Goal: Task Accomplishment & Management: Manage account settings

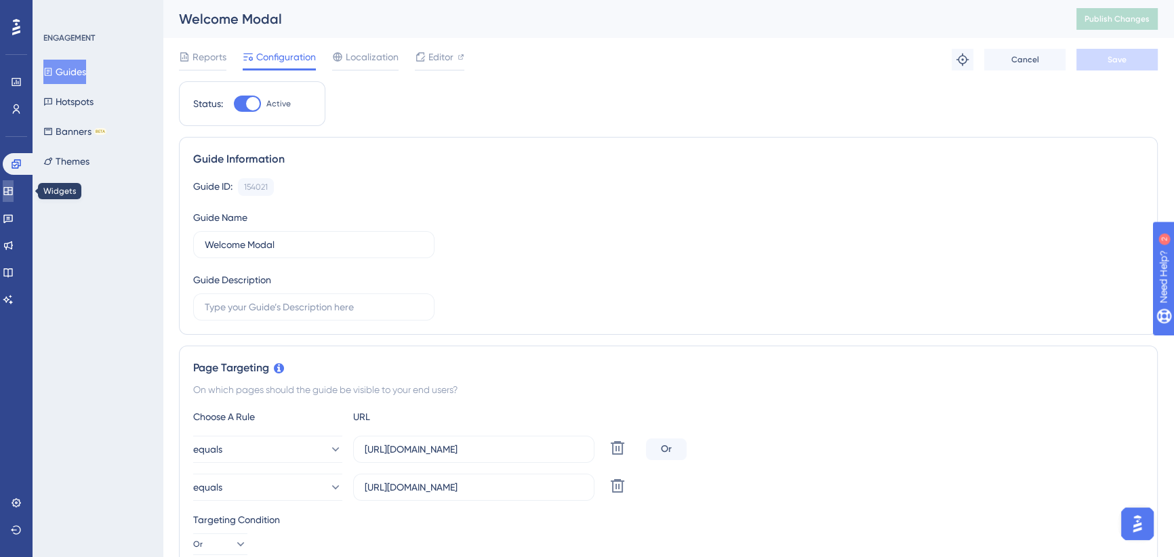
click at [12, 187] on icon at bounding box center [7, 191] width 9 height 8
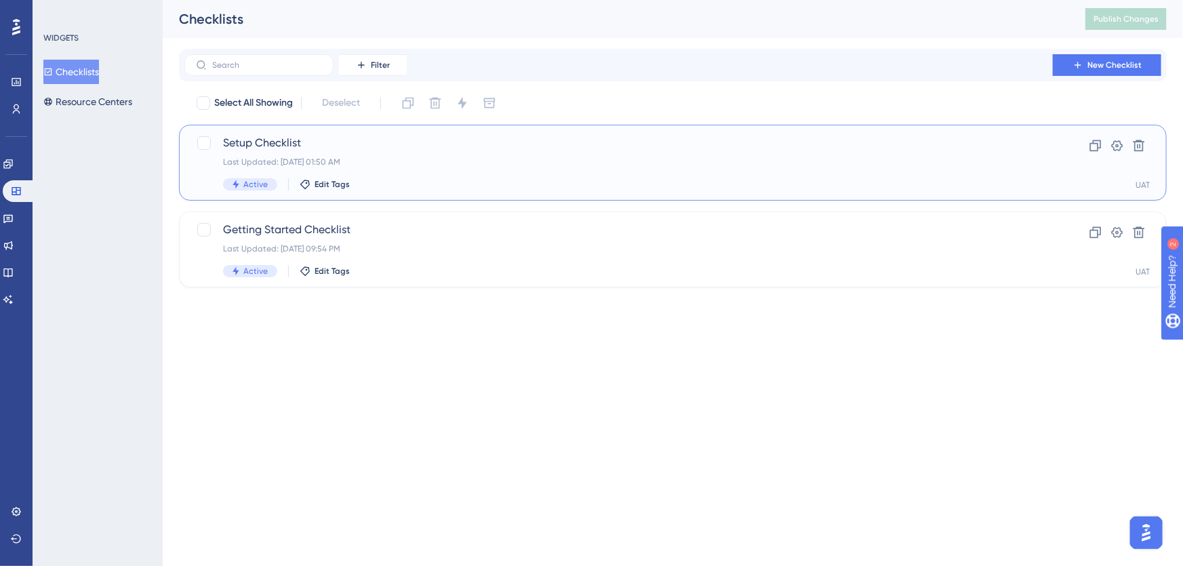
click at [375, 142] on span "Setup Checklist" at bounding box center [618, 143] width 791 height 16
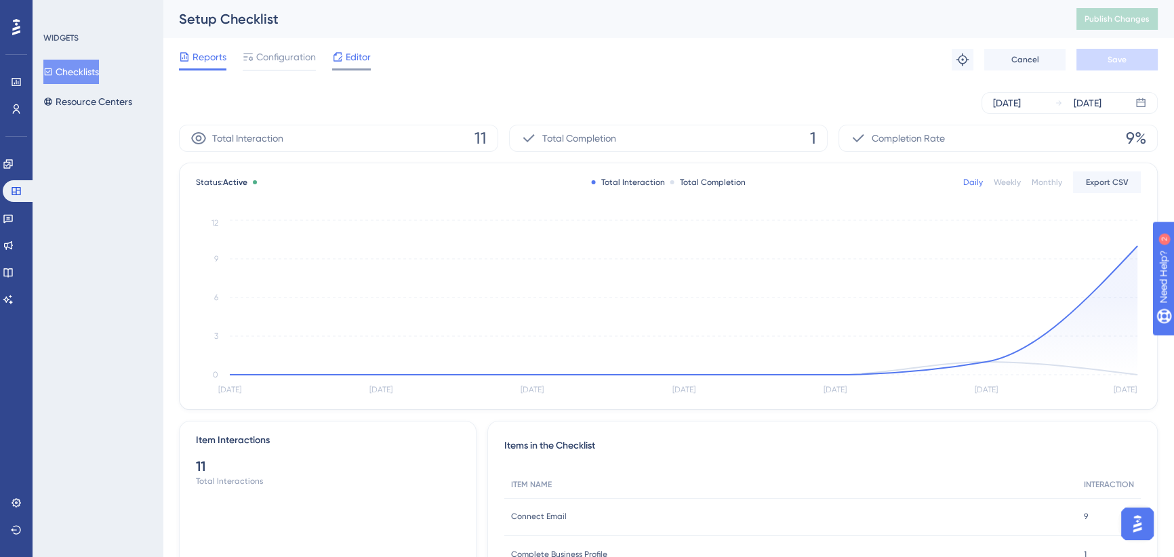
click at [353, 56] on span "Editor" at bounding box center [358, 57] width 25 height 16
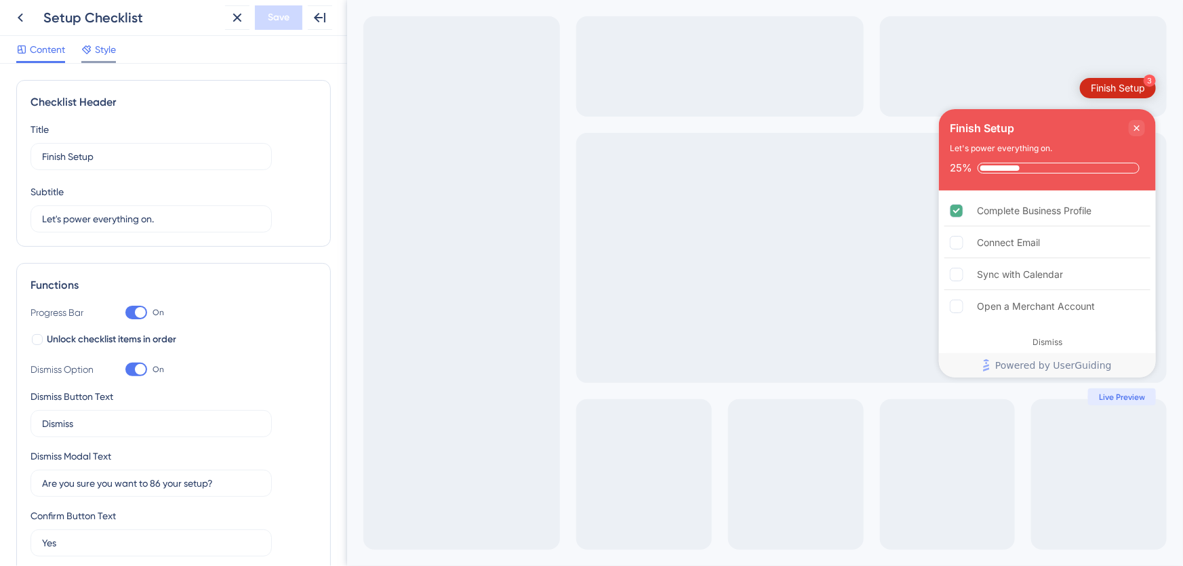
click at [98, 50] on span "Style" at bounding box center [105, 49] width 21 height 16
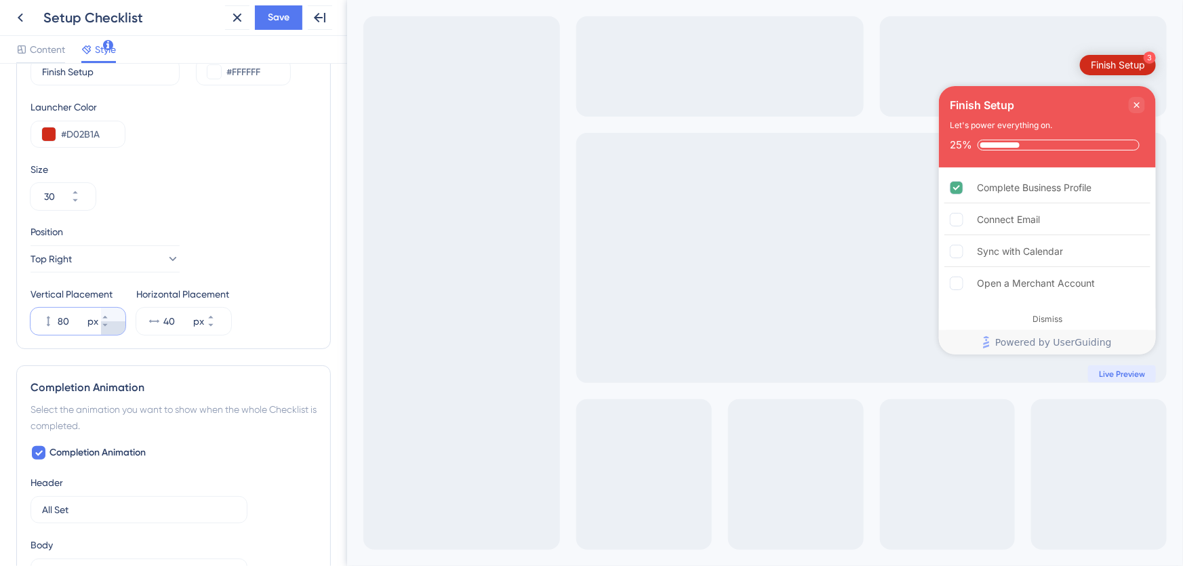
click at [109, 325] on icon at bounding box center [105, 325] width 8 height 8
click at [113, 329] on button "78 px" at bounding box center [113, 328] width 24 height 14
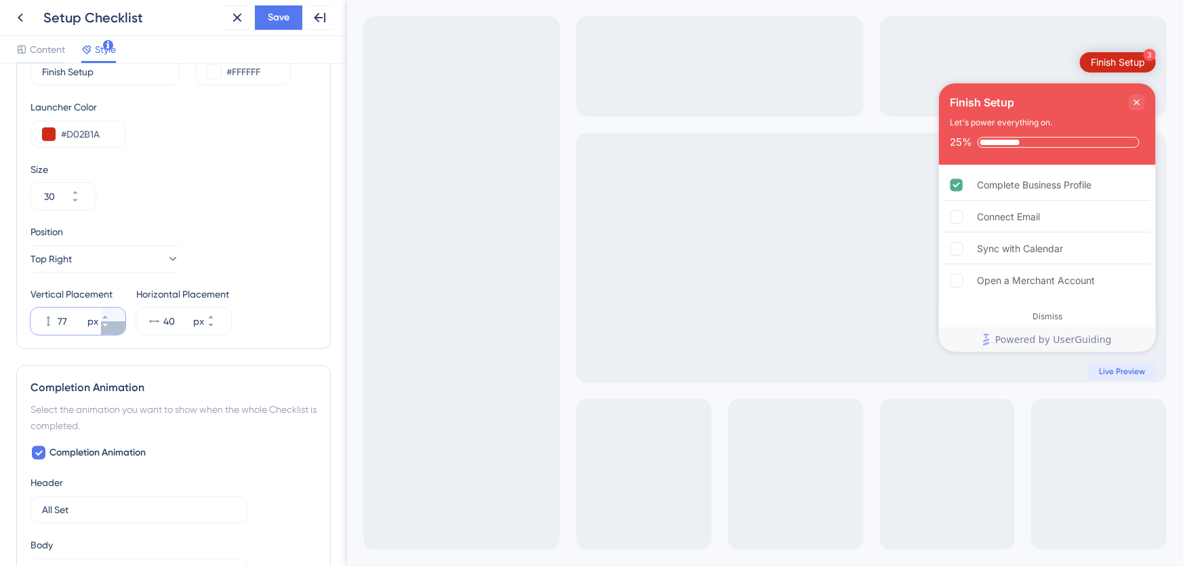
click at [113, 329] on button "77 px" at bounding box center [113, 328] width 24 height 14
click at [113, 329] on button "76 px" at bounding box center [113, 328] width 24 height 14
type input "75"
click at [275, 14] on span "Save" at bounding box center [279, 17] width 22 height 16
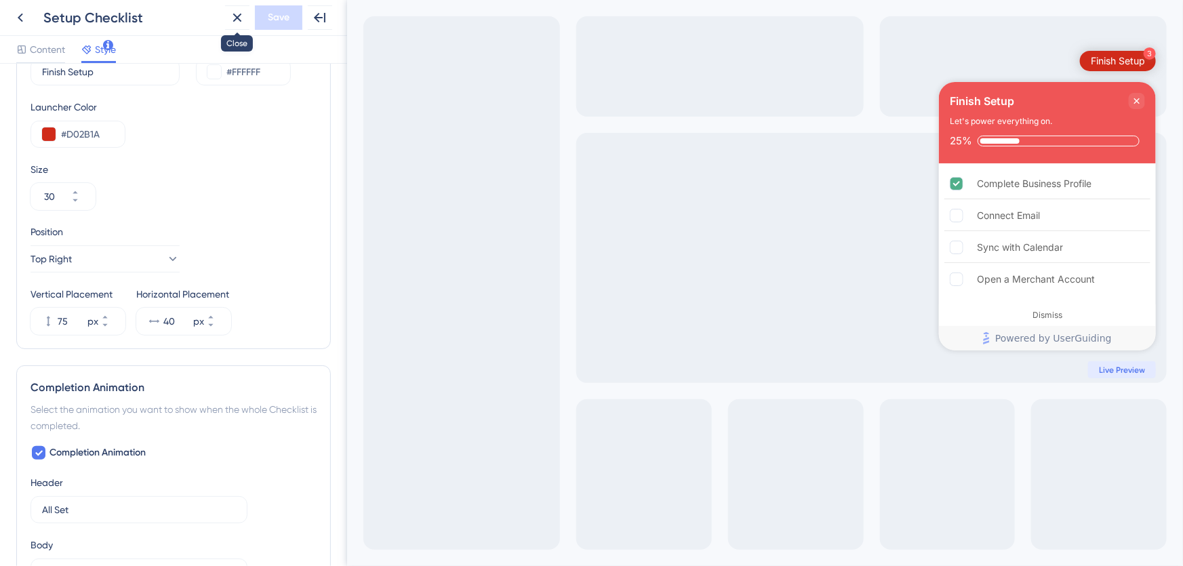
click at [242, 19] on icon at bounding box center [237, 17] width 16 height 16
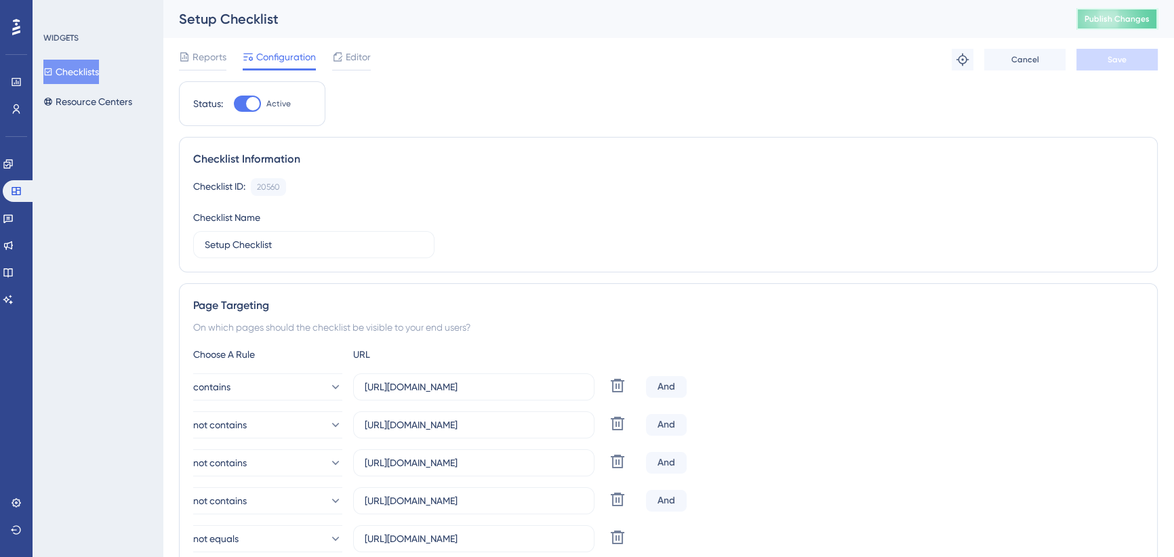
click at [1131, 13] on button "Publish Changes" at bounding box center [1117, 19] width 81 height 22
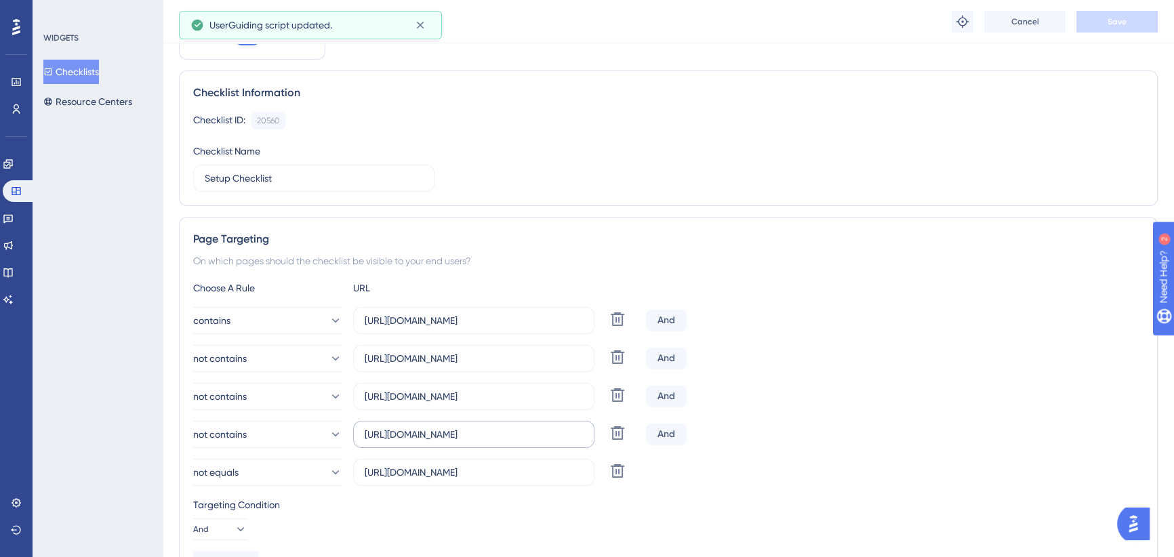
scroll to position [184, 0]
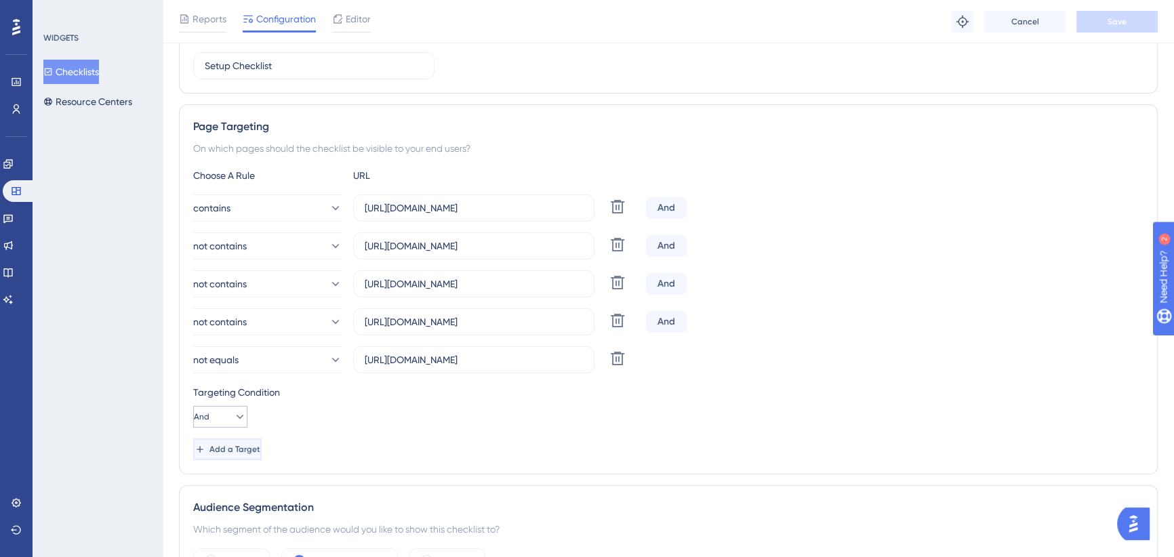
click at [247, 449] on span "Add a Target" at bounding box center [234, 449] width 51 height 11
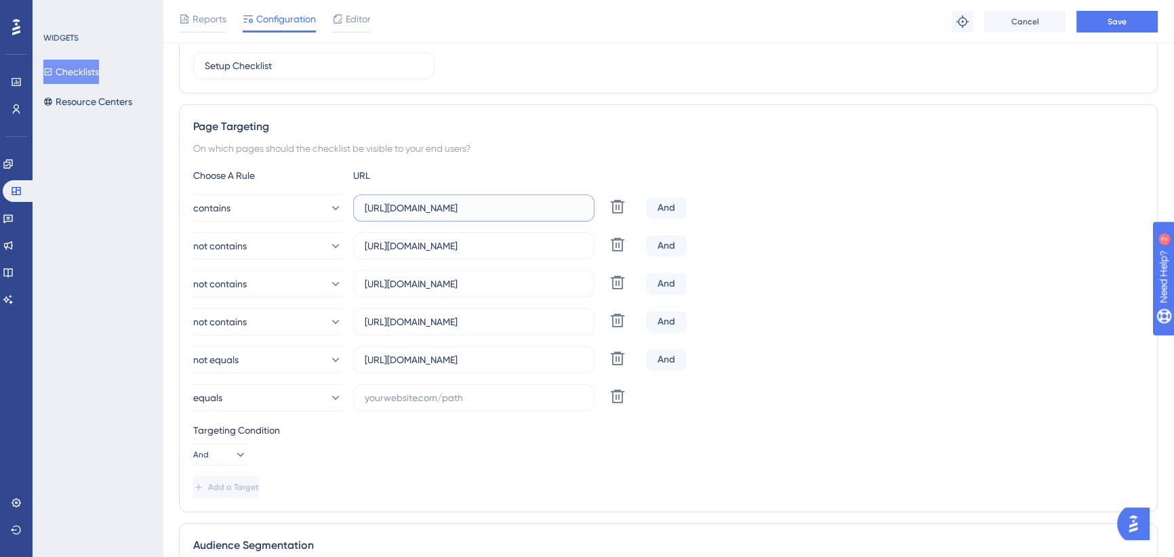
click at [452, 209] on input "[URL][DOMAIN_NAME]" at bounding box center [474, 208] width 218 height 15
drag, startPoint x: 461, startPoint y: 209, endPoint x: 628, endPoint y: 208, distance: 167.5
click at [628, 208] on div "contains [URL][DOMAIN_NAME] Delete" at bounding box center [416, 208] width 447 height 27
click at [496, 207] on input "[URL][DOMAIN_NAME]" at bounding box center [474, 208] width 218 height 15
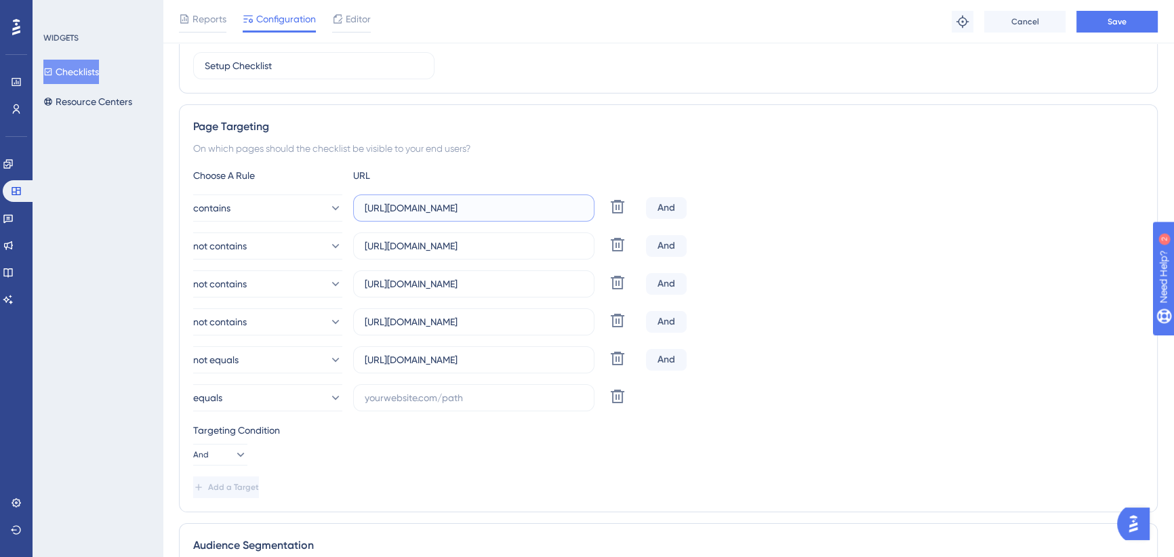
click at [496, 207] on input "[URL][DOMAIN_NAME]" at bounding box center [474, 208] width 218 height 15
click at [409, 394] on input "text" at bounding box center [474, 397] width 218 height 15
paste input "[URL][DOMAIN_NAME]"
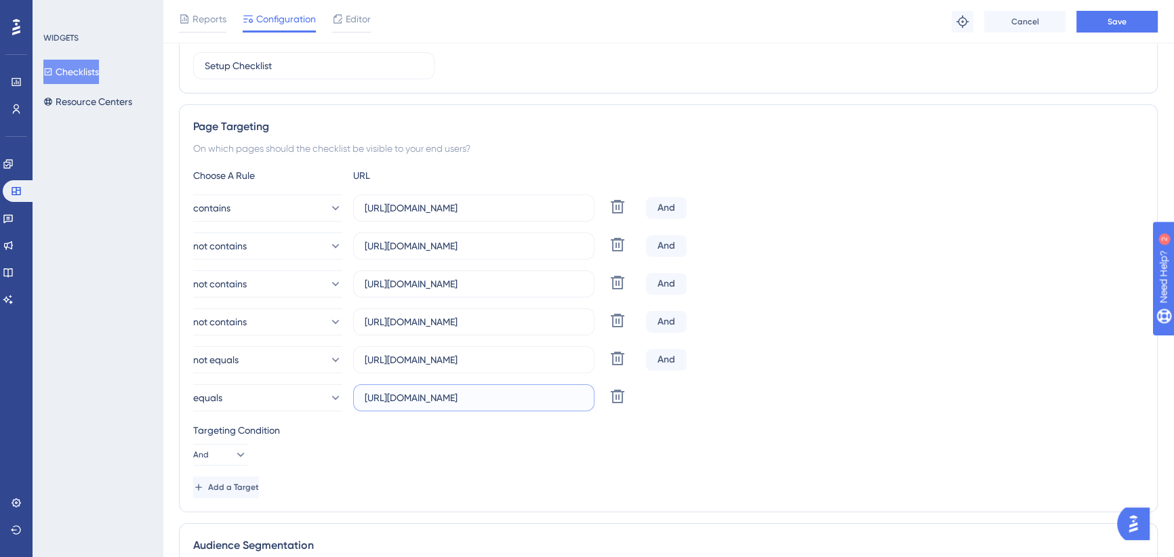
scroll to position [0, 81]
click at [776, 387] on div "equals [URL][DOMAIN_NAME] Delete" at bounding box center [668, 397] width 950 height 27
click at [540, 395] on input "[URL][DOMAIN_NAME]" at bounding box center [474, 397] width 218 height 15
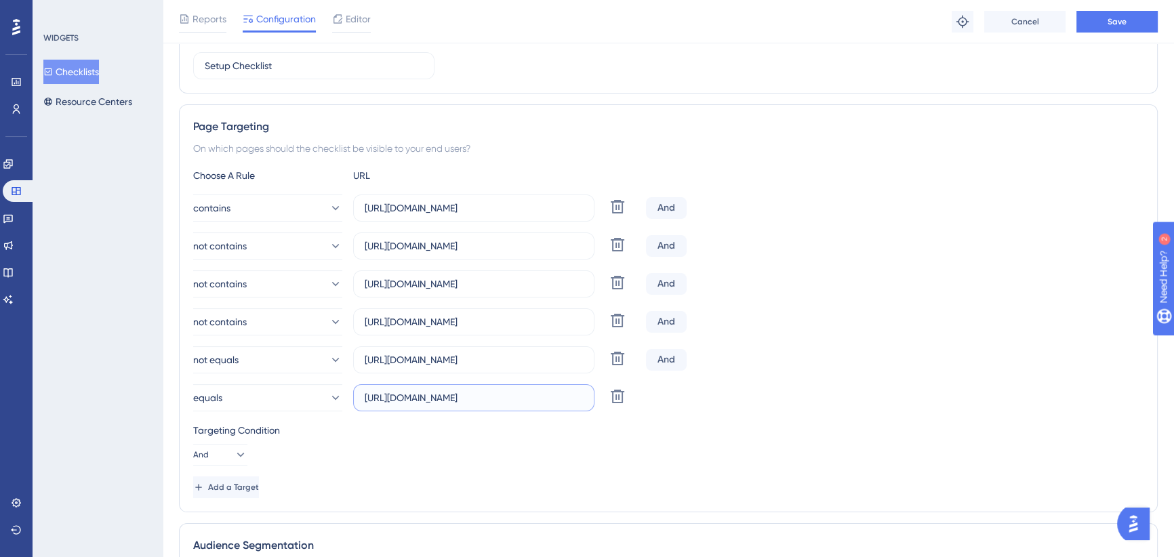
drag, startPoint x: 399, startPoint y: 398, endPoint x: 509, endPoint y: 405, distance: 110.8
click at [509, 405] on label "[URL][DOMAIN_NAME]" at bounding box center [473, 397] width 241 height 27
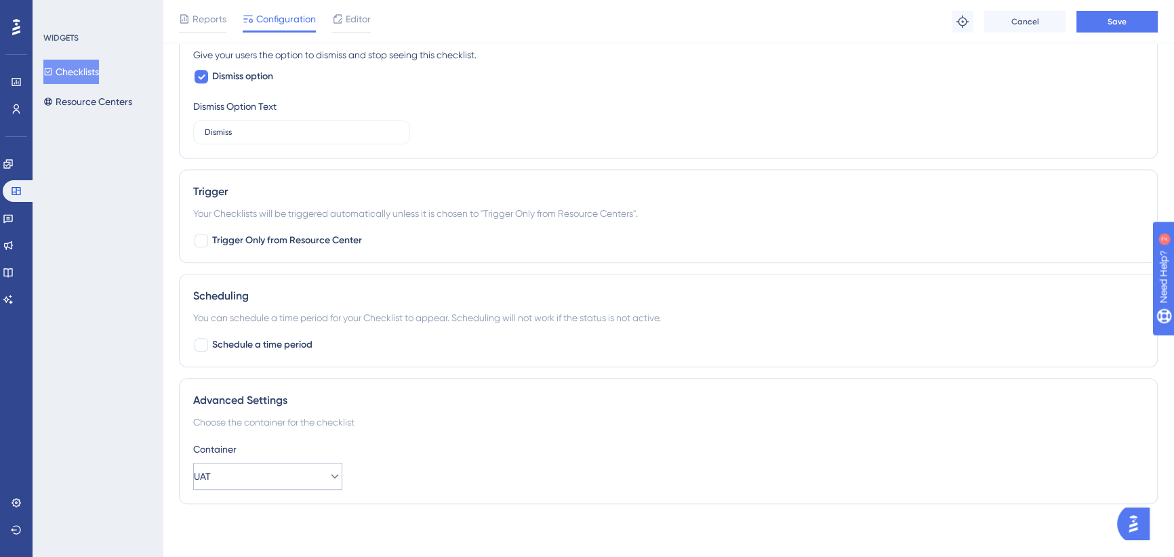
type input "[URL][DOMAIN_NAME]"
click at [316, 480] on button "UAT" at bounding box center [267, 476] width 149 height 27
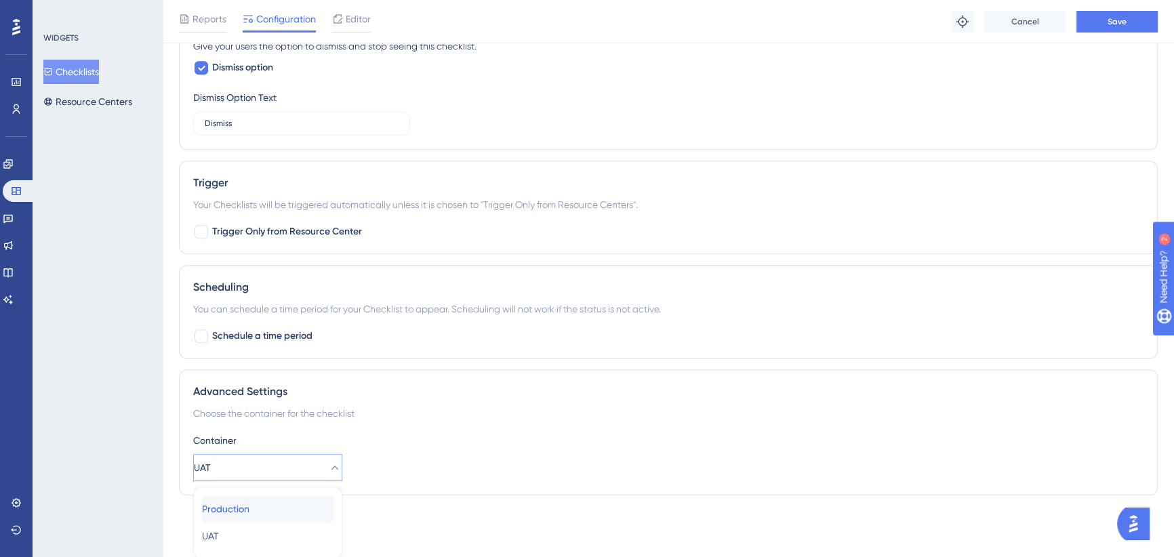
click at [288, 504] on div "Production Production" at bounding box center [268, 509] width 132 height 27
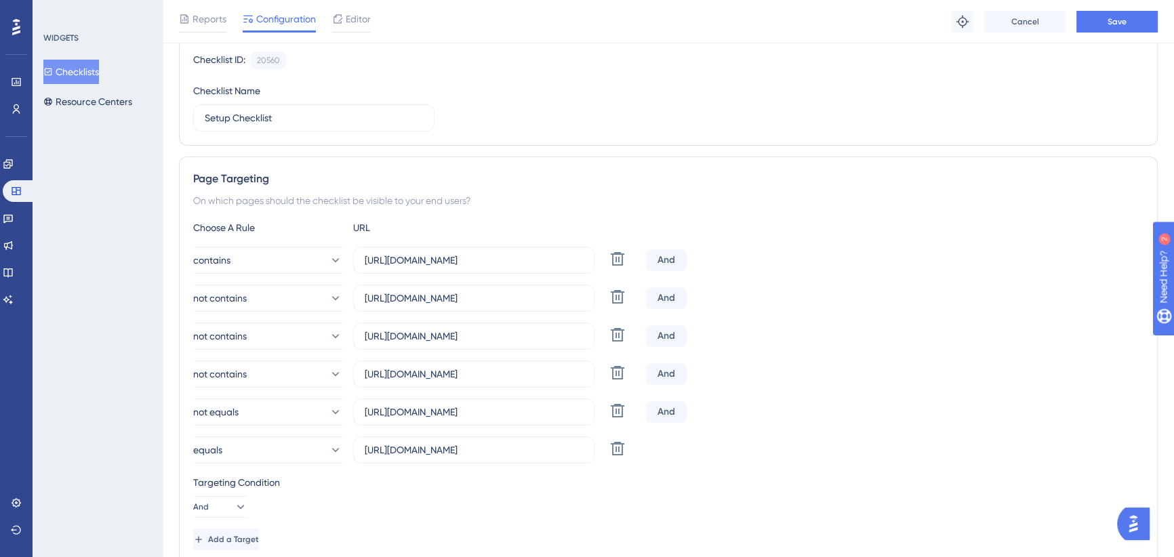
scroll to position [131, 0]
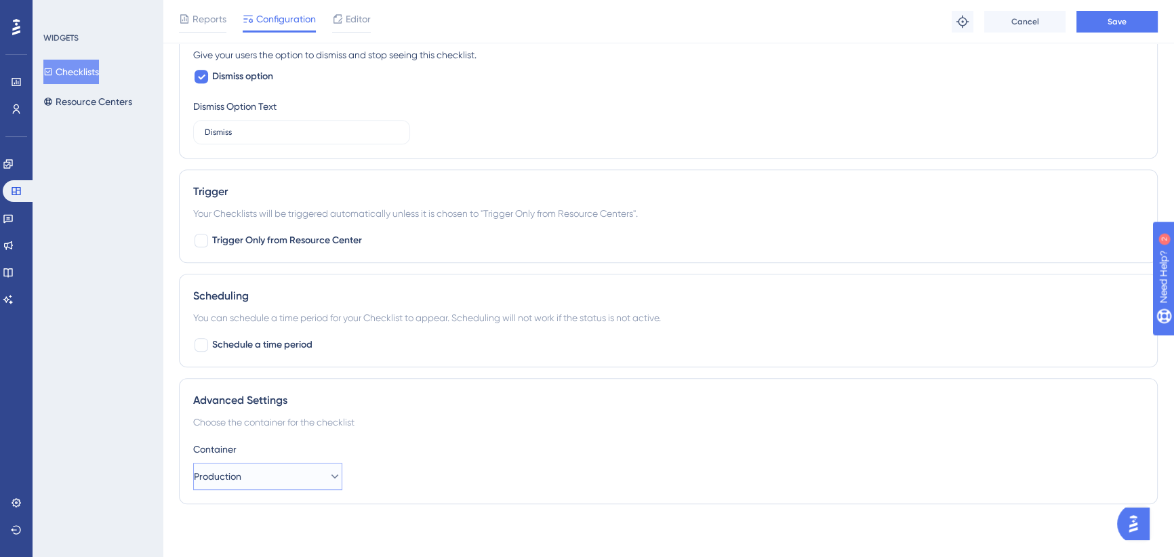
click at [285, 473] on button "Production" at bounding box center [267, 476] width 149 height 27
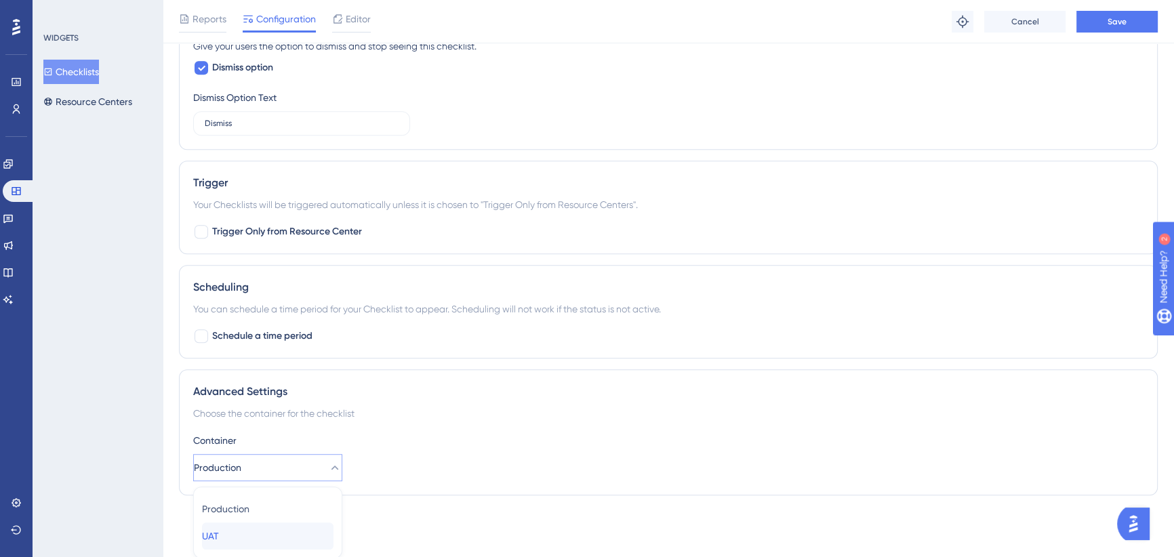
click at [261, 540] on div "UAT UAT" at bounding box center [268, 536] width 132 height 27
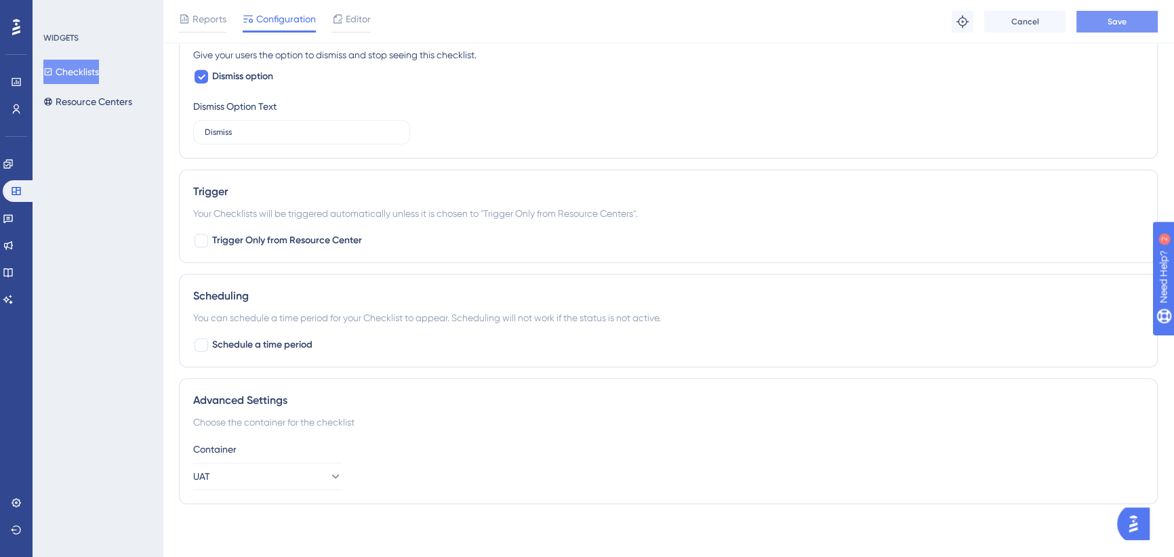
click at [1106, 20] on button "Save" at bounding box center [1117, 22] width 81 height 22
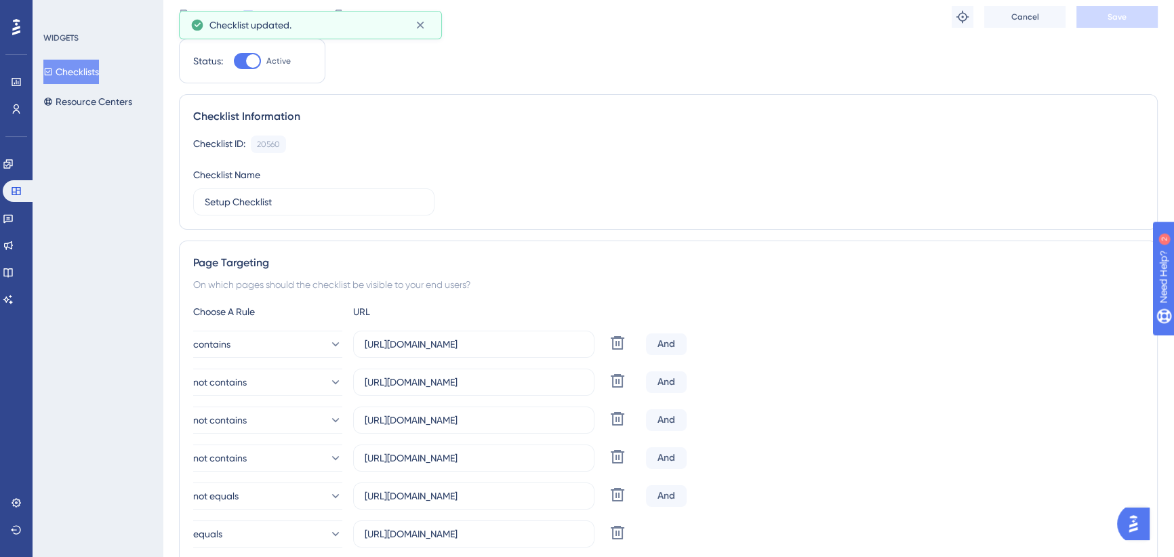
scroll to position [0, 0]
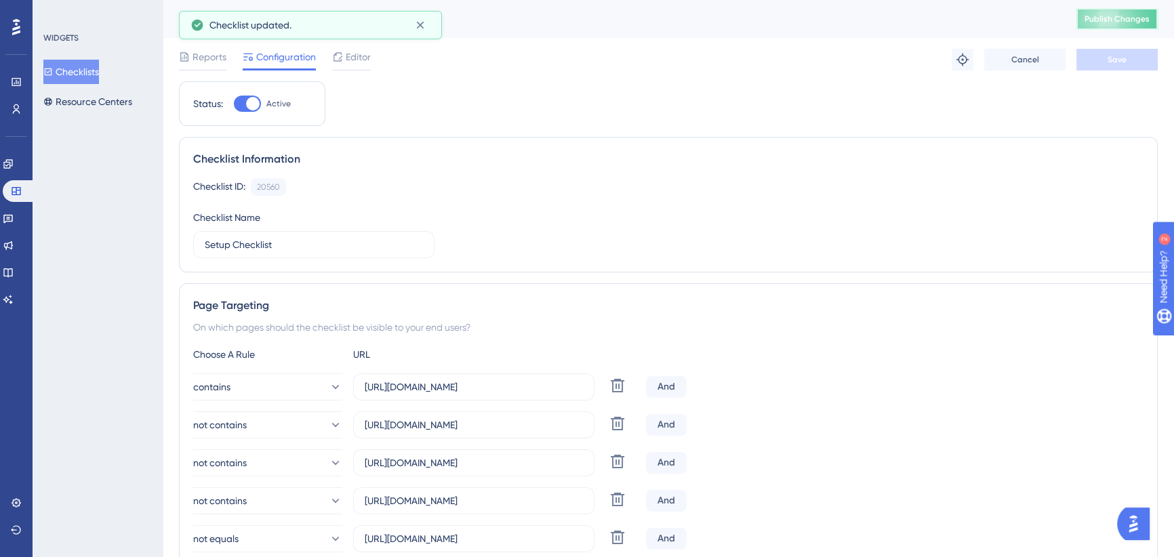
click at [1139, 20] on span "Publish Changes" at bounding box center [1117, 19] width 65 height 11
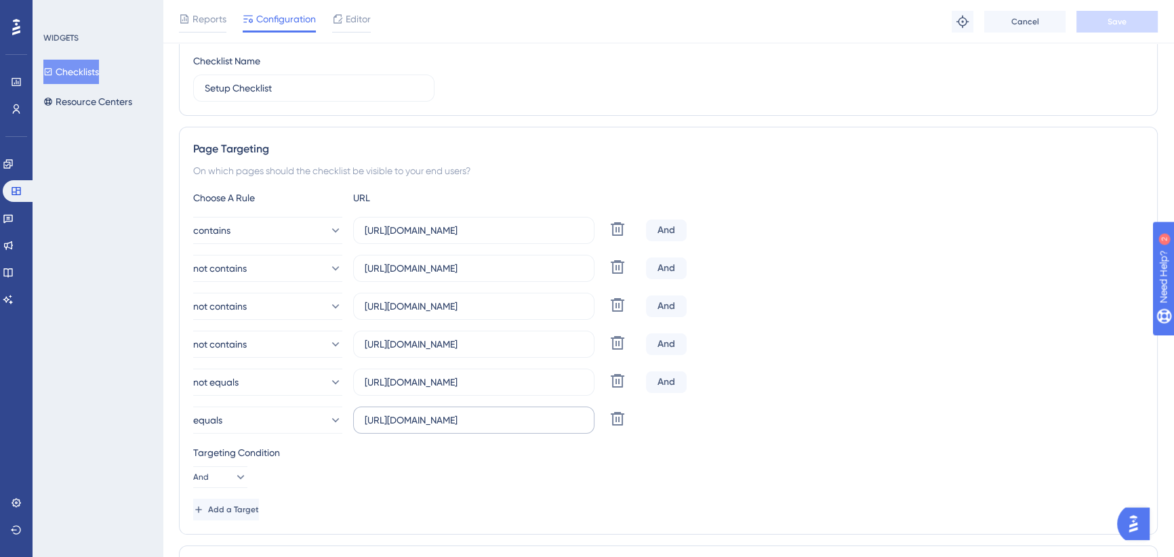
scroll to position [246, 0]
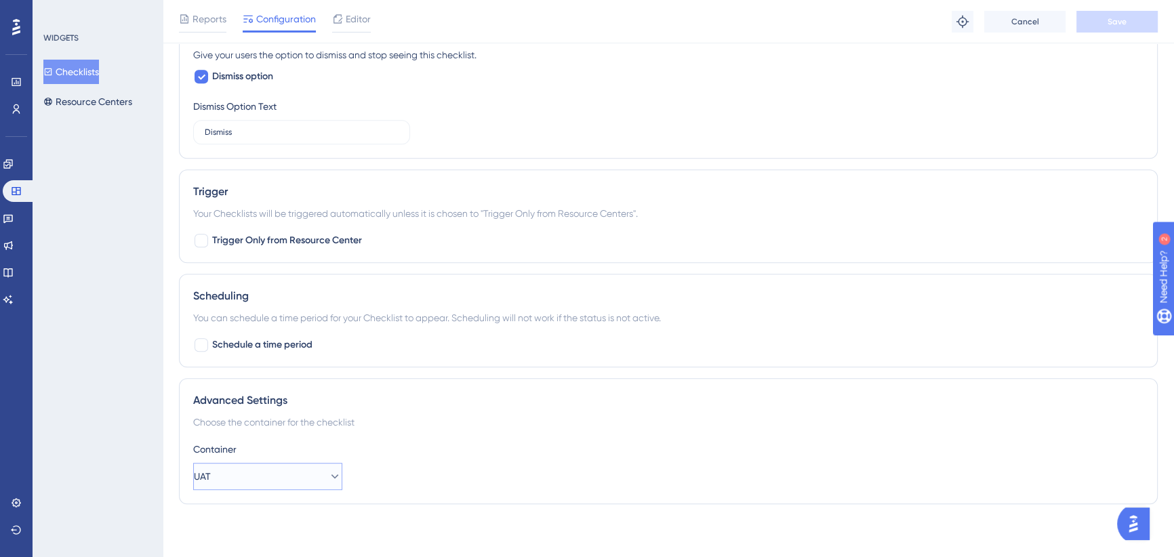
click at [267, 475] on button "UAT" at bounding box center [267, 476] width 149 height 27
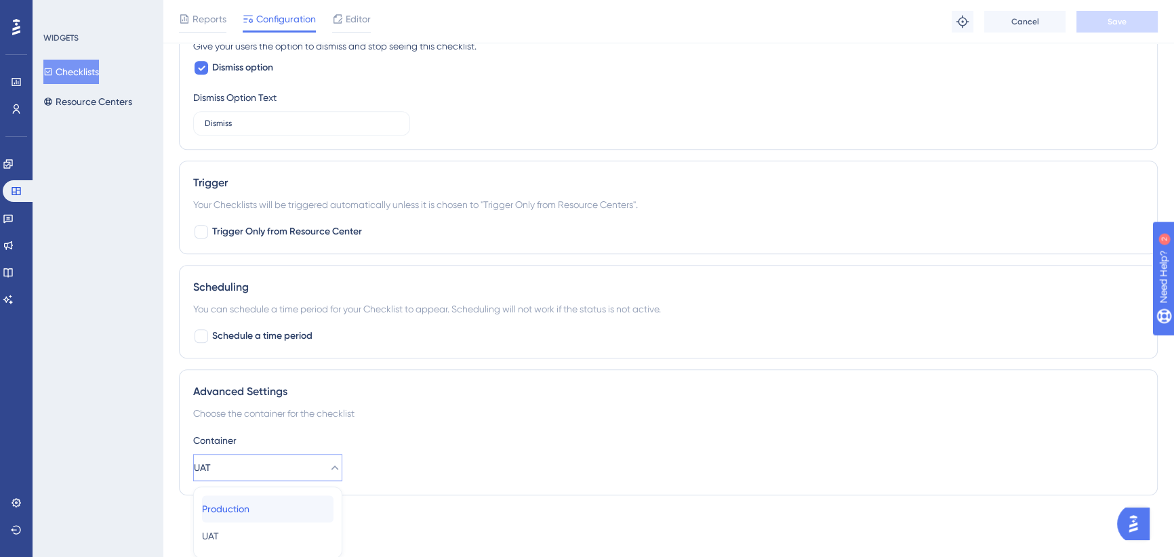
click at [260, 503] on div "Production Production" at bounding box center [268, 509] width 132 height 27
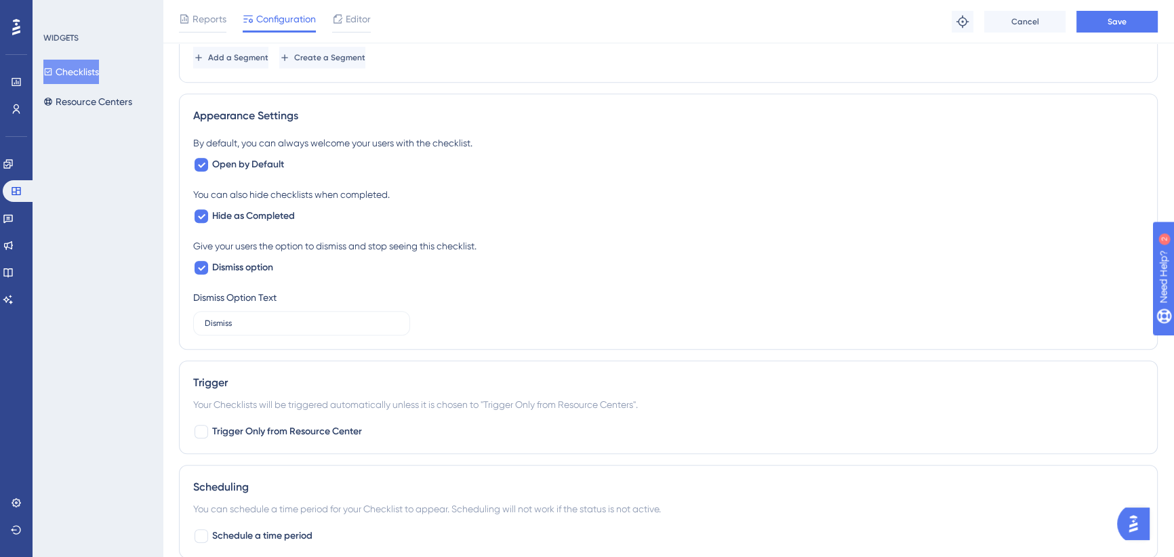
scroll to position [563, 0]
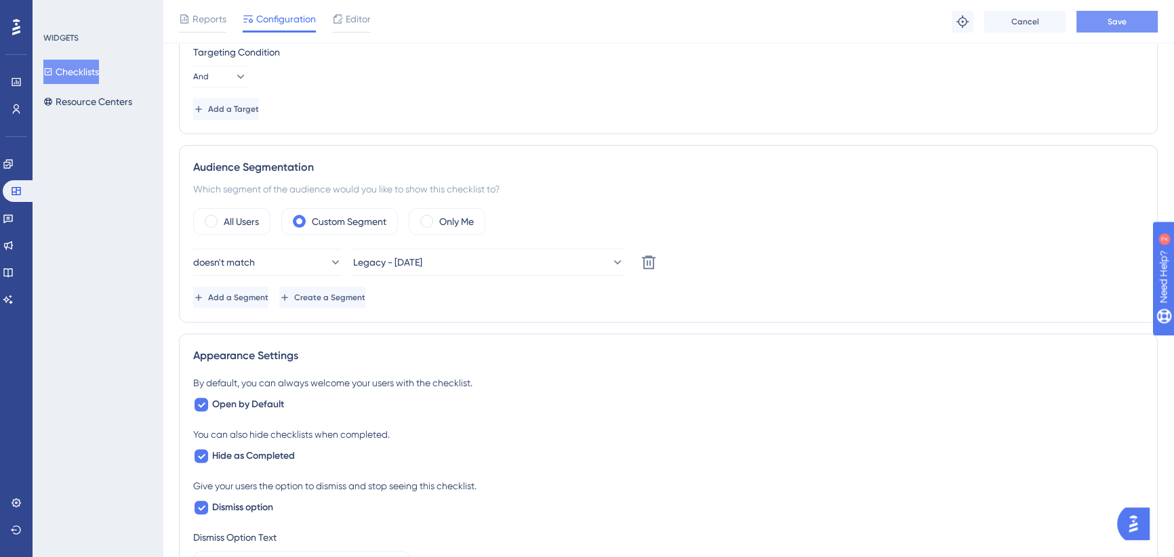
click at [1098, 26] on button "Save" at bounding box center [1117, 22] width 81 height 22
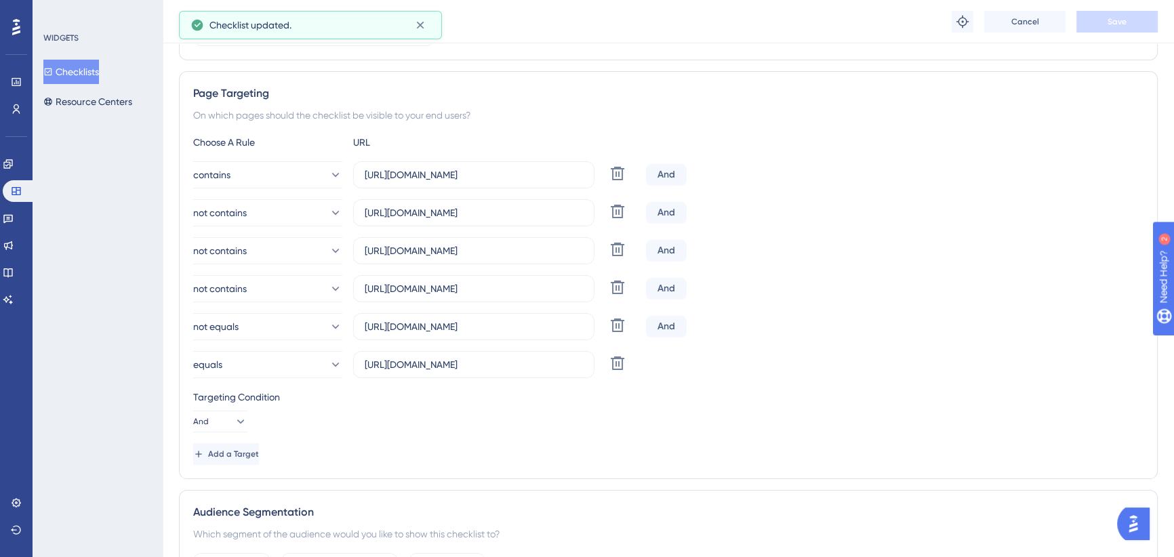
scroll to position [193, 0]
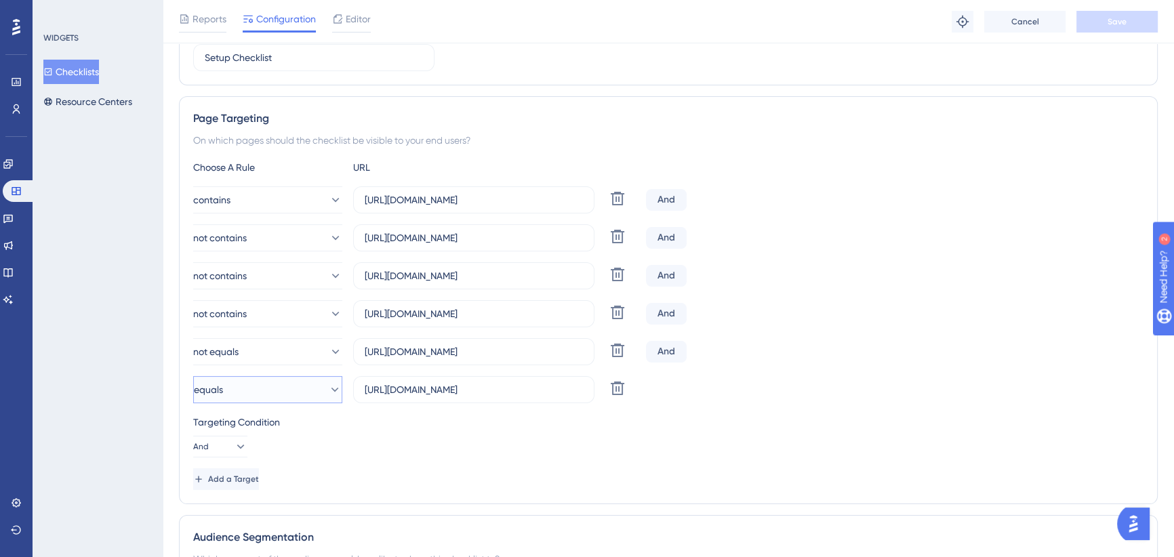
click at [259, 386] on button "equals" at bounding box center [267, 389] width 149 height 27
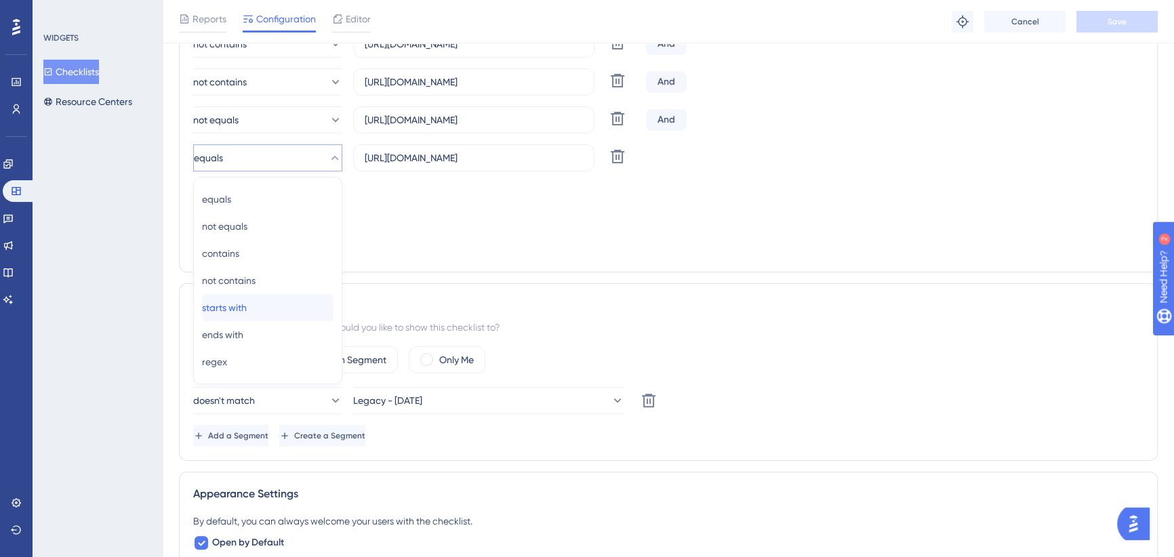
click at [244, 307] on span "starts with" at bounding box center [224, 308] width 45 height 16
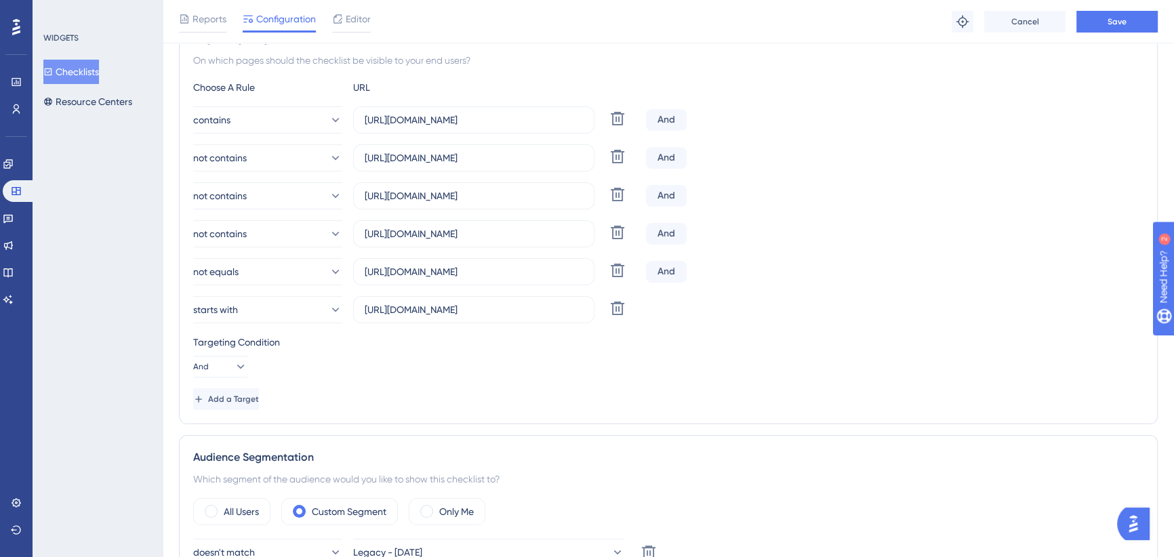
scroll to position [301, 0]
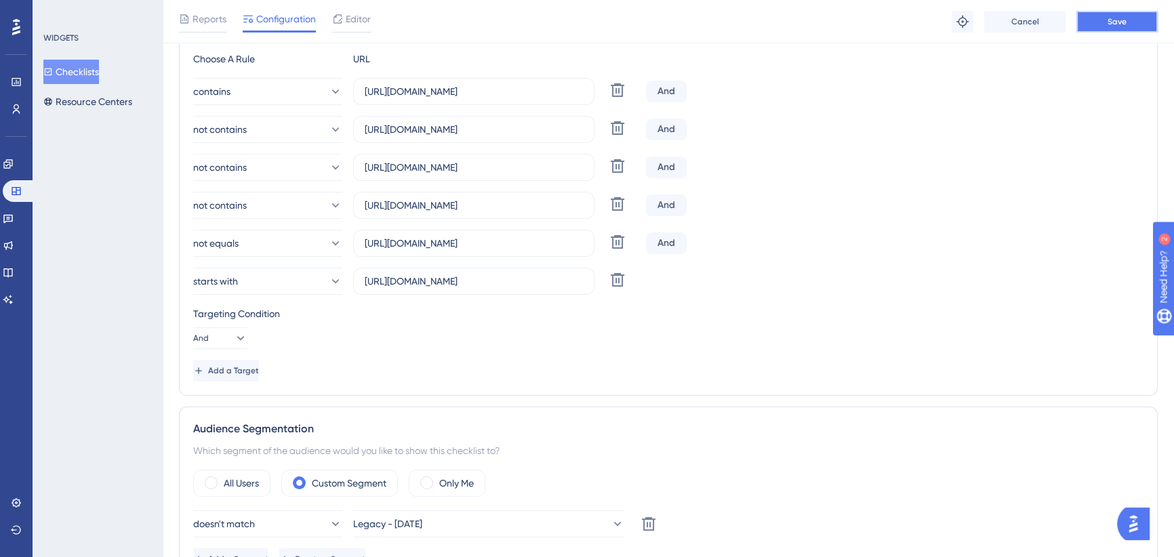
click at [1121, 20] on span "Save" at bounding box center [1117, 21] width 19 height 11
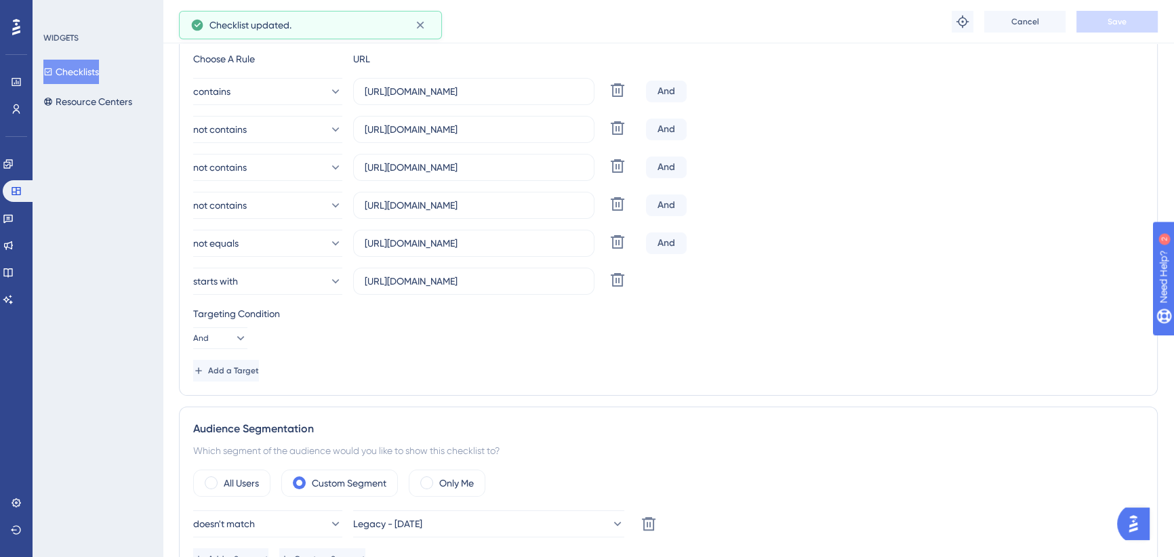
click at [249, 369] on span "Add a Target" at bounding box center [233, 370] width 51 height 11
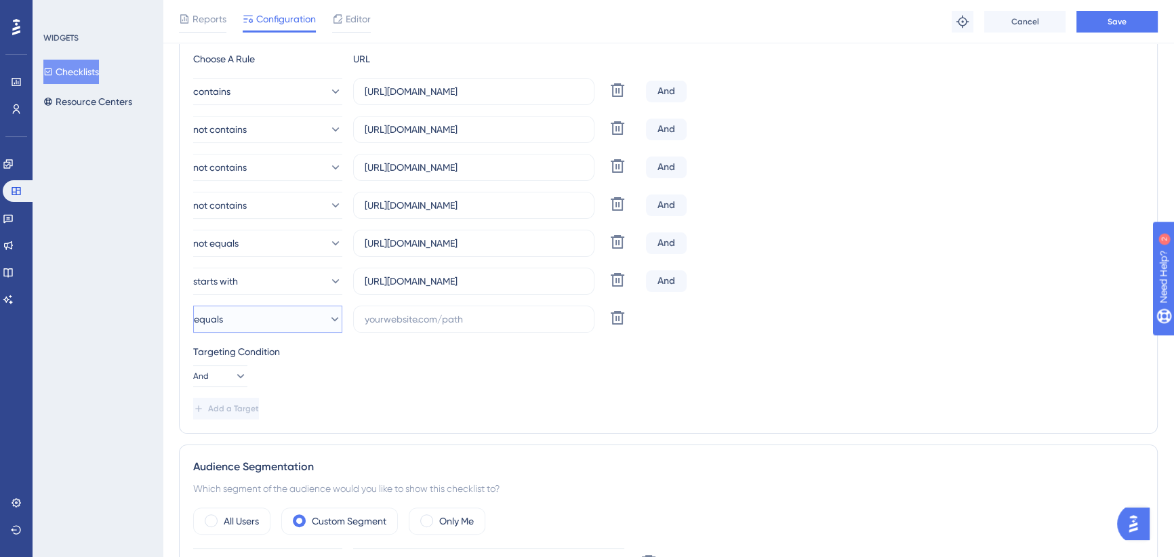
click at [278, 310] on button "equals" at bounding box center [267, 319] width 149 height 27
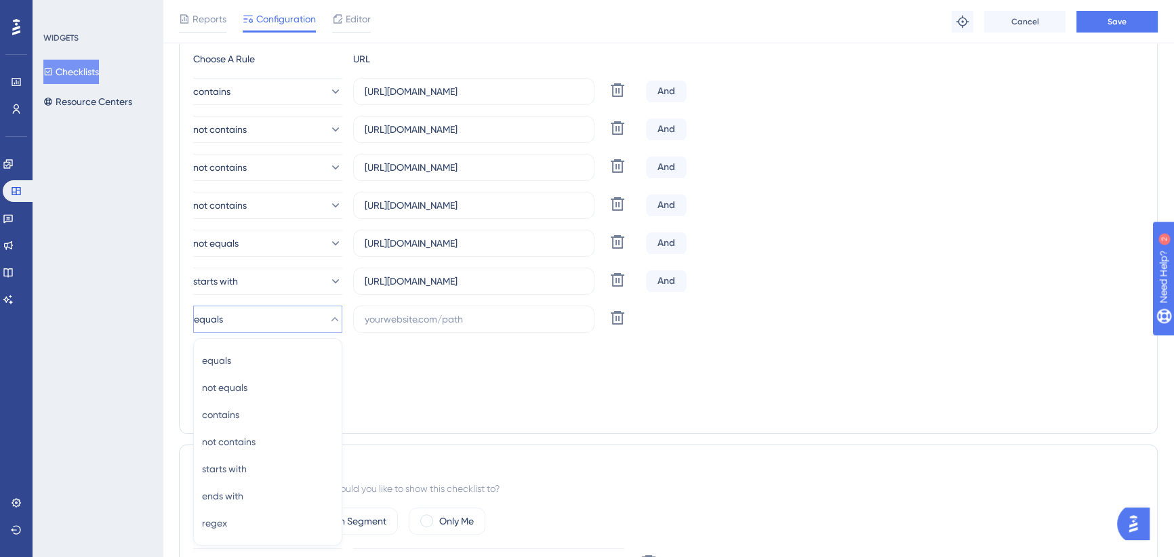
scroll to position [462, 0]
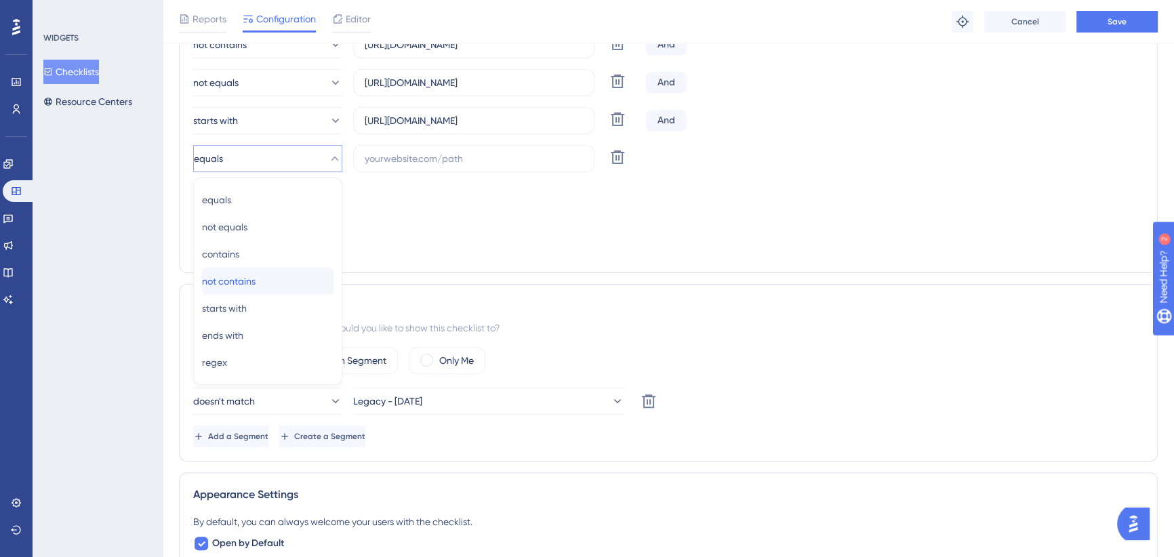
click at [254, 278] on span "not contains" at bounding box center [229, 281] width 54 height 16
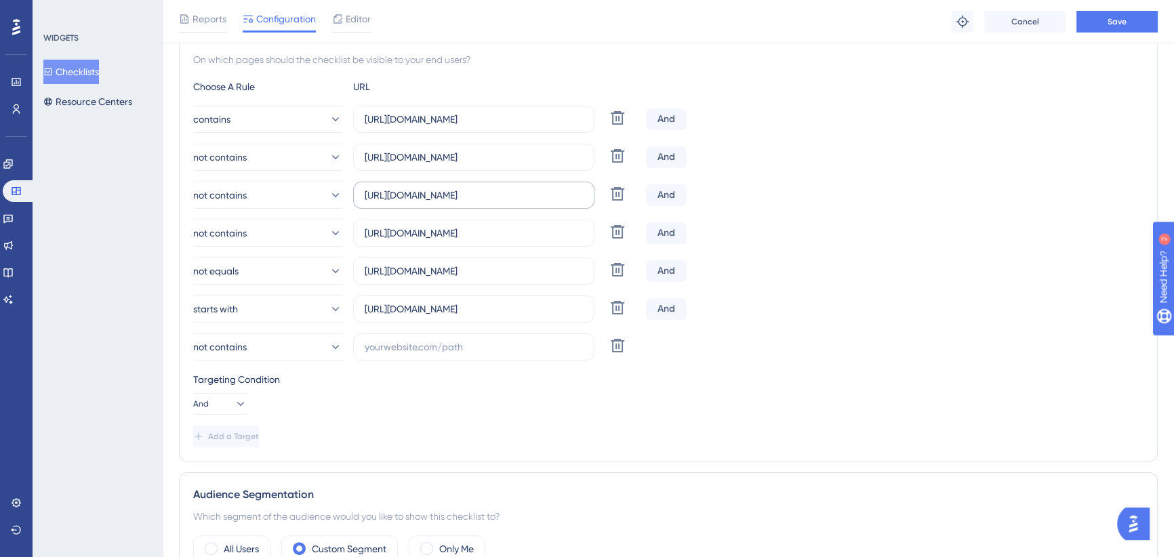
scroll to position [216, 0]
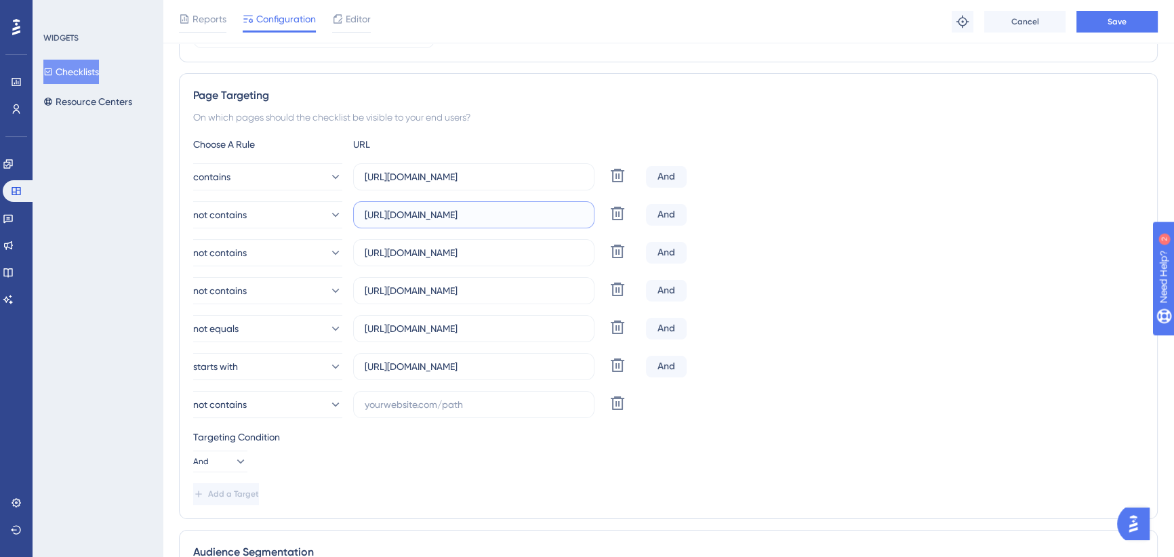
click at [405, 214] on input "[URL][DOMAIN_NAME]" at bounding box center [474, 214] width 218 height 15
click at [402, 403] on input "text" at bounding box center [474, 404] width 218 height 15
paste input "[URL][DOMAIN_NAME]"
drag, startPoint x: 487, startPoint y: 404, endPoint x: 399, endPoint y: 411, distance: 88.4
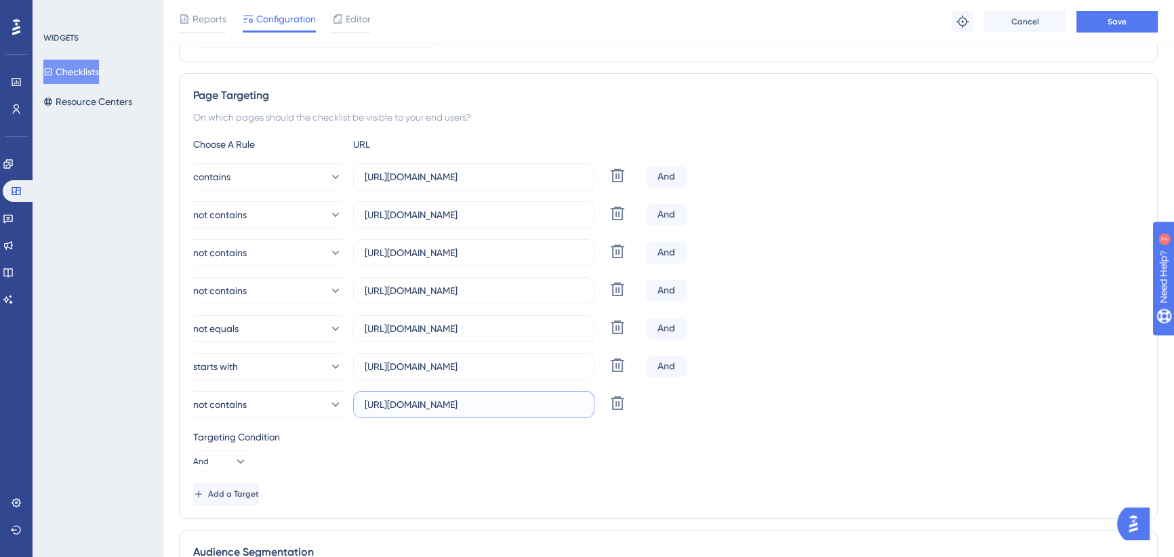
click at [399, 411] on input "[URL][DOMAIN_NAME]" at bounding box center [474, 404] width 218 height 15
type input "[URL][DOMAIN_NAME]"
click at [443, 442] on div "Targeting Condition" at bounding box center [668, 437] width 950 height 16
click at [258, 494] on span "Add a Target" at bounding box center [234, 494] width 51 height 11
click at [262, 451] on button "equals" at bounding box center [267, 442] width 149 height 27
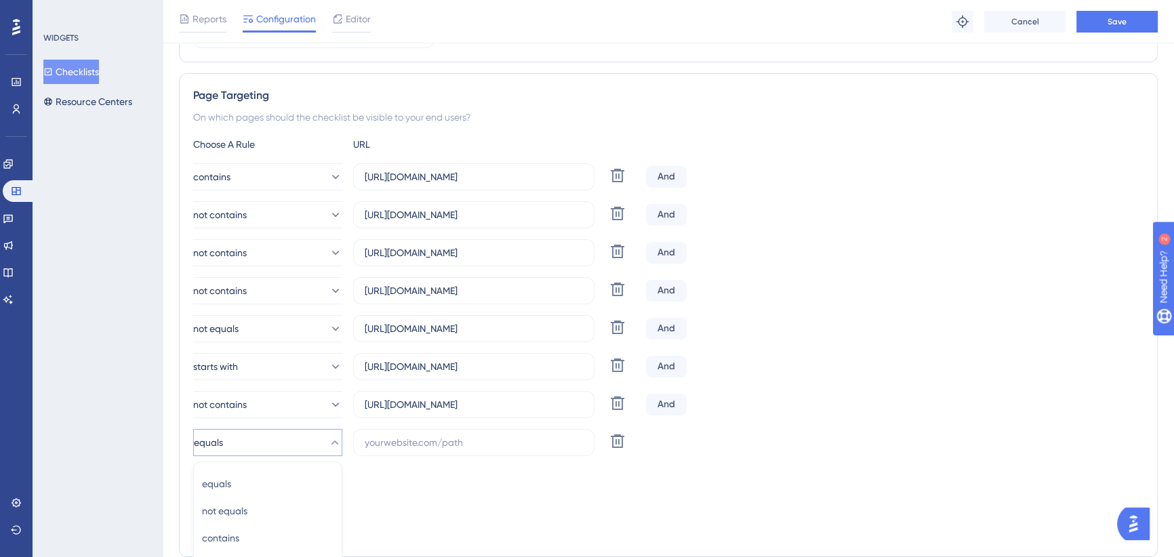
scroll to position [502, 0]
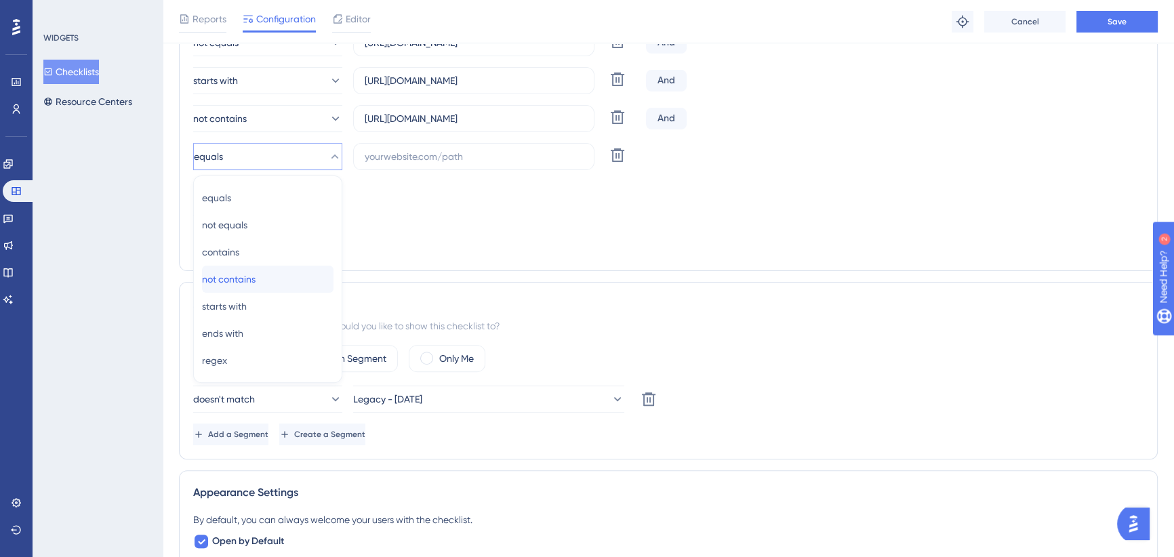
drag, startPoint x: 261, startPoint y: 277, endPoint x: 269, endPoint y: 287, distance: 13.0
click at [256, 278] on span "not contains" at bounding box center [229, 279] width 54 height 16
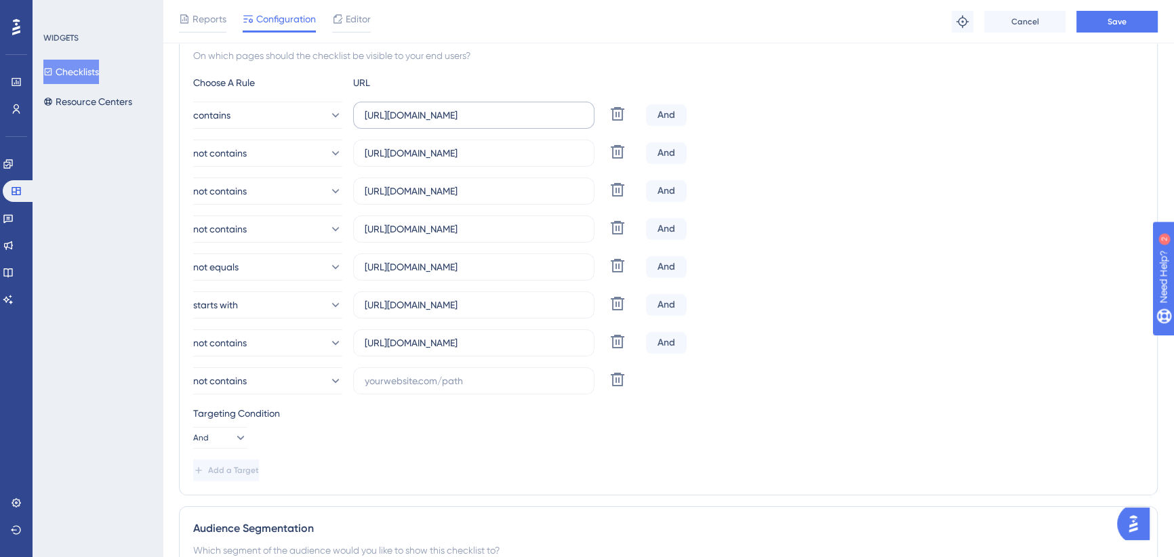
scroll to position [255, 0]
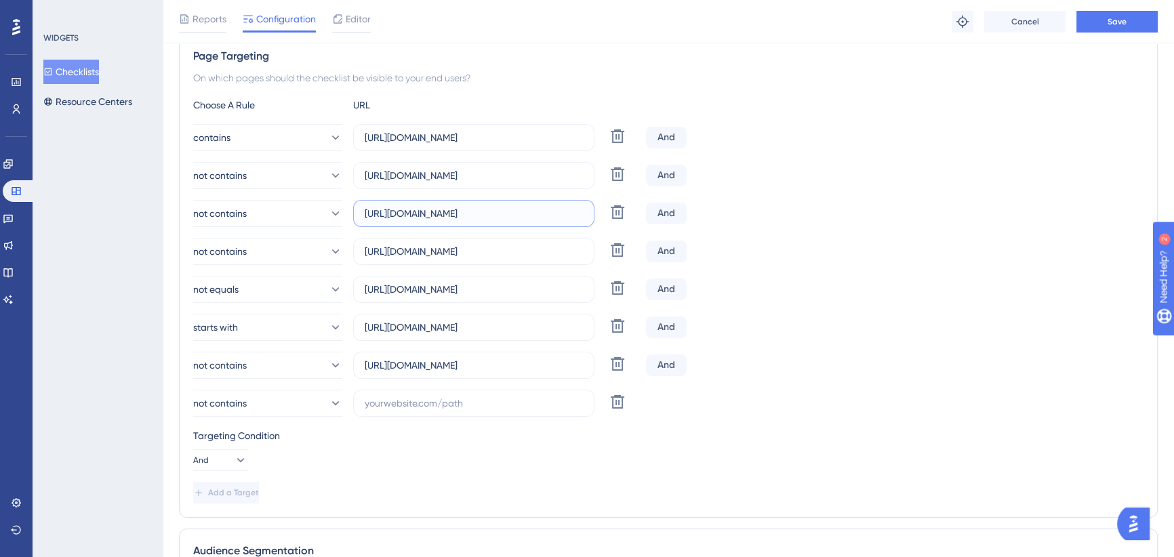
click at [433, 214] on input "[URL][DOMAIN_NAME]" at bounding box center [474, 213] width 218 height 15
click at [456, 405] on input "text" at bounding box center [474, 403] width 218 height 15
paste input "[URL][DOMAIN_NAME]"
drag, startPoint x: 547, startPoint y: 403, endPoint x: 399, endPoint y: 409, distance: 148.6
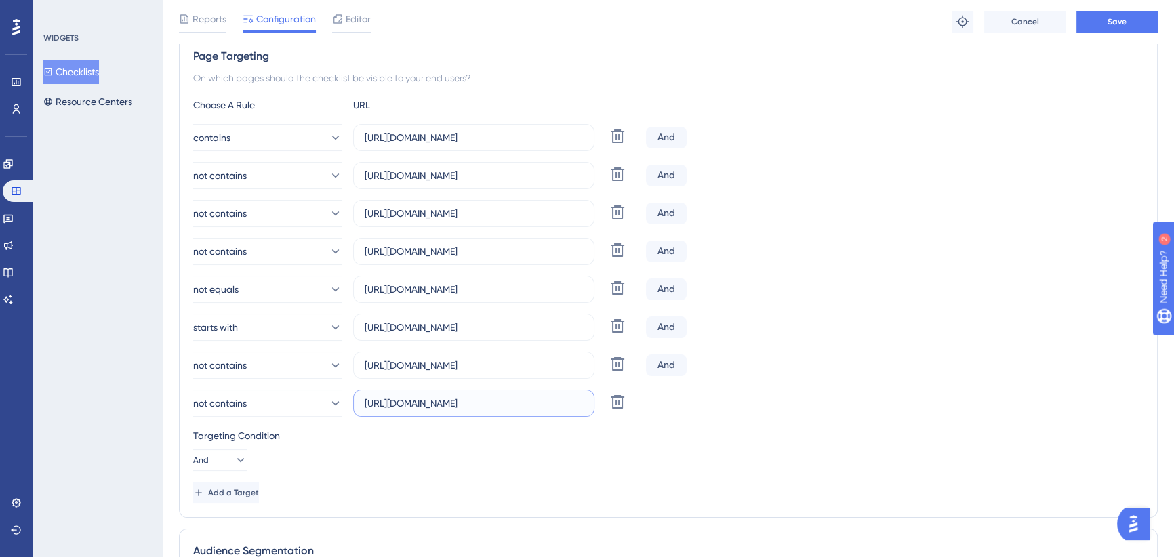
click at [399, 409] on input "[URL][DOMAIN_NAME]" at bounding box center [474, 403] width 218 height 15
type input "[URL][DOMAIN_NAME]"
click at [262, 489] on button "Add a Target" at bounding box center [227, 493] width 68 height 22
click at [470, 244] on input "[URL][DOMAIN_NAME]" at bounding box center [474, 251] width 218 height 15
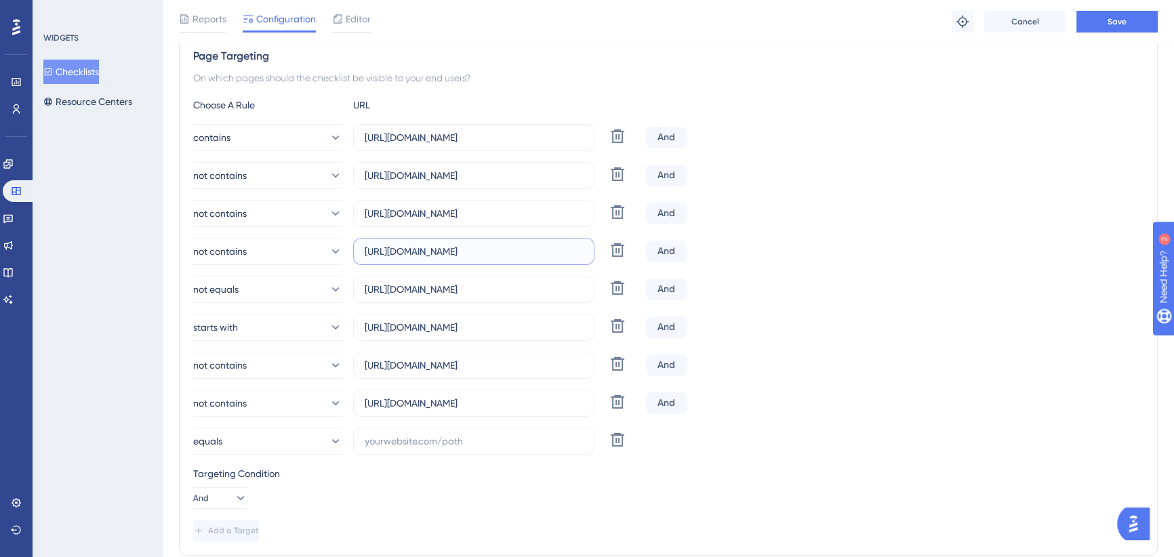
click at [470, 244] on input "[URL][DOMAIN_NAME]" at bounding box center [474, 251] width 218 height 15
click at [409, 441] on input "text" at bounding box center [474, 441] width 218 height 15
paste input "[URL][DOMAIN_NAME]"
drag, startPoint x: 556, startPoint y: 441, endPoint x: 400, endPoint y: 445, distance: 156.0
click at [400, 445] on input "[URL][DOMAIN_NAME]" at bounding box center [474, 441] width 218 height 15
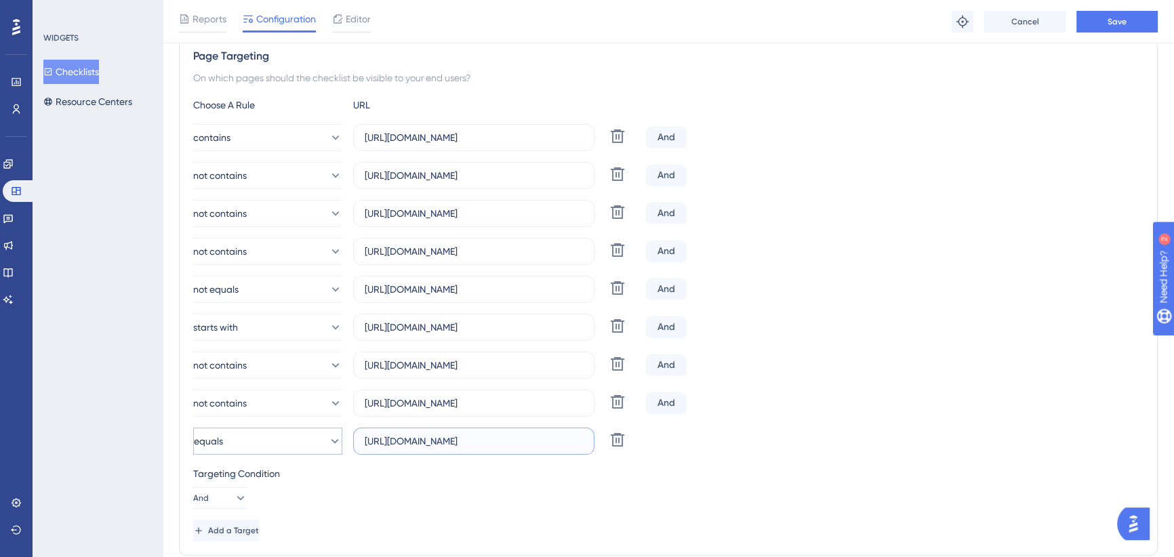
type input "[URL][DOMAIN_NAME]"
click at [283, 445] on button "equals" at bounding box center [267, 441] width 149 height 27
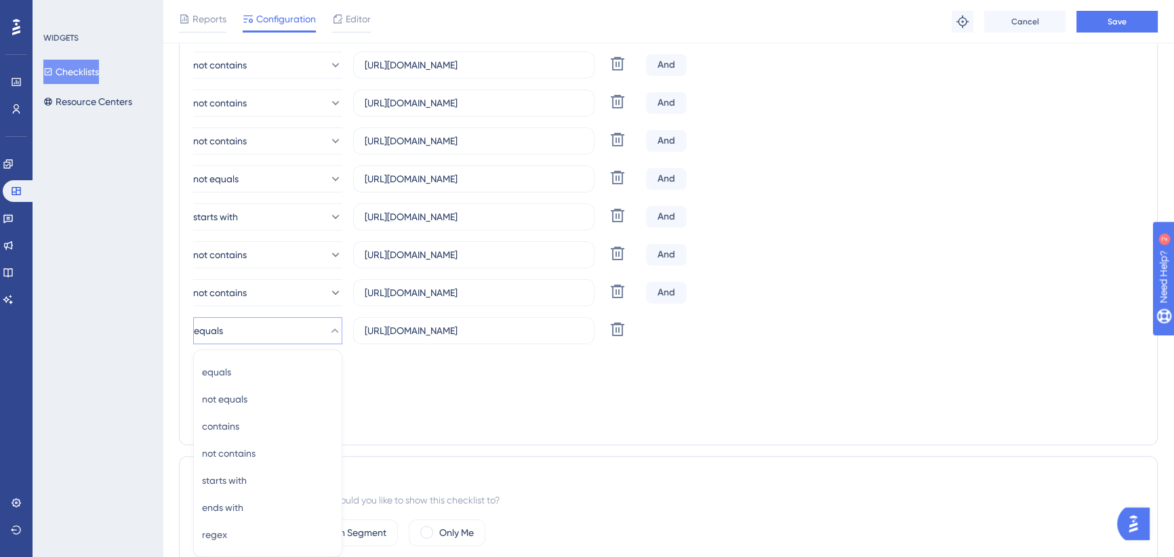
scroll to position [540, 0]
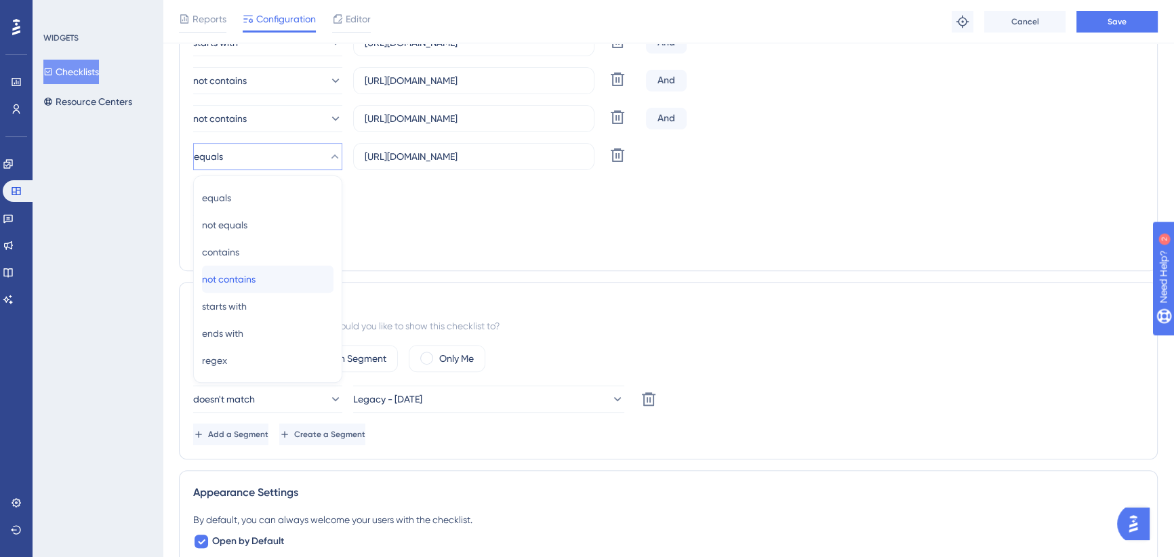
click at [252, 277] on span "not contains" at bounding box center [229, 279] width 54 height 16
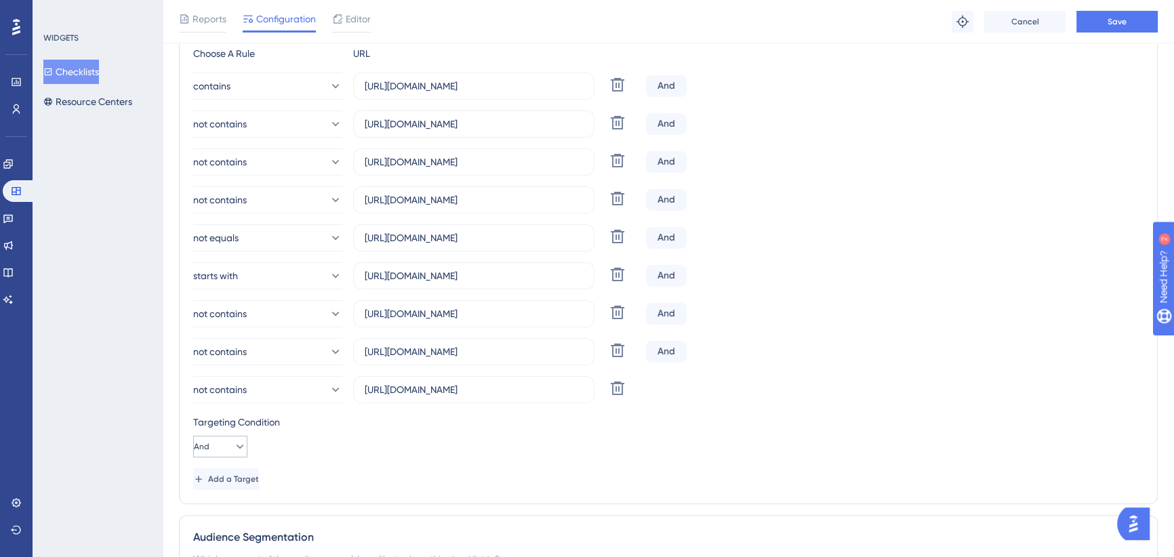
scroll to position [293, 0]
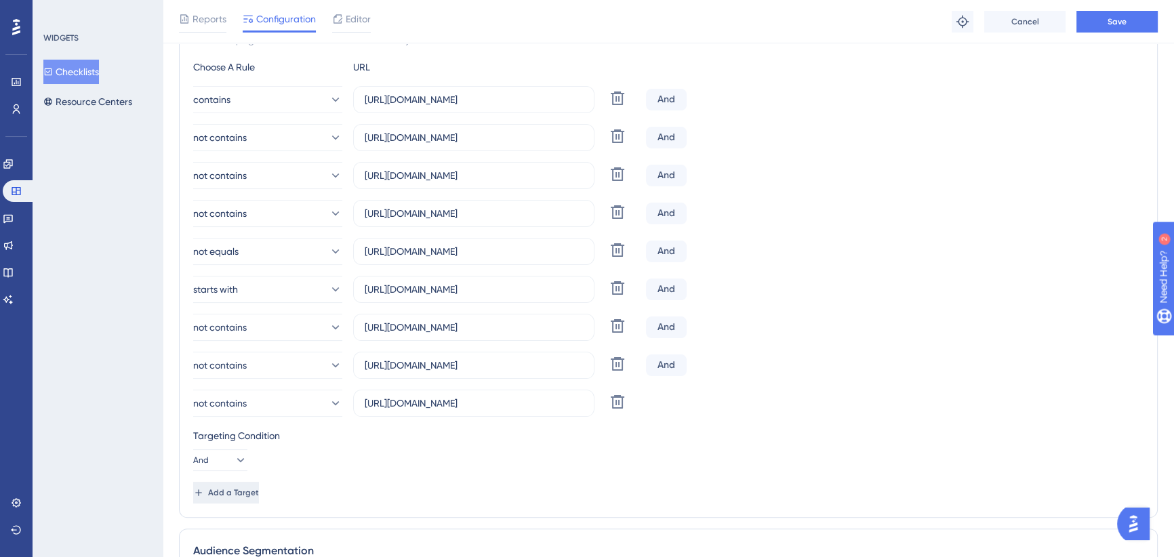
click at [248, 495] on span "Add a Target" at bounding box center [233, 492] width 51 height 11
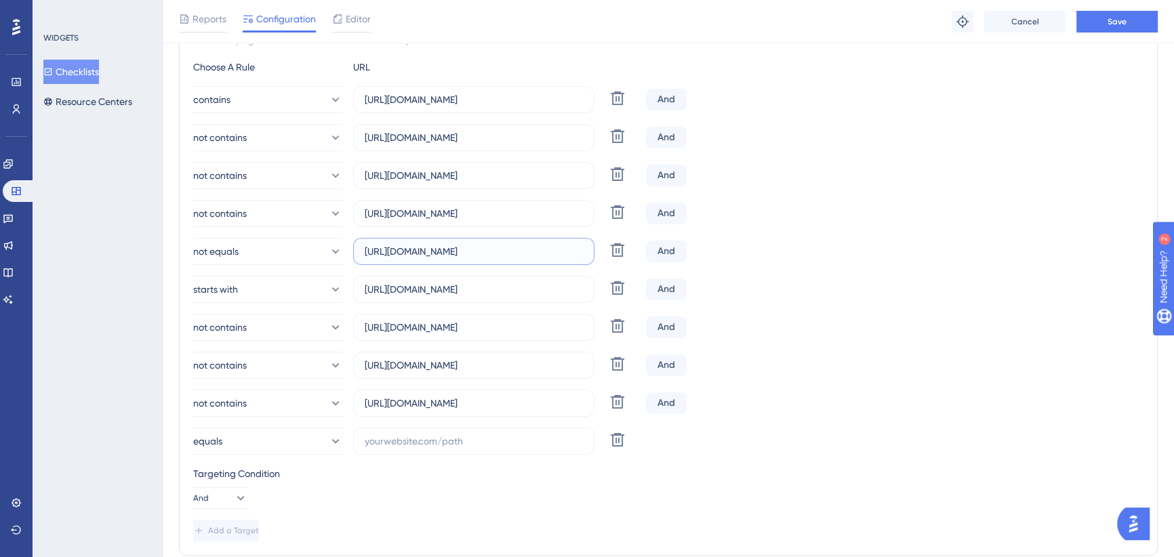
click at [454, 252] on input "[URL][DOMAIN_NAME]" at bounding box center [474, 251] width 218 height 15
click at [445, 444] on input "text" at bounding box center [474, 441] width 218 height 15
paste input "[URL][DOMAIN_NAME]"
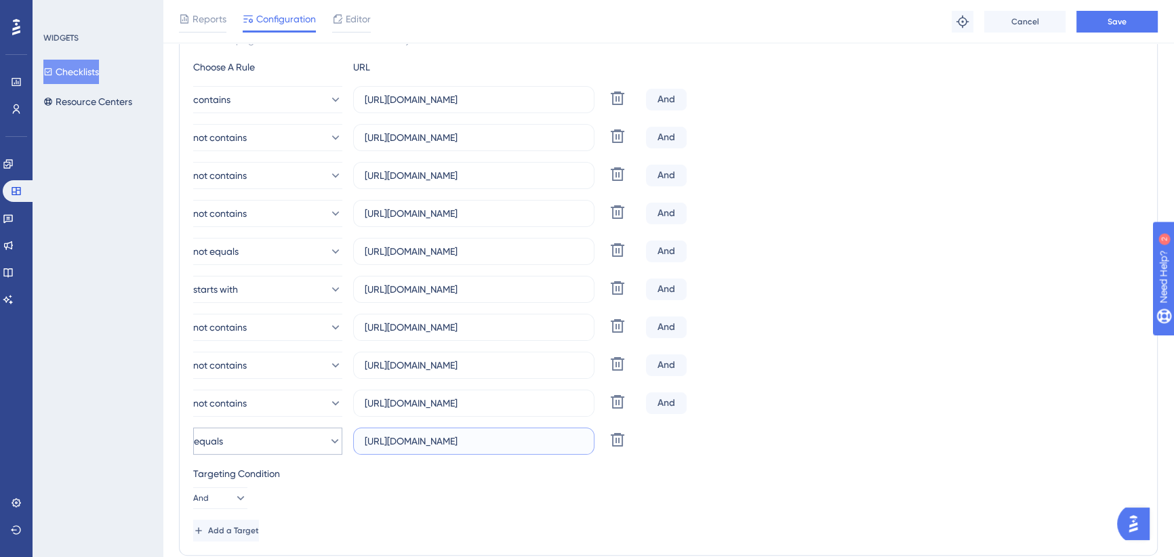
scroll to position [0, 0]
drag, startPoint x: 474, startPoint y: 441, endPoint x: 400, endPoint y: 442, distance: 73.9
click at [400, 442] on input "[URL][DOMAIN_NAME]" at bounding box center [474, 441] width 218 height 15
type input "[URL][DOMAIN_NAME]"
click at [1131, 20] on button "Save" at bounding box center [1117, 22] width 81 height 22
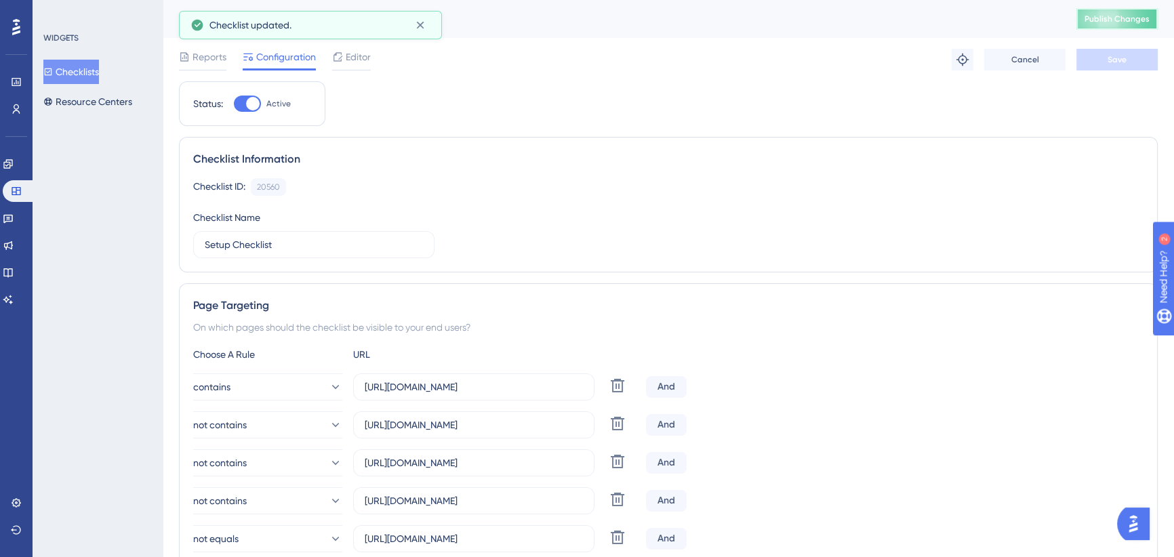
click at [1133, 19] on span "Publish Changes" at bounding box center [1117, 19] width 65 height 11
click at [91, 74] on button "Checklists" at bounding box center [71, 72] width 56 height 24
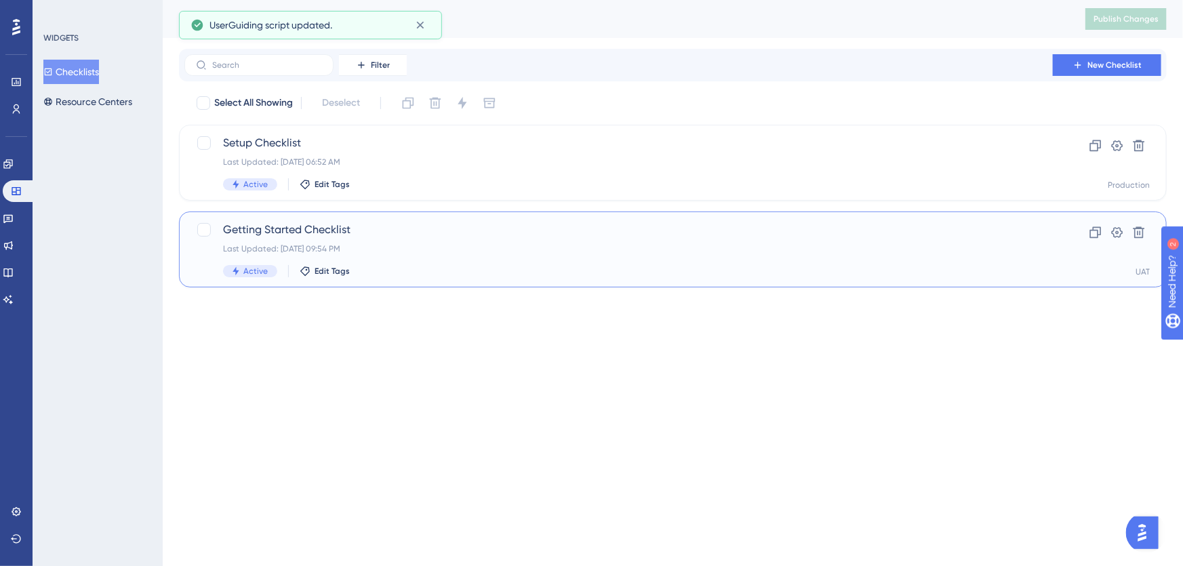
click at [424, 222] on span "Getting Started Checklist" at bounding box center [618, 230] width 791 height 16
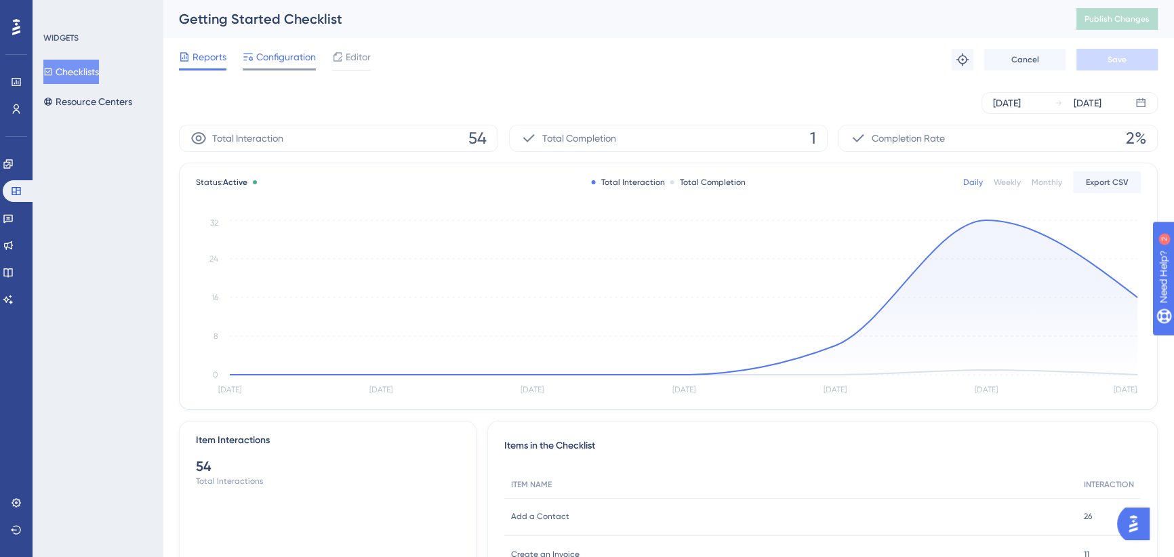
click at [309, 65] on div "Configuration" at bounding box center [279, 60] width 73 height 22
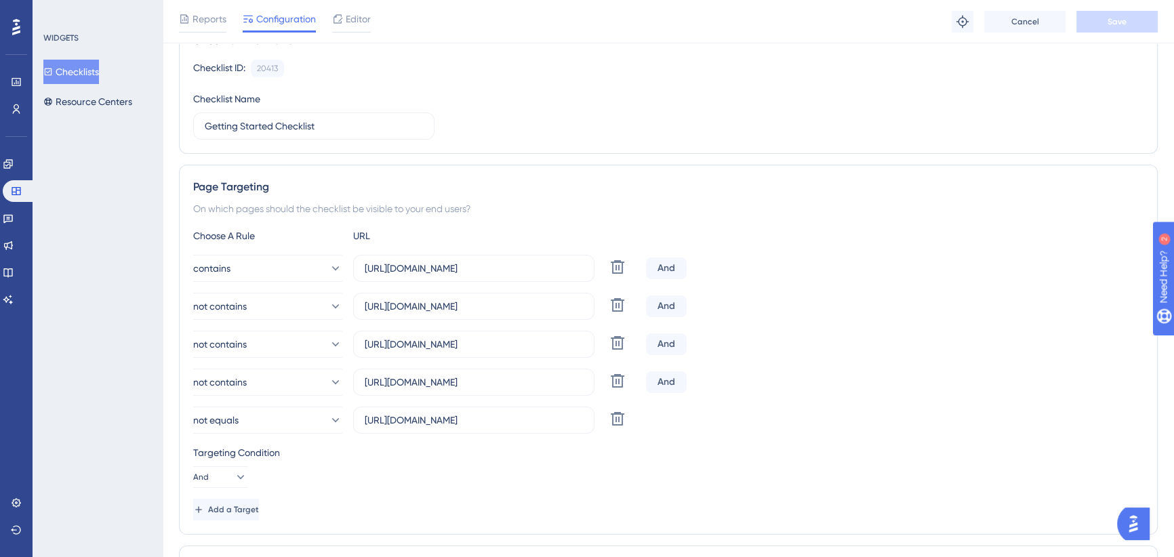
scroll to position [184, 0]
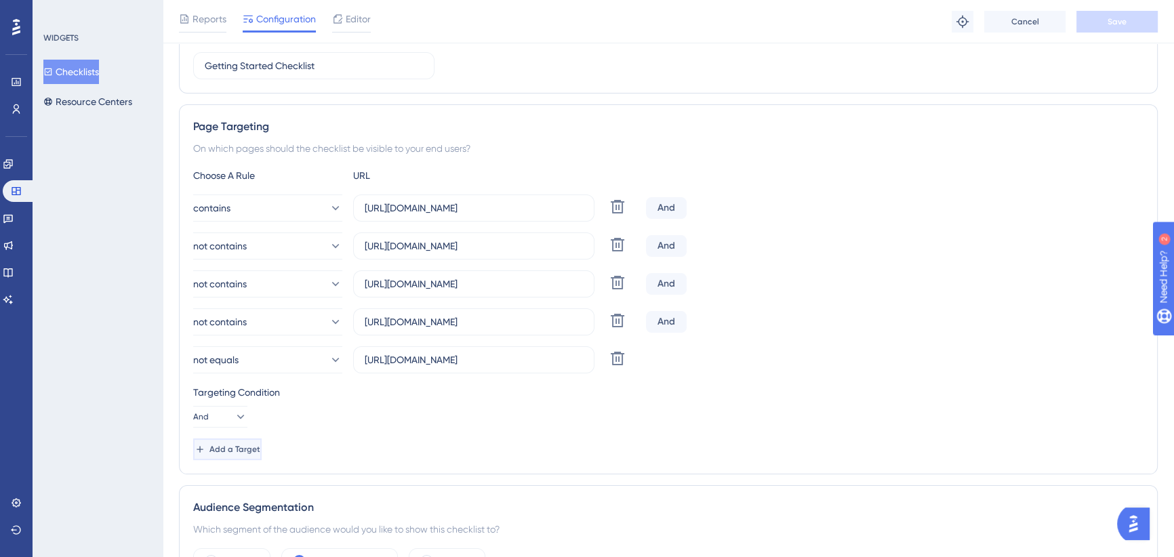
click at [258, 447] on span "Add a Target" at bounding box center [234, 449] width 51 height 11
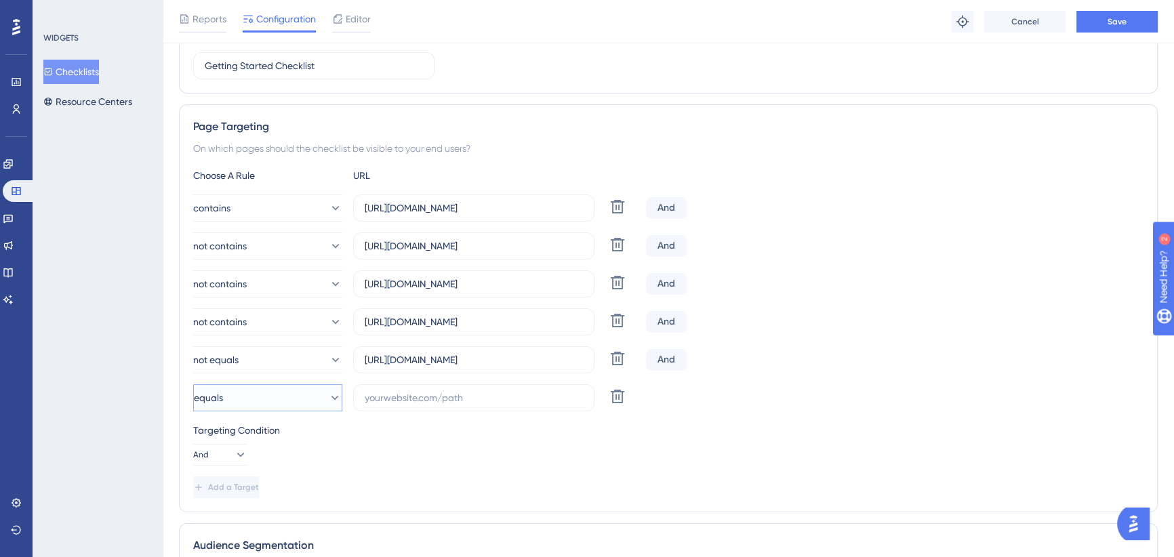
click at [247, 404] on button "equals" at bounding box center [267, 397] width 149 height 27
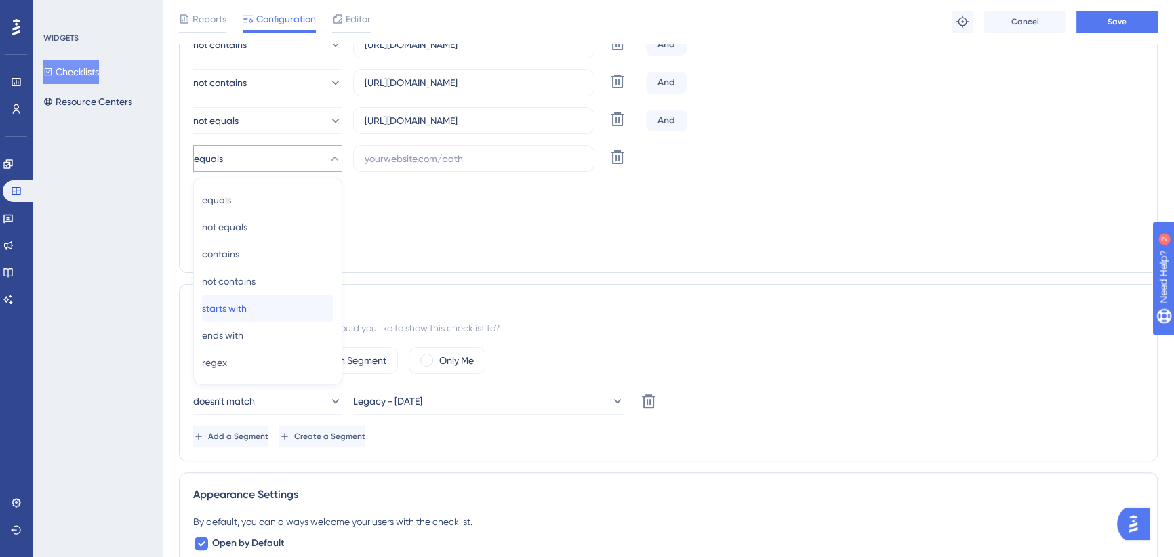
click at [259, 310] on div "starts with starts with" at bounding box center [268, 308] width 132 height 27
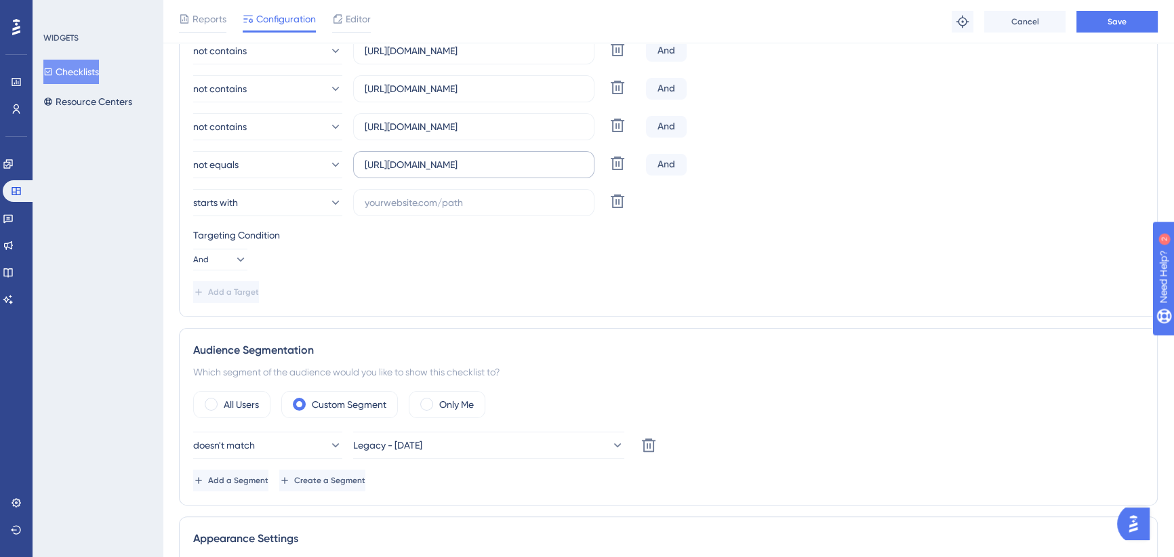
scroll to position [239, 0]
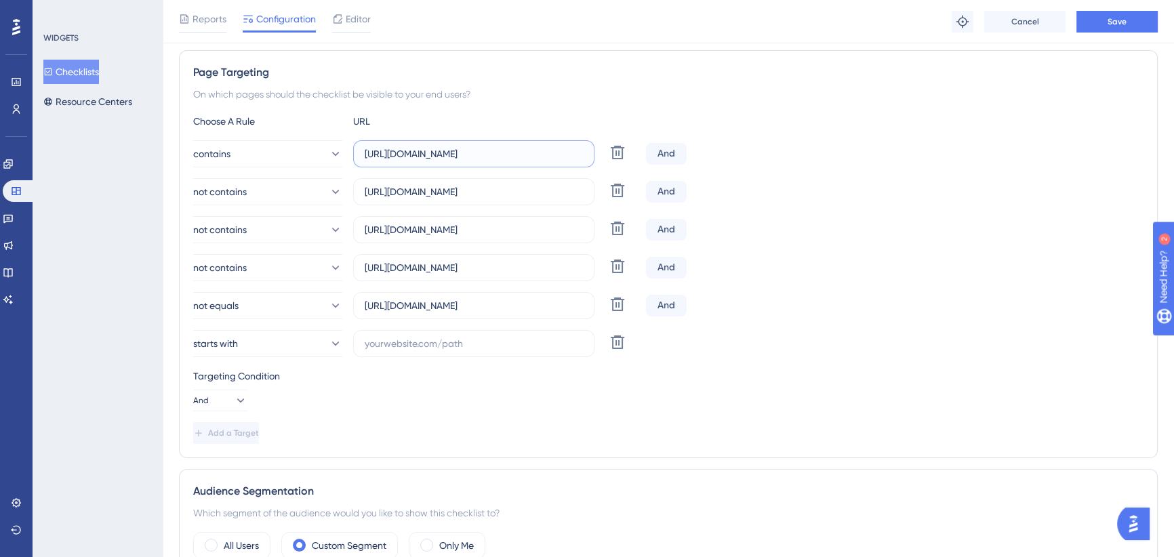
click at [471, 148] on input "[URL][DOMAIN_NAME]" at bounding box center [474, 153] width 218 height 15
click at [470, 148] on input "[URL][DOMAIN_NAME]" at bounding box center [474, 153] width 218 height 15
click at [461, 332] on label at bounding box center [473, 343] width 241 height 27
click at [461, 336] on input "text" at bounding box center [474, 343] width 218 height 15
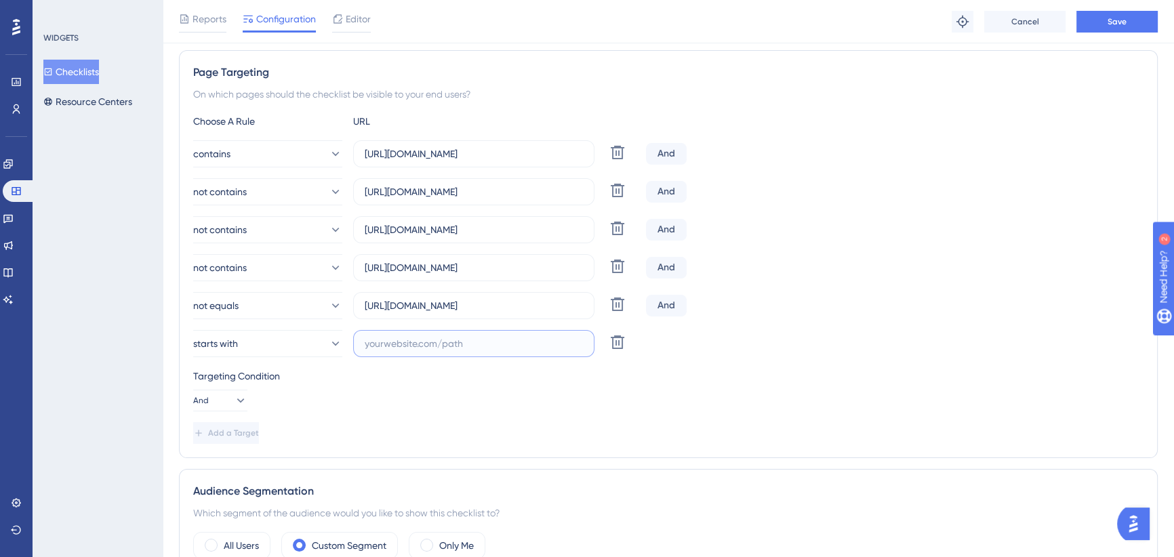
paste input "[URL][DOMAIN_NAME]"
click at [580, 342] on input "[URL][DOMAIN_NAME]" at bounding box center [474, 343] width 218 height 15
drag, startPoint x: 393, startPoint y: 344, endPoint x: 622, endPoint y: 344, distance: 229.1
click at [622, 344] on div "starts with [URL][DOMAIN_NAME] Delete" at bounding box center [416, 343] width 447 height 27
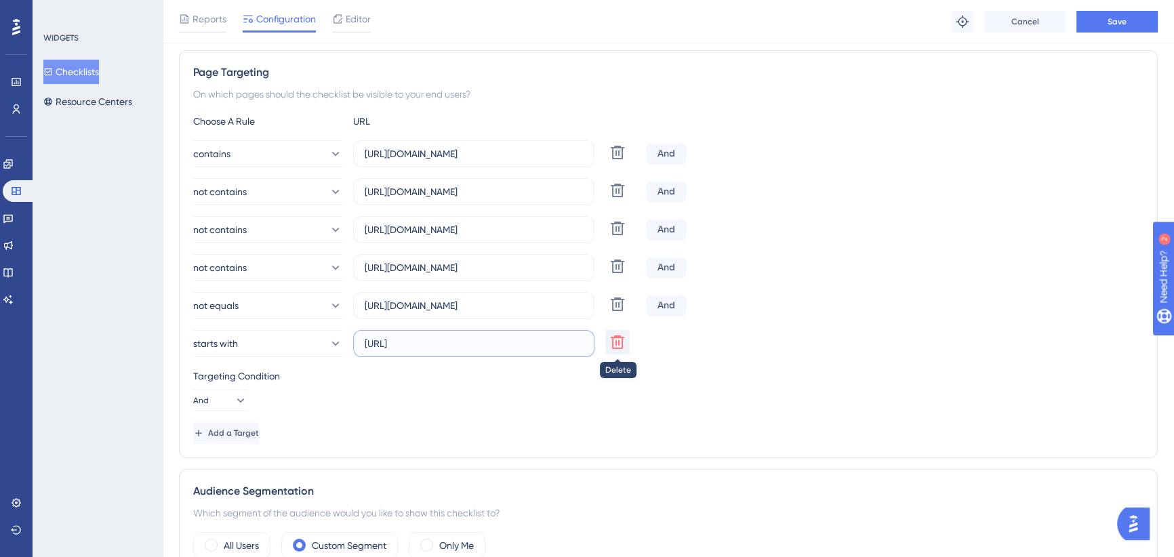
scroll to position [0, 0]
type input "[URL][DOMAIN_NAME]"
click at [243, 433] on span "Add a Target" at bounding box center [234, 433] width 51 height 11
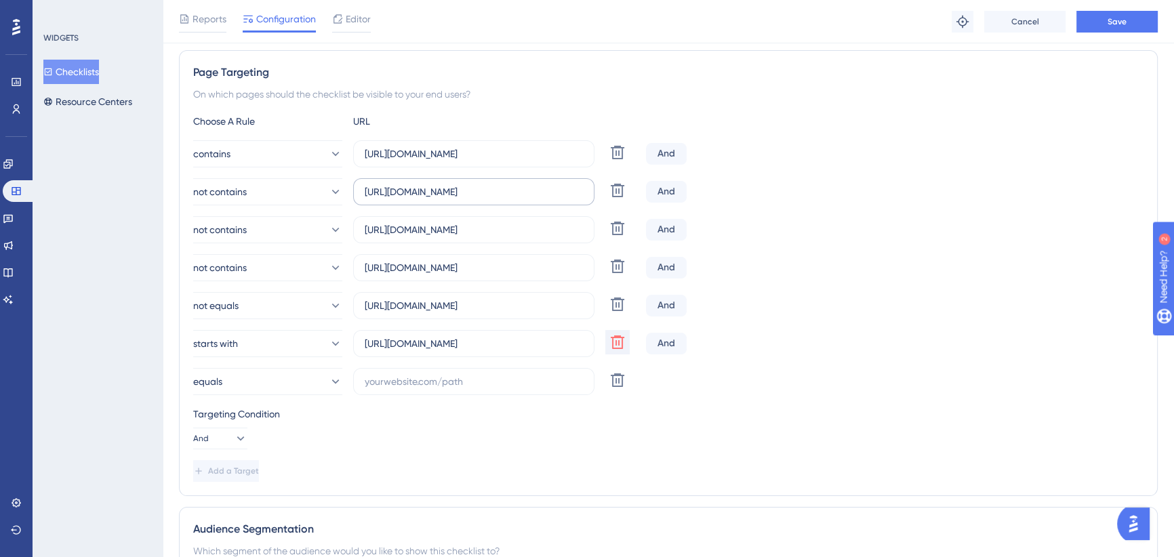
click at [468, 199] on label "[URL][DOMAIN_NAME]" at bounding box center [473, 191] width 241 height 27
click at [468, 199] on input "[URL][DOMAIN_NAME]" at bounding box center [474, 191] width 218 height 15
click at [468, 199] on label "[URL][DOMAIN_NAME]" at bounding box center [473, 191] width 241 height 27
click at [468, 199] on input "[URL][DOMAIN_NAME]" at bounding box center [474, 191] width 218 height 15
click at [468, 199] on label "[URL][DOMAIN_NAME]" at bounding box center [473, 191] width 241 height 27
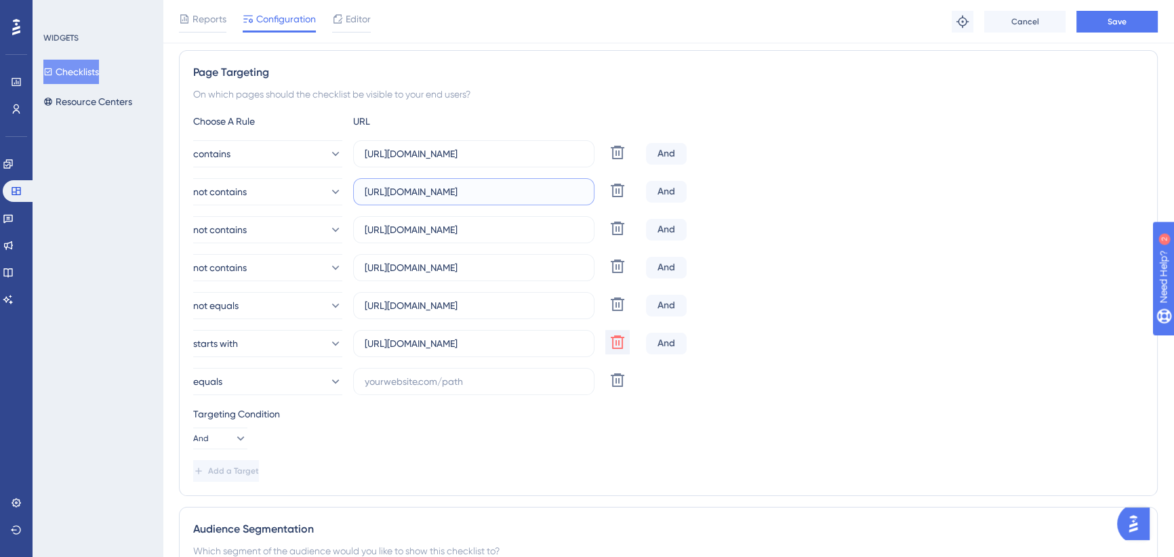
click at [468, 199] on input "[URL][DOMAIN_NAME]" at bounding box center [474, 191] width 218 height 15
click at [468, 188] on input "[URL][DOMAIN_NAME]" at bounding box center [474, 191] width 218 height 15
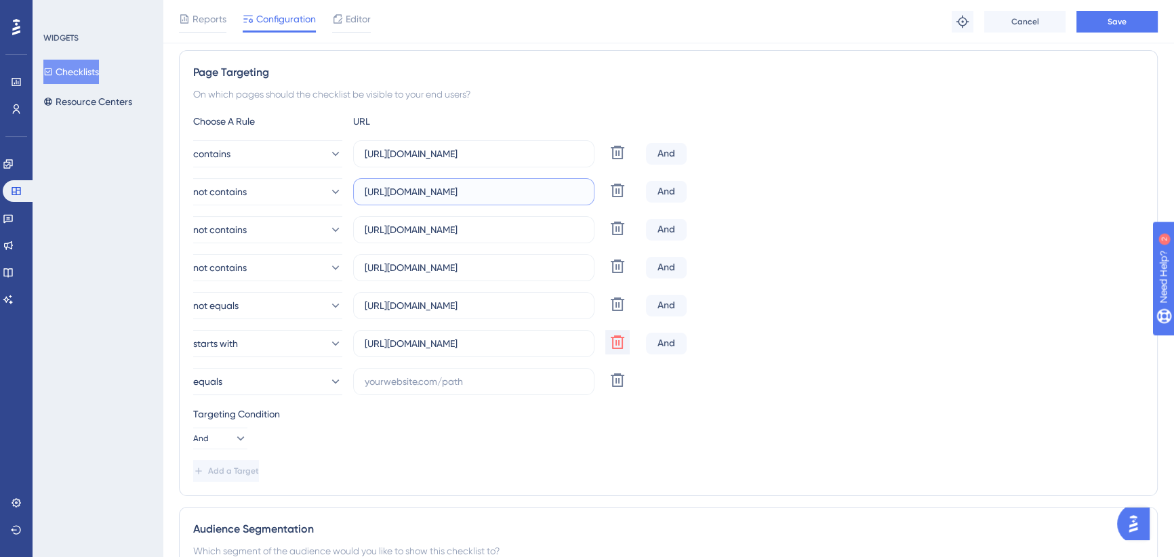
click at [468, 188] on input "[URL][DOMAIN_NAME]" at bounding box center [474, 191] width 218 height 15
click at [430, 380] on input "text" at bounding box center [474, 381] width 218 height 15
paste input "[URL][DOMAIN_NAME]"
drag, startPoint x: 463, startPoint y: 380, endPoint x: 601, endPoint y: 373, distance: 138.5
click at [609, 374] on div "equals [URL][DOMAIN_NAME] Delete" at bounding box center [416, 381] width 447 height 27
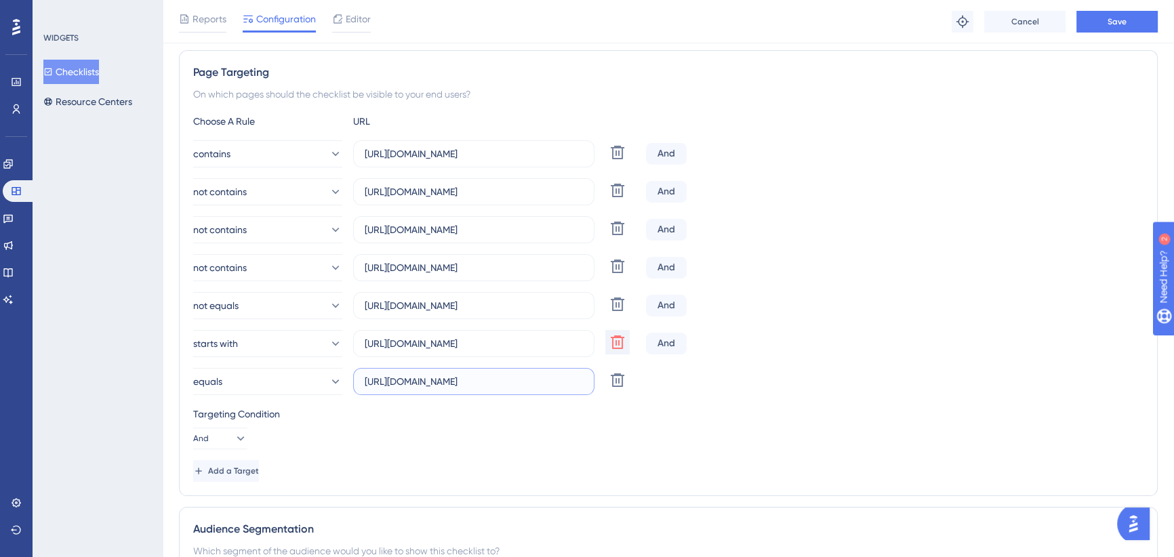
click at [487, 382] on input "[URL][DOMAIN_NAME]" at bounding box center [474, 381] width 218 height 15
click at [488, 378] on input "[URL][DOMAIN_NAME]" at bounding box center [474, 381] width 218 height 15
click at [477, 384] on input "[URL][DOMAIN_NAME]" at bounding box center [474, 381] width 218 height 15
drag, startPoint x: 487, startPoint y: 378, endPoint x: 401, endPoint y: 382, distance: 86.2
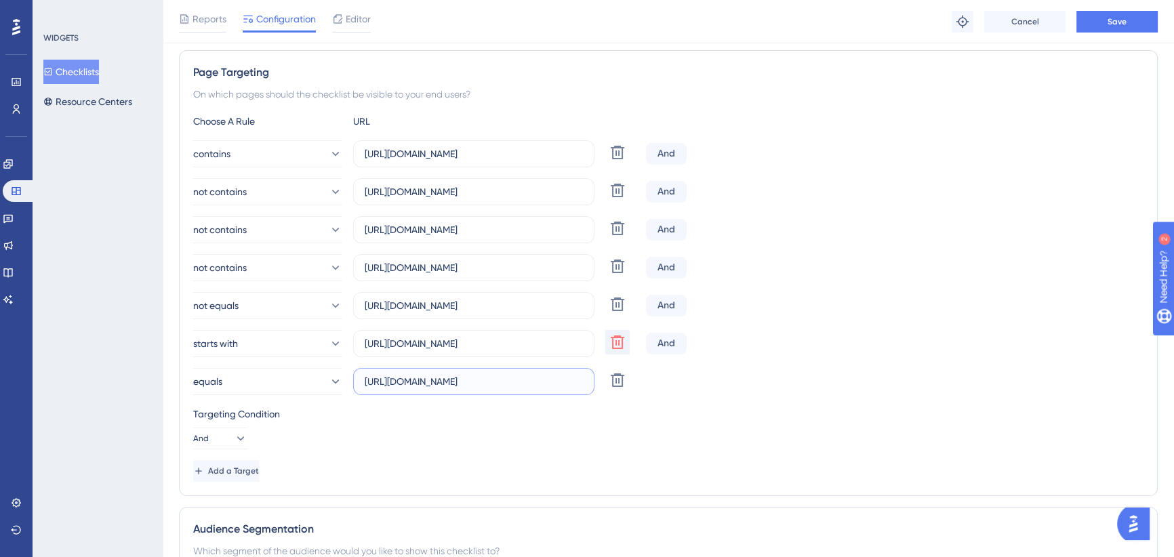
click at [401, 382] on input "[URL][DOMAIN_NAME]" at bounding box center [474, 381] width 218 height 15
type input "[URL][DOMAIN_NAME]"
click at [274, 381] on button "equals" at bounding box center [267, 381] width 149 height 27
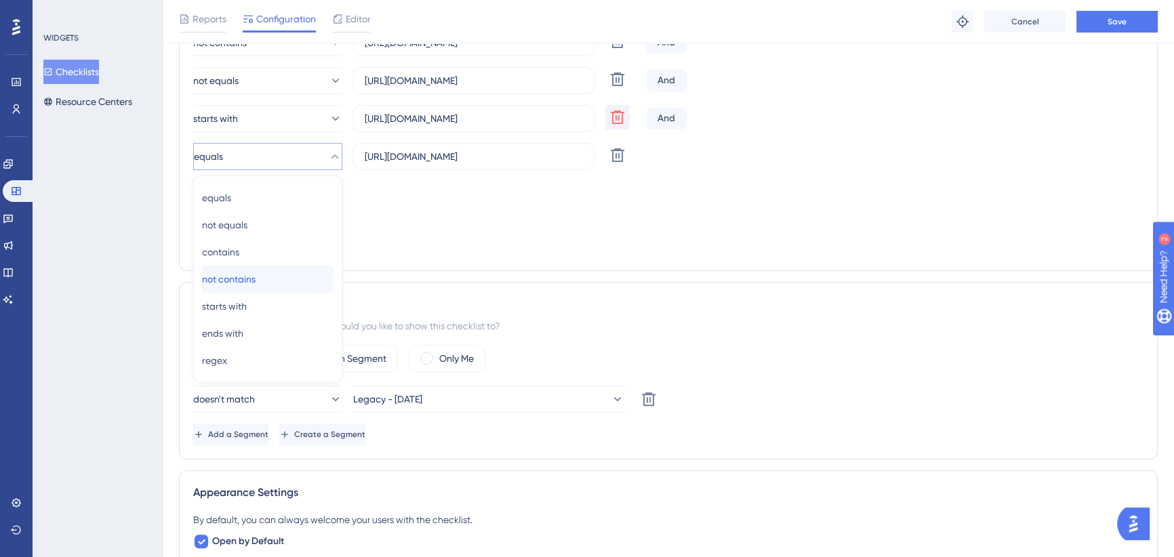
click at [252, 277] on span "not contains" at bounding box center [229, 279] width 54 height 16
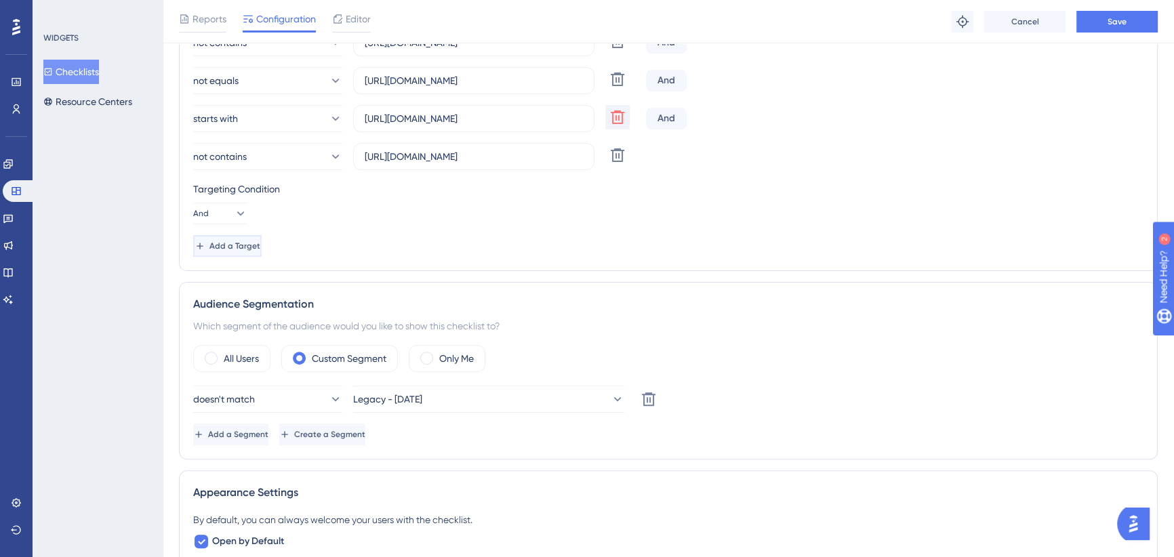
click at [260, 241] on span "Add a Target" at bounding box center [234, 246] width 51 height 11
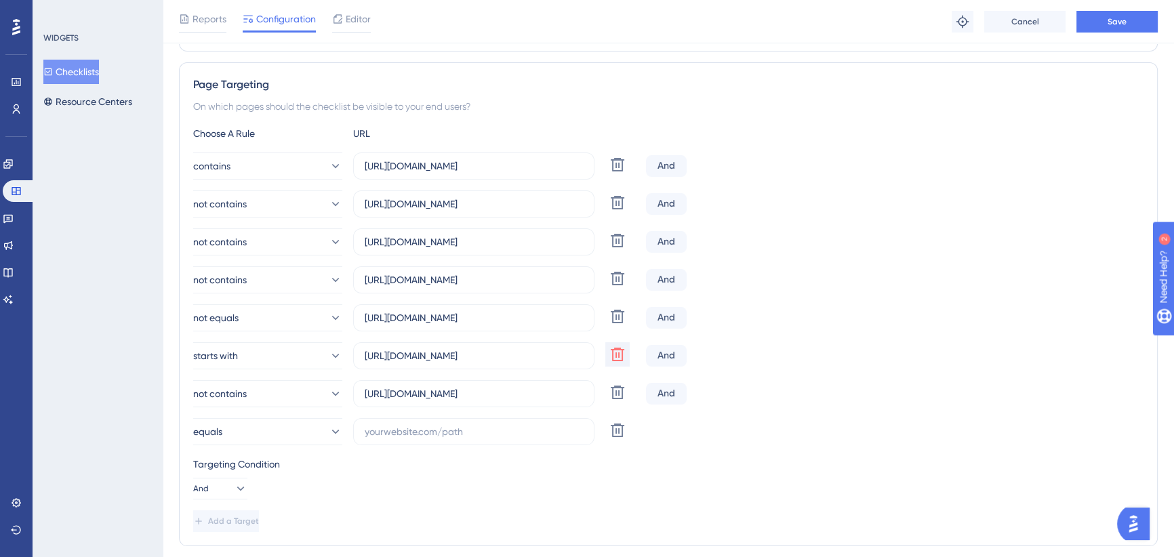
scroll to position [217, 0]
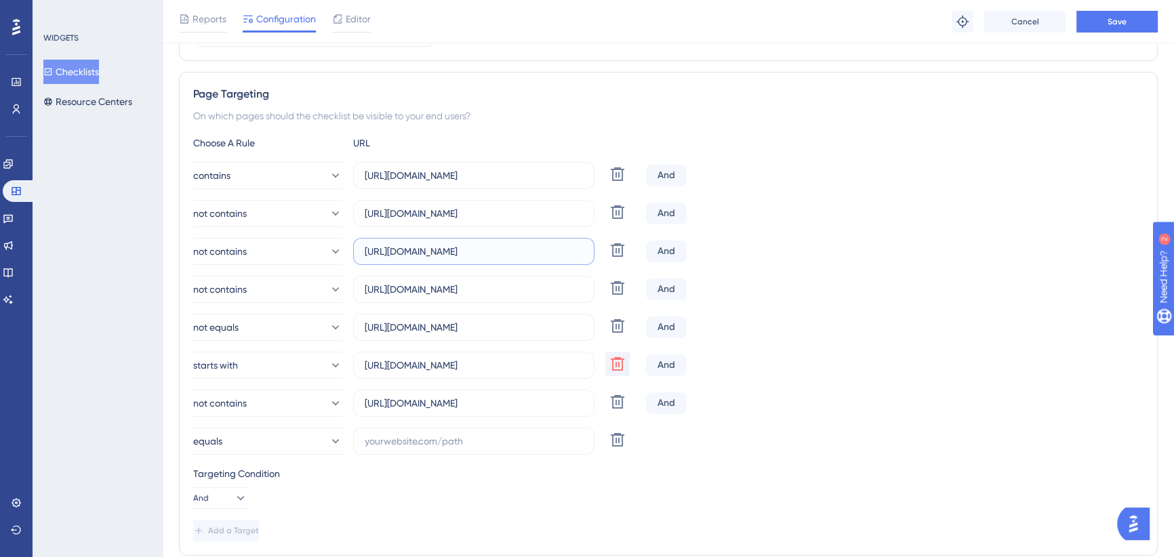
click at [413, 251] on input "[URL][DOMAIN_NAME]" at bounding box center [474, 251] width 218 height 15
click at [443, 430] on label at bounding box center [473, 441] width 241 height 27
click at [443, 434] on input "text" at bounding box center [474, 441] width 218 height 15
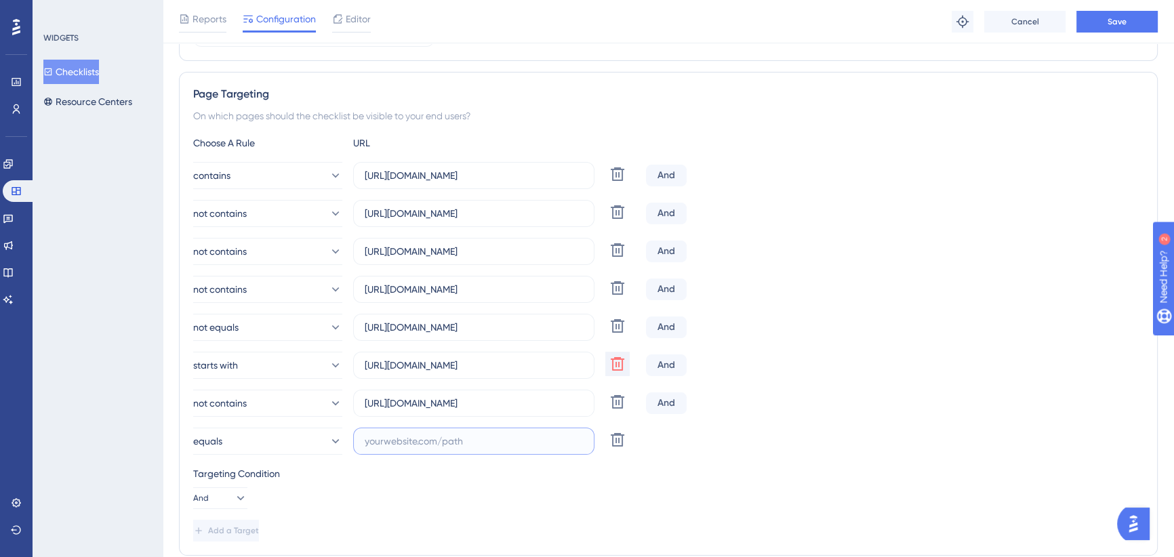
paste input "[URL][DOMAIN_NAME]"
drag, startPoint x: 549, startPoint y: 438, endPoint x: 399, endPoint y: 444, distance: 149.9
click at [399, 444] on input "[URL][DOMAIN_NAME]" at bounding box center [474, 441] width 218 height 15
type input "[URL][DOMAIN_NAME]"
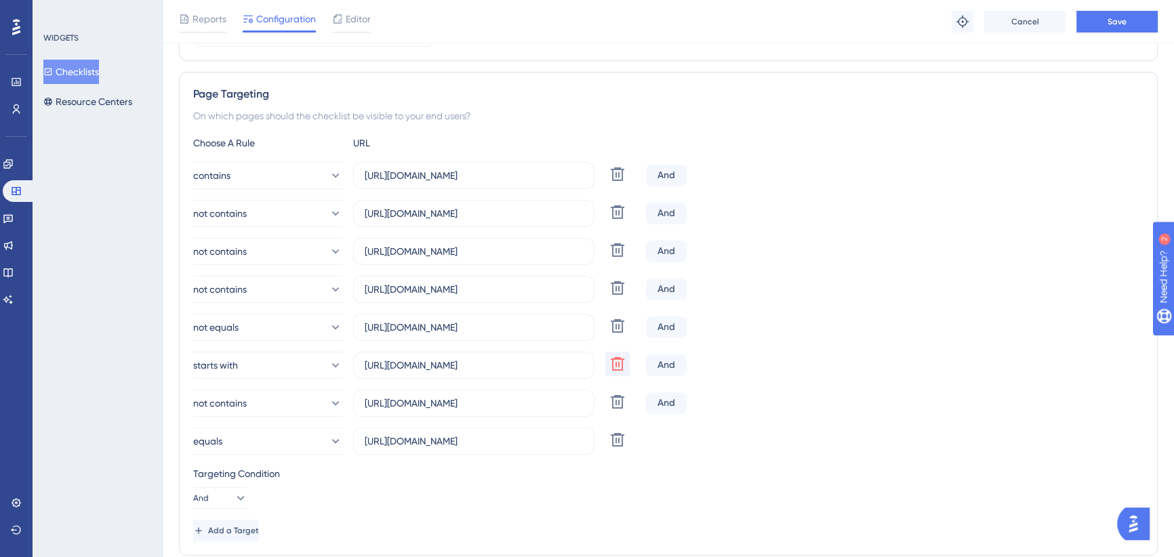
click at [403, 482] on div "Targeting Condition And" at bounding box center [668, 487] width 950 height 43
click at [247, 449] on button "equals" at bounding box center [267, 441] width 149 height 27
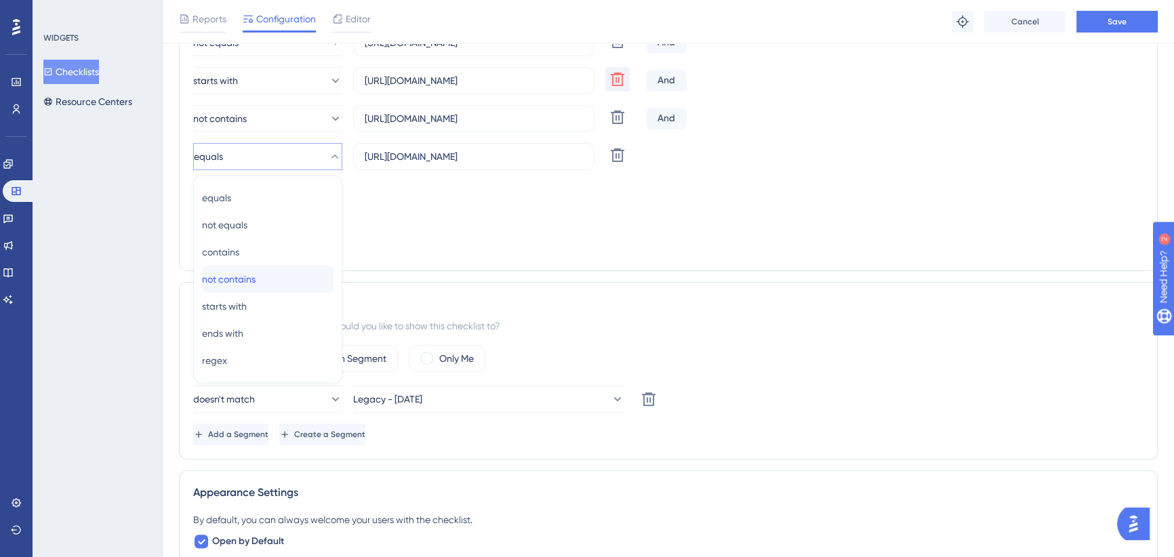
click at [256, 277] on span "not contains" at bounding box center [229, 279] width 54 height 16
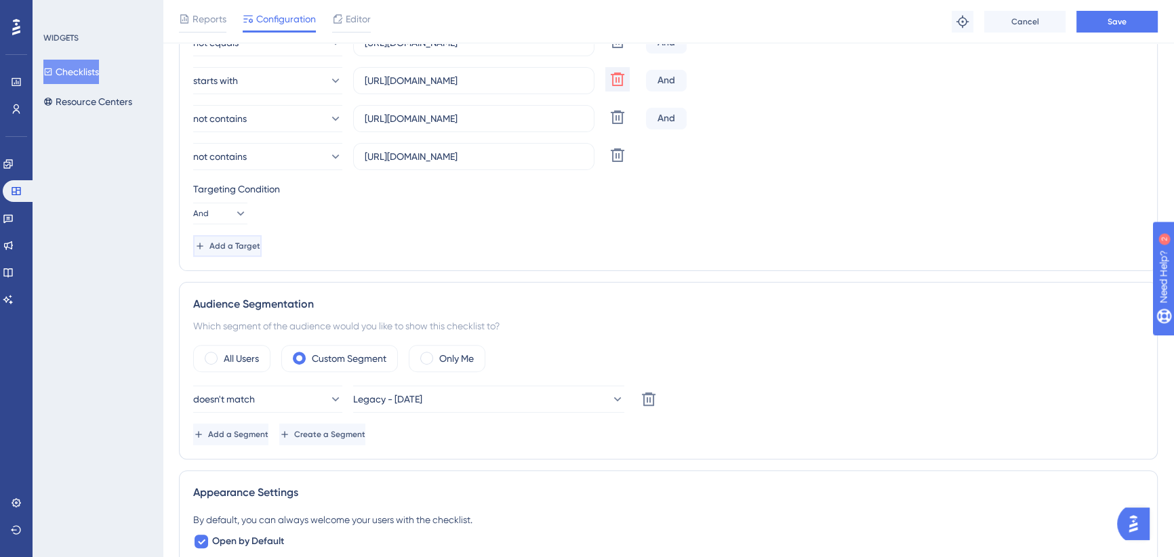
click at [259, 248] on span "Add a Target" at bounding box center [234, 246] width 51 height 11
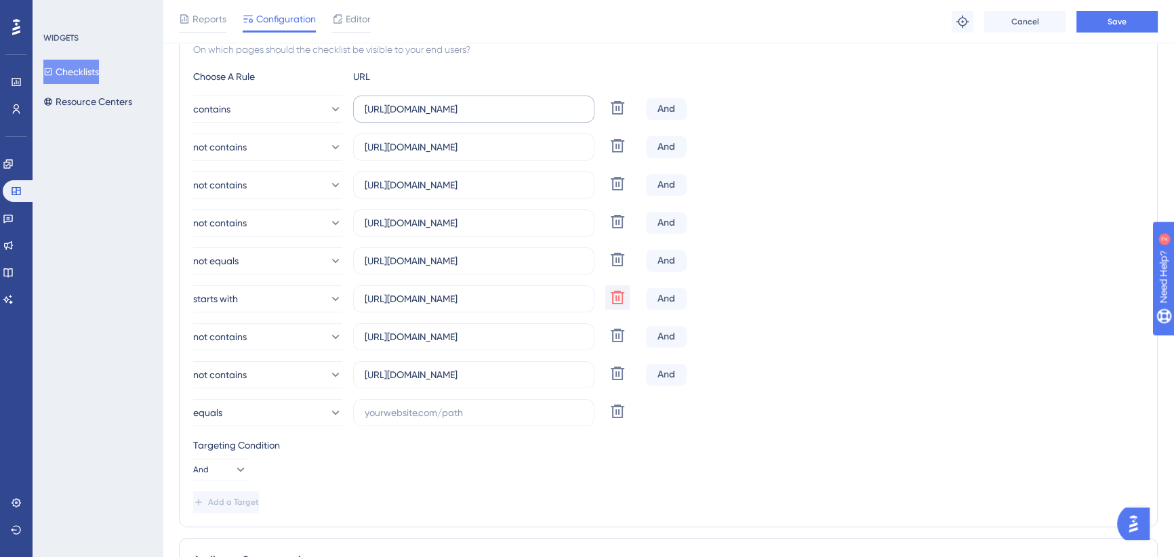
scroll to position [255, 0]
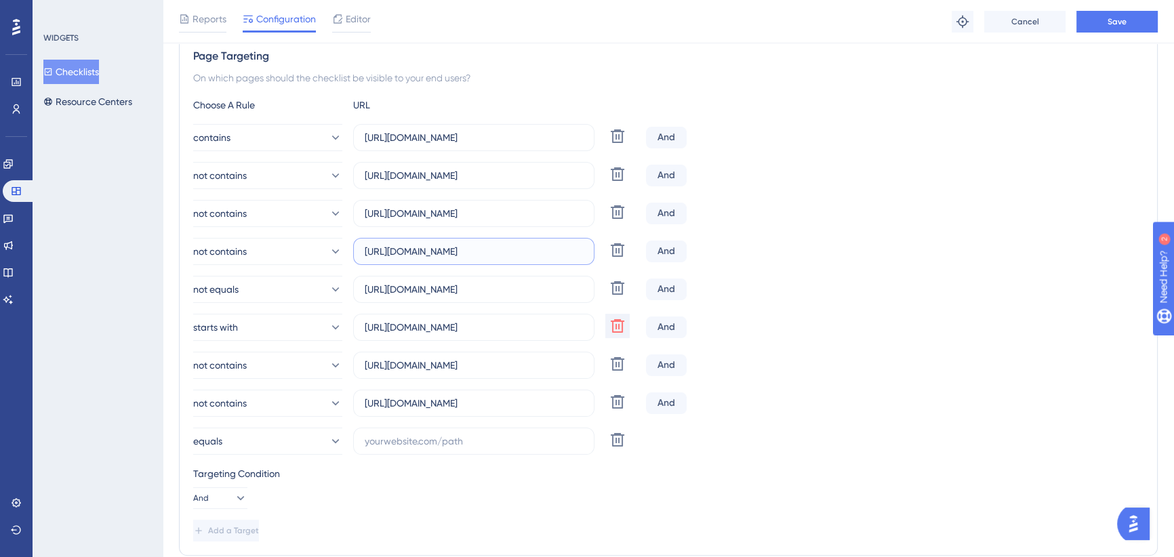
click at [414, 251] on input "[URL][DOMAIN_NAME]" at bounding box center [474, 251] width 218 height 15
click at [450, 437] on input "text" at bounding box center [474, 441] width 218 height 15
paste input "[URL][DOMAIN_NAME]"
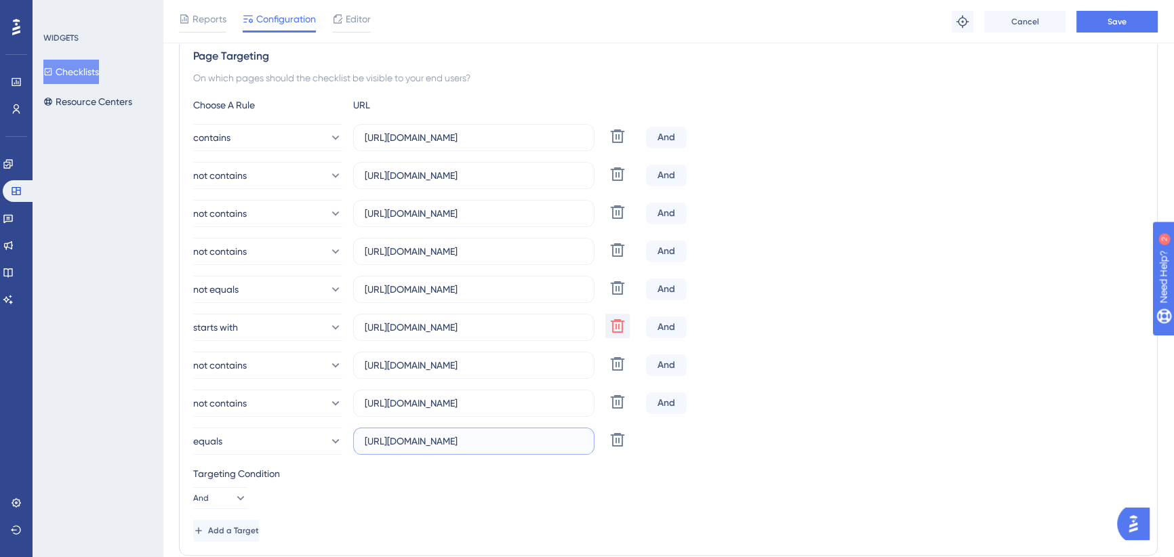
scroll to position [0, 0]
drag, startPoint x: 556, startPoint y: 440, endPoint x: 400, endPoint y: 447, distance: 156.1
click at [400, 447] on input "[URL][DOMAIN_NAME]" at bounding box center [474, 441] width 218 height 15
type input "[URL][DOMAIN_NAME]"
click at [293, 439] on button "equals" at bounding box center [267, 441] width 149 height 27
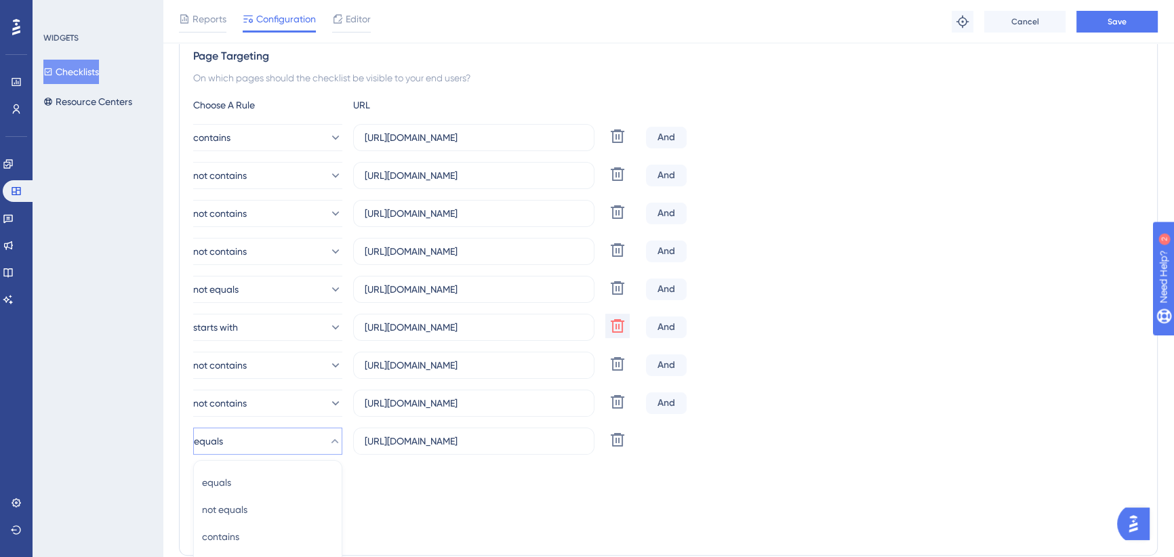
scroll to position [538, 0]
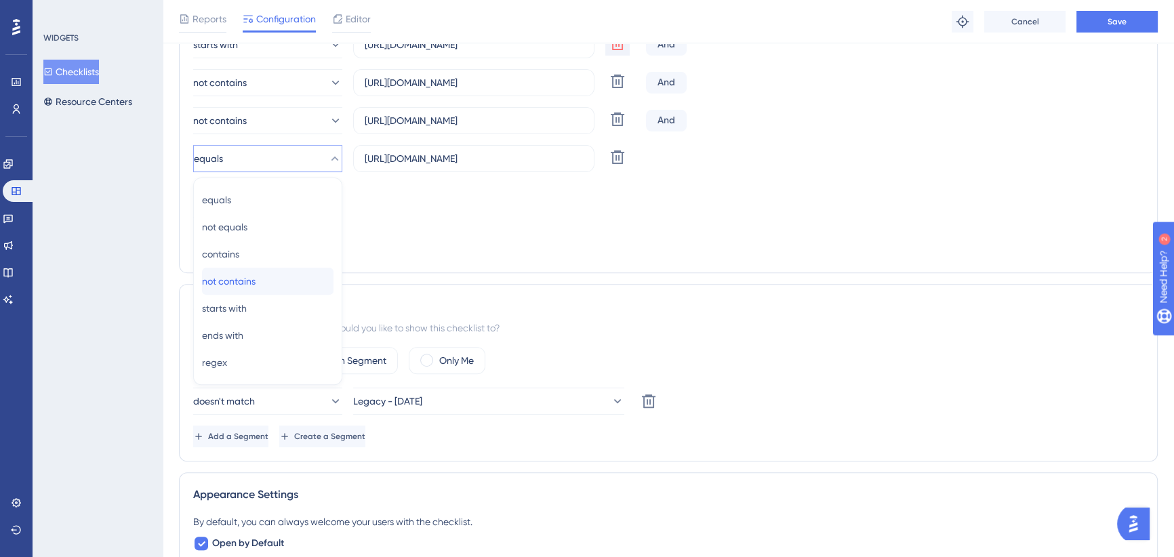
click at [250, 291] on div "not contains not contains" at bounding box center [268, 281] width 132 height 27
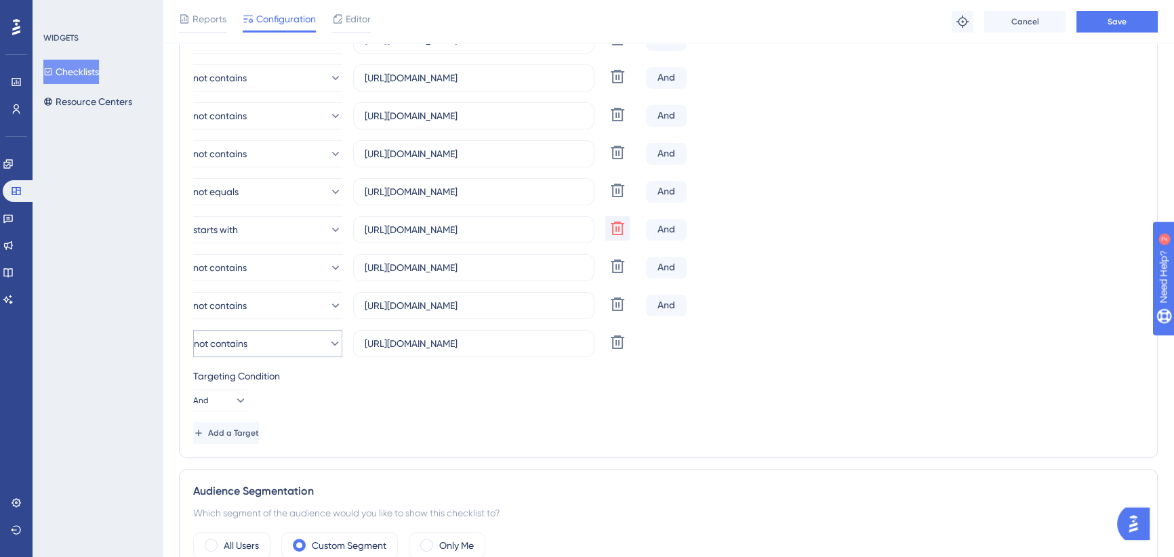
scroll to position [292, 0]
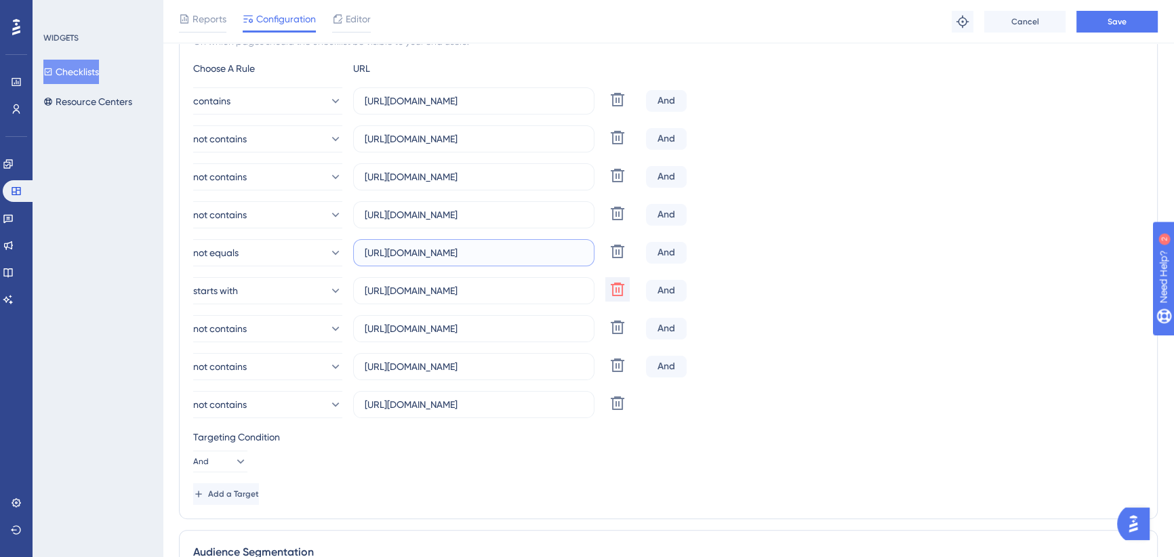
click at [404, 251] on input "[URL][DOMAIN_NAME]" at bounding box center [474, 252] width 218 height 15
click at [443, 250] on input "[URL][DOMAIN_NAME]" at bounding box center [474, 252] width 218 height 15
click at [454, 256] on input "[URL][DOMAIN_NAME]" at bounding box center [474, 252] width 218 height 15
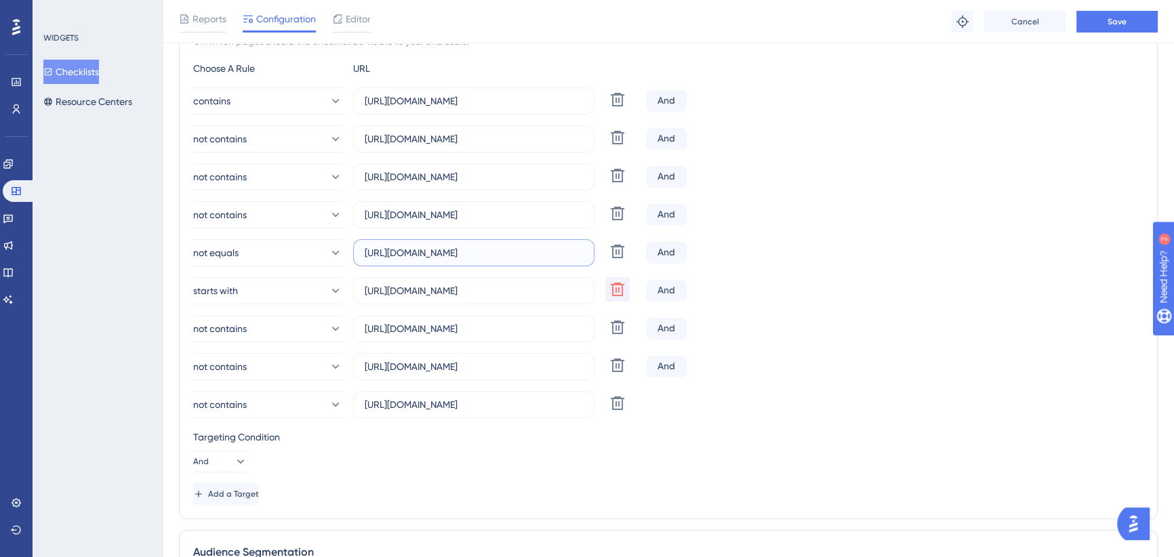
click at [477, 254] on input "[URL][DOMAIN_NAME]" at bounding box center [474, 252] width 218 height 15
drag, startPoint x: 464, startPoint y: 249, endPoint x: 617, endPoint y: 253, distance: 153.3
click at [617, 253] on div "not equals [URL][DOMAIN_NAME] Delete" at bounding box center [416, 252] width 447 height 27
click at [537, 254] on input "[URL][DOMAIN_NAME]" at bounding box center [474, 252] width 218 height 15
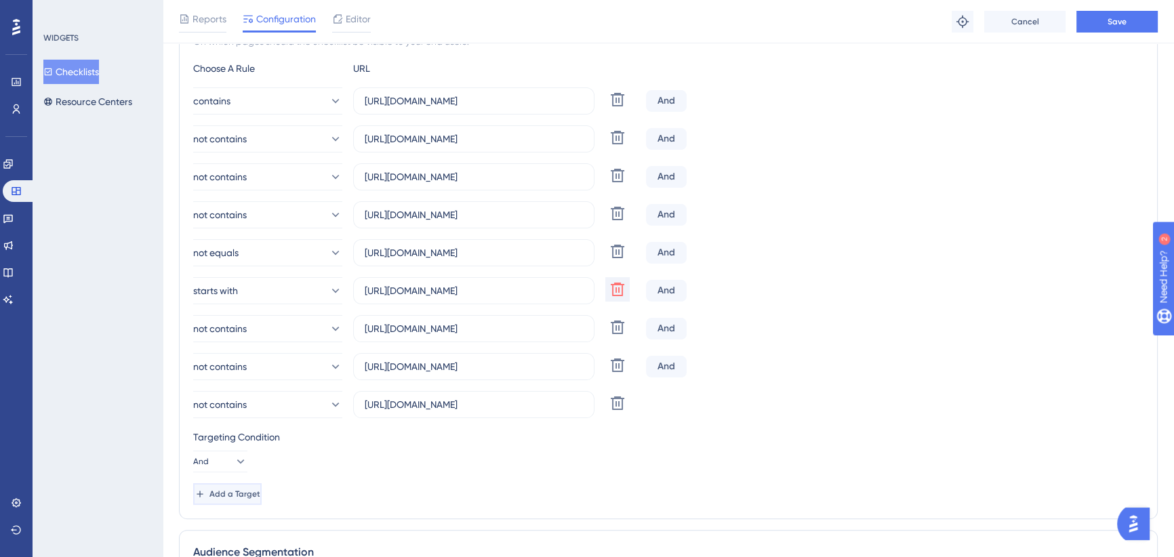
click at [260, 494] on span "Add a Target" at bounding box center [234, 494] width 51 height 11
click at [270, 435] on button "equals" at bounding box center [267, 442] width 149 height 27
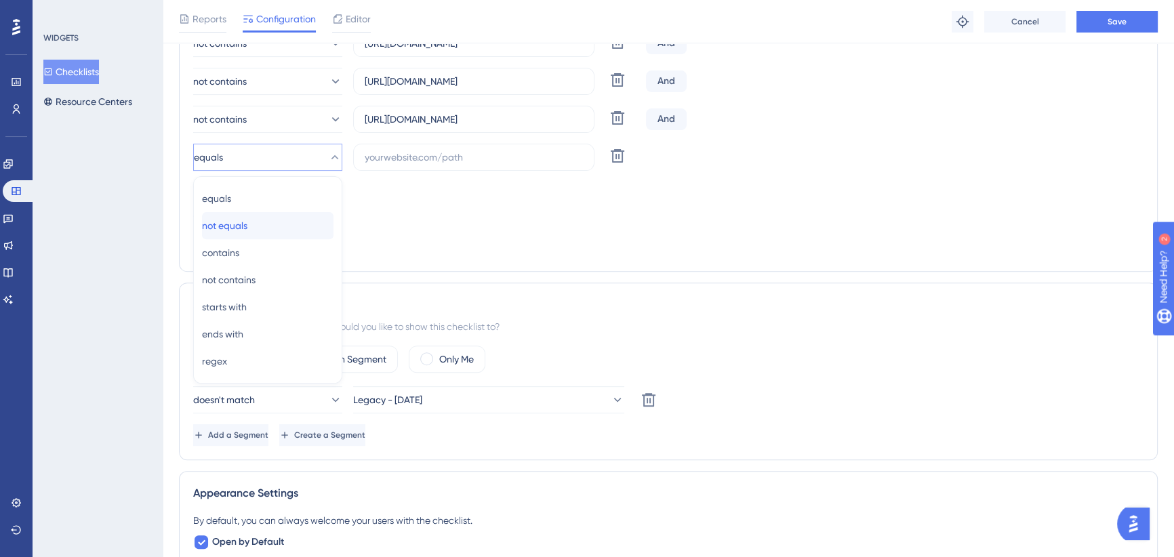
drag, startPoint x: 252, startPoint y: 228, endPoint x: 355, endPoint y: 203, distance: 106.1
click at [247, 227] on span "not equals" at bounding box center [224, 226] width 45 height 16
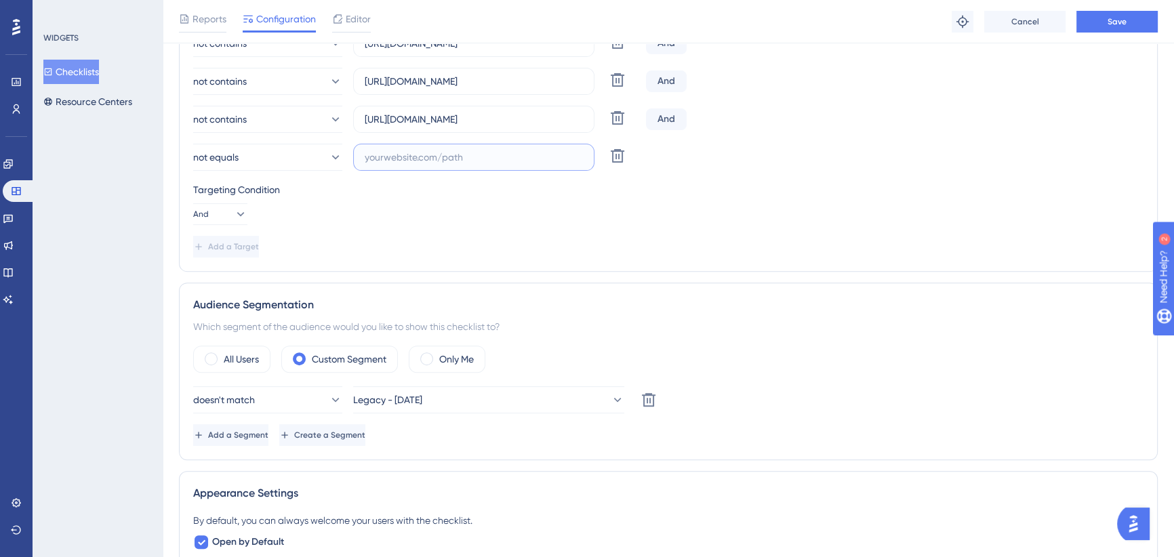
click at [446, 155] on input "text" at bounding box center [474, 157] width 218 height 15
paste input "[URL][DOMAIN_NAME]"
drag, startPoint x: 474, startPoint y: 156, endPoint x: 401, endPoint y: 167, distance: 73.3
click at [401, 167] on label "[URL][DOMAIN_NAME]" at bounding box center [473, 157] width 241 height 27
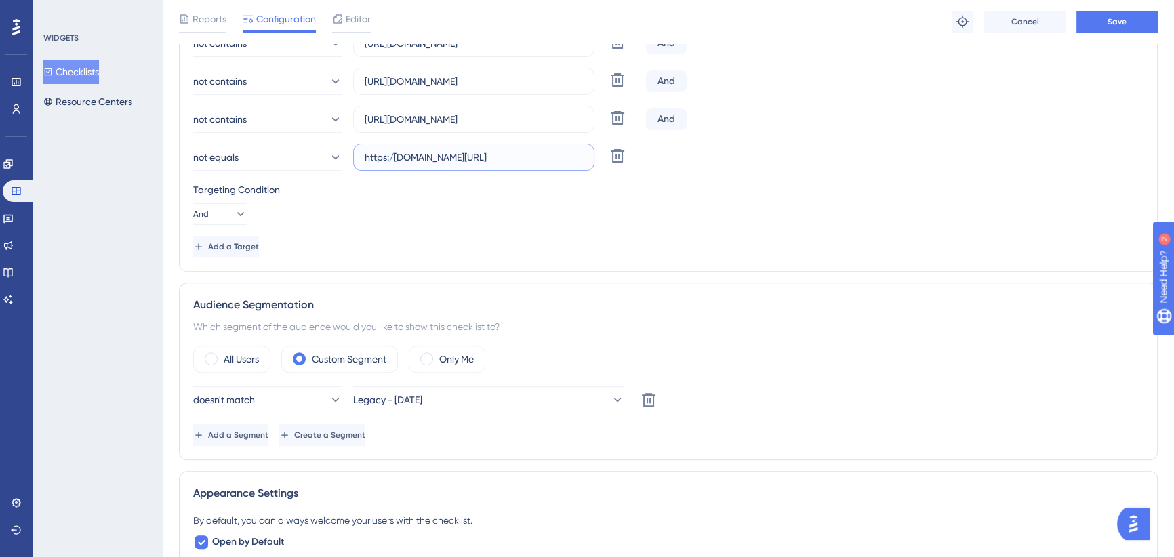
click at [396, 160] on input "https:/[DOMAIN_NAME][URL]" at bounding box center [474, 157] width 218 height 15
type input "[URL][DOMAIN_NAME]"
click at [673, 182] on div "Targeting Condition" at bounding box center [668, 190] width 950 height 16
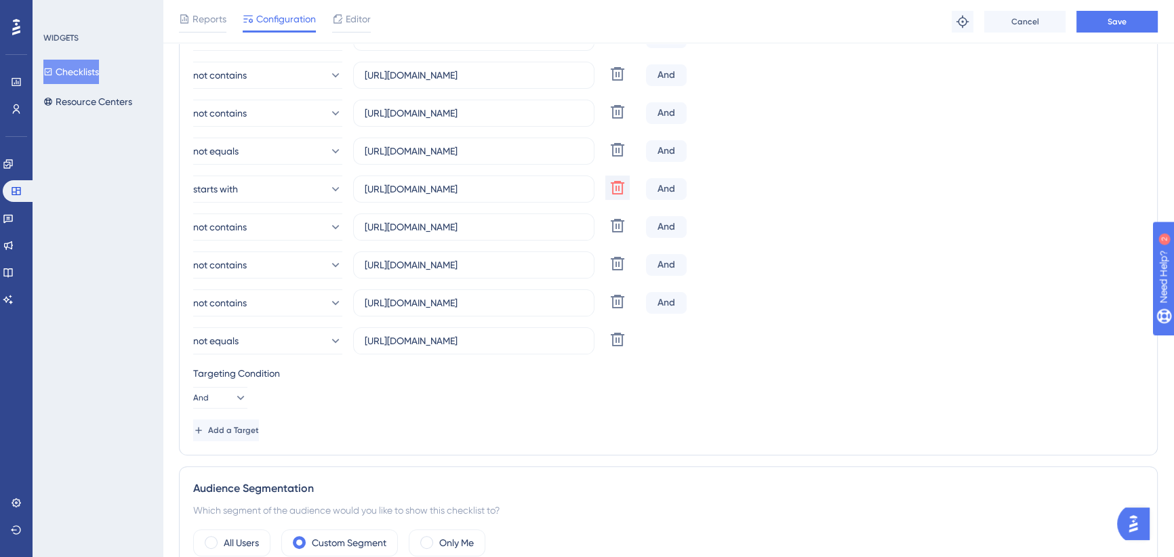
scroll to position [393, 0]
click at [1118, 16] on span "Save" at bounding box center [1117, 21] width 19 height 11
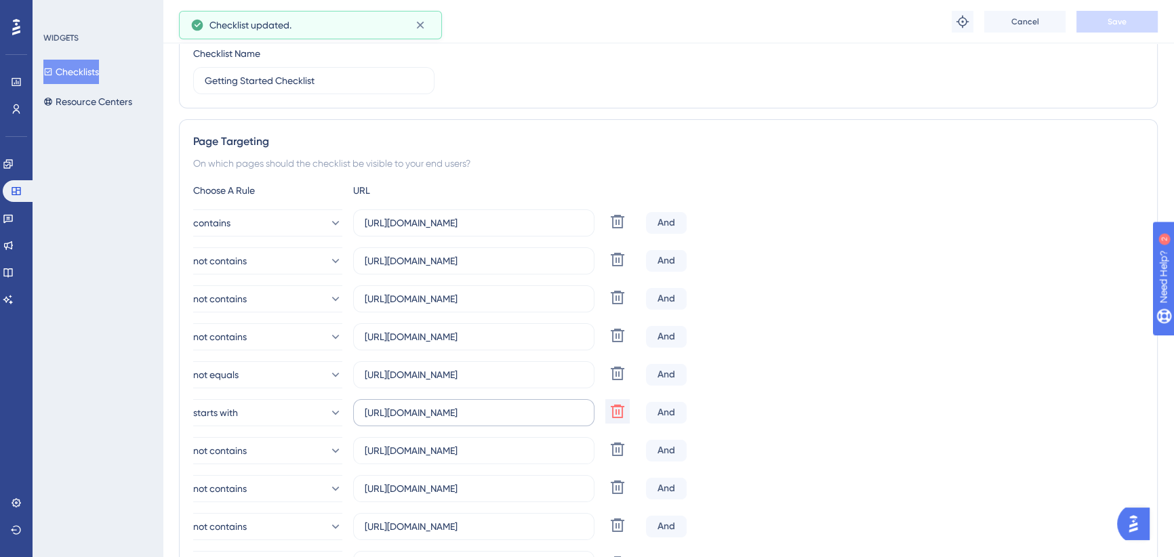
scroll to position [0, 0]
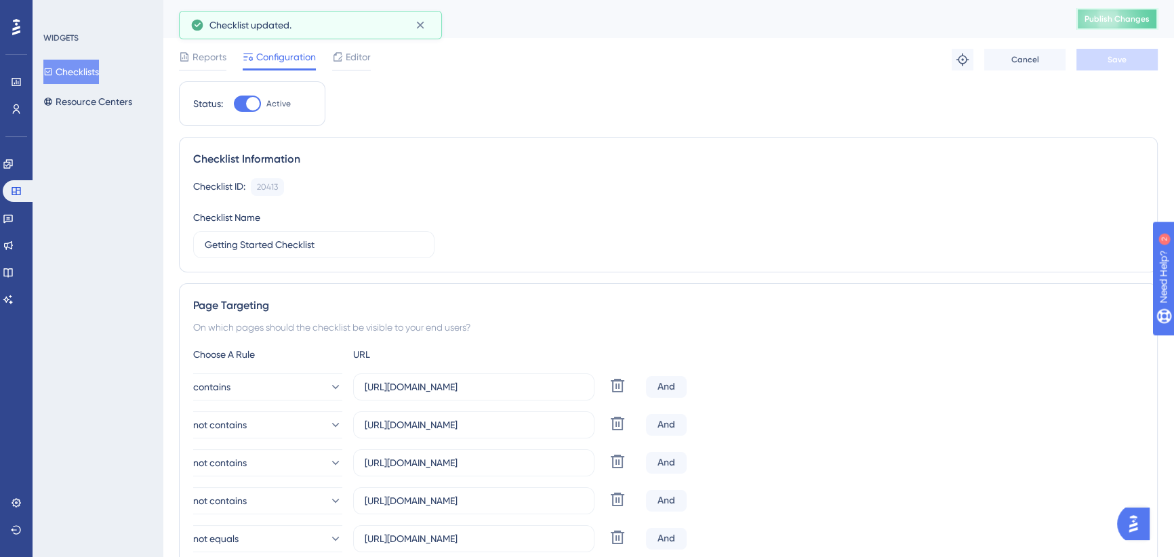
click at [1110, 20] on span "Publish Changes" at bounding box center [1117, 19] width 65 height 11
click at [95, 68] on button "Checklists" at bounding box center [71, 72] width 56 height 24
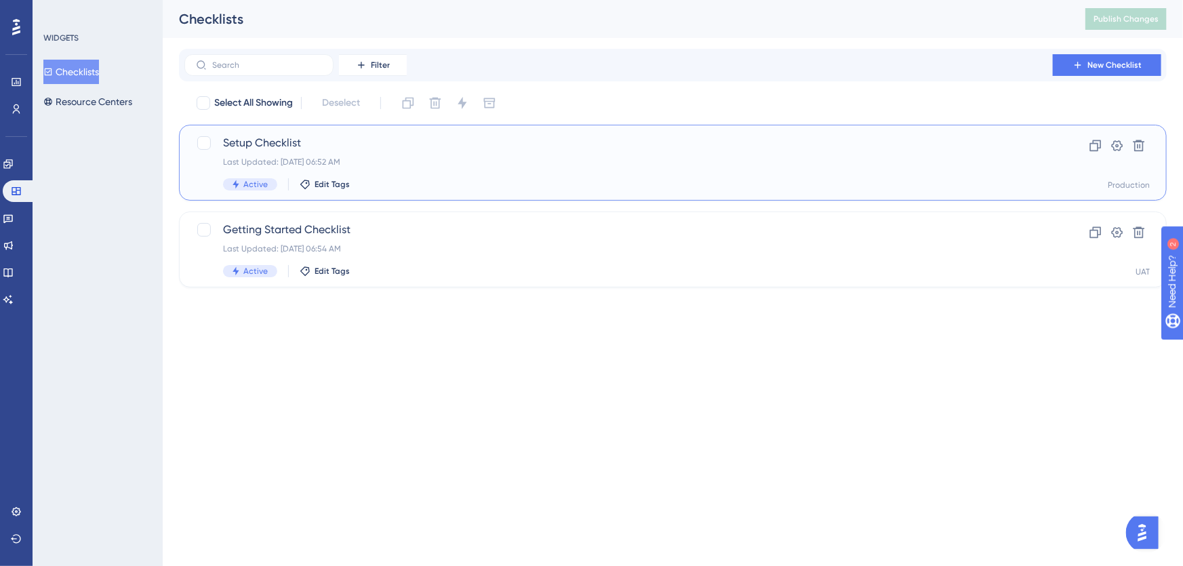
click at [278, 142] on span "Setup Checklist" at bounding box center [618, 143] width 791 height 16
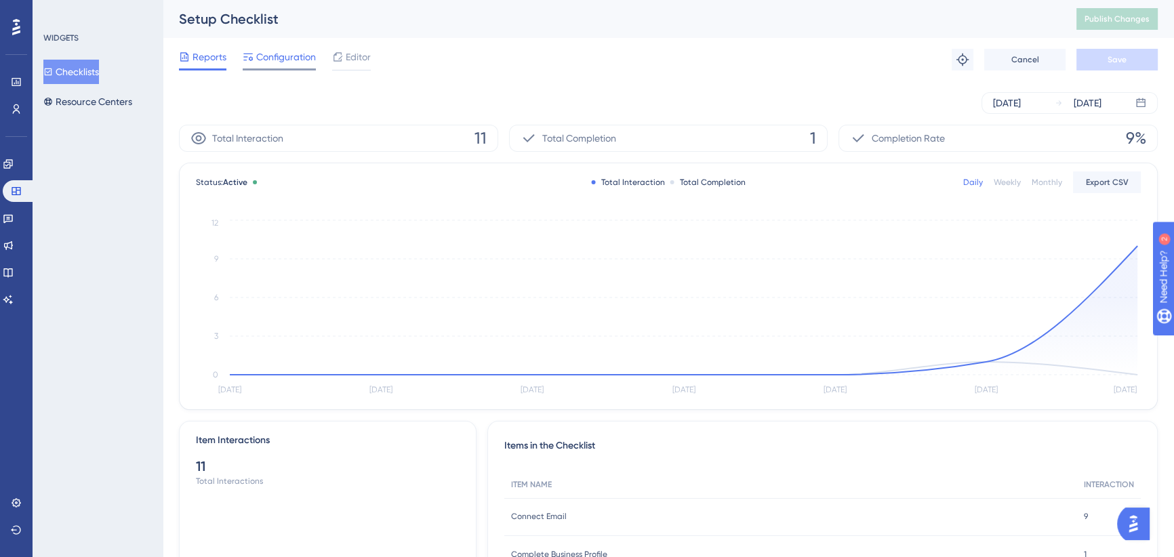
click at [291, 54] on span "Configuration" at bounding box center [286, 57] width 60 height 16
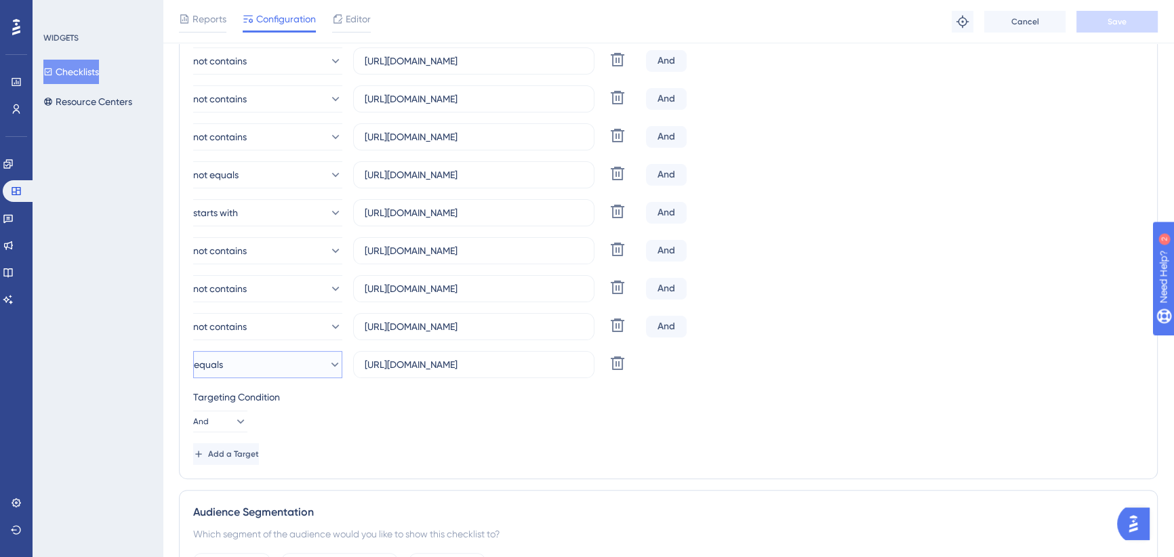
click at [275, 363] on button "equals" at bounding box center [267, 364] width 149 height 27
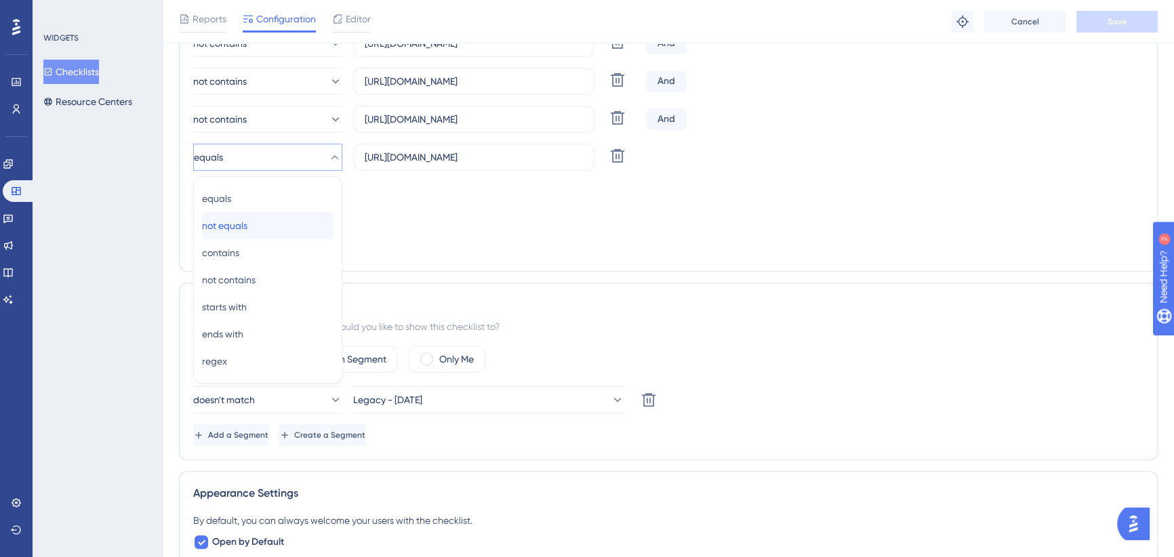
click at [247, 224] on span "not equals" at bounding box center [224, 226] width 45 height 16
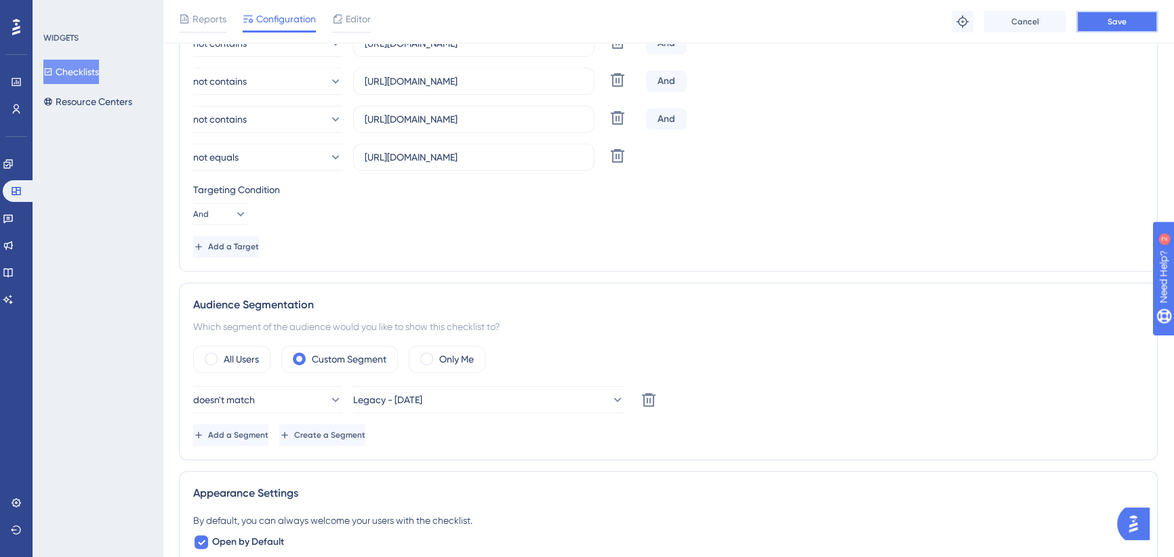
click at [1117, 22] on span "Save" at bounding box center [1117, 21] width 19 height 11
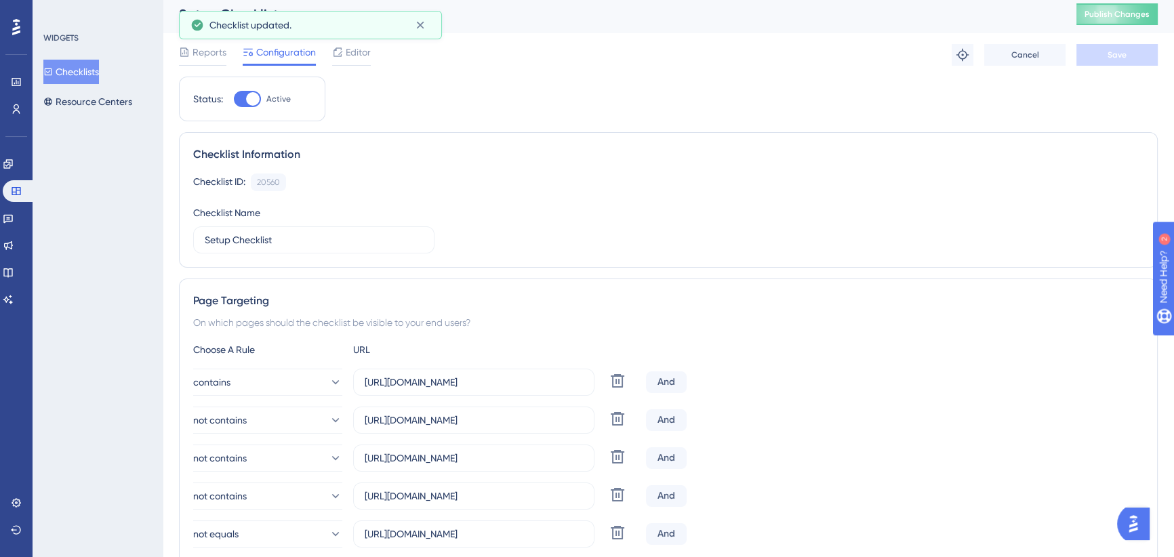
scroll to position [0, 0]
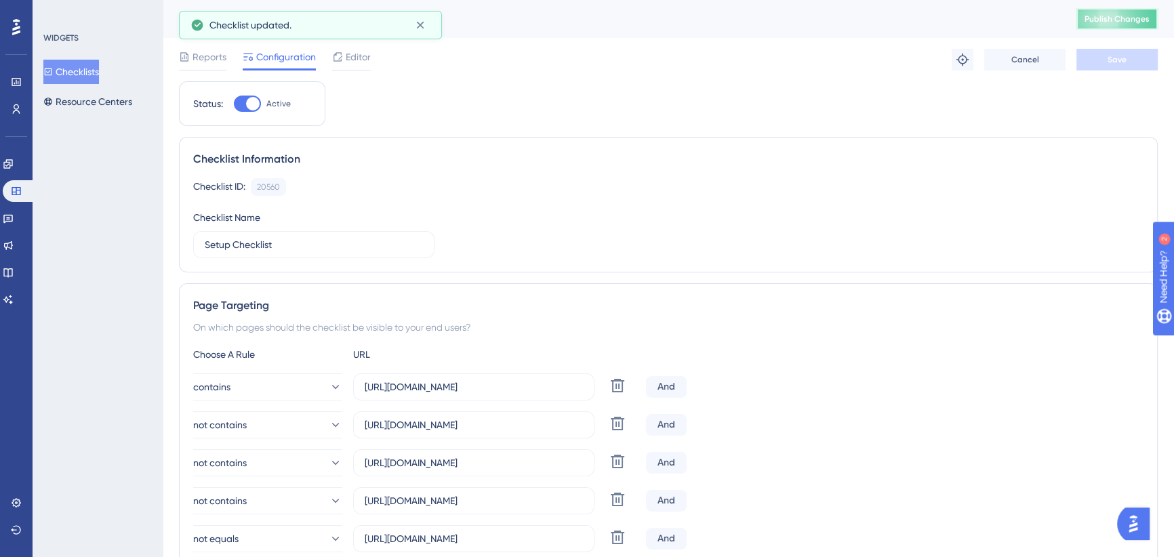
click at [1124, 21] on span "Publish Changes" at bounding box center [1117, 19] width 65 height 11
click at [77, 102] on button "Resource Centers" at bounding box center [87, 101] width 89 height 24
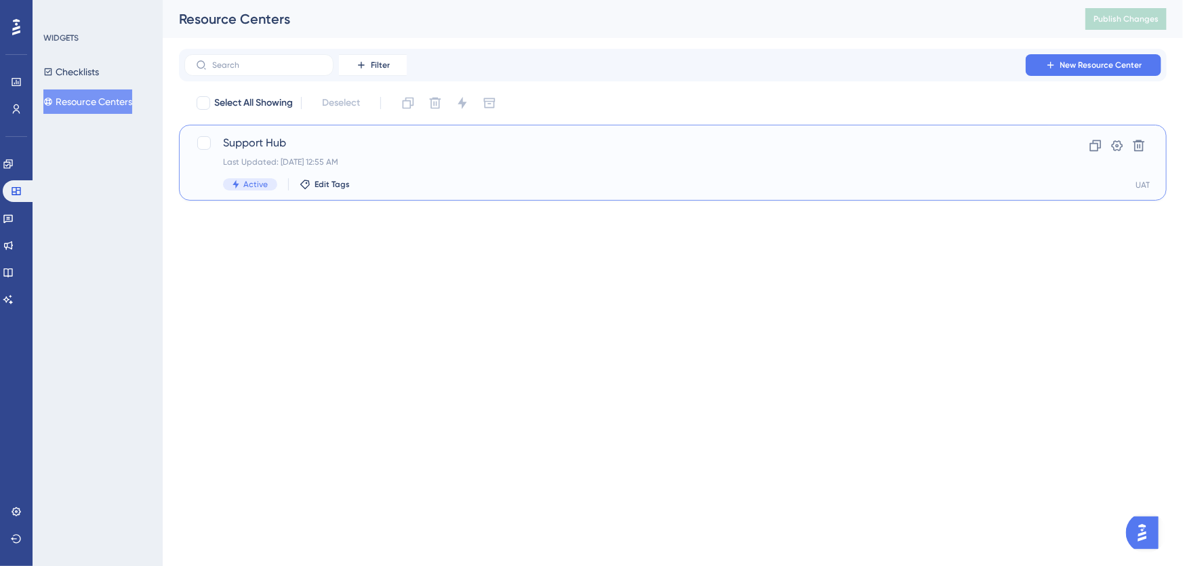
click at [405, 142] on span "Support Hub" at bounding box center [618, 143] width 791 height 16
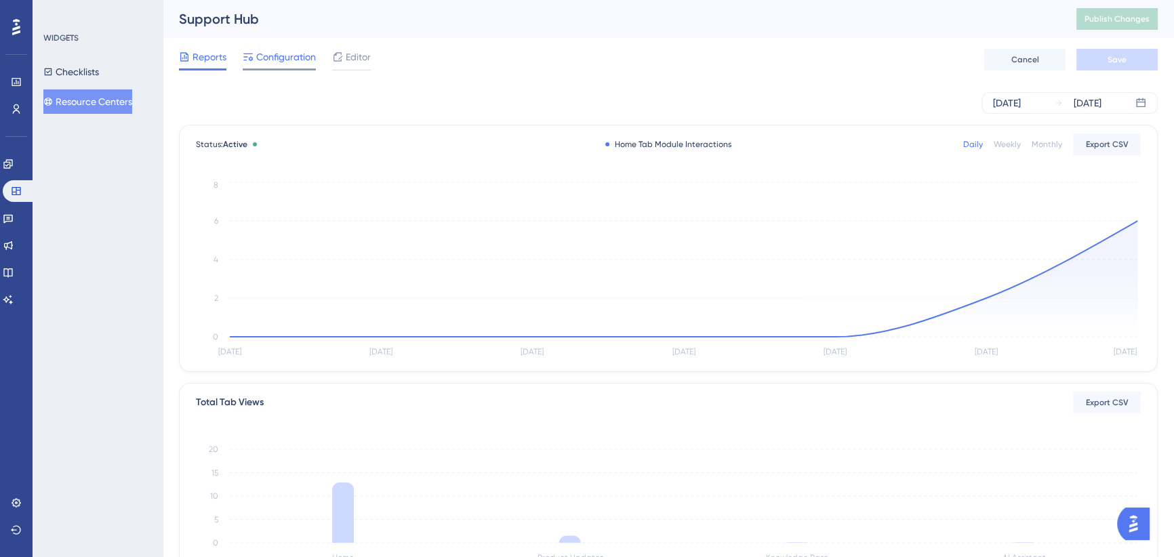
click at [285, 56] on span "Configuration" at bounding box center [286, 57] width 60 height 16
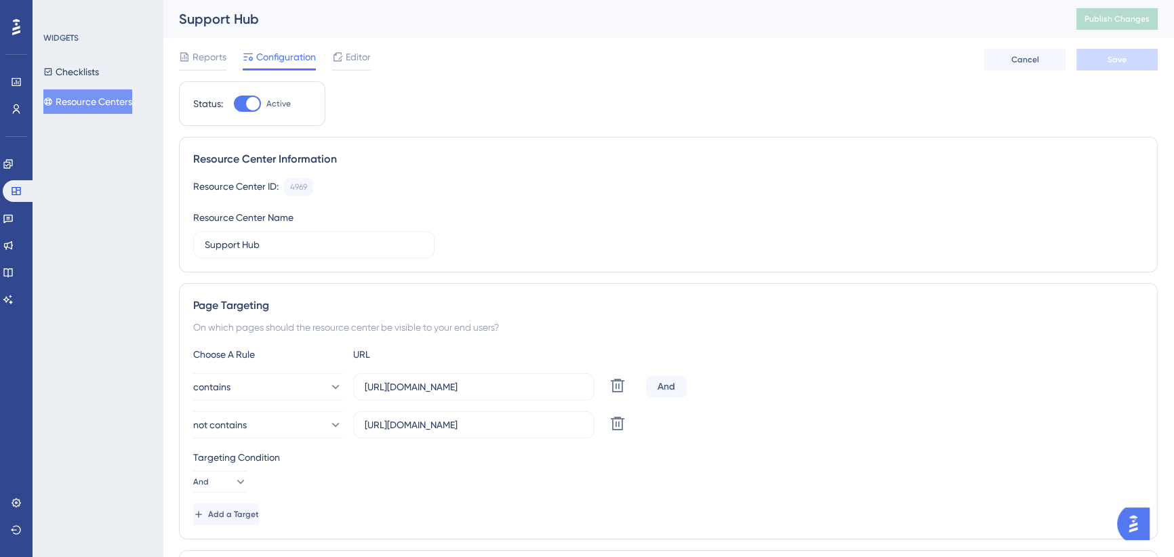
scroll to position [123, 0]
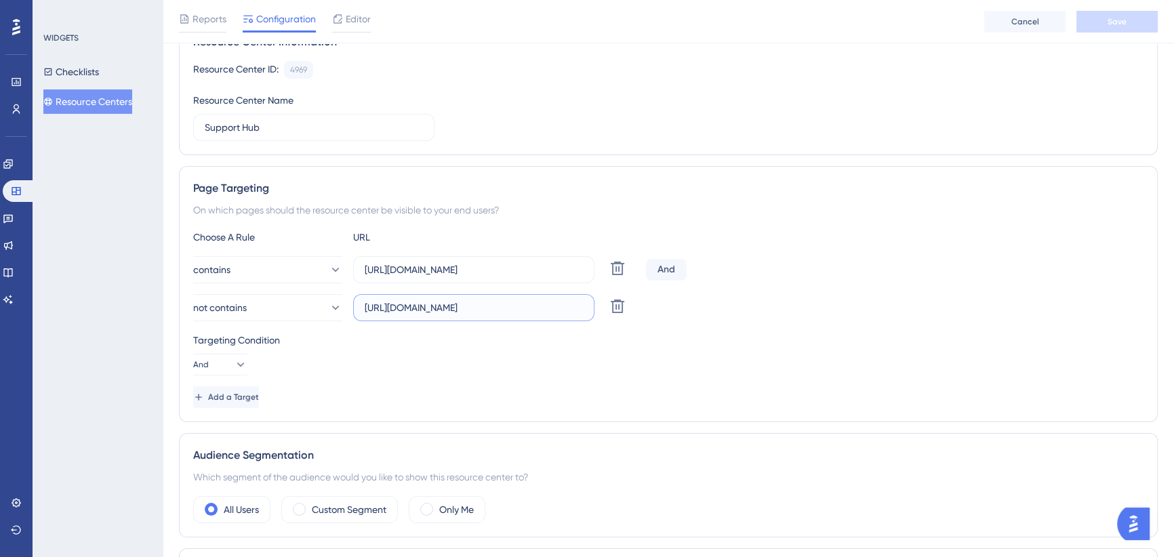
click at [475, 304] on input "[URL][DOMAIN_NAME]" at bounding box center [474, 307] width 218 height 15
drag, startPoint x: 451, startPoint y: 309, endPoint x: 652, endPoint y: 309, distance: 201.3
click at [652, 309] on div "not contains [URL][DOMAIN_NAME] Delete" at bounding box center [668, 307] width 950 height 27
click at [474, 332] on div "Targeting Condition" at bounding box center [668, 340] width 950 height 16
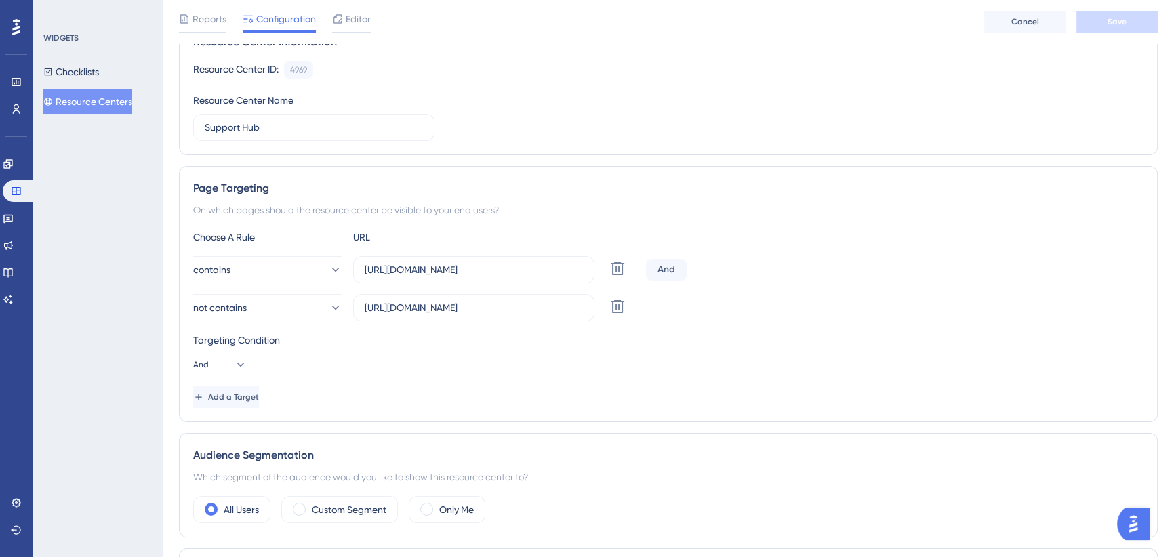
scroll to position [0, 0]
drag, startPoint x: 495, startPoint y: 273, endPoint x: 479, endPoint y: 271, distance: 16.4
click at [494, 273] on input "[URL][DOMAIN_NAME]" at bounding box center [474, 269] width 218 height 15
drag, startPoint x: 477, startPoint y: 270, endPoint x: 679, endPoint y: 269, distance: 202.7
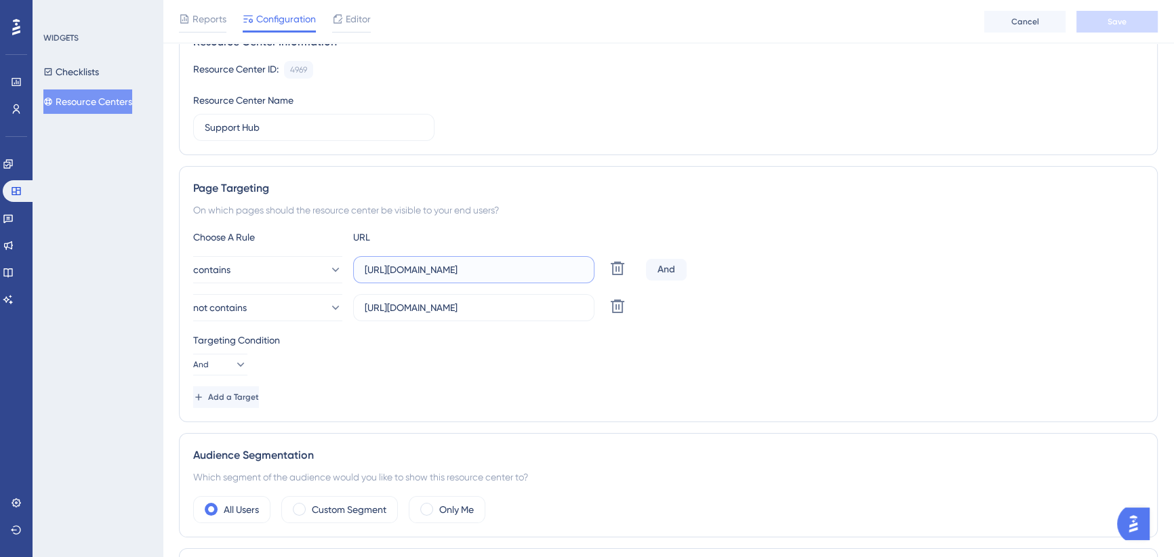
click at [679, 269] on div "contains [URL][DOMAIN_NAME] Delete And" at bounding box center [668, 269] width 950 height 27
click at [317, 244] on div "Choose A Rule URL contains [URL][DOMAIN_NAME] Delete And not contains [URL][DOM…" at bounding box center [668, 318] width 950 height 179
click at [302, 278] on button "contains" at bounding box center [267, 269] width 149 height 27
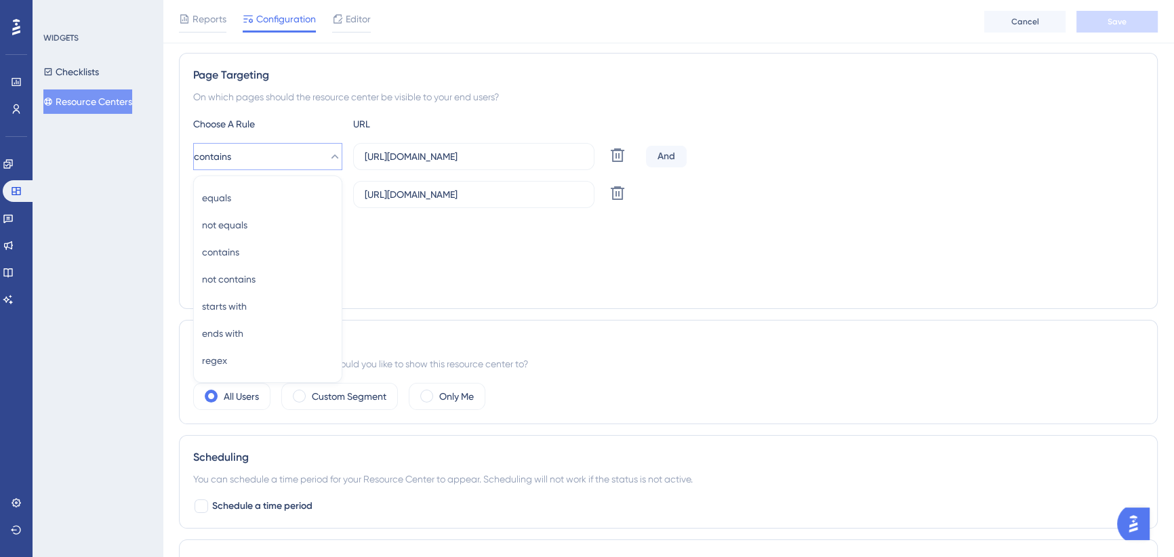
click at [319, 124] on div "Choose A Rule" at bounding box center [267, 124] width 149 height 16
click at [251, 281] on span "Add a Target" at bounding box center [234, 284] width 51 height 11
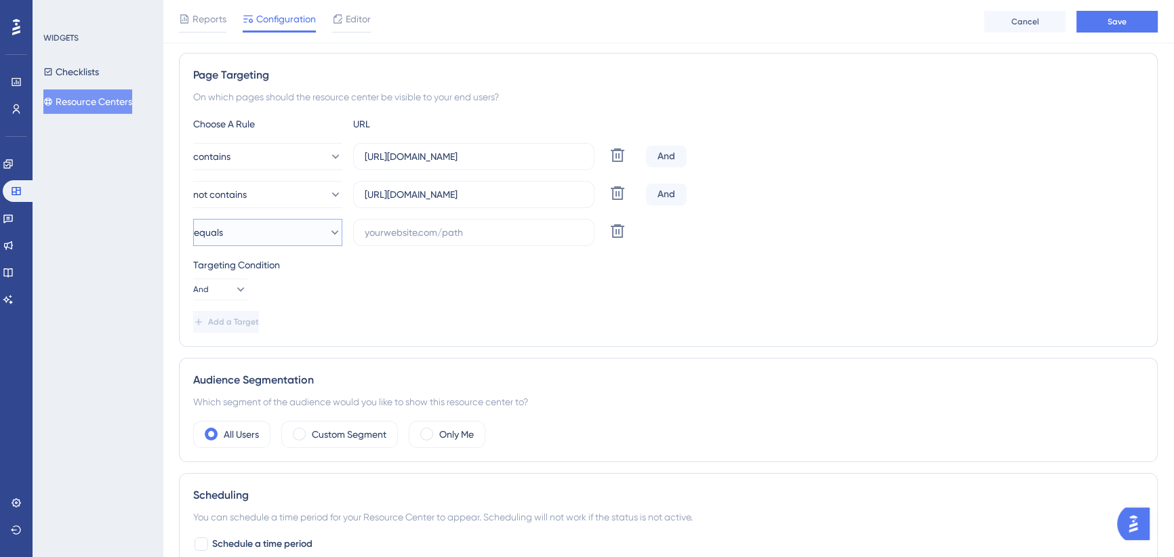
click at [306, 237] on button "equals" at bounding box center [267, 232] width 149 height 27
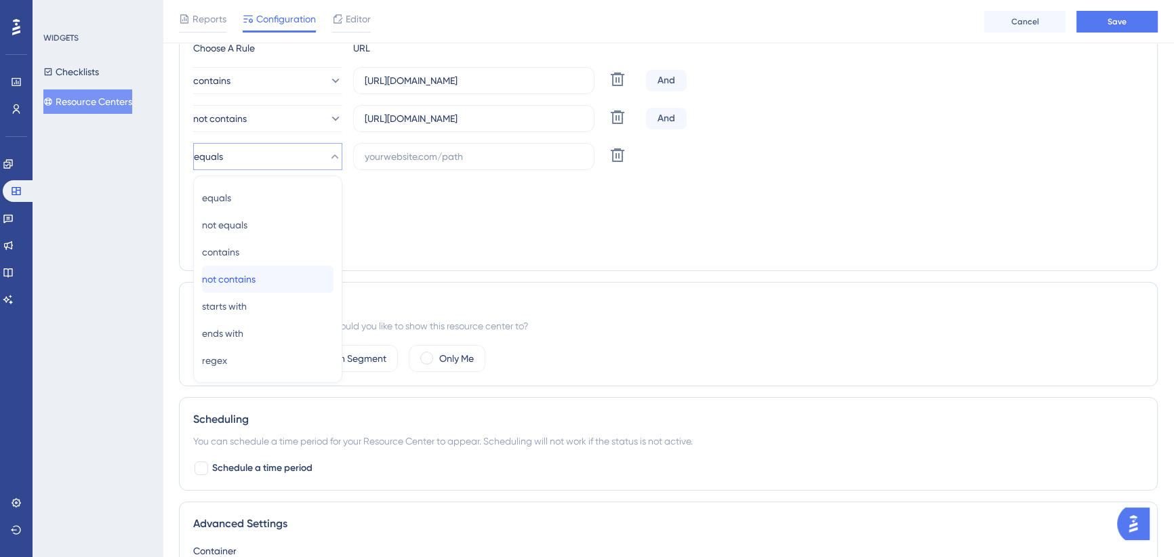
click at [256, 275] on span "not contains" at bounding box center [229, 279] width 54 height 16
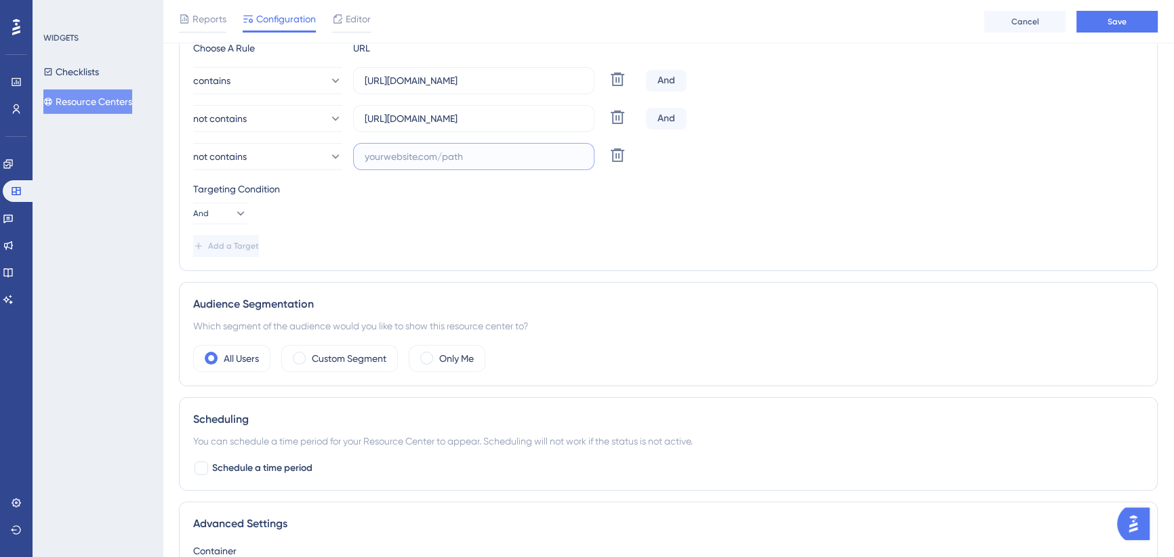
click at [444, 152] on input "text" at bounding box center [474, 156] width 218 height 15
paste input "[URL][DOMAIN_NAME]"
type input "[URL][DOMAIN_NAME]"
click at [260, 245] on span "Add a Target" at bounding box center [234, 246] width 51 height 11
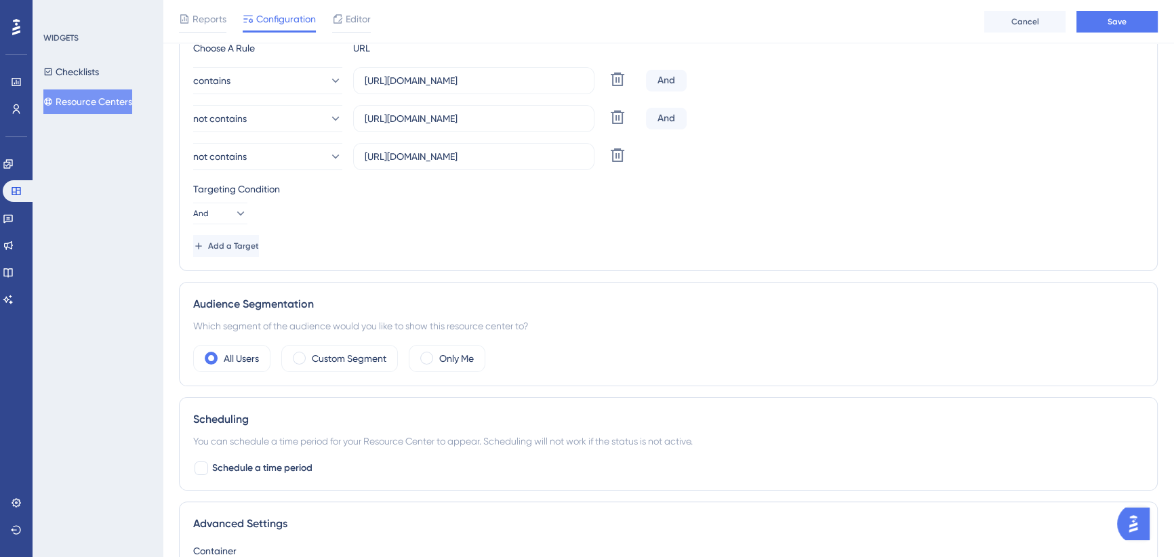
scroll to position [0, 0]
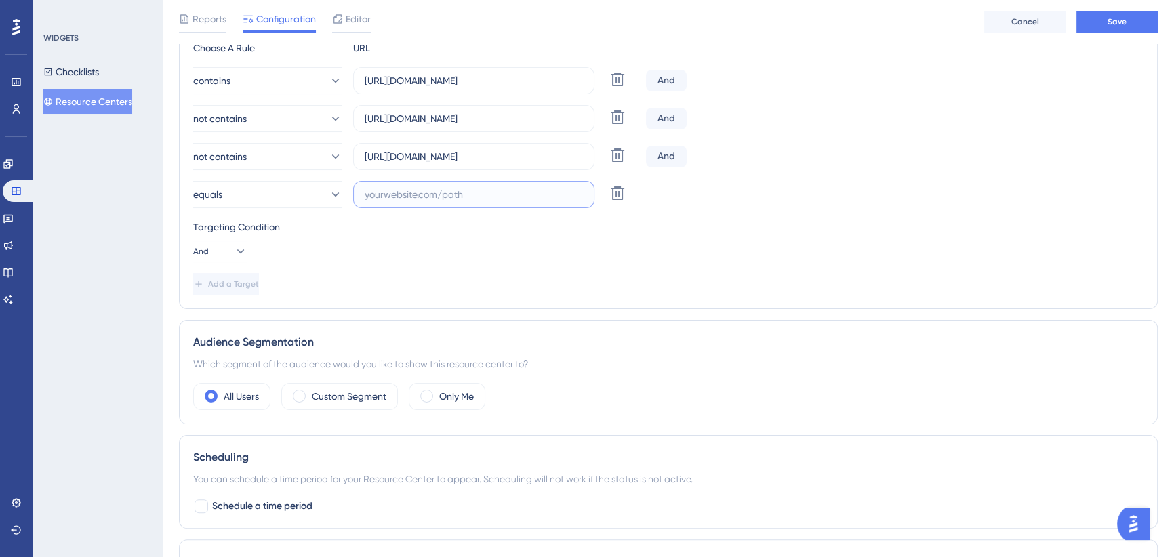
click at [428, 188] on input "text" at bounding box center [474, 194] width 218 height 15
paste input "[URL][DOMAIN_NAME]"
type input "[URL][DOMAIN_NAME]"
click at [328, 194] on icon at bounding box center [335, 195] width 14 height 14
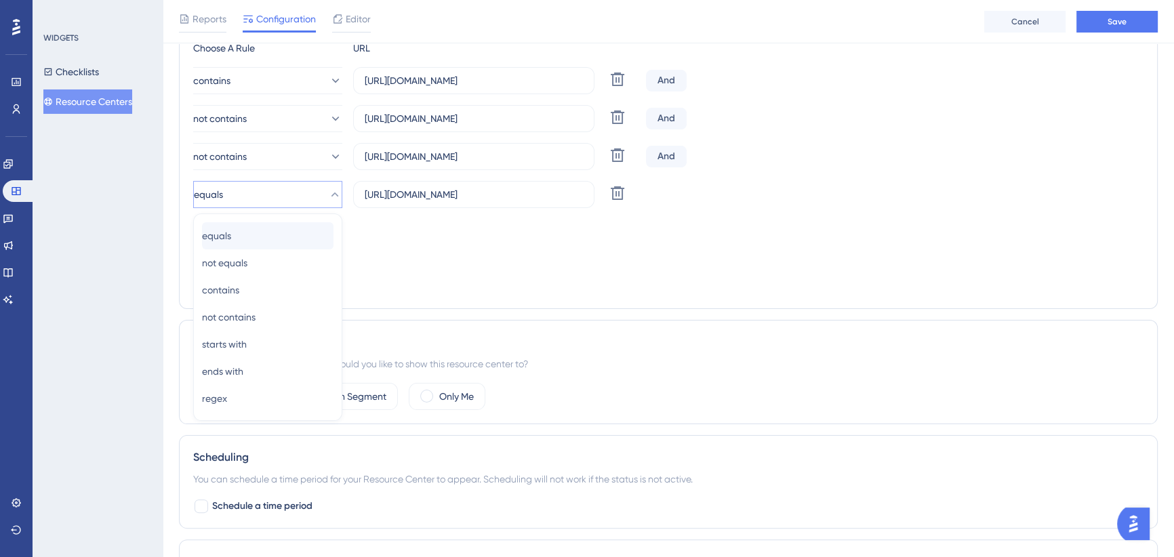
scroll to position [350, 0]
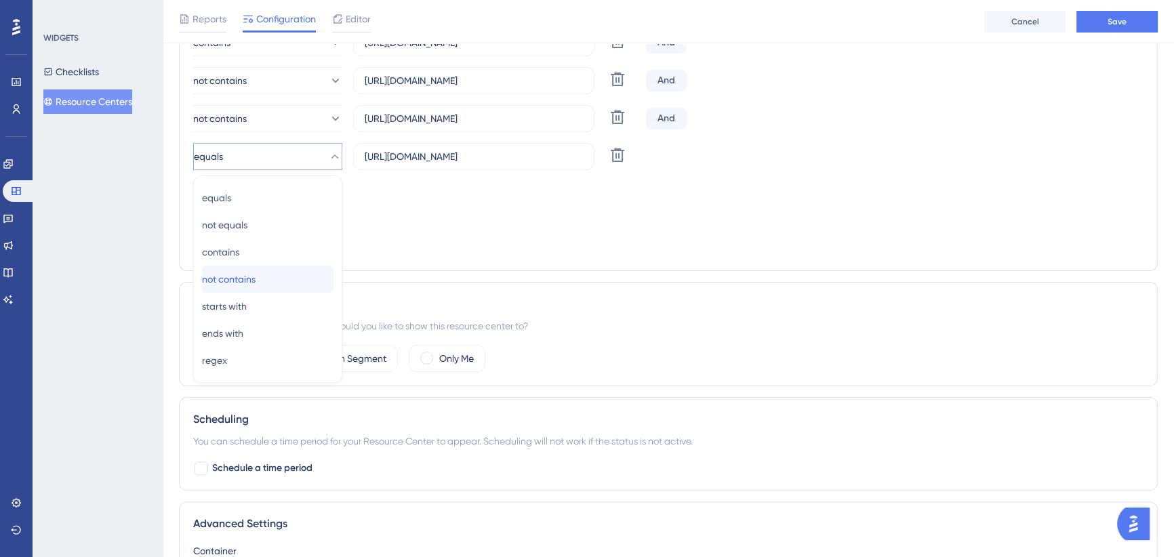
click at [278, 275] on div "not contains not contains" at bounding box center [268, 279] width 132 height 27
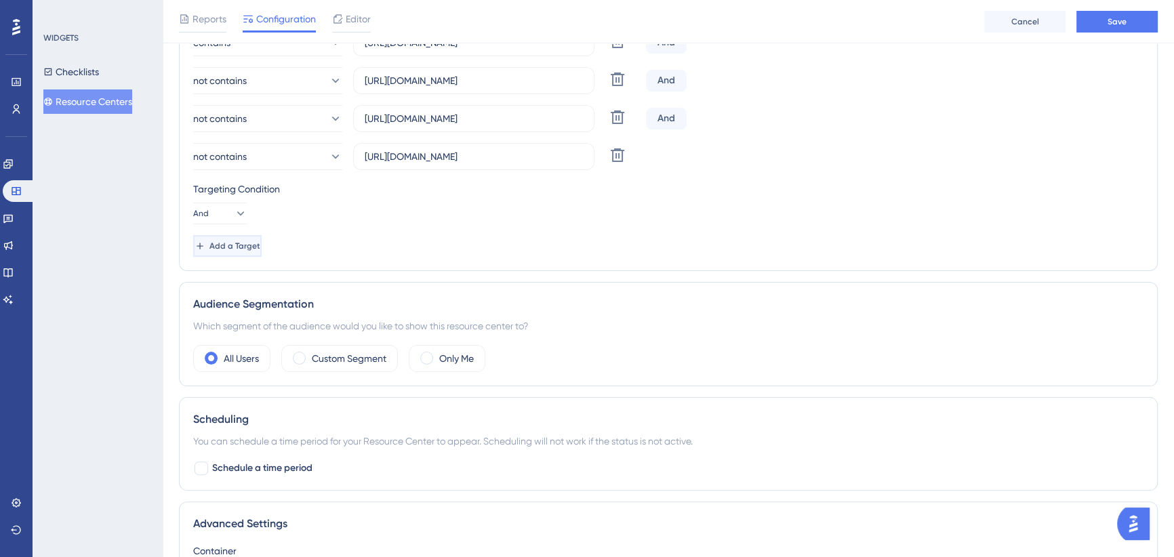
click at [245, 243] on span "Add a Target" at bounding box center [234, 246] width 51 height 11
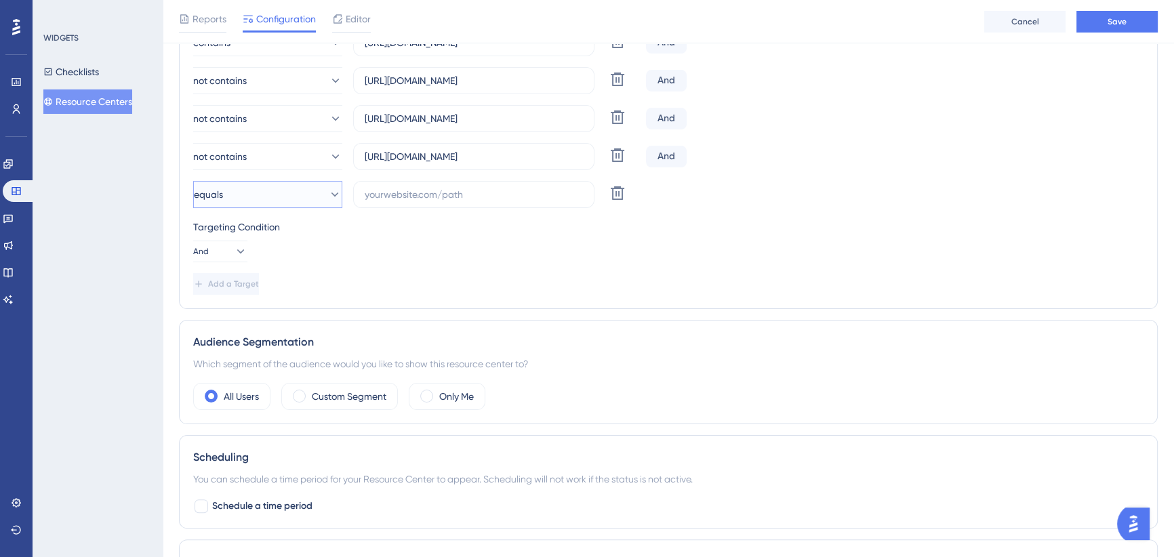
click at [285, 197] on button "equals" at bounding box center [267, 194] width 149 height 27
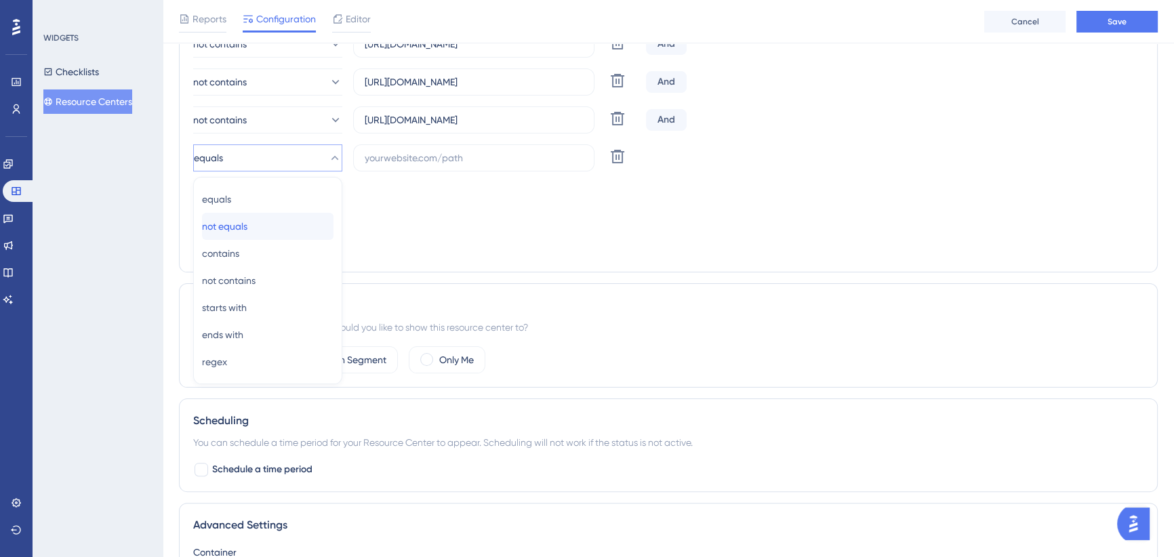
click at [272, 225] on div "not equals not equals" at bounding box center [268, 226] width 132 height 27
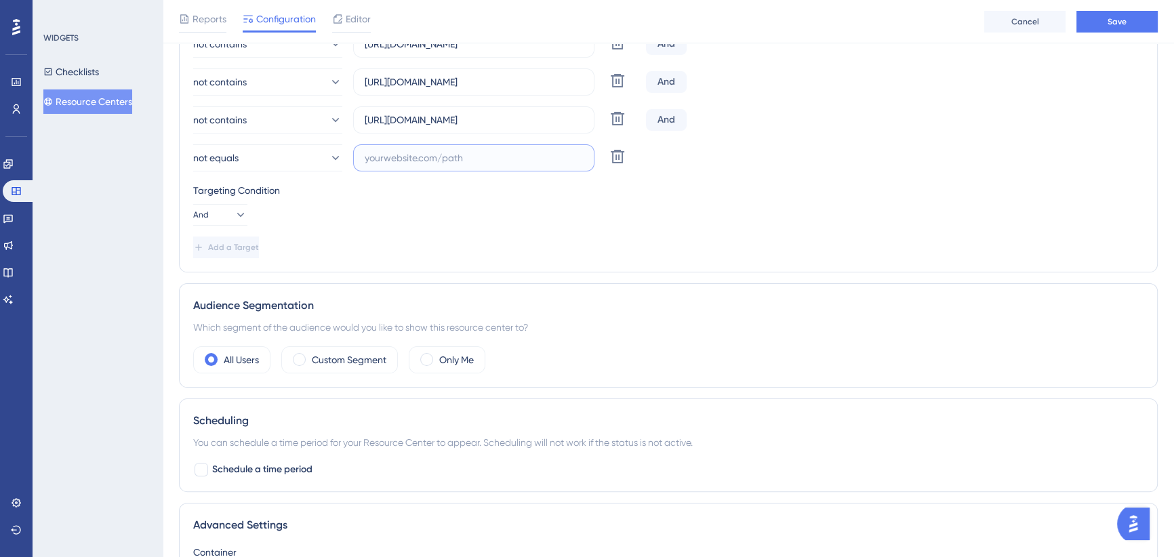
click at [462, 160] on input "text" at bounding box center [474, 157] width 218 height 15
paste input "[URL][DOMAIN_NAME]"
type input "[URL][DOMAIN_NAME]"
click at [382, 194] on div "Targeting Condition" at bounding box center [668, 190] width 950 height 16
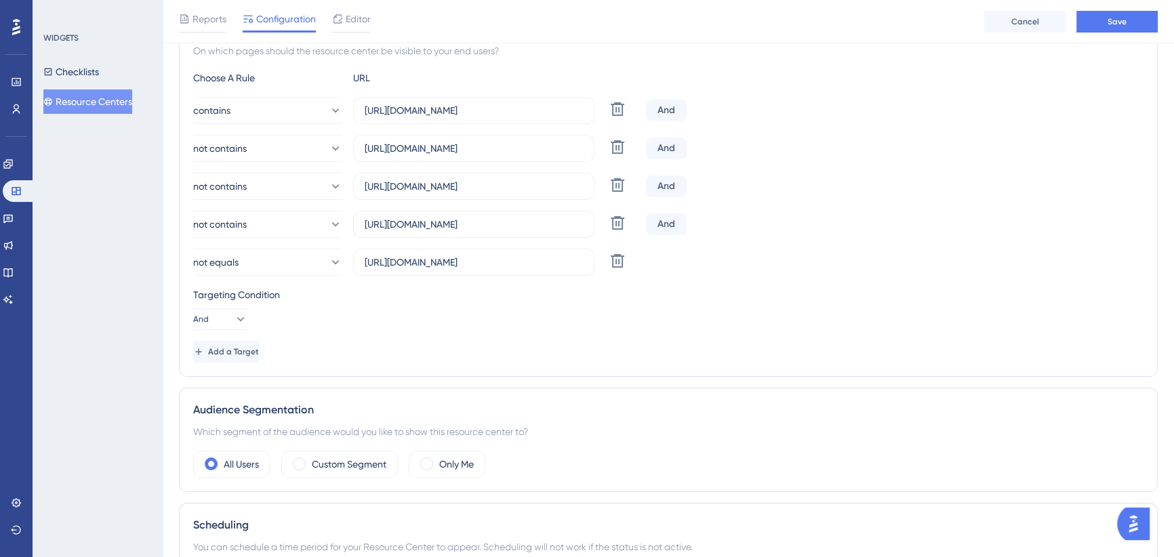
scroll to position [263, 0]
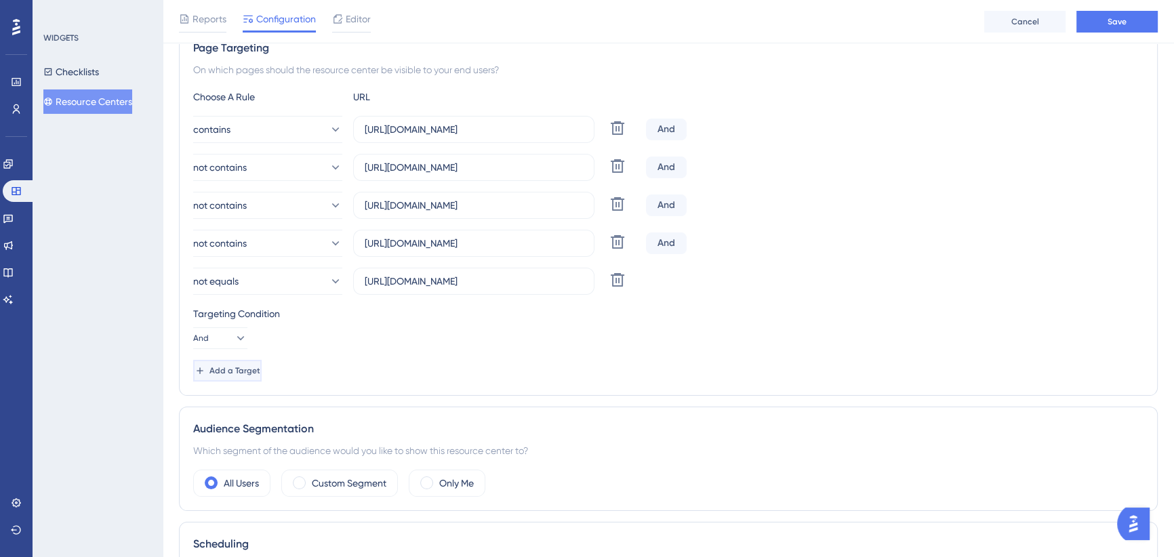
click at [251, 367] on span "Add a Target" at bounding box center [234, 370] width 51 height 11
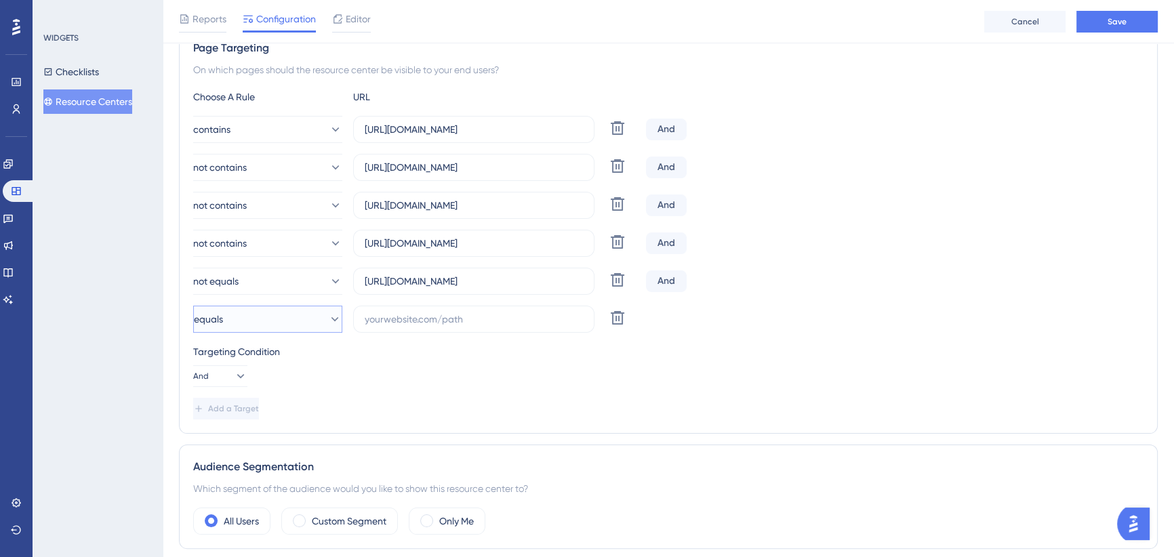
click at [251, 310] on button "equals" at bounding box center [267, 319] width 149 height 27
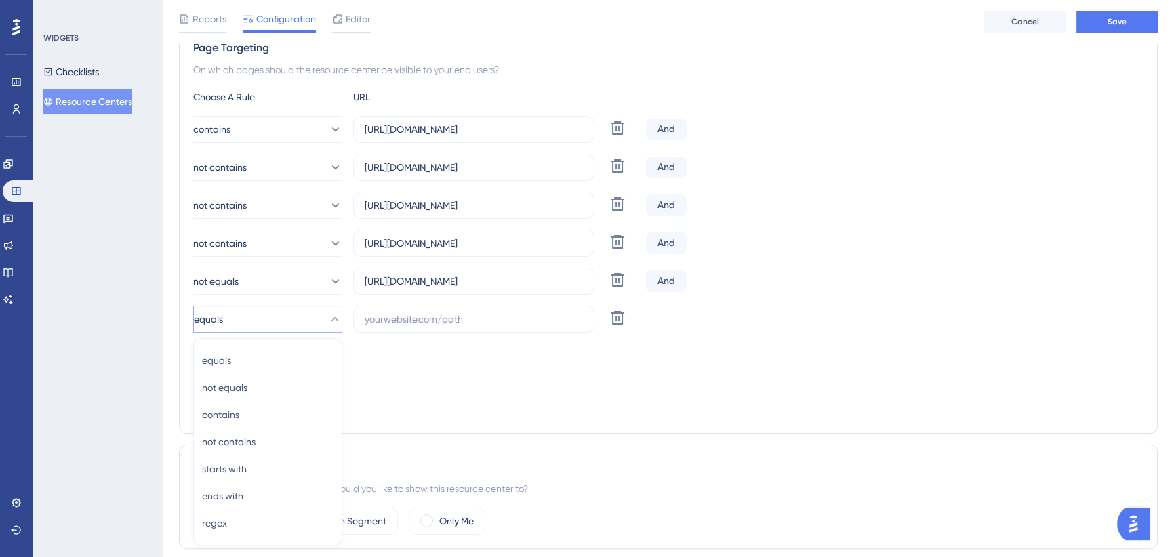
scroll to position [426, 0]
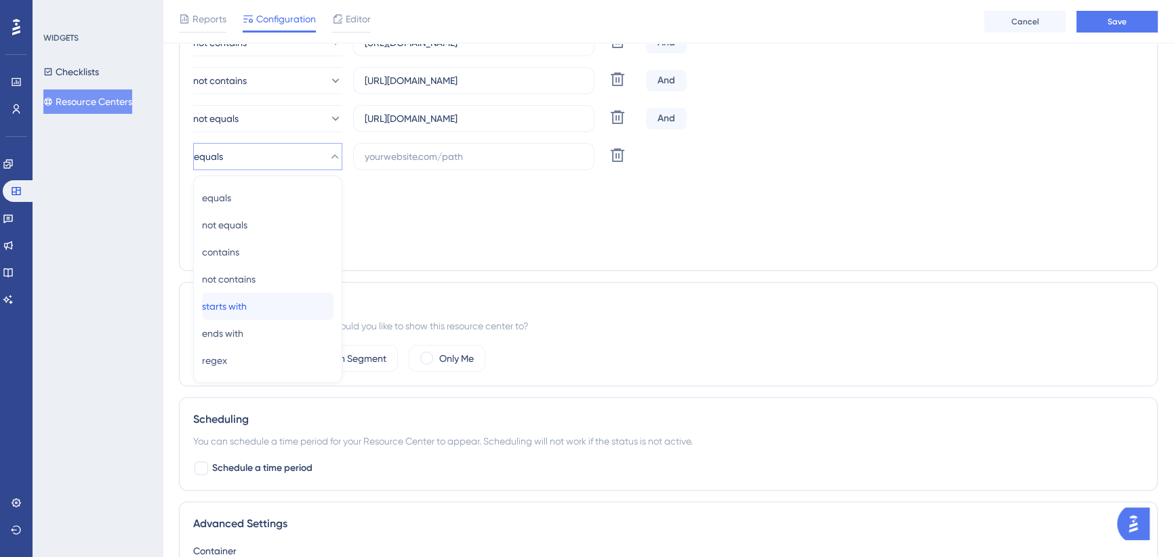
click at [259, 300] on div "starts with starts with" at bounding box center [268, 306] width 132 height 27
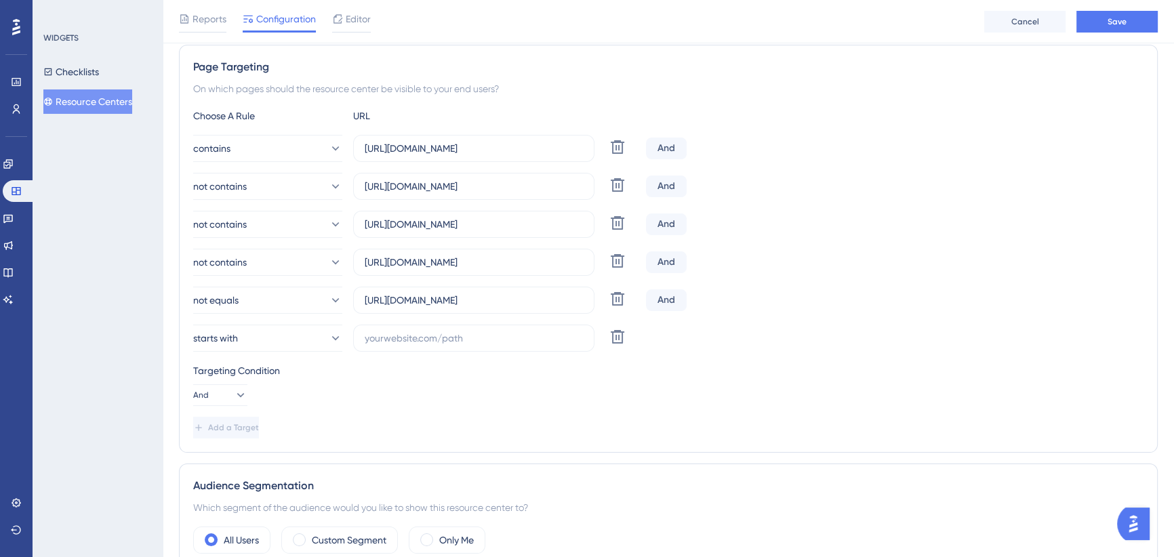
scroll to position [241, 0]
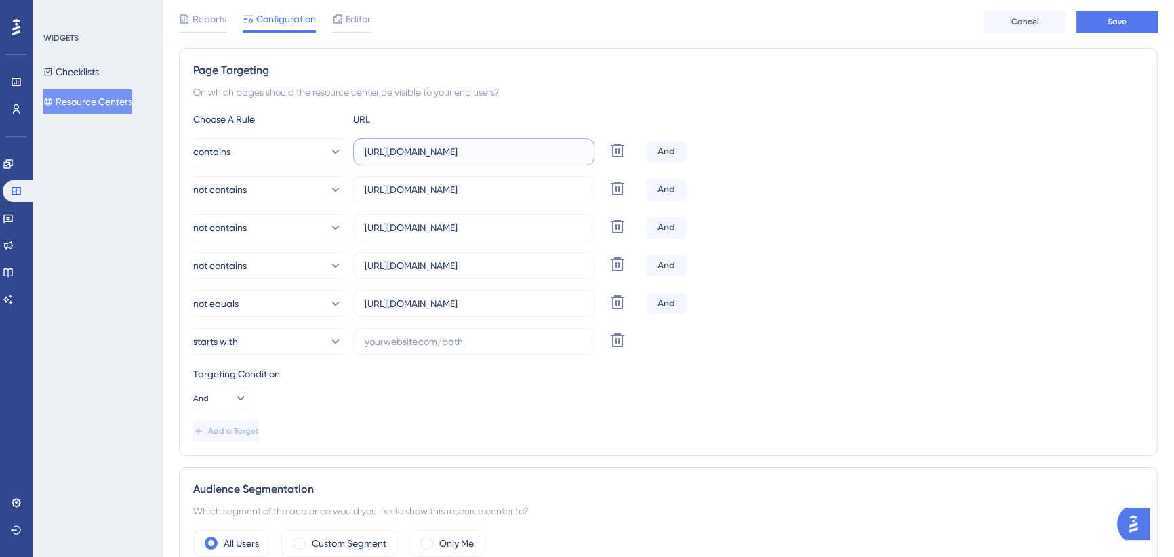
click at [437, 153] on input "[URL][DOMAIN_NAME]" at bounding box center [474, 151] width 218 height 15
click at [452, 153] on input "[URL][DOMAIN_NAME]" at bounding box center [474, 151] width 218 height 15
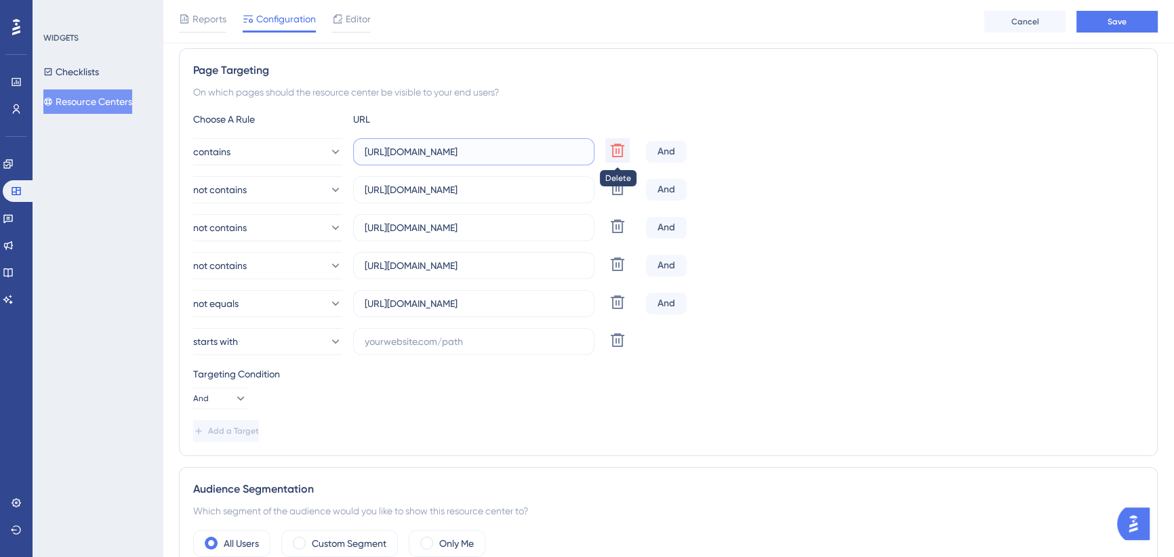
drag, startPoint x: 462, startPoint y: 152, endPoint x: 624, endPoint y: 158, distance: 162.1
click at [624, 158] on div "contains [URL][DOMAIN_NAME] Delete" at bounding box center [416, 151] width 447 height 27
click at [518, 150] on input "[URL][DOMAIN_NAME]" at bounding box center [474, 151] width 218 height 15
click at [422, 337] on input "text" at bounding box center [474, 341] width 218 height 15
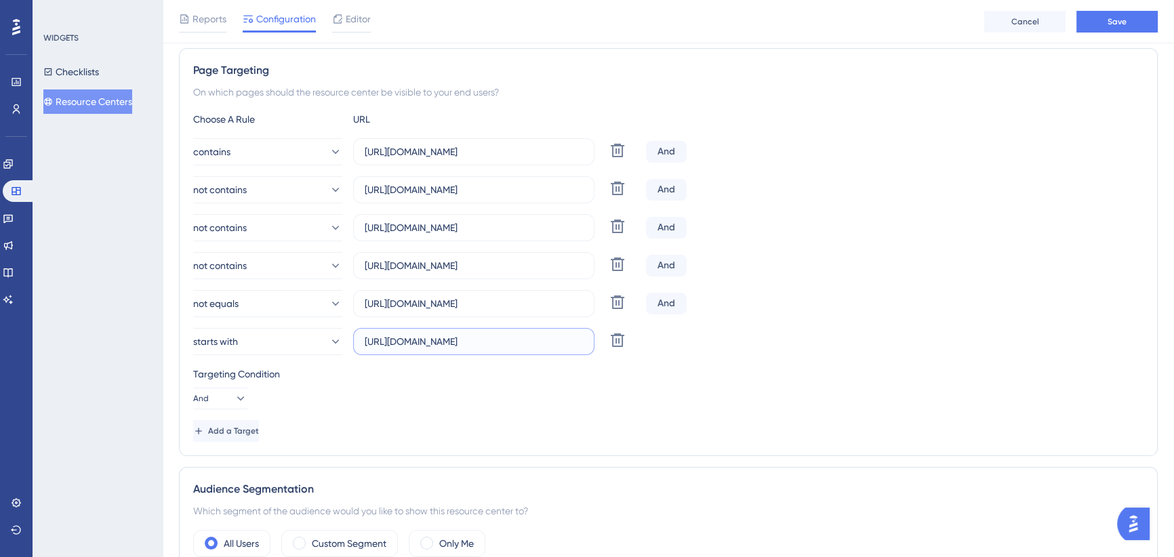
type input "[URL][DOMAIN_NAME]"
click at [435, 403] on div "Targeting Condition And" at bounding box center [668, 387] width 950 height 43
click at [249, 429] on span "Add a Target" at bounding box center [234, 431] width 51 height 11
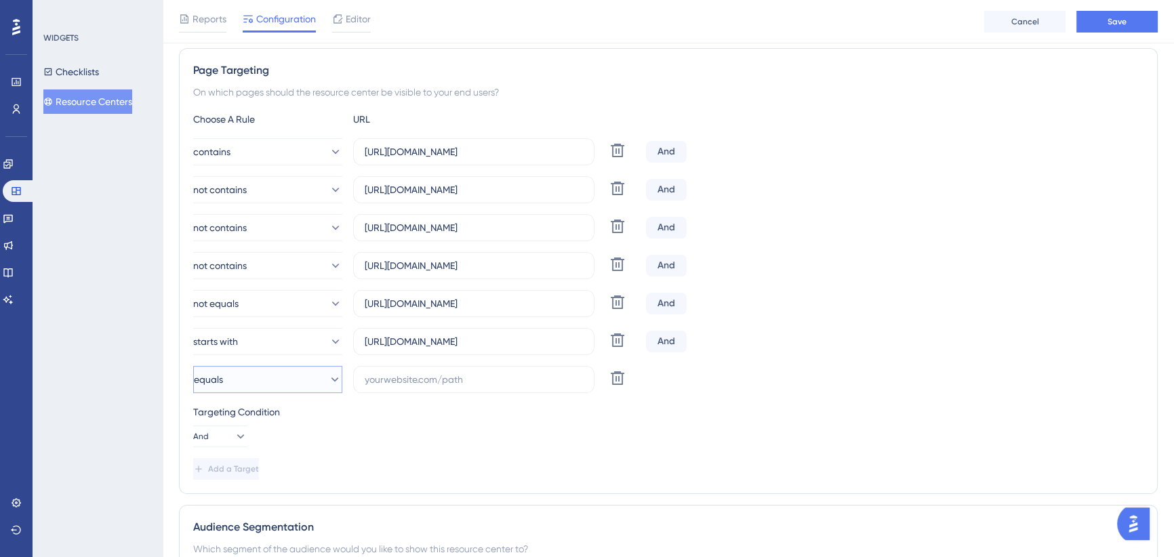
click at [256, 381] on button "equals" at bounding box center [267, 379] width 149 height 27
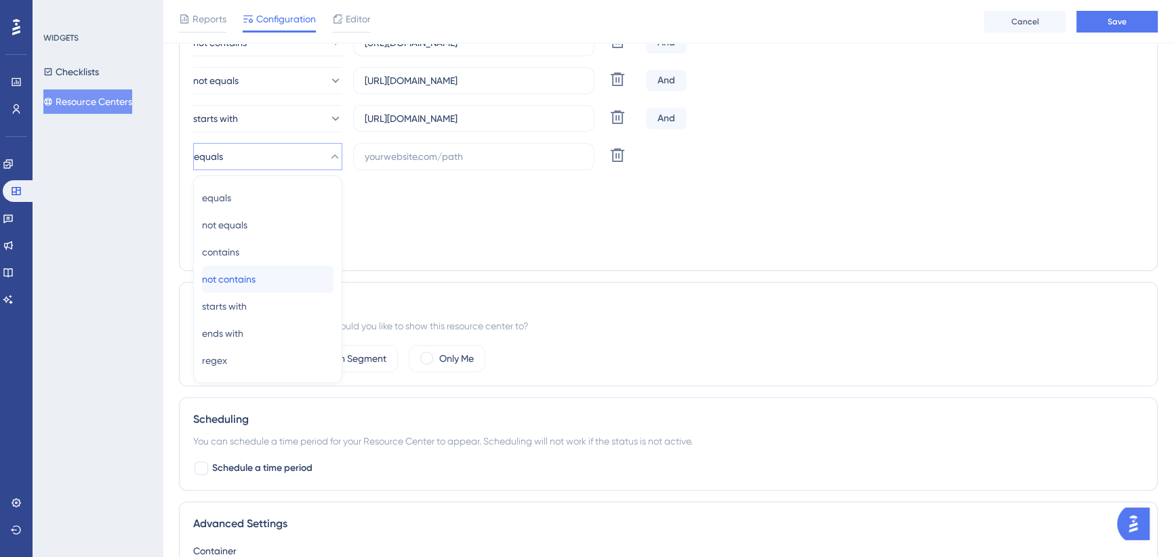
click at [256, 285] on span "not contains" at bounding box center [229, 279] width 54 height 16
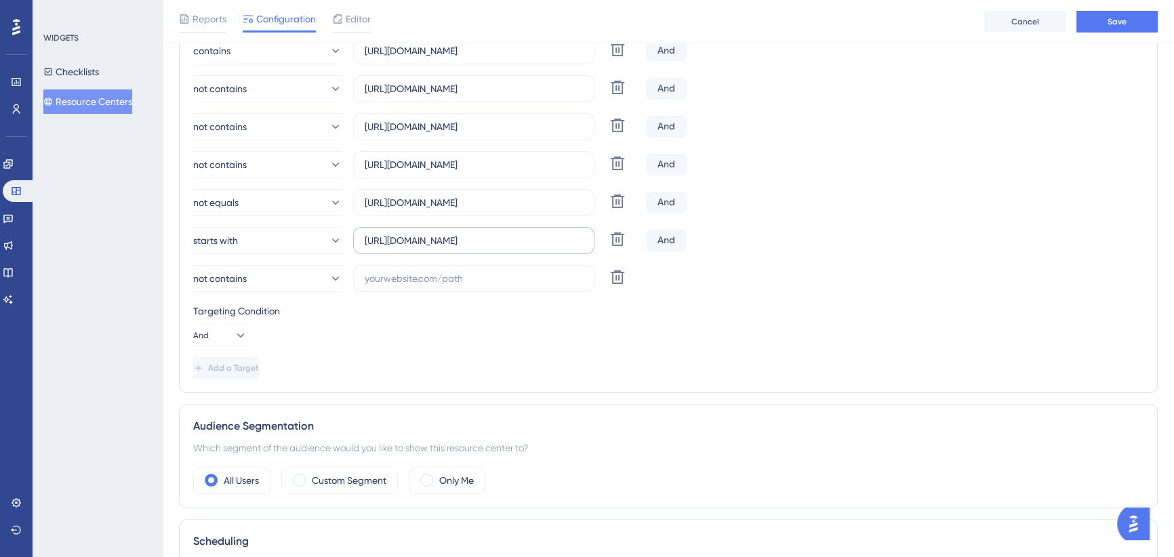
scroll to position [340, 0]
drag, startPoint x: 483, startPoint y: 240, endPoint x: 321, endPoint y: 235, distance: 161.4
click at [321, 235] on div "starts with [URL][DOMAIN_NAME] Delete" at bounding box center [416, 241] width 447 height 27
click at [451, 276] on input "text" at bounding box center [474, 280] width 218 height 15
paste input "[URL][DOMAIN_NAME]"
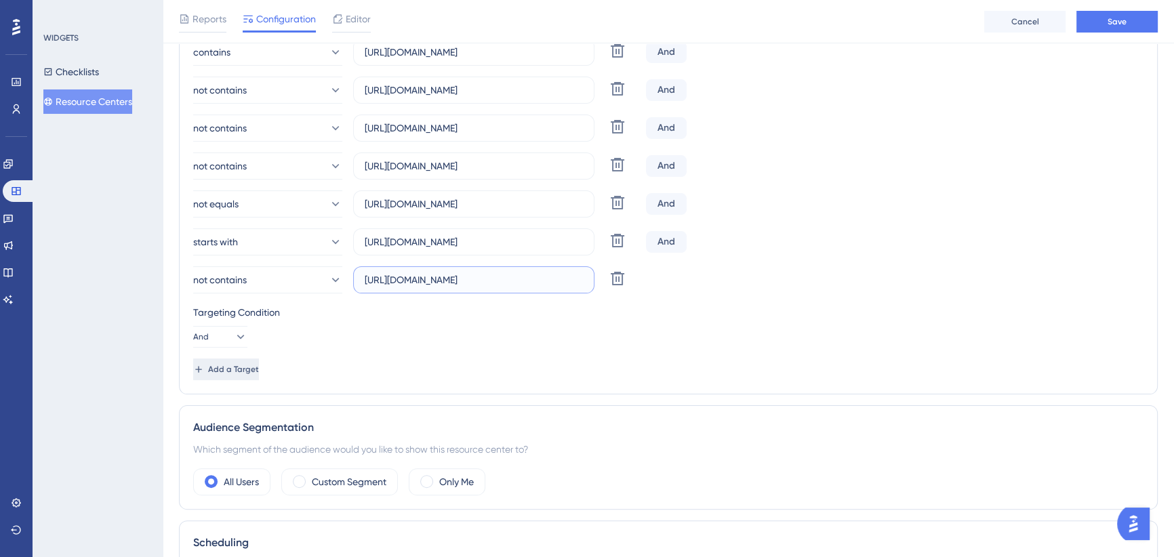
type input "[URL][DOMAIN_NAME]"
click at [260, 376] on button "Add a Target" at bounding box center [227, 370] width 68 height 22
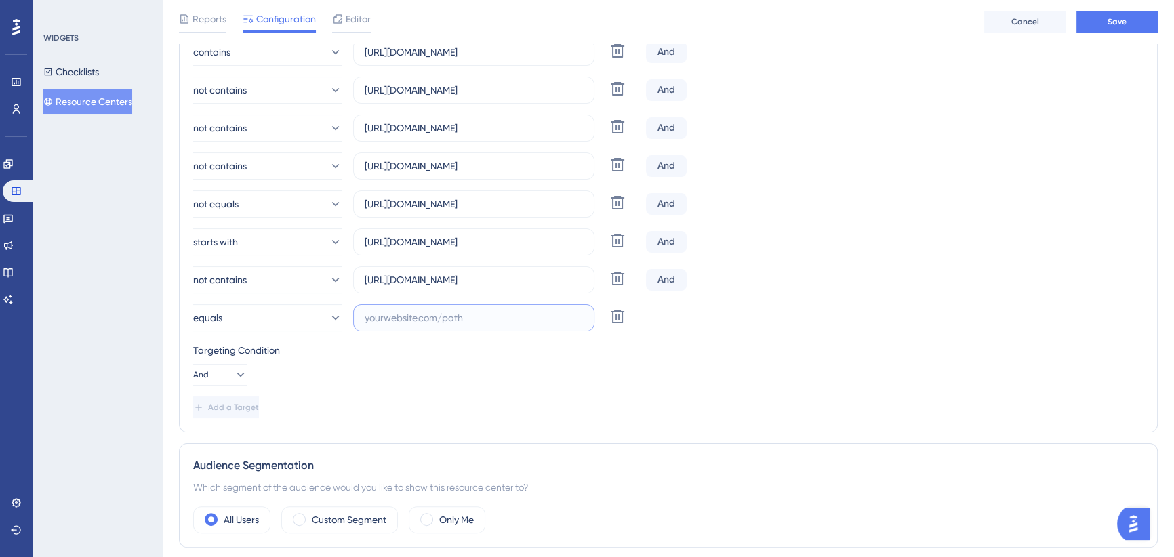
click at [393, 315] on input "text" at bounding box center [474, 317] width 218 height 15
paste input "[URL][DOMAIN_NAME]"
type input "[URL][DOMAIN_NAME]"
click at [259, 408] on span "Add a Target" at bounding box center [233, 407] width 51 height 11
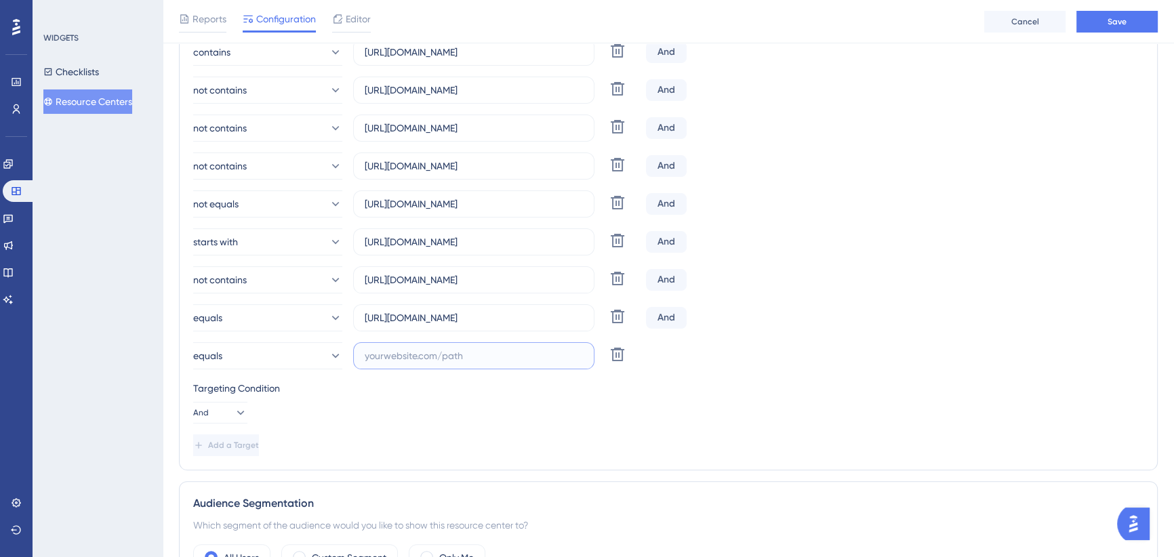
click at [395, 354] on input "text" at bounding box center [474, 355] width 218 height 15
paste input "[URL][DOMAIN_NAME]"
type input "[URL][DOMAIN_NAME]"
click at [260, 449] on span "Add a Target" at bounding box center [234, 445] width 51 height 11
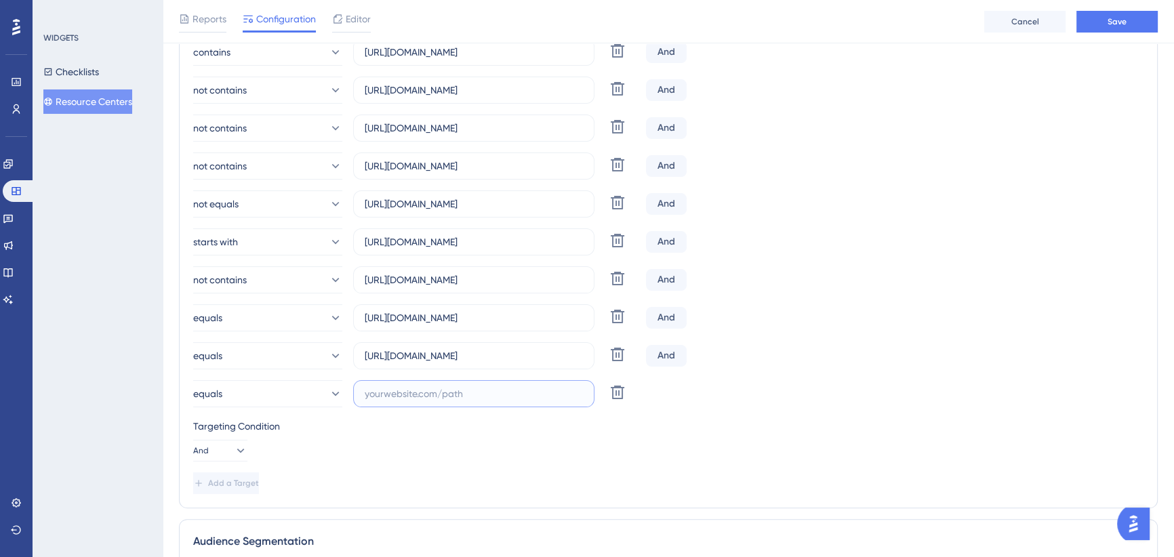
click at [414, 387] on input "text" at bounding box center [474, 393] width 218 height 15
paste input "[URL][DOMAIN_NAME]"
type input "[URL][DOMAIN_NAME]"
click at [300, 318] on button "equals" at bounding box center [267, 317] width 149 height 27
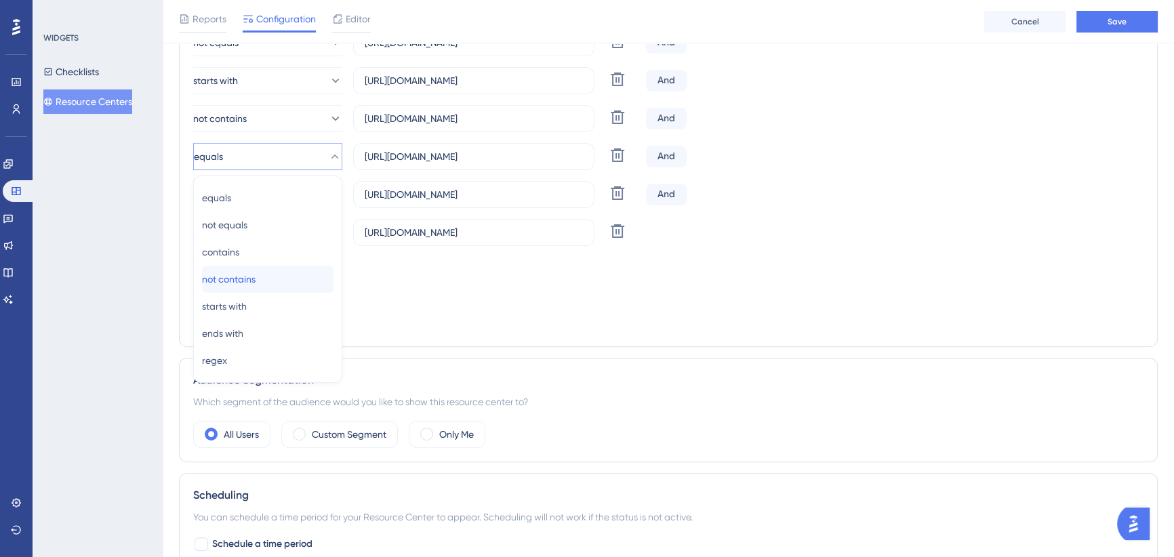
click at [274, 281] on div "not contains not contains" at bounding box center [268, 279] width 132 height 27
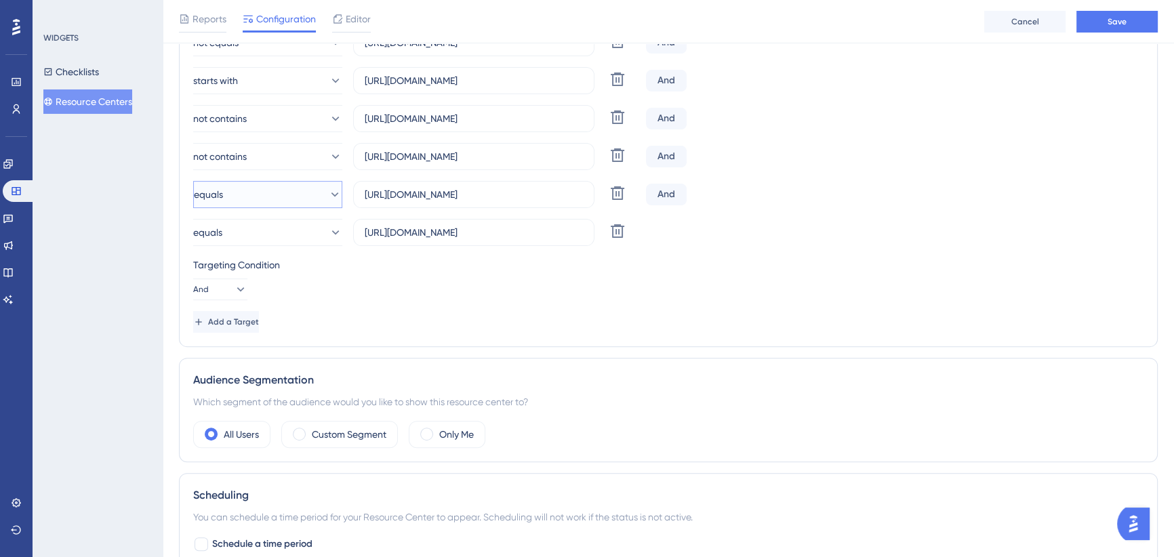
click at [273, 197] on button "equals" at bounding box center [267, 194] width 149 height 27
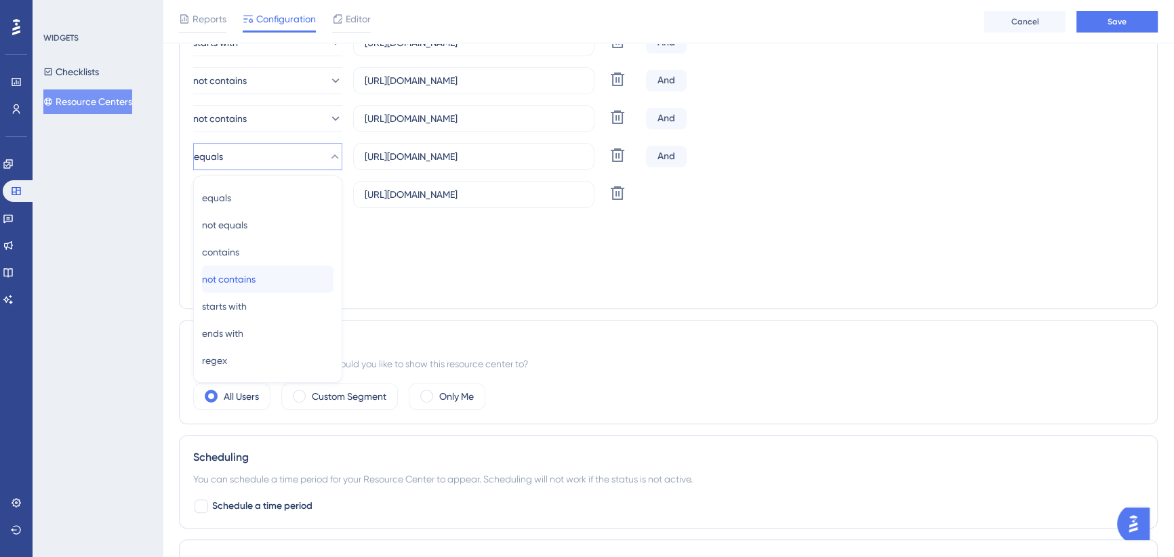
click at [270, 282] on div "not contains not contains" at bounding box center [268, 279] width 132 height 27
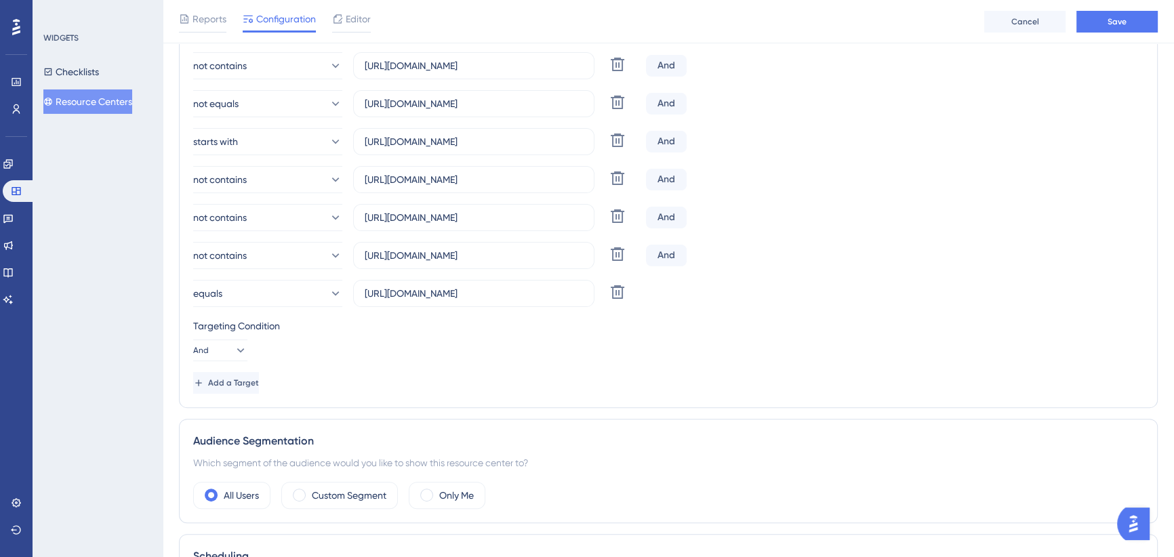
scroll to position [355, 0]
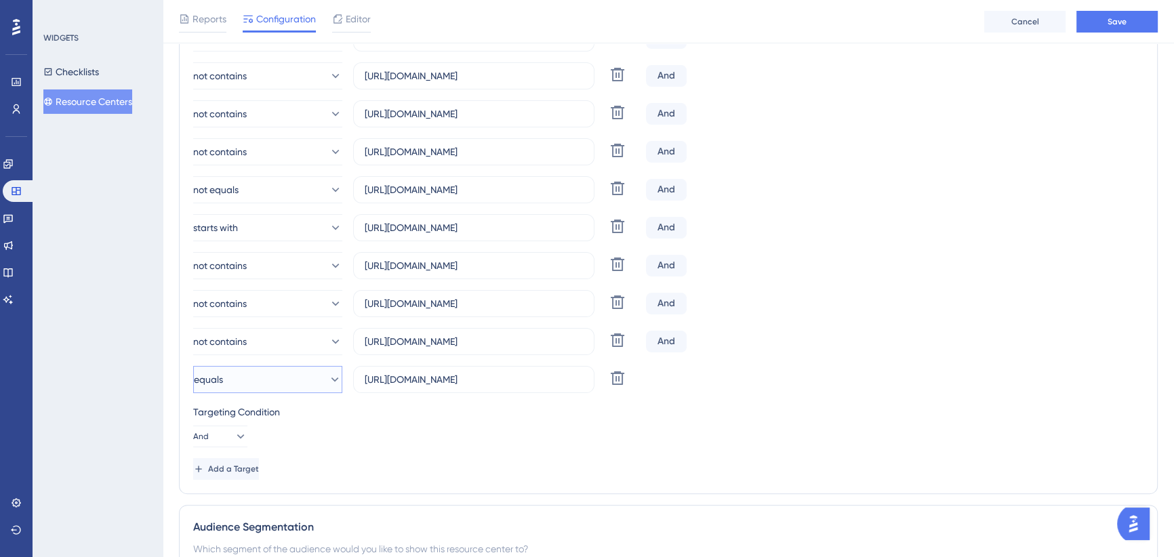
click at [239, 383] on button "equals" at bounding box center [267, 379] width 149 height 27
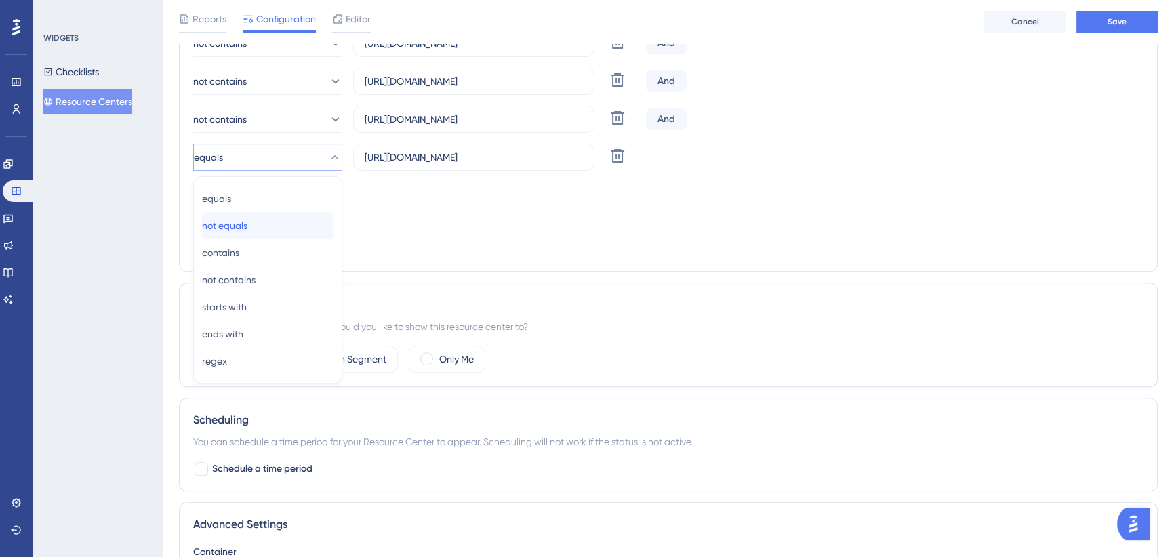
click at [259, 227] on div "not equals not equals" at bounding box center [268, 225] width 132 height 27
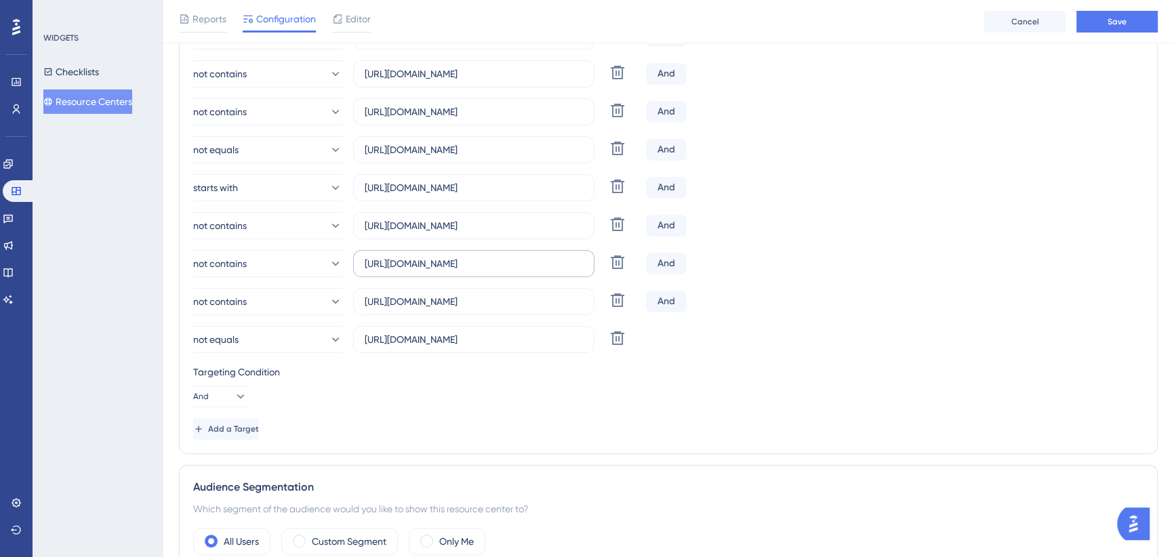
scroll to position [393, 0]
click at [500, 233] on input "[URL][DOMAIN_NAME]" at bounding box center [474, 227] width 218 height 15
paste input "/bookanappointment"
type input "[URL][DOMAIN_NAME]"
drag, startPoint x: 502, startPoint y: 262, endPoint x: 502, endPoint y: 274, distance: 11.5
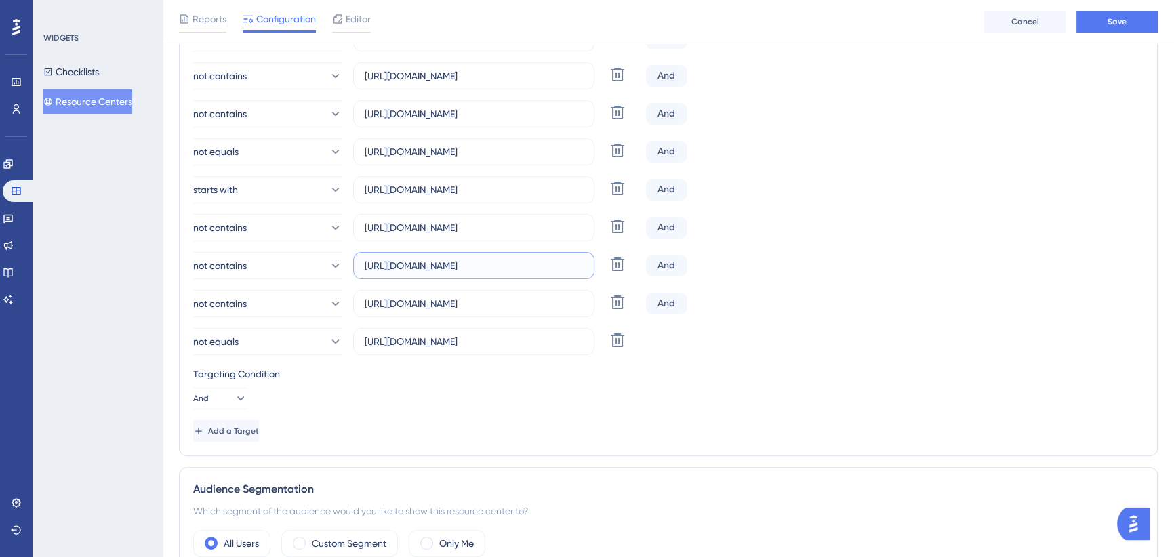
click at [502, 262] on input "[URL][DOMAIN_NAME]" at bounding box center [474, 265] width 218 height 15
paste input "/shared"
type input "[URL][DOMAIN_NAME]"
click at [483, 303] on input "[URL][DOMAIN_NAME]" at bounding box center [474, 303] width 218 height 15
paste input "/auth"
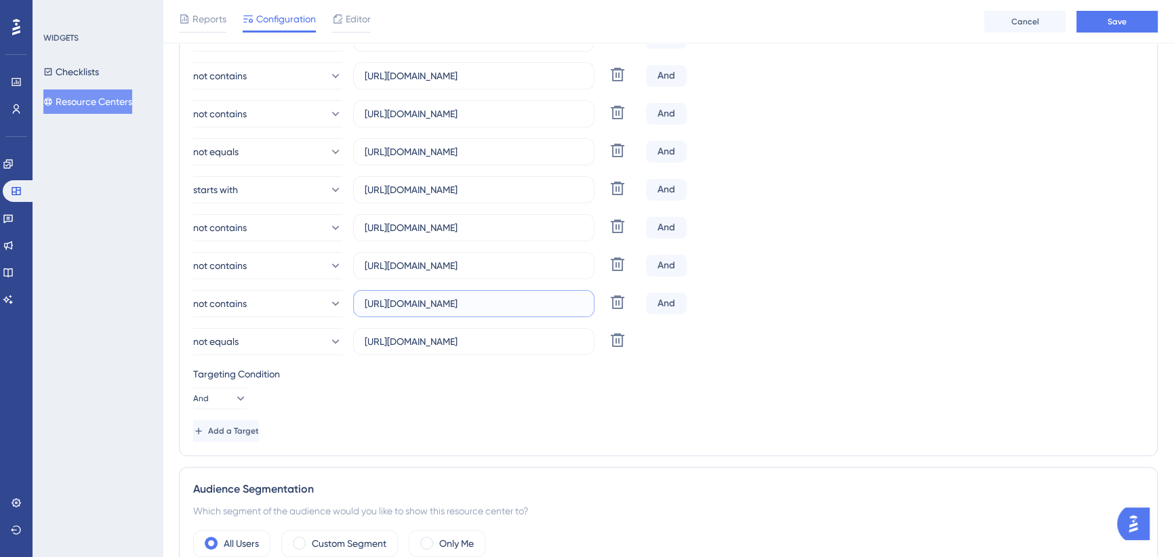
type input "[URL][DOMAIN_NAME]"
click at [500, 346] on input "[URL][DOMAIN_NAME]" at bounding box center [474, 341] width 218 height 15
paste input "/apps/googleauthreturn"
type input "[URL][DOMAIN_NAME]"
click at [533, 382] on div "Targeting Condition And" at bounding box center [668, 387] width 950 height 43
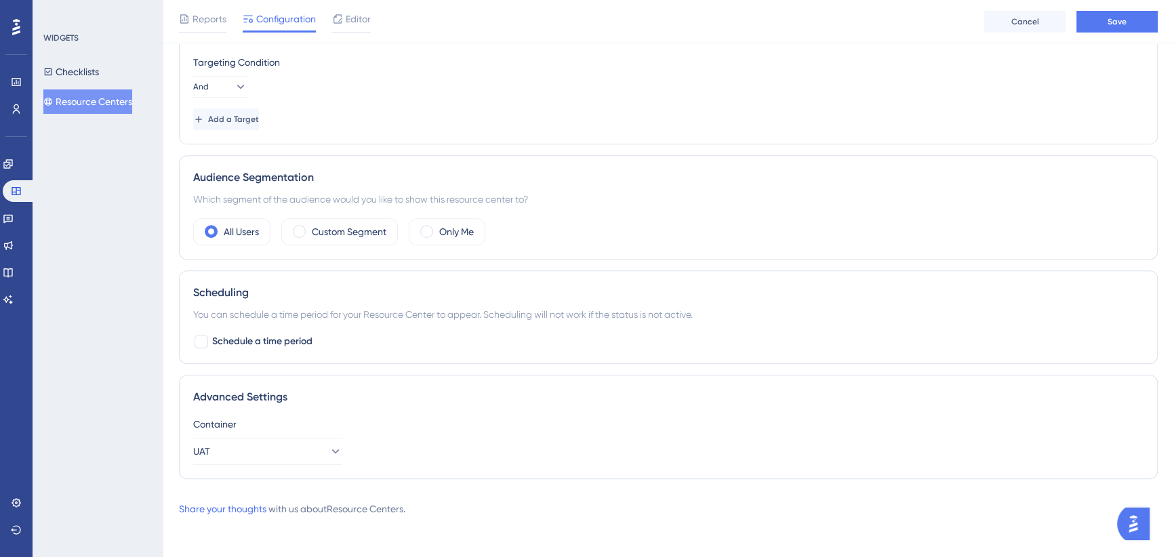
scroll to position [706, 0]
click at [329, 446] on icon at bounding box center [335, 450] width 14 height 14
drag, startPoint x: 318, startPoint y: 489, endPoint x: 276, endPoint y: 491, distance: 42.1
click at [276, 491] on div "Production Production" at bounding box center [268, 490] width 132 height 27
click at [1123, 23] on span "Save" at bounding box center [1117, 21] width 19 height 11
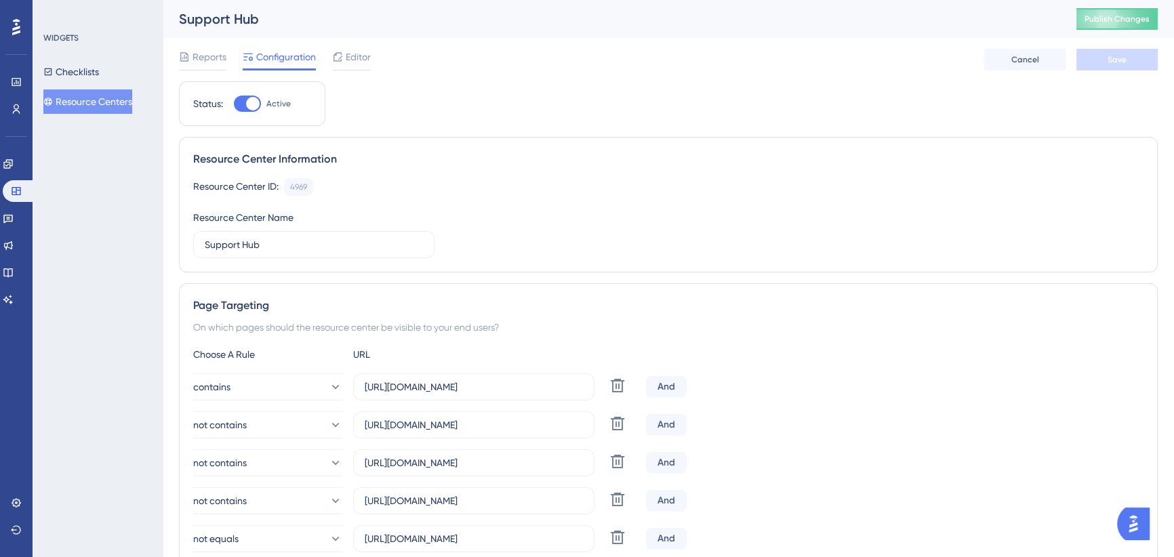
scroll to position [123, 0]
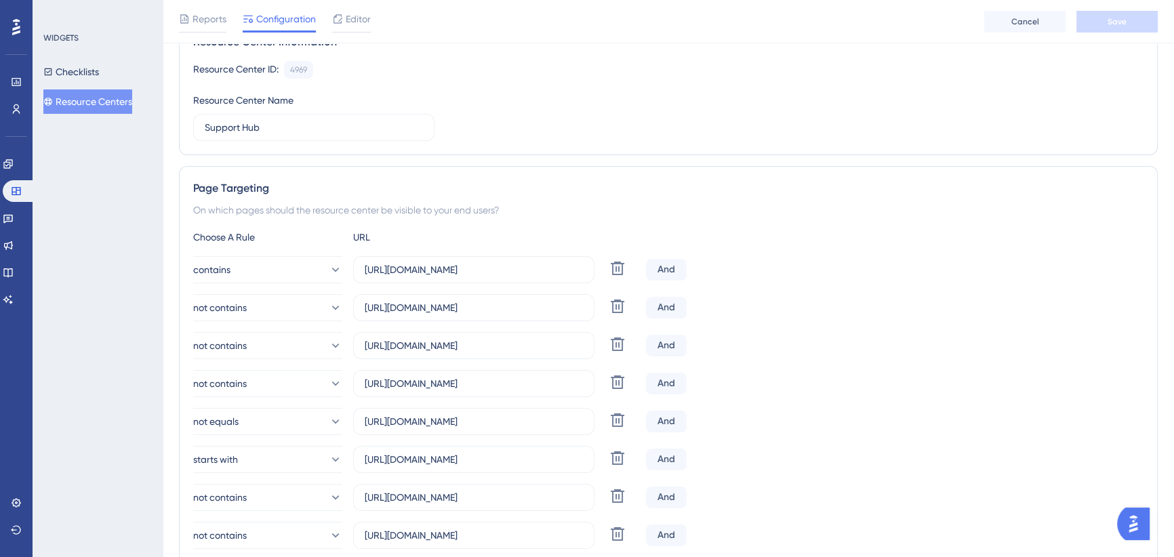
click at [789, 239] on div "Choose A Rule URL" at bounding box center [668, 237] width 950 height 16
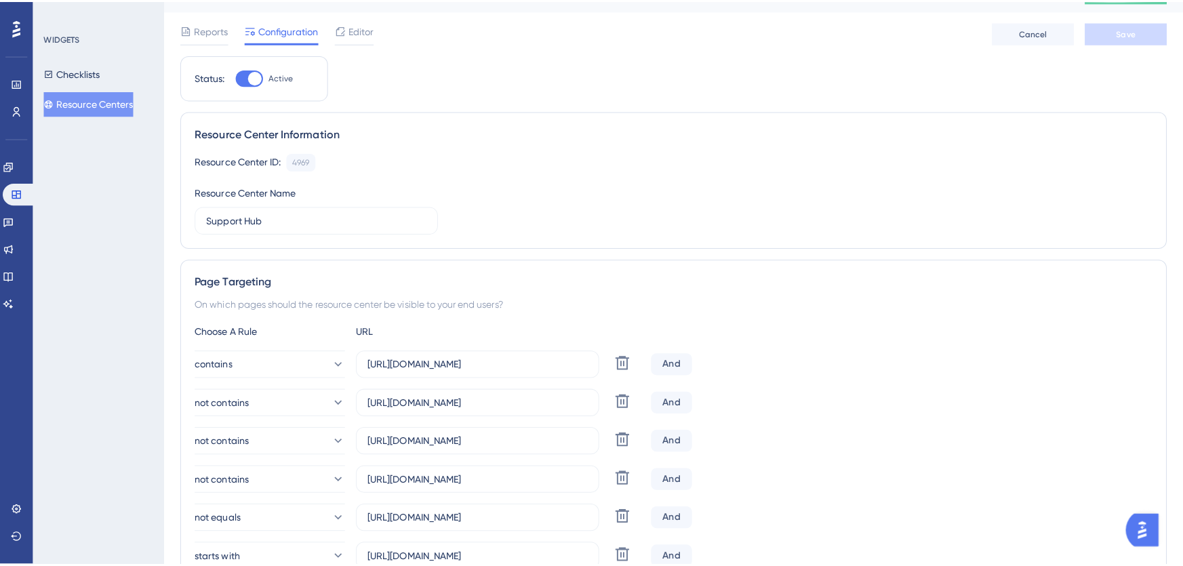
scroll to position [0, 0]
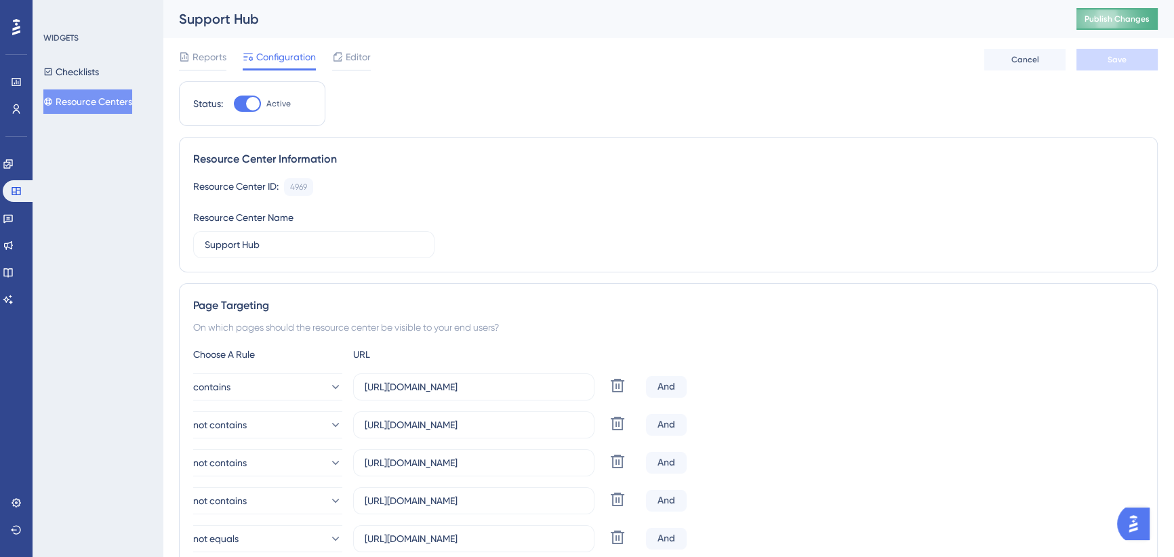
click at [1112, 14] on button "Publish Changes" at bounding box center [1117, 19] width 81 height 22
click at [14, 214] on icon at bounding box center [8, 218] width 11 height 11
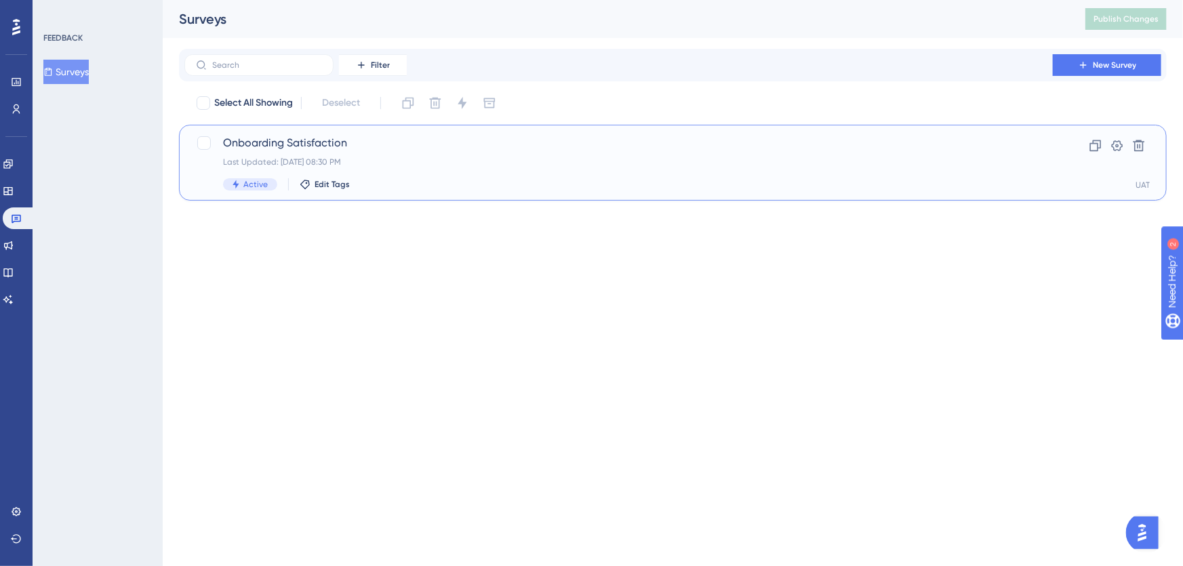
click at [390, 147] on span "Onboarding Satisfaction" at bounding box center [618, 143] width 791 height 16
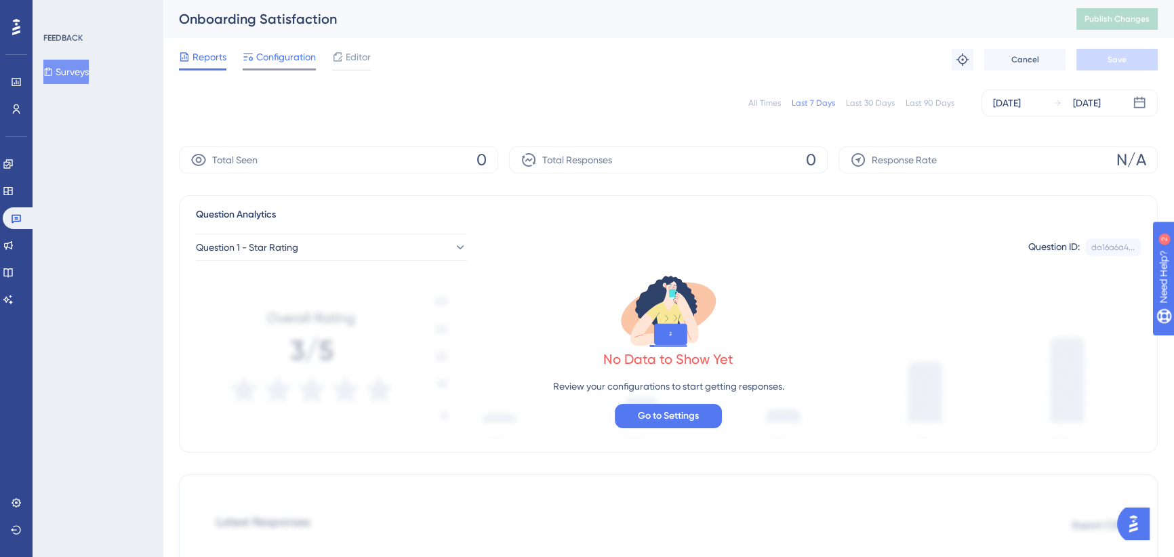
click at [282, 62] on span "Configuration" at bounding box center [286, 57] width 60 height 16
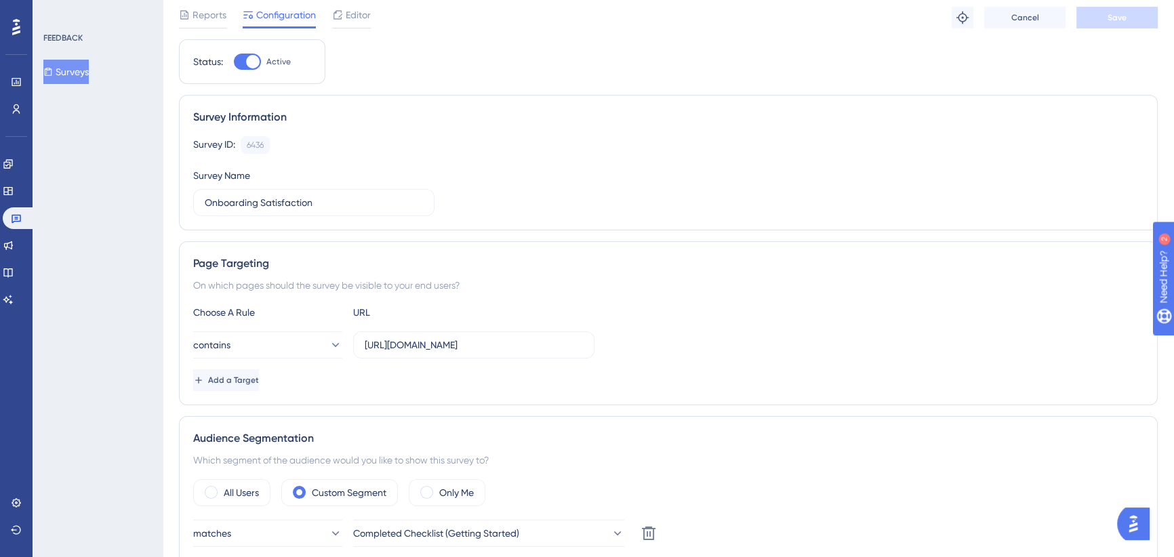
scroll to position [61, 0]
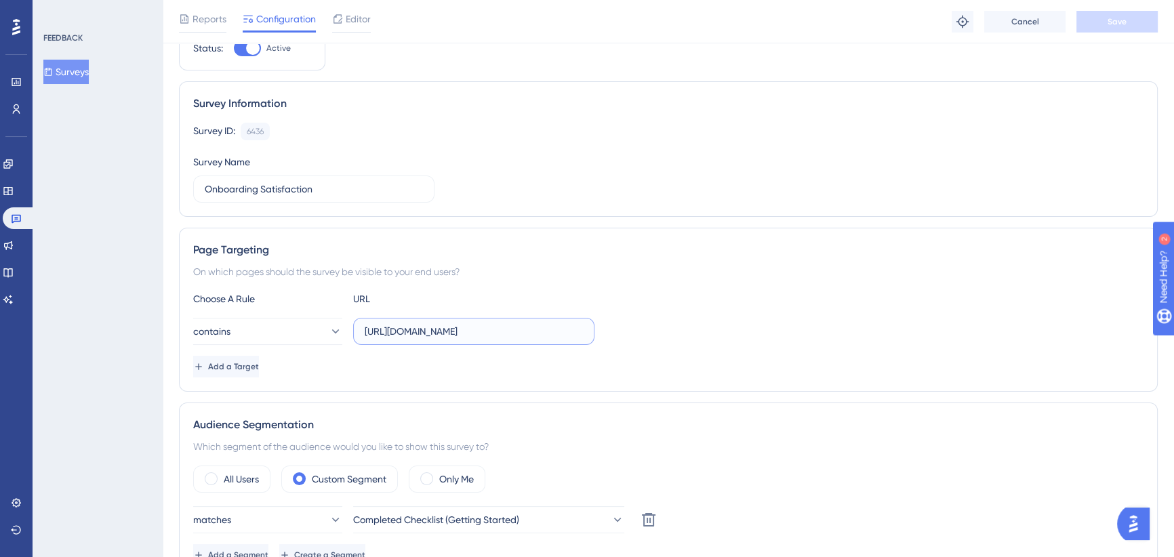
click at [507, 324] on input "[URL][DOMAIN_NAME]" at bounding box center [474, 331] width 218 height 15
click at [497, 336] on input "[URL][DOMAIN_NAME]" at bounding box center [474, 331] width 218 height 15
click at [496, 336] on input "[URL][DOMAIN_NAME]" at bounding box center [474, 331] width 218 height 15
click at [481, 329] on input "[URL][DOMAIN_NAME]" at bounding box center [474, 331] width 218 height 15
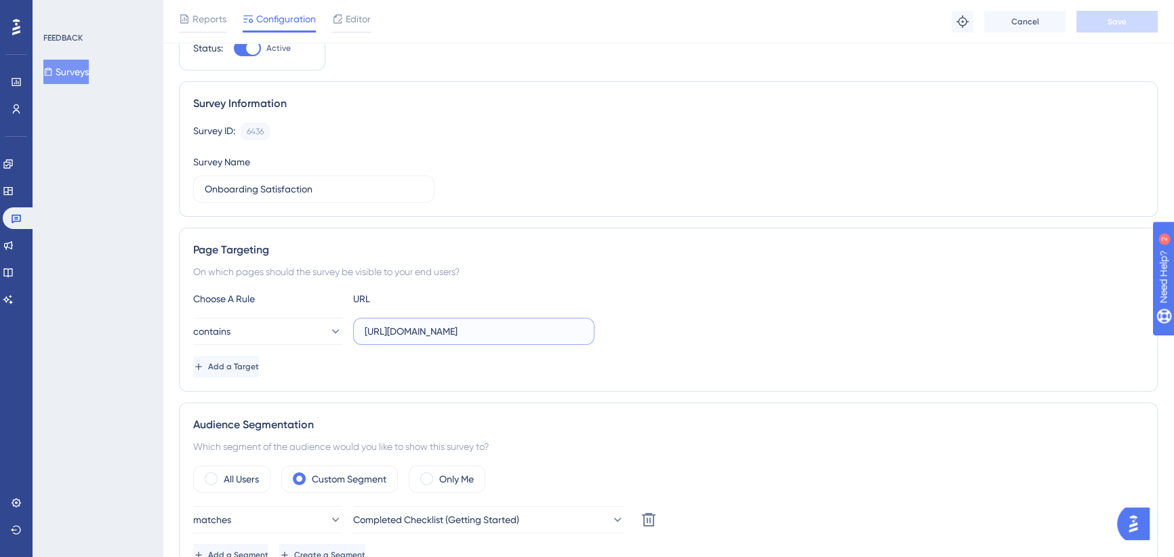
scroll to position [0, 11]
drag, startPoint x: 480, startPoint y: 329, endPoint x: 643, endPoint y: 329, distance: 163.4
click at [643, 329] on div "contains [URL][DOMAIN_NAME]" at bounding box center [668, 331] width 950 height 27
drag, startPoint x: 496, startPoint y: 327, endPoint x: 368, endPoint y: 341, distance: 128.8
click at [495, 327] on input "[URL][DOMAIN_NAME]" at bounding box center [474, 331] width 218 height 15
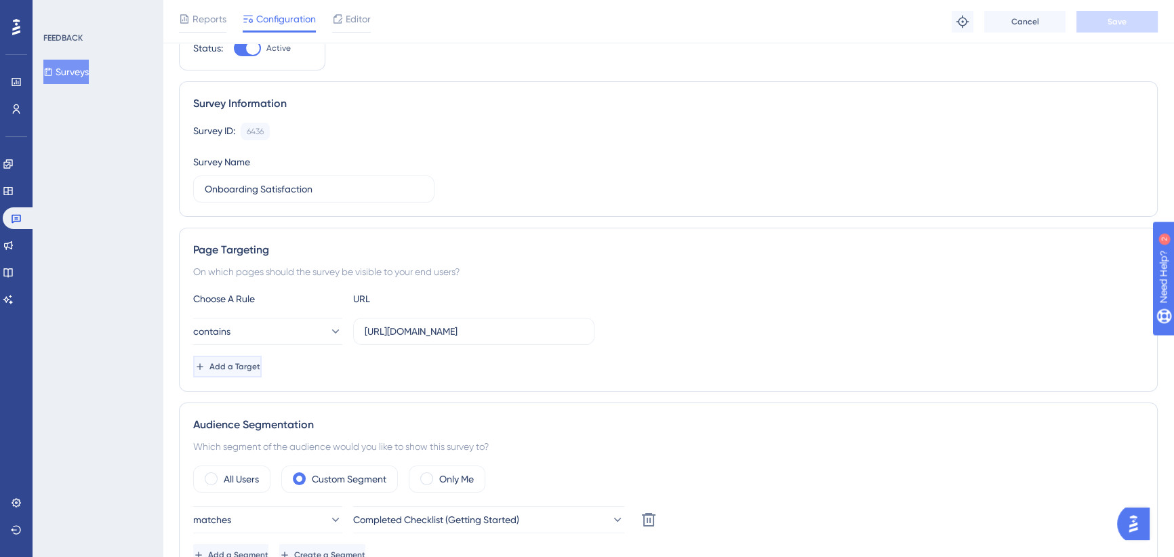
click at [260, 369] on span "Add a Target" at bounding box center [234, 366] width 51 height 11
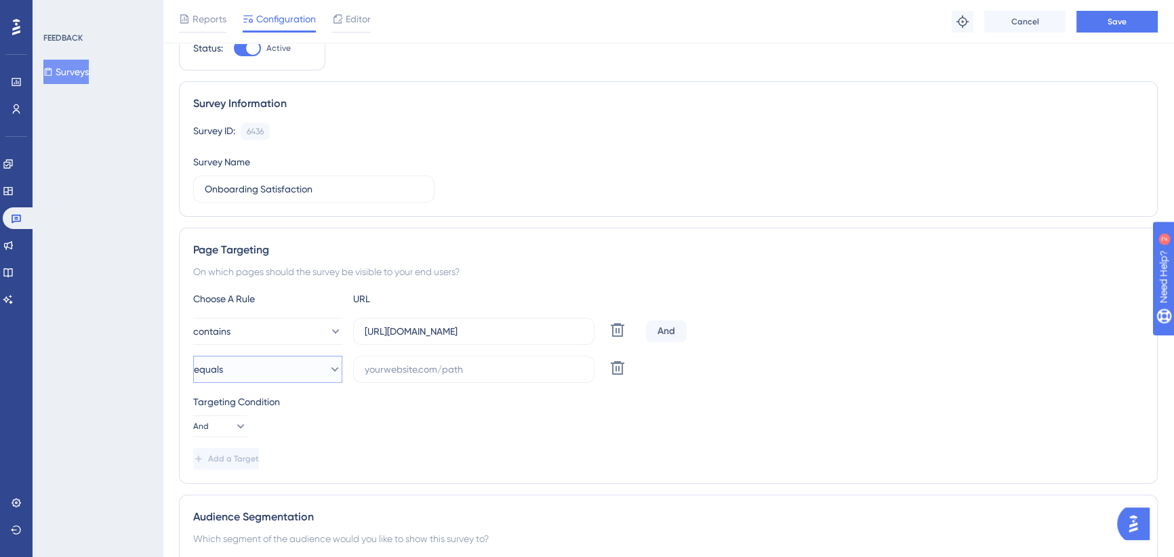
click at [304, 374] on button "equals" at bounding box center [267, 369] width 149 height 27
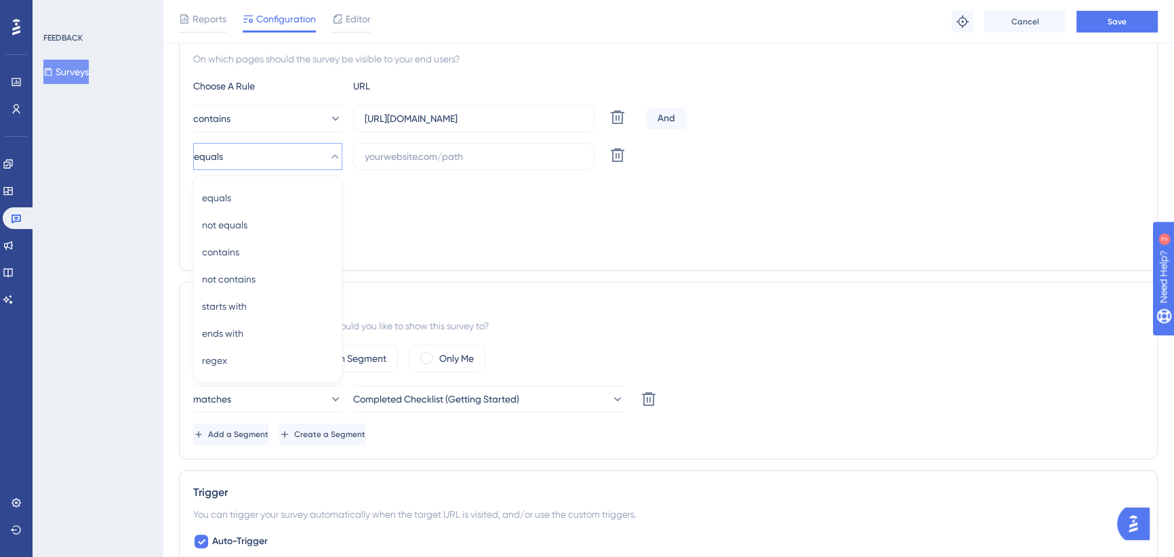
click at [490, 218] on div "Targeting Condition And" at bounding box center [668, 202] width 950 height 43
click at [271, 112] on button "contains" at bounding box center [267, 118] width 149 height 27
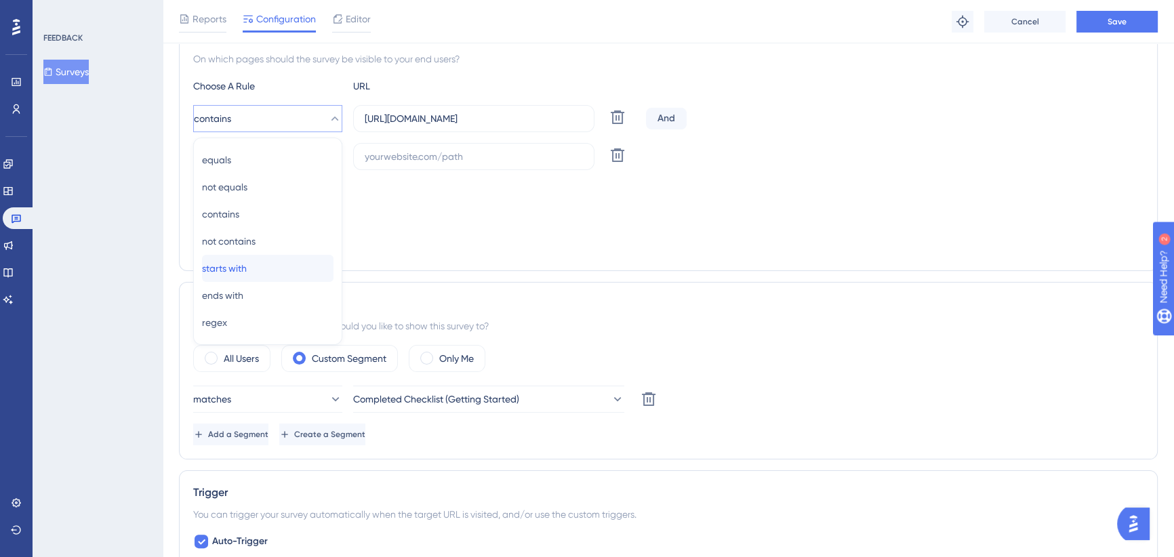
click at [247, 273] on span "starts with" at bounding box center [224, 268] width 45 height 16
click at [264, 153] on button "equals" at bounding box center [267, 156] width 149 height 27
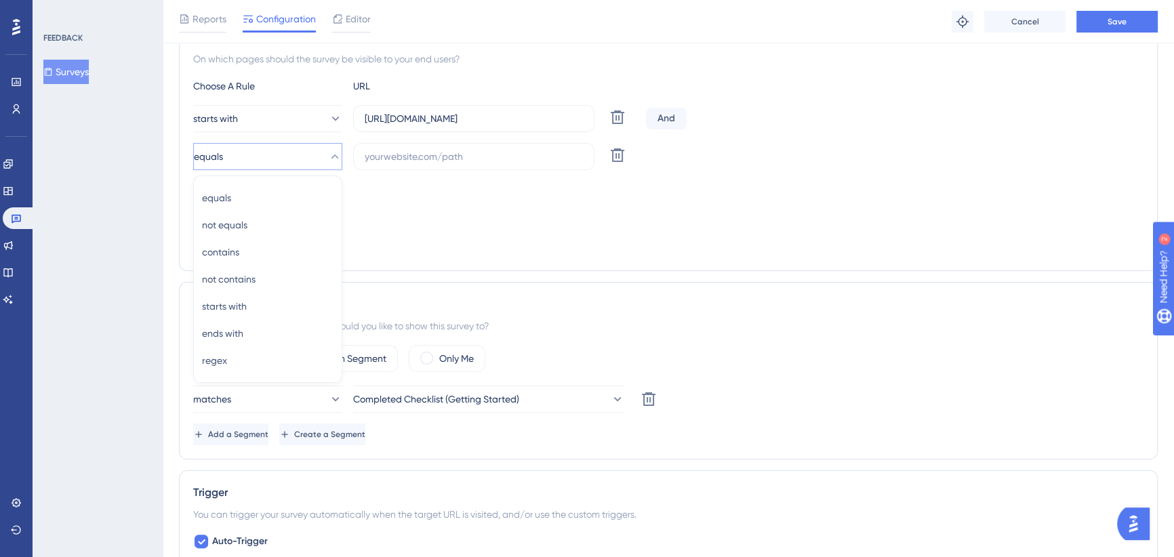
scroll to position [272, 0]
click at [371, 192] on div "Targeting Condition" at bounding box center [668, 191] width 950 height 16
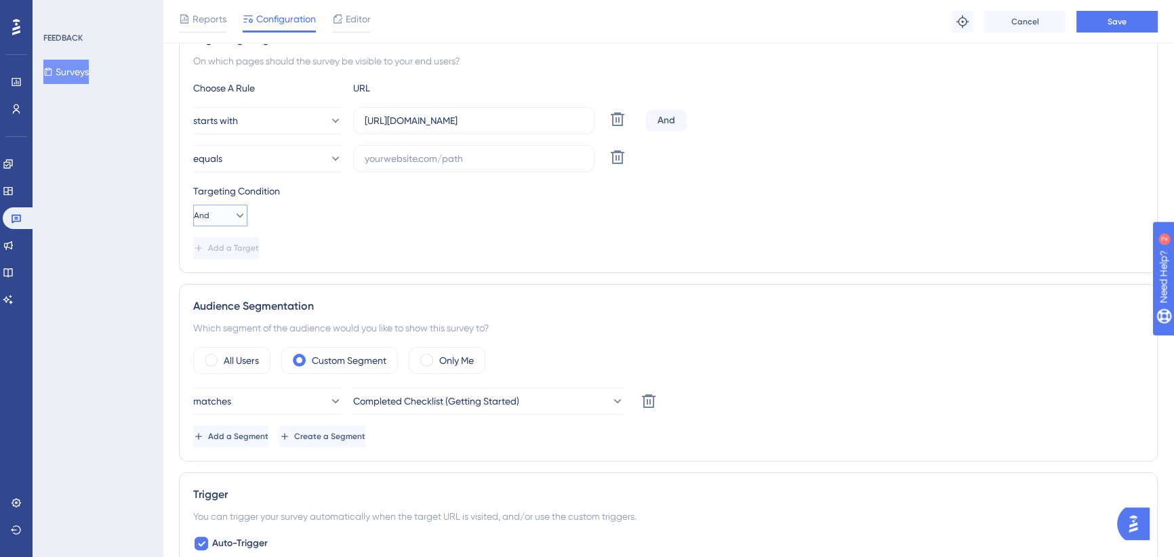
click at [233, 220] on icon at bounding box center [240, 216] width 14 height 14
click at [221, 278] on div "Or Or" at bounding box center [220, 281] width 37 height 27
click at [295, 150] on button "equals" at bounding box center [267, 158] width 149 height 27
click at [269, 307] on div "starts with starts with" at bounding box center [268, 308] width 132 height 27
click at [406, 156] on input "text" at bounding box center [474, 158] width 218 height 15
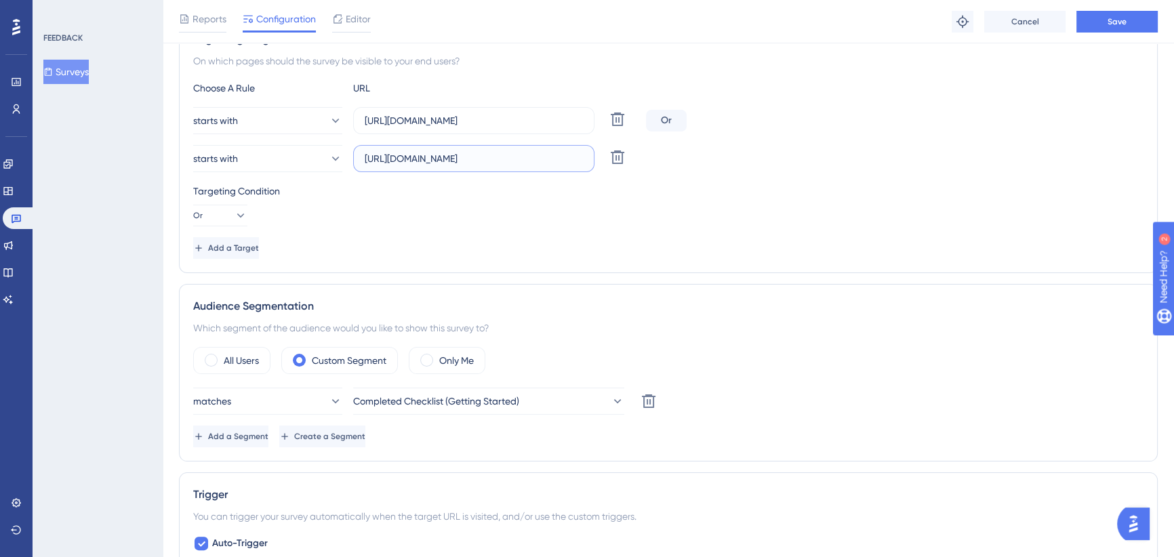
type input "[URL][DOMAIN_NAME]"
click at [454, 221] on div "Targeting Condition Or" at bounding box center [668, 204] width 950 height 43
click at [1113, 27] on button "Save" at bounding box center [1117, 22] width 81 height 22
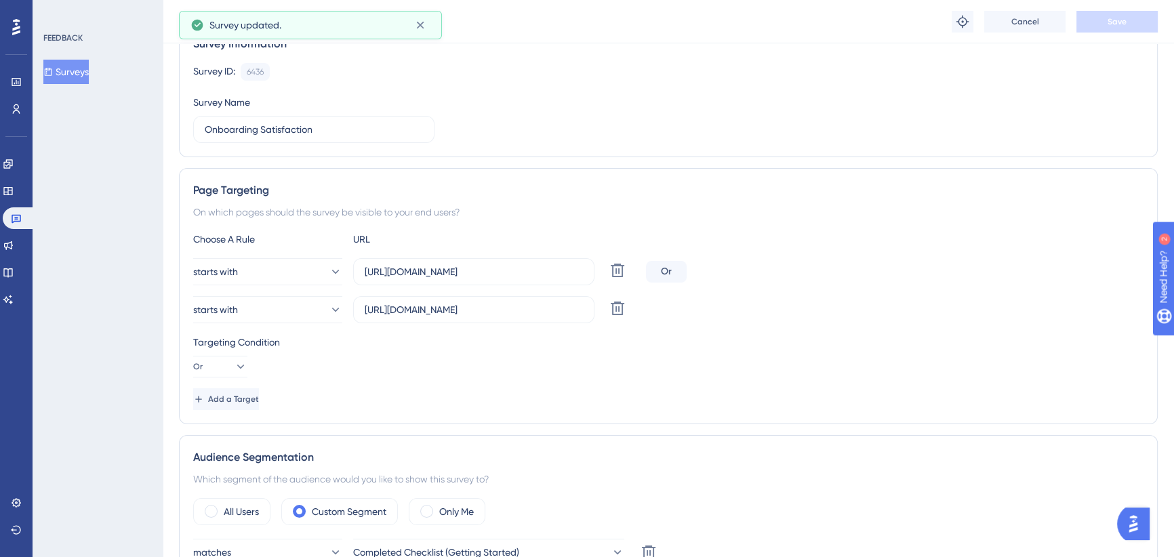
scroll to position [0, 0]
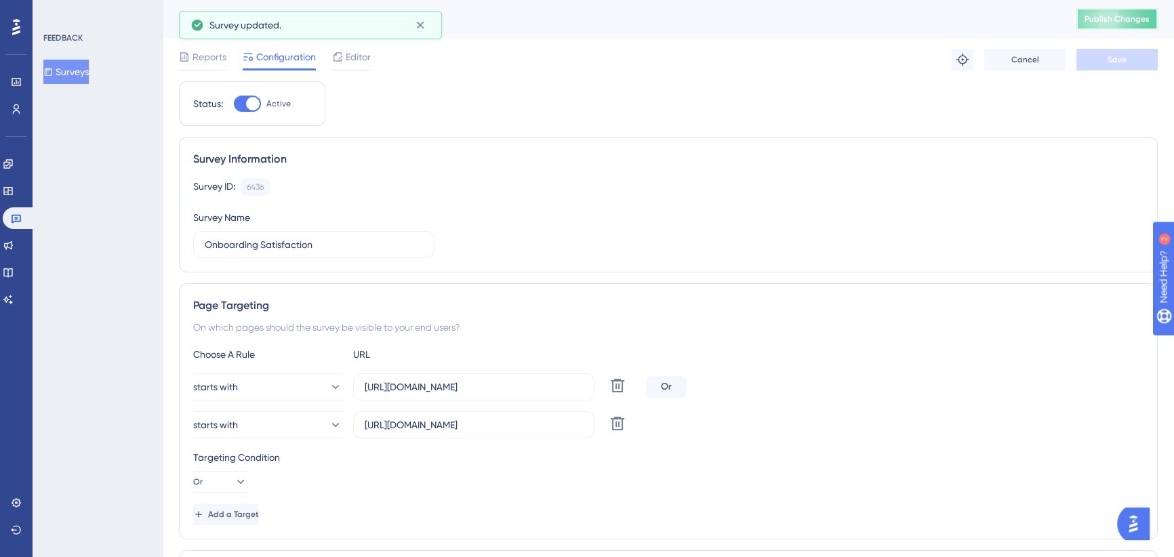
click at [1115, 20] on span "Publish Changes" at bounding box center [1117, 19] width 65 height 11
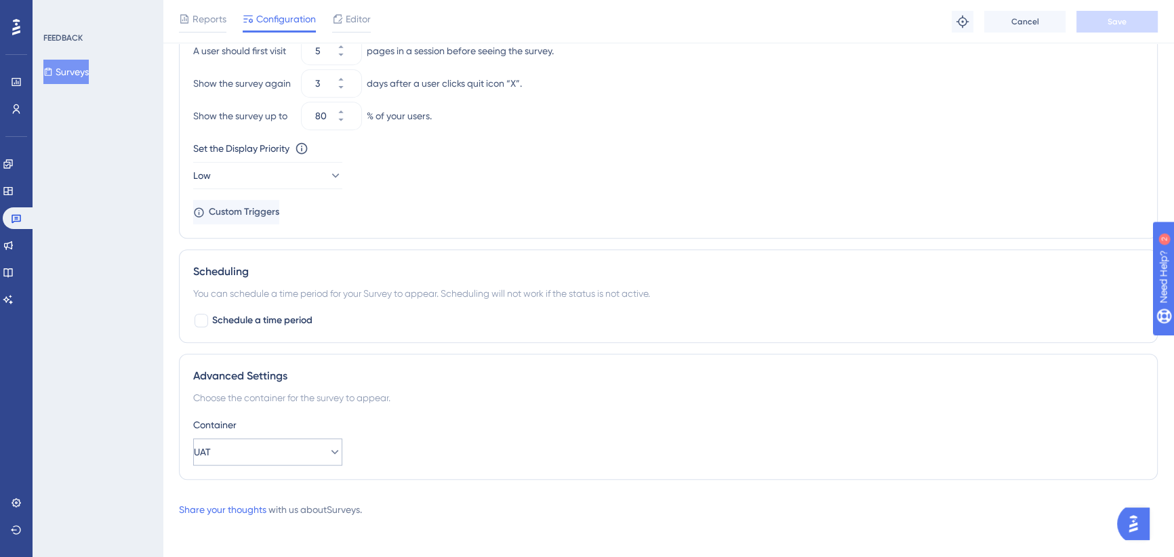
scroll to position [884, 0]
click at [304, 447] on button "UAT" at bounding box center [267, 449] width 149 height 27
click at [289, 488] on div "Production Production" at bounding box center [268, 490] width 132 height 27
click at [1093, 24] on button "Save" at bounding box center [1117, 22] width 81 height 22
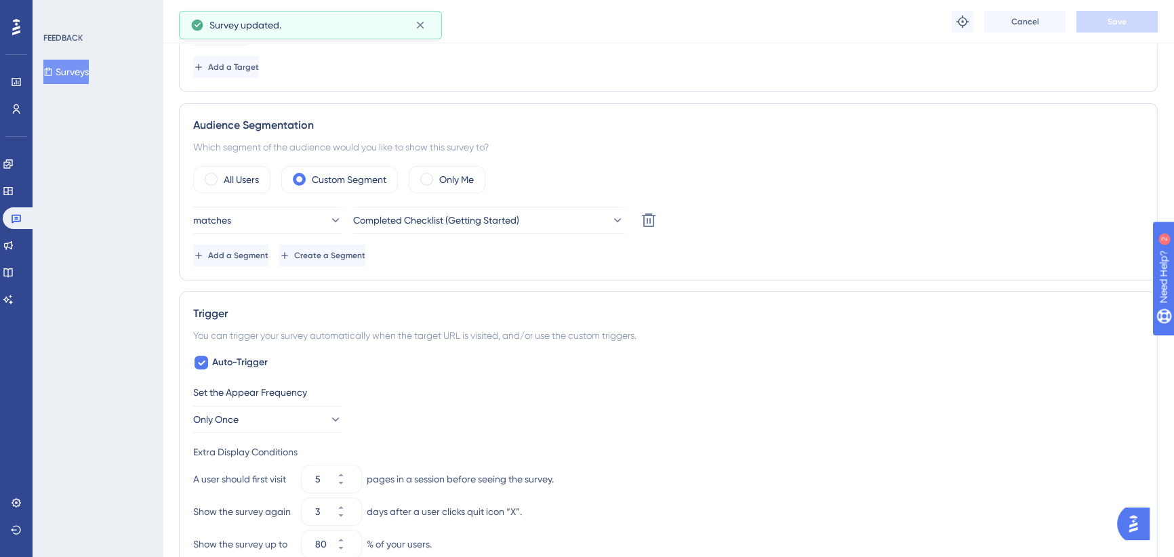
scroll to position [0, 0]
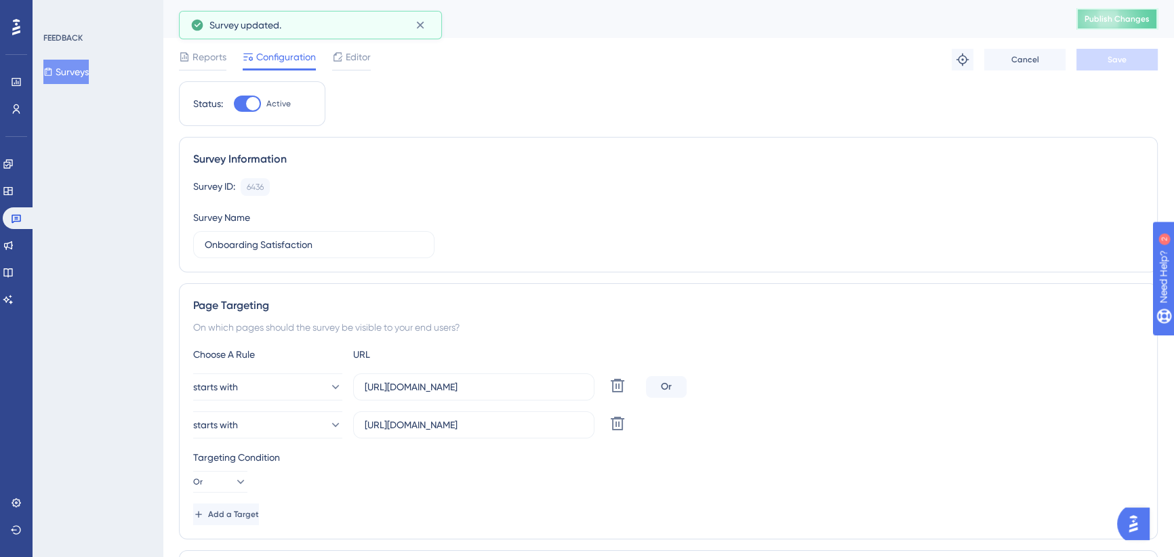
click at [1119, 23] on span "Publish Changes" at bounding box center [1117, 19] width 65 height 11
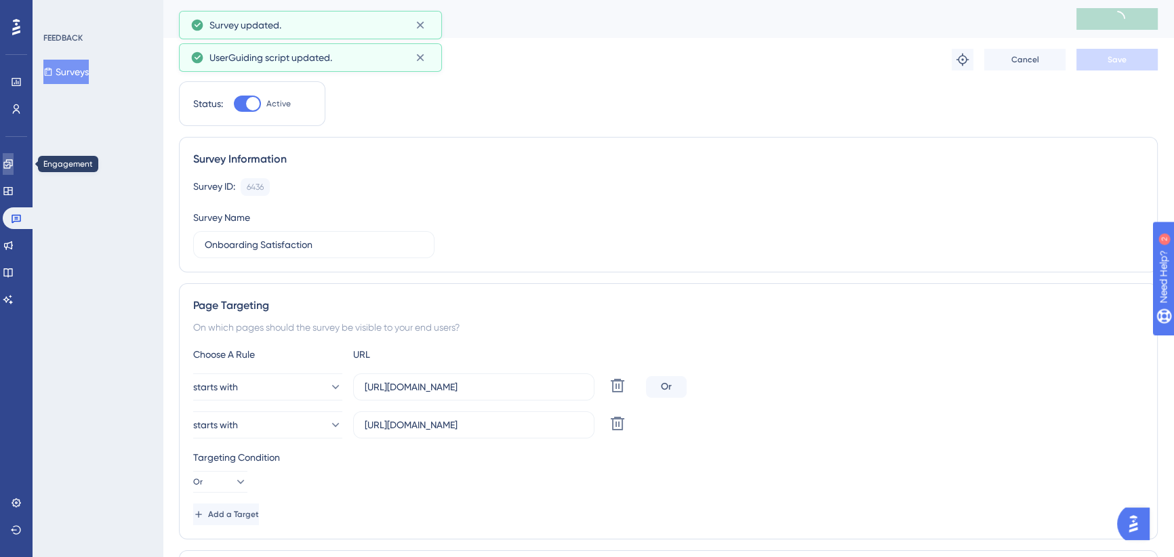
click at [14, 169] on icon at bounding box center [8, 164] width 11 height 11
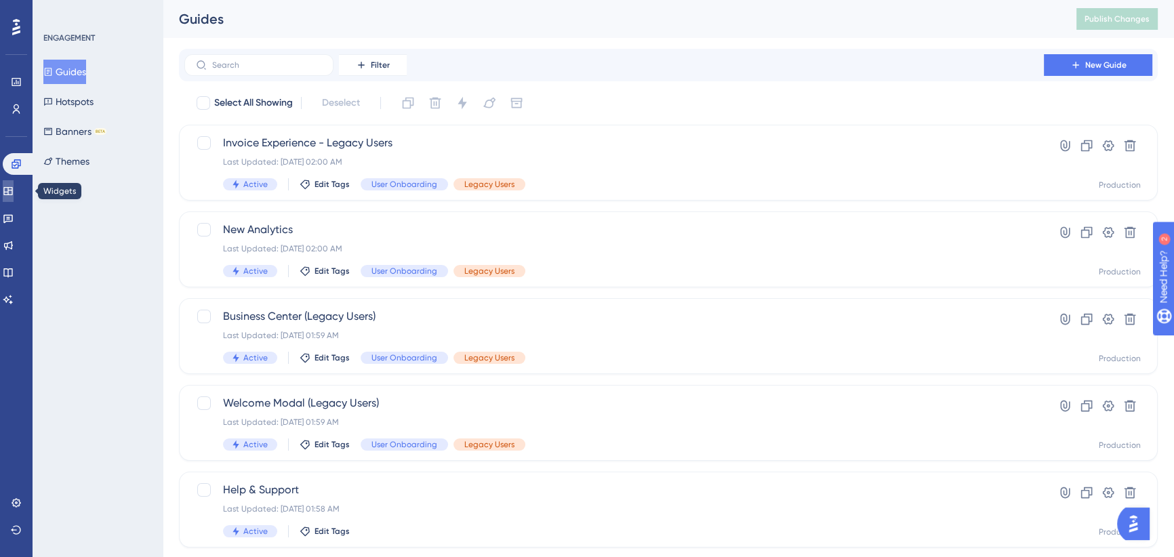
click at [14, 184] on link at bounding box center [8, 191] width 11 height 22
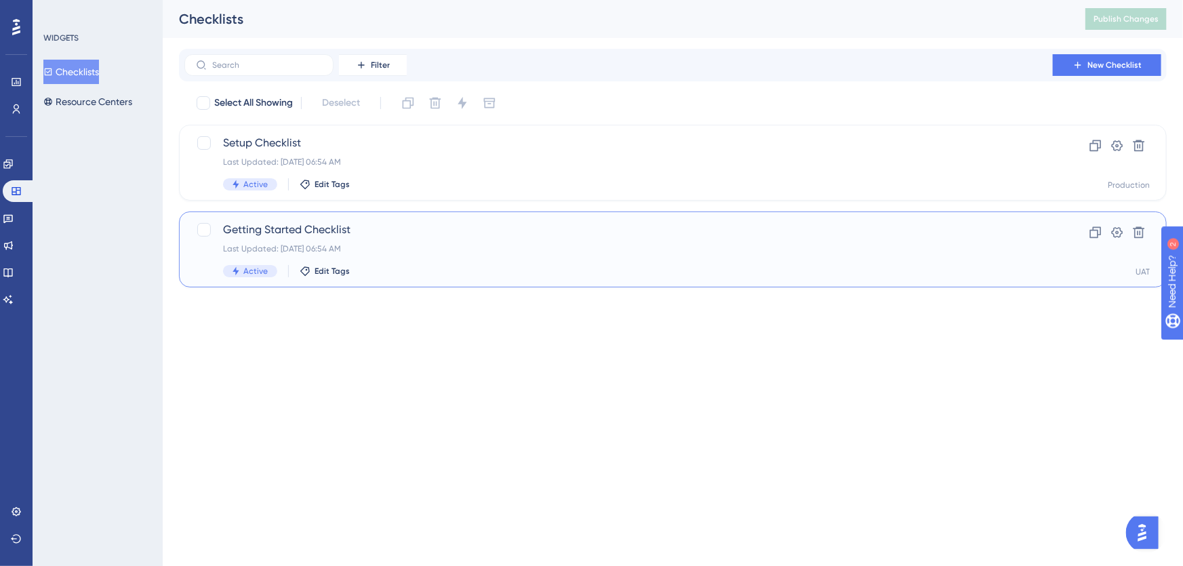
click at [391, 227] on span "Getting Started Checklist" at bounding box center [618, 230] width 791 height 16
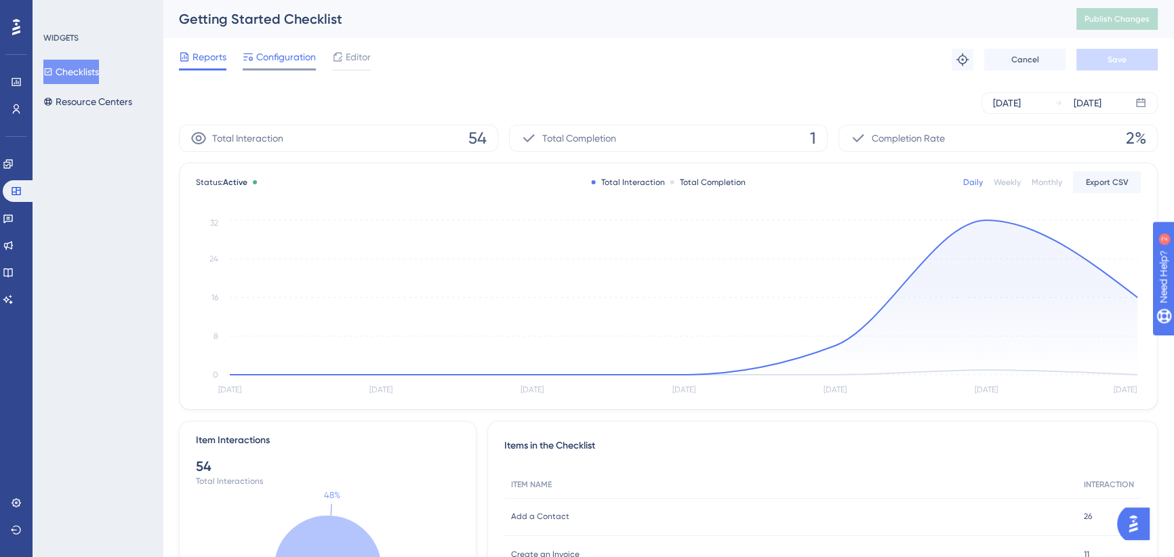
click at [273, 50] on span "Configuration" at bounding box center [286, 57] width 60 height 16
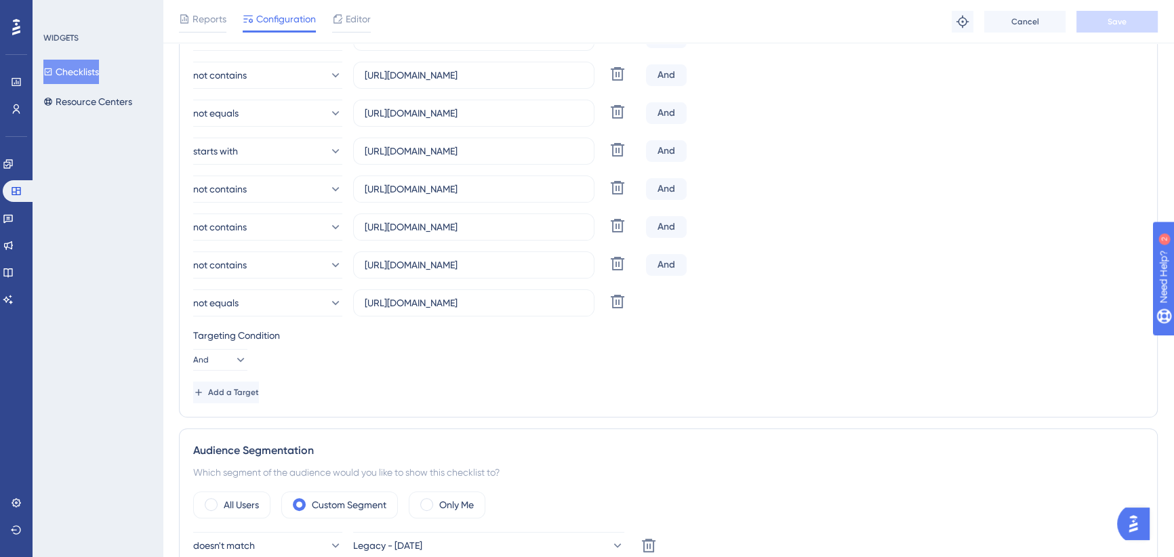
scroll to position [369, 0]
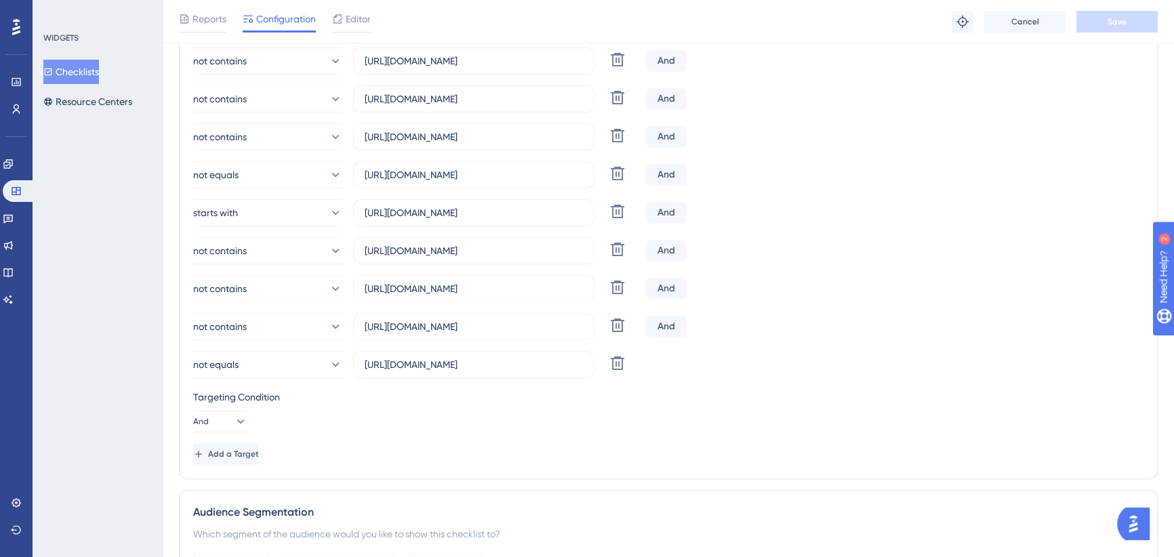
click at [680, 212] on div "And" at bounding box center [666, 213] width 41 height 22
click at [233, 426] on icon at bounding box center [240, 422] width 14 height 14
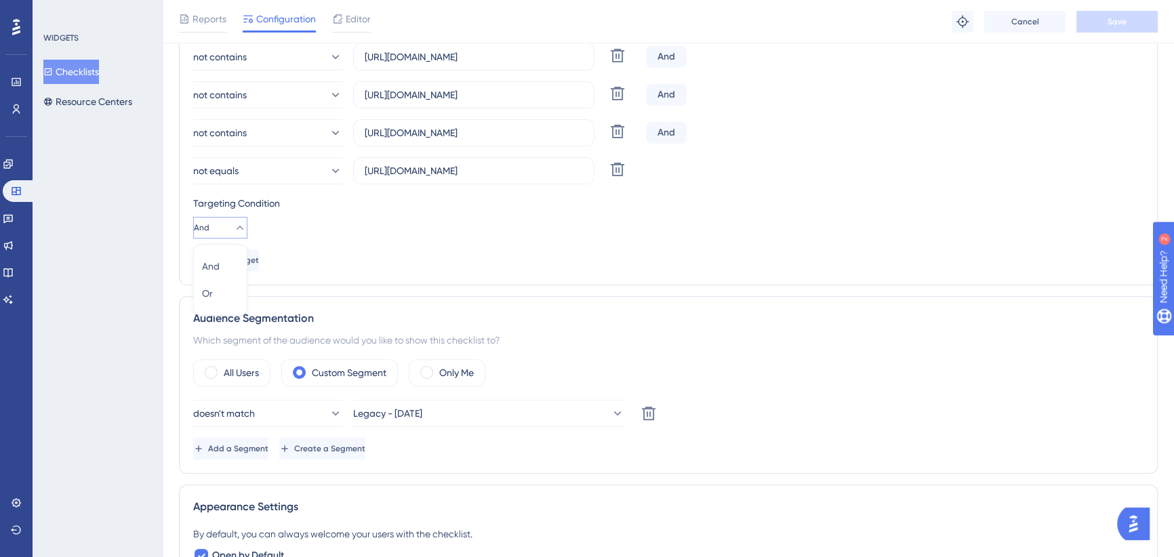
click at [418, 260] on div "Add a Target" at bounding box center [668, 260] width 950 height 22
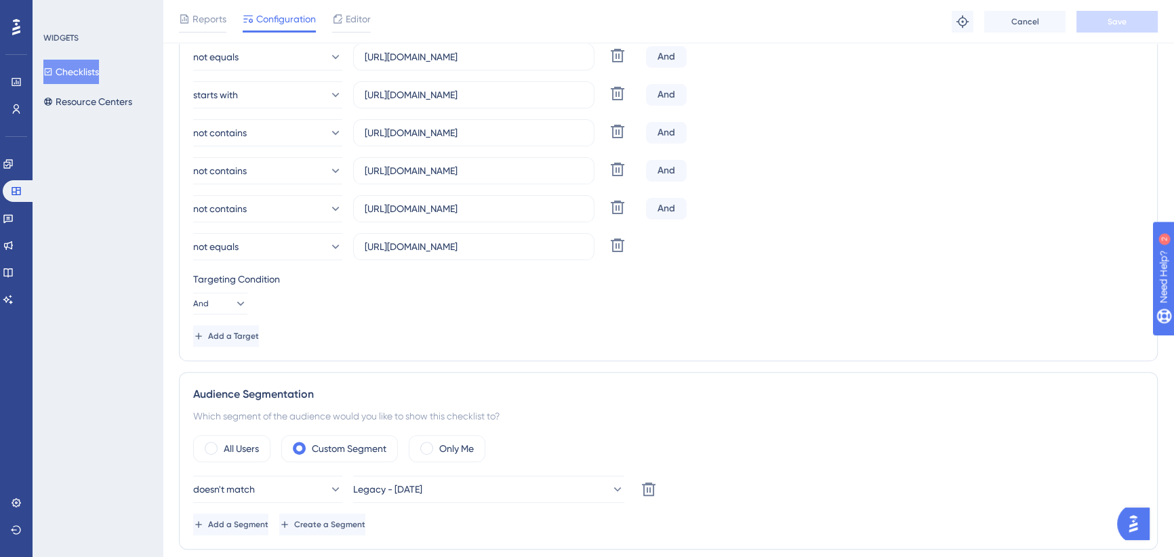
scroll to position [493, 0]
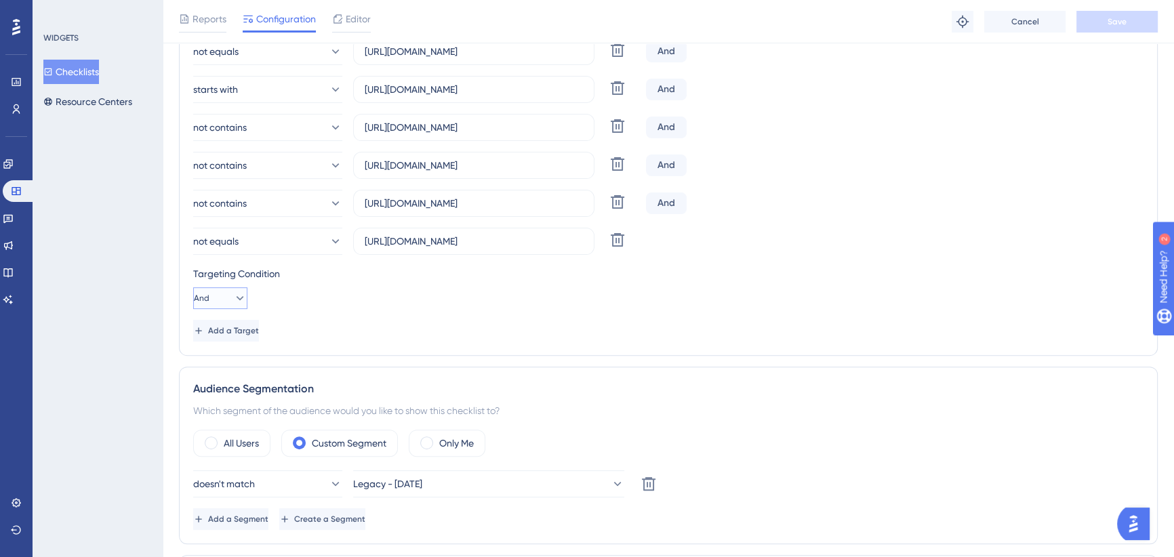
click at [233, 298] on icon at bounding box center [240, 299] width 14 height 14
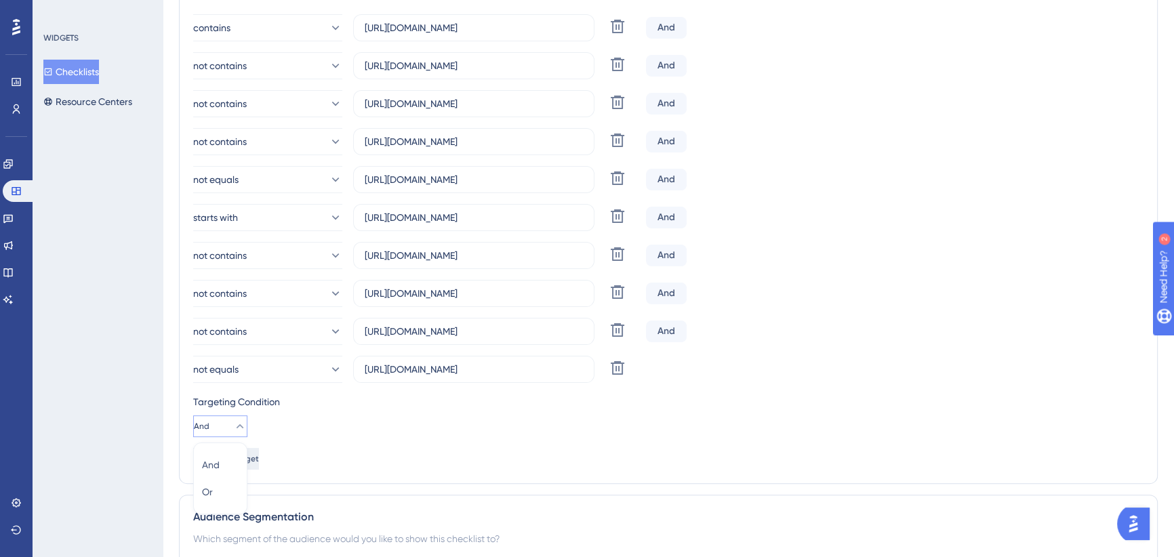
scroll to position [369, 0]
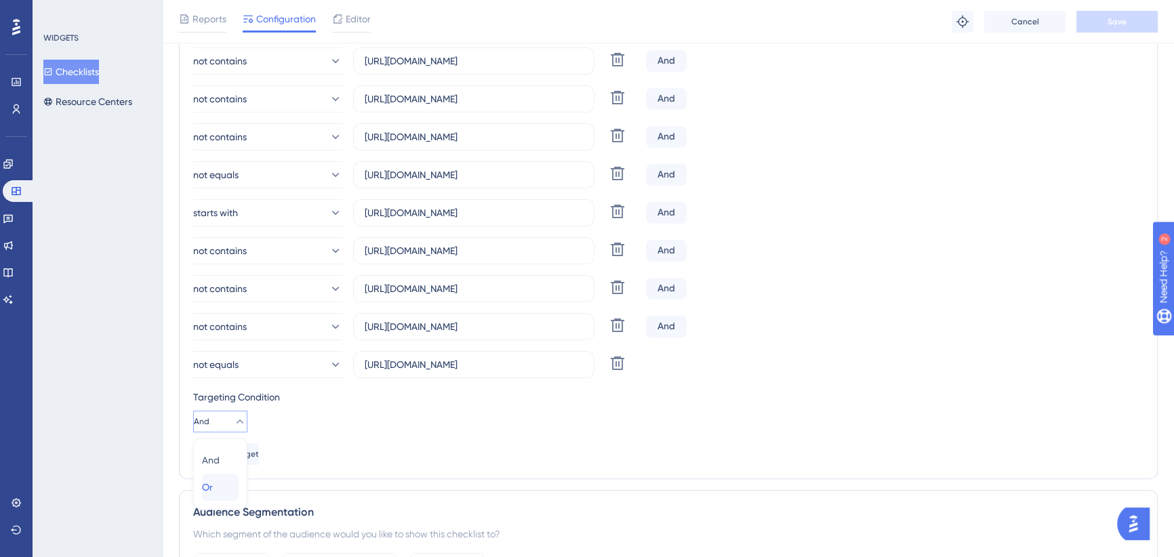
click at [224, 489] on div "Or Or" at bounding box center [220, 487] width 37 height 27
click at [209, 487] on div "Status: Active Checklist Information Checklist ID: 20413 Copy Checklist Name Ge…" at bounding box center [668, 504] width 979 height 1574
click at [1104, 20] on button "Save" at bounding box center [1117, 22] width 81 height 22
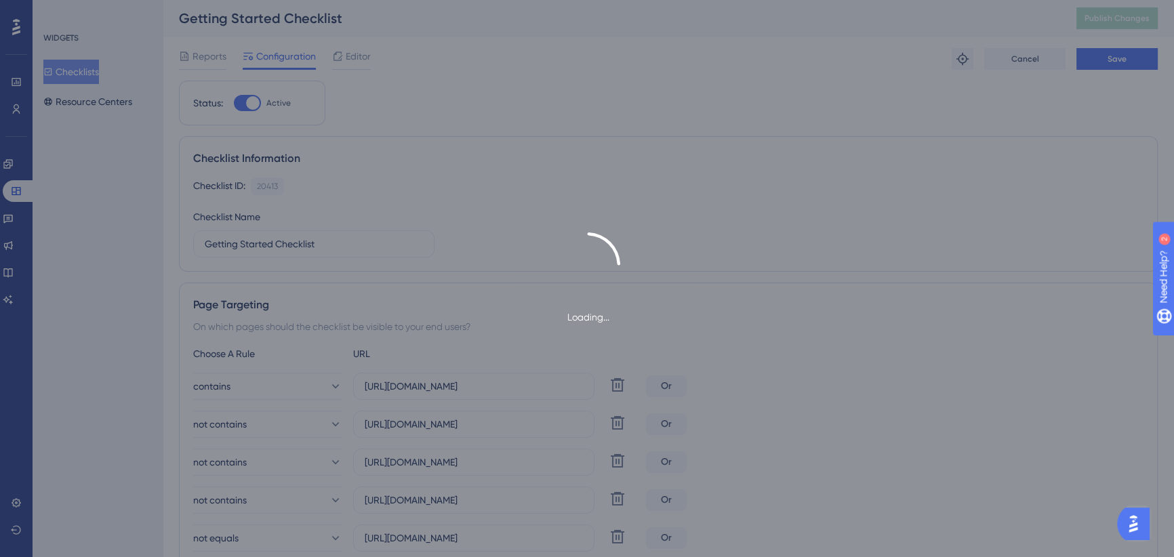
scroll to position [0, 0]
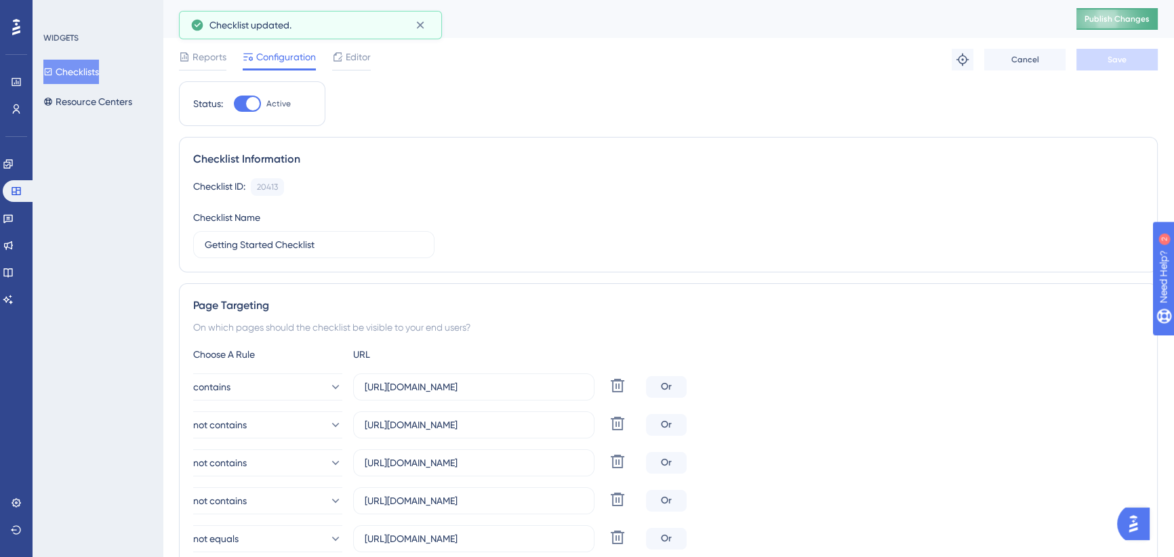
click at [1113, 18] on span "Publish Changes" at bounding box center [1117, 19] width 65 height 11
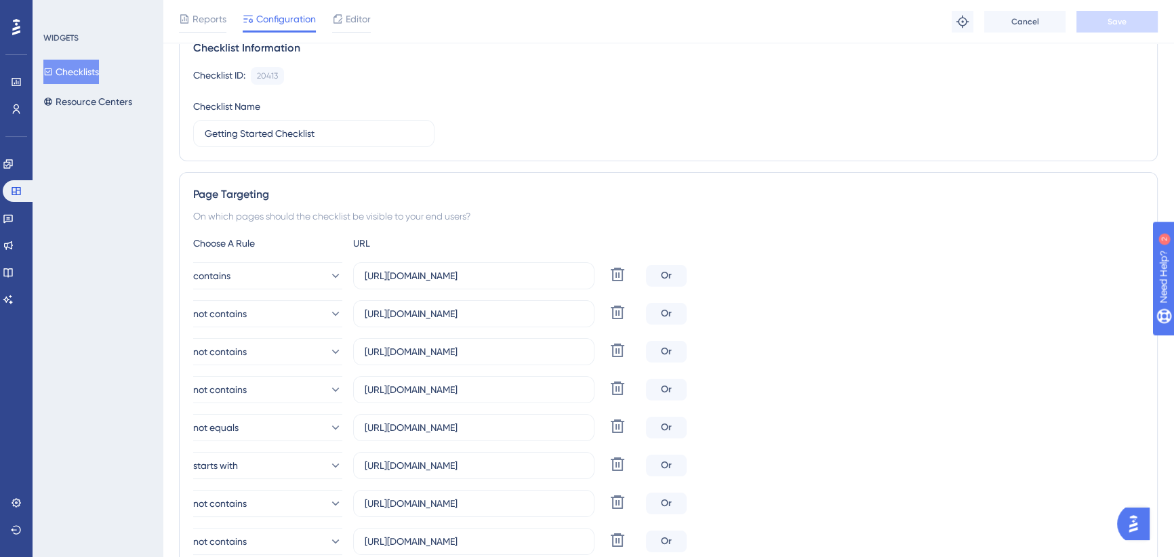
scroll to position [184, 0]
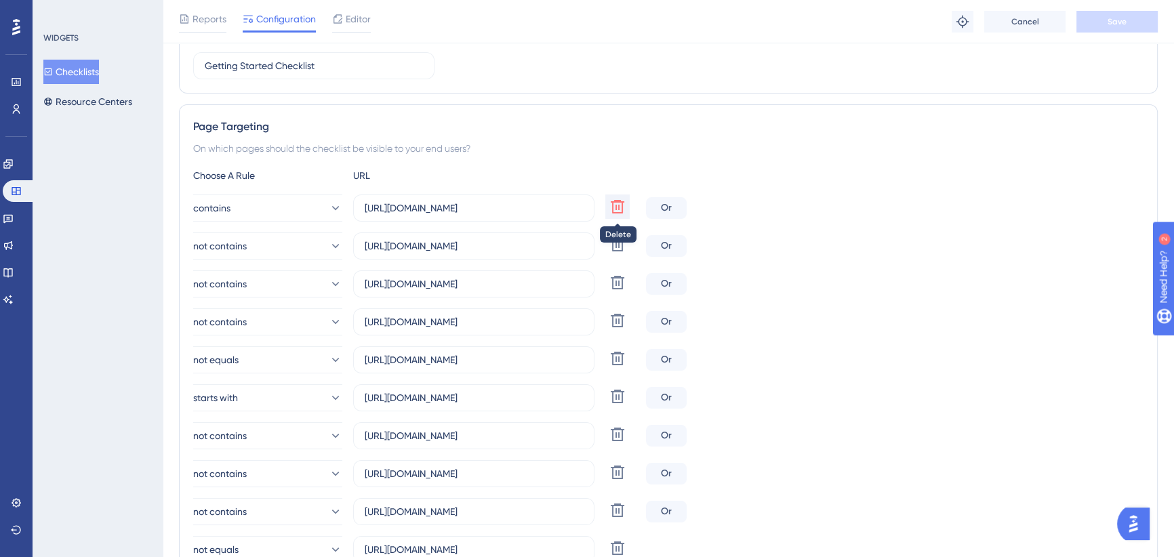
click at [615, 205] on icon at bounding box center [617, 207] width 16 height 16
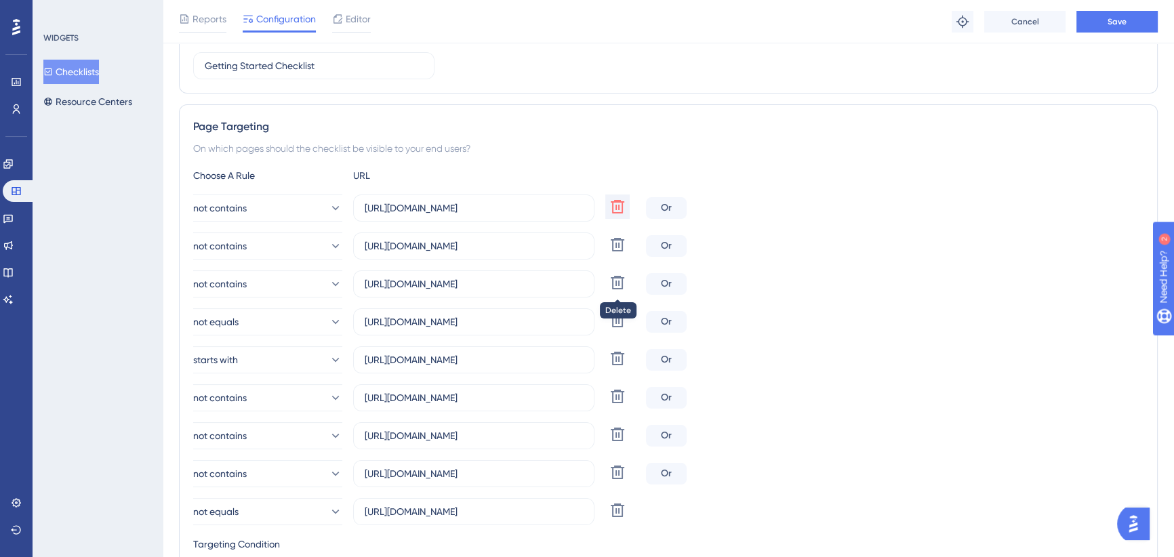
type input "[URL][DOMAIN_NAME]"
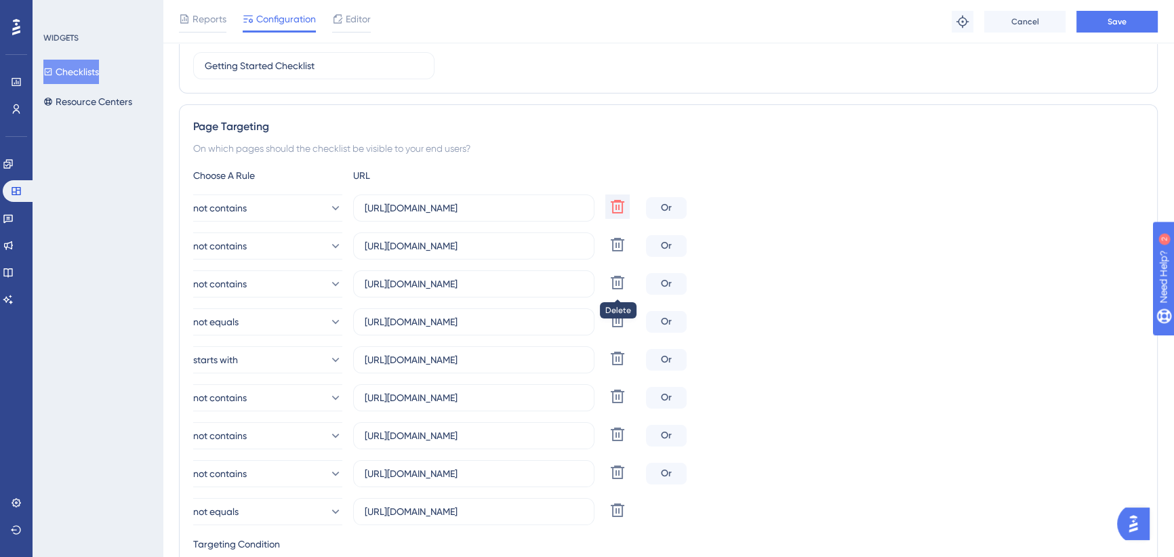
type input "[URL][DOMAIN_NAME]"
click at [617, 207] on icon at bounding box center [617, 207] width 16 height 16
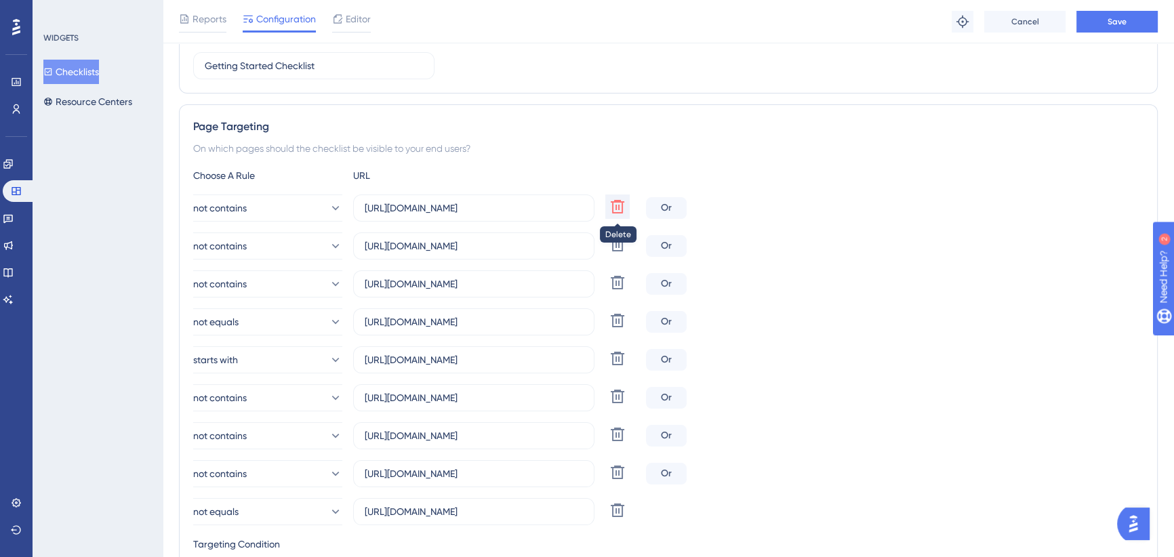
type input "[URL][DOMAIN_NAME]"
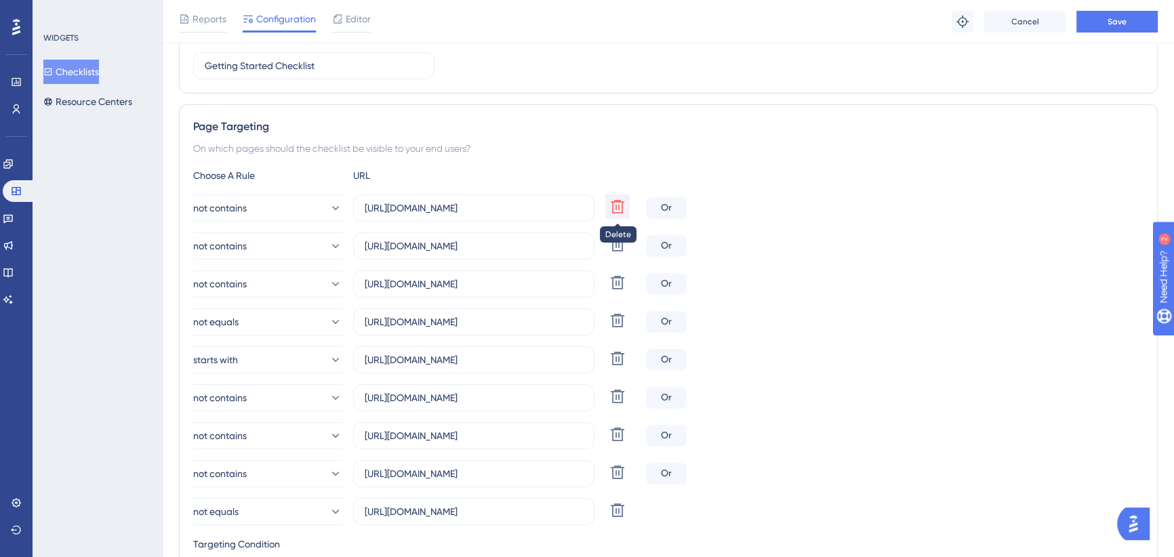
type input "[URL][DOMAIN_NAME]"
click at [617, 207] on icon at bounding box center [617, 207] width 16 height 16
type input "[URL][DOMAIN_NAME]"
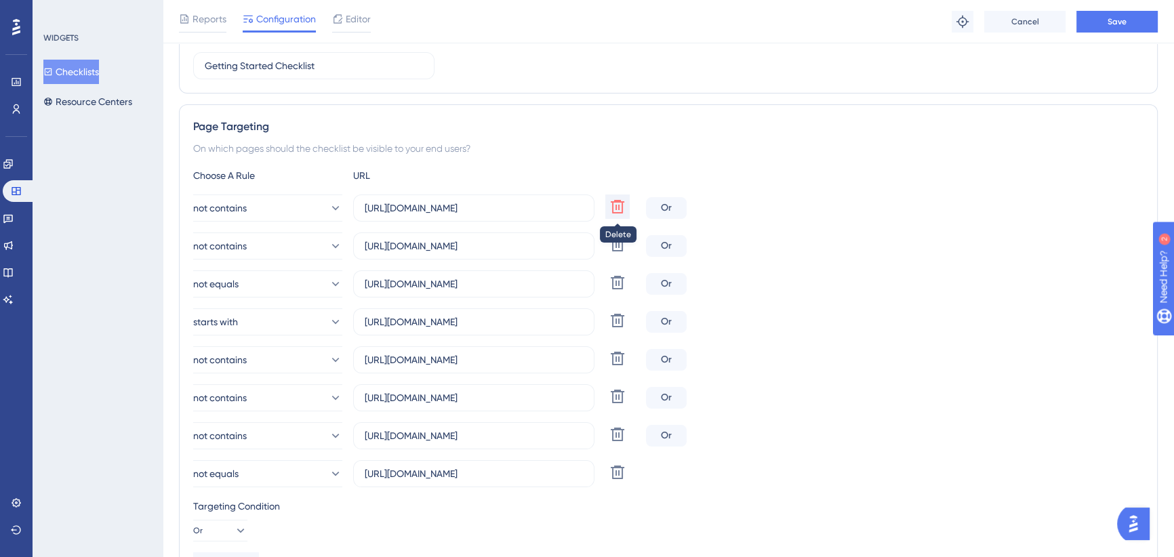
type input "[URL][DOMAIN_NAME]"
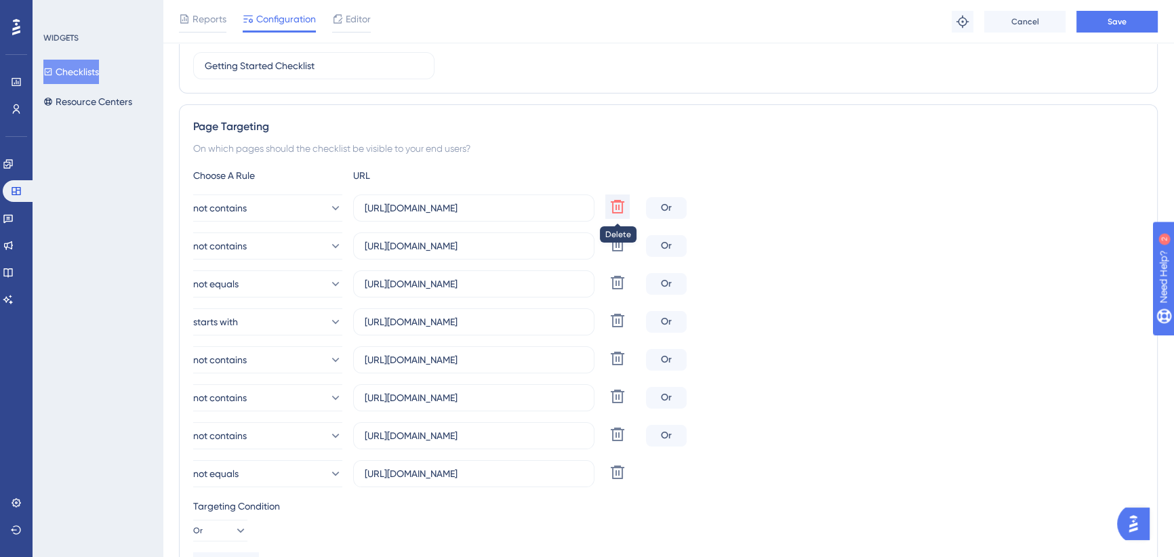
type input "[URL][DOMAIN_NAME]"
click at [616, 207] on icon at bounding box center [617, 207] width 16 height 16
type input "[URL][DOMAIN_NAME]"
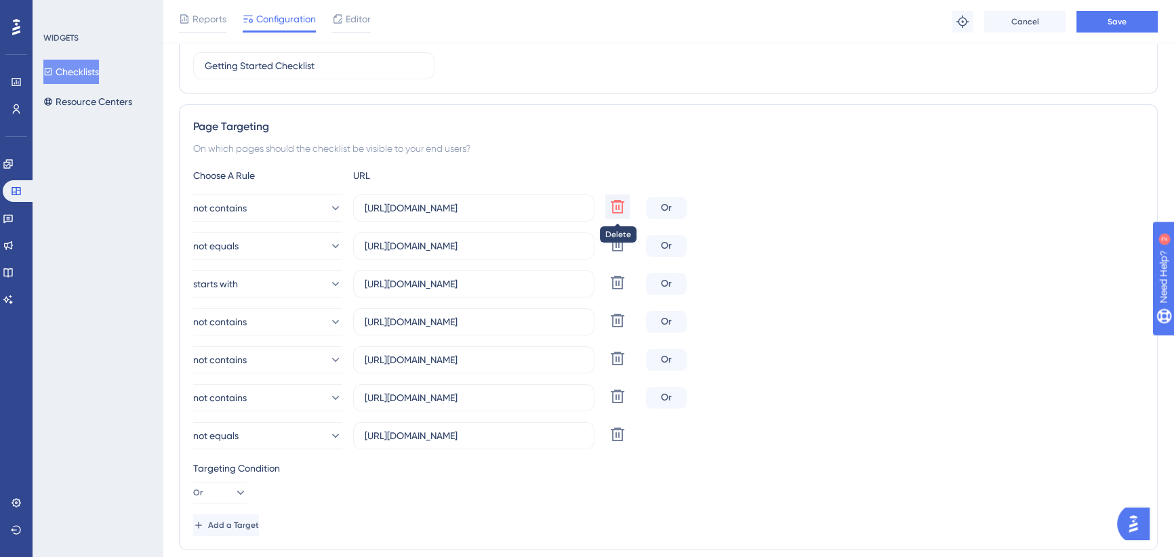
type input "[URL][DOMAIN_NAME]"
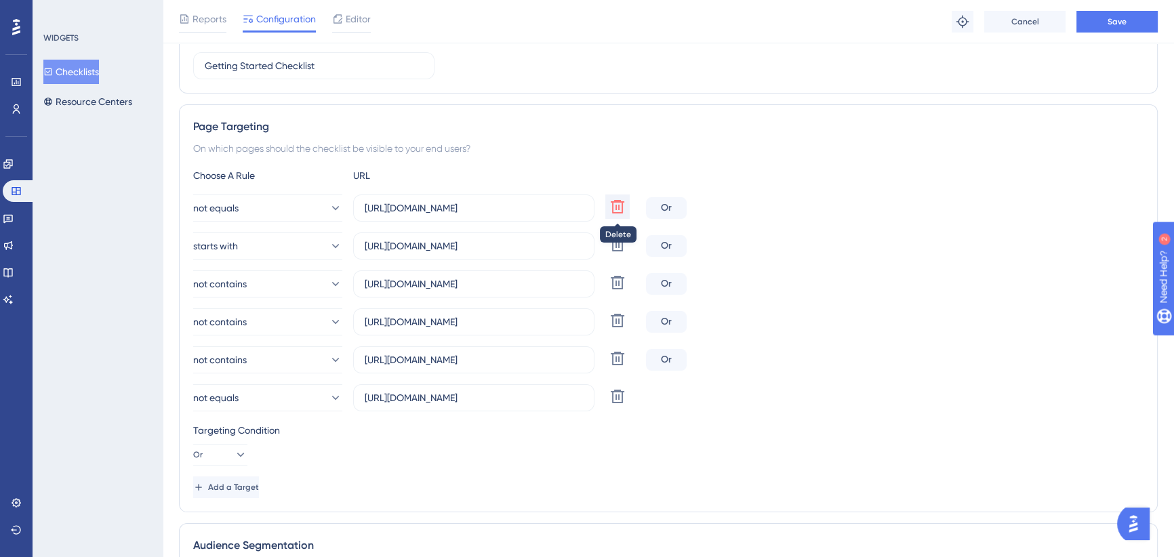
click at [616, 207] on icon at bounding box center [618, 207] width 14 height 14
type input "[URL][DOMAIN_NAME]"
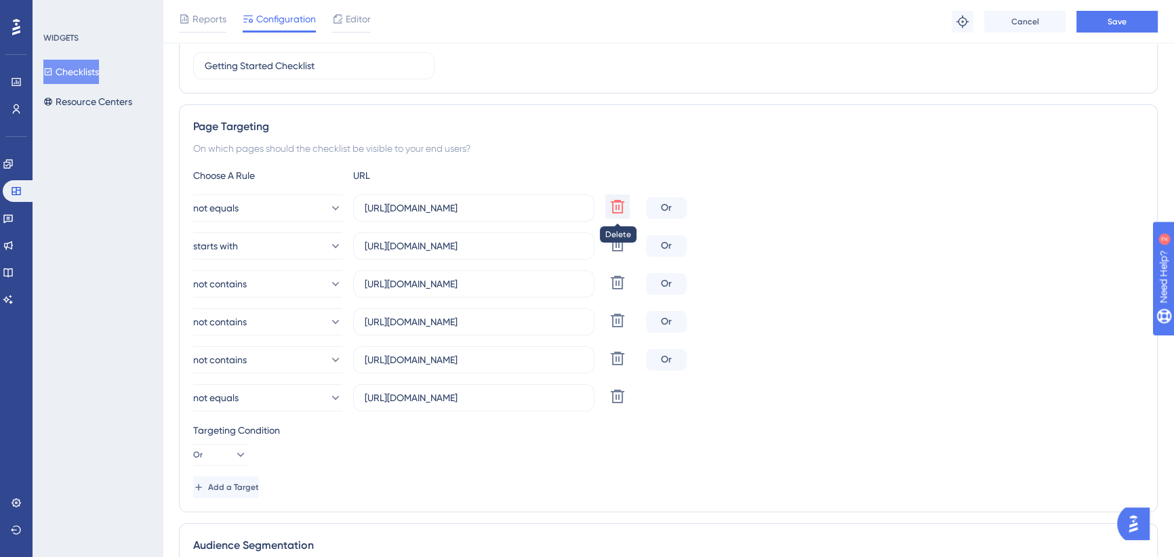
type input "[URL][DOMAIN_NAME]"
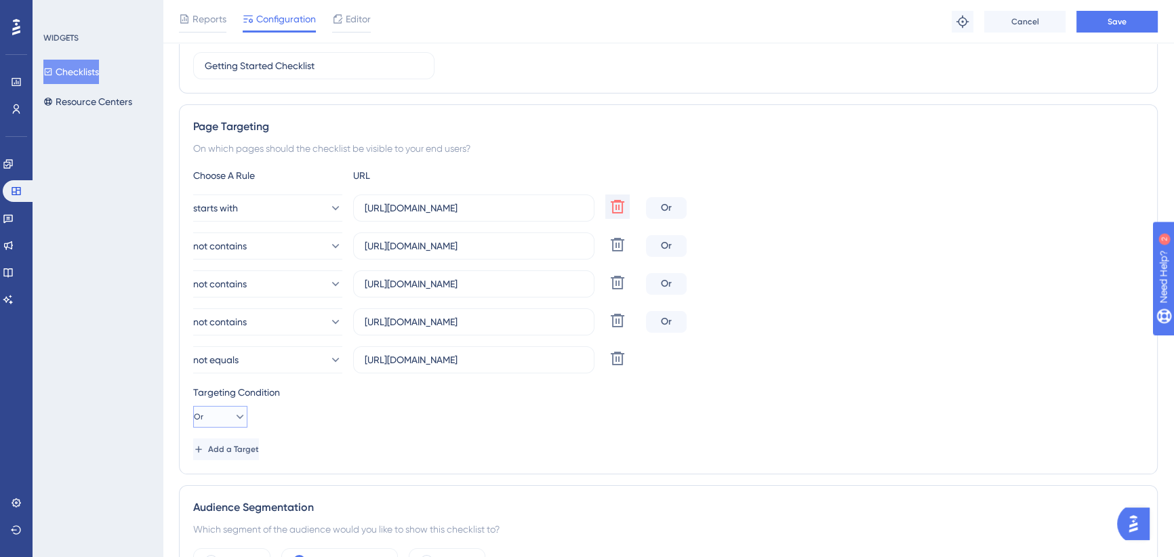
click at [233, 420] on icon at bounding box center [240, 417] width 14 height 14
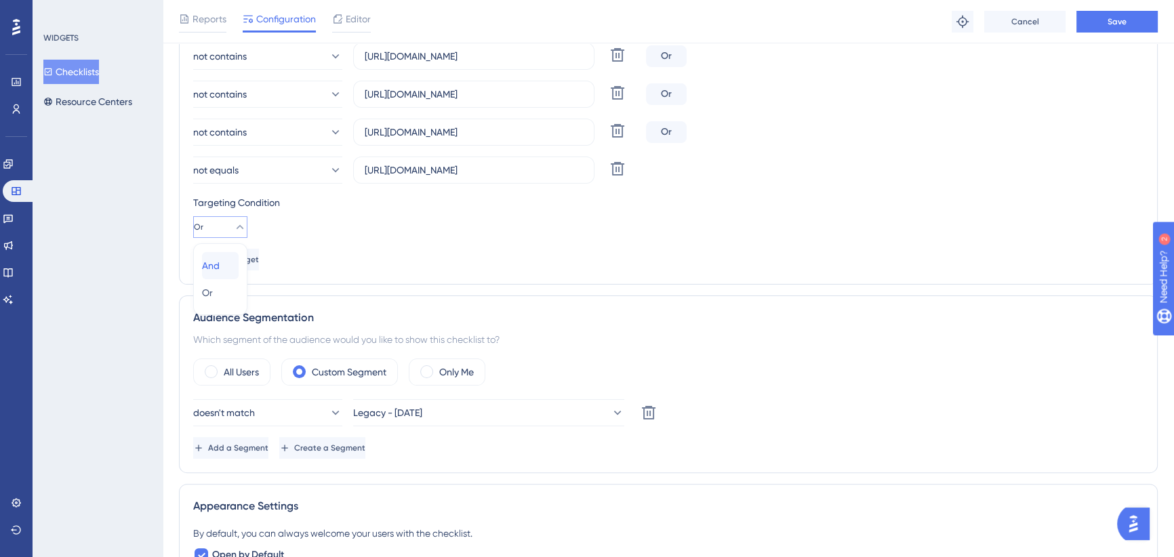
click at [216, 265] on span "And" at bounding box center [211, 266] width 18 height 16
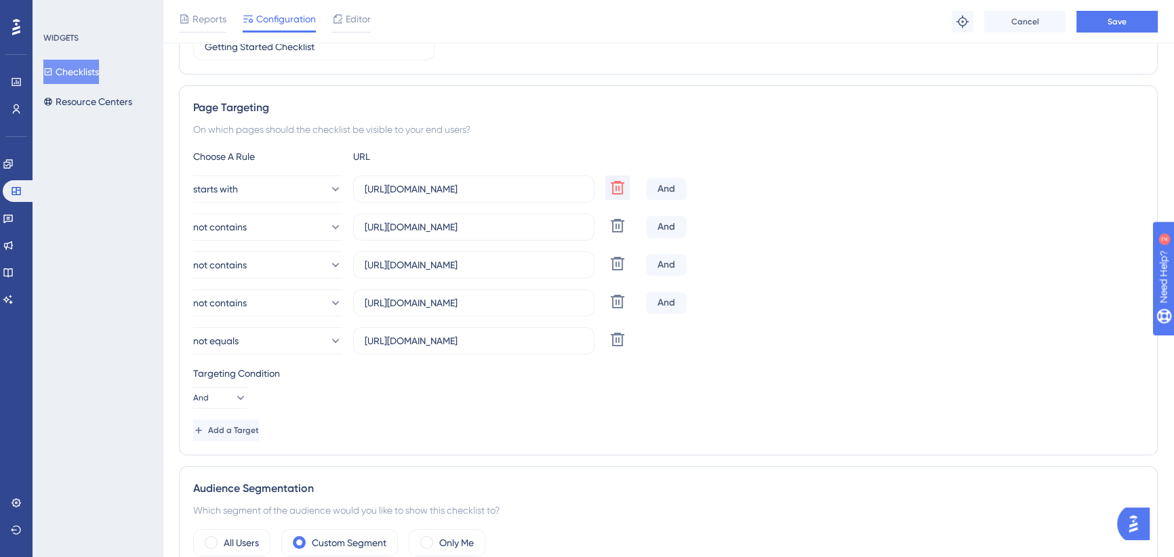
scroll to position [190, 0]
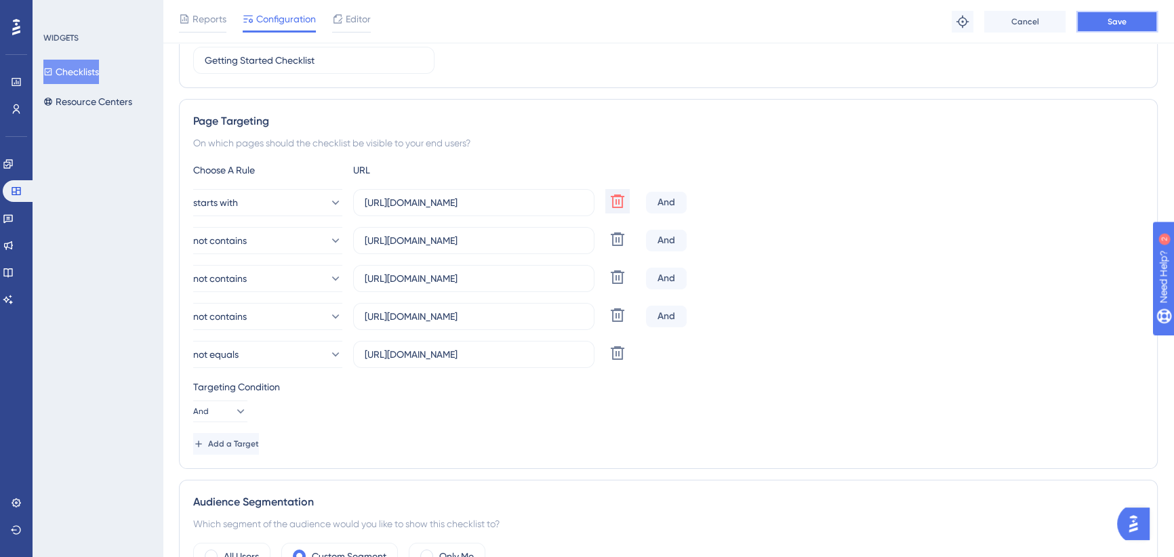
click at [1110, 24] on span "Save" at bounding box center [1117, 21] width 19 height 11
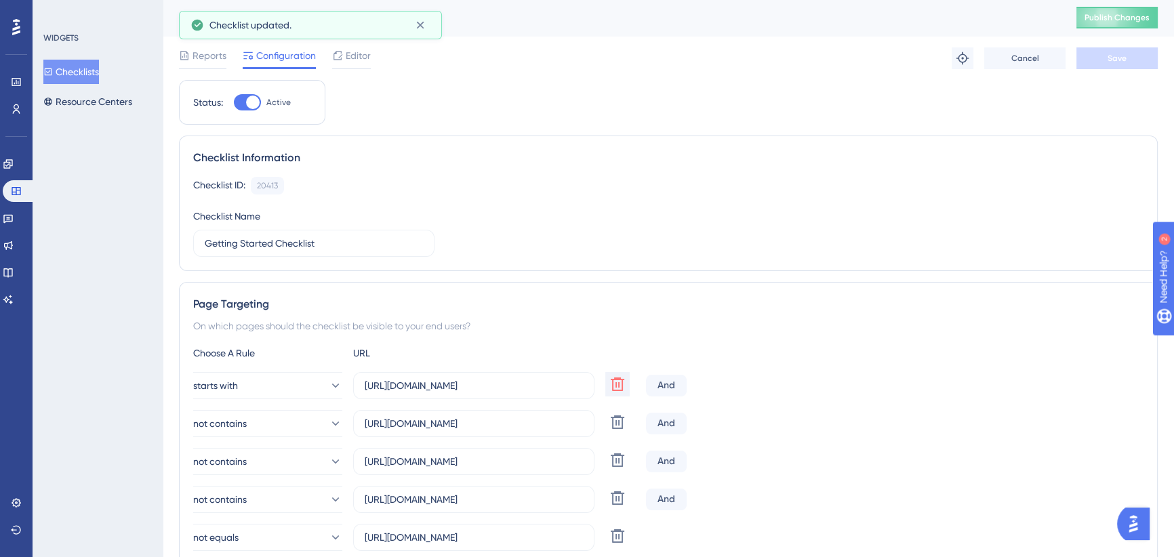
scroll to position [0, 0]
click at [1120, 14] on span "Publish Changes" at bounding box center [1117, 19] width 65 height 11
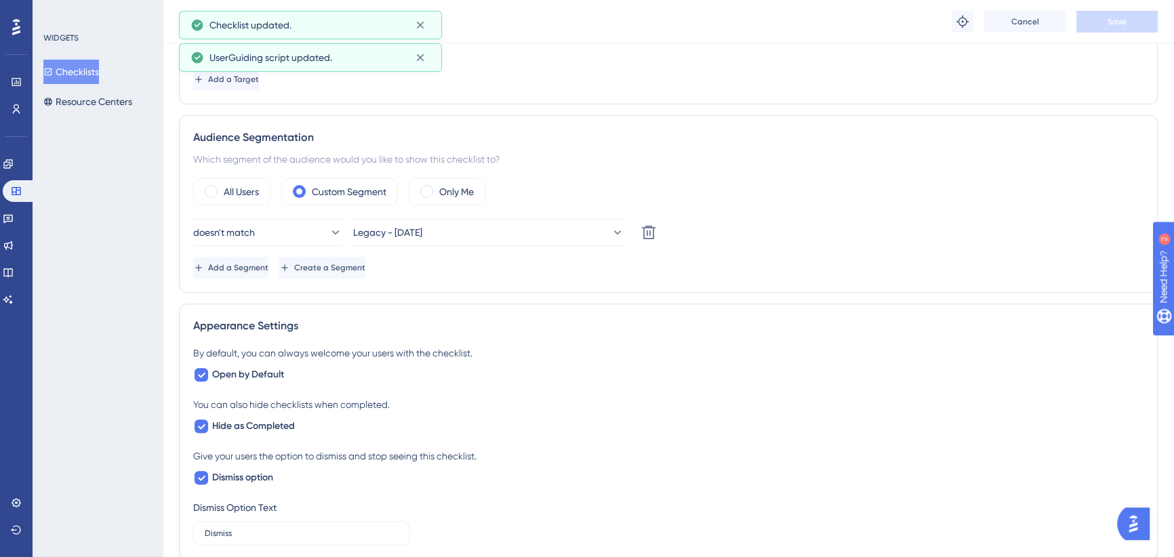
scroll to position [956, 0]
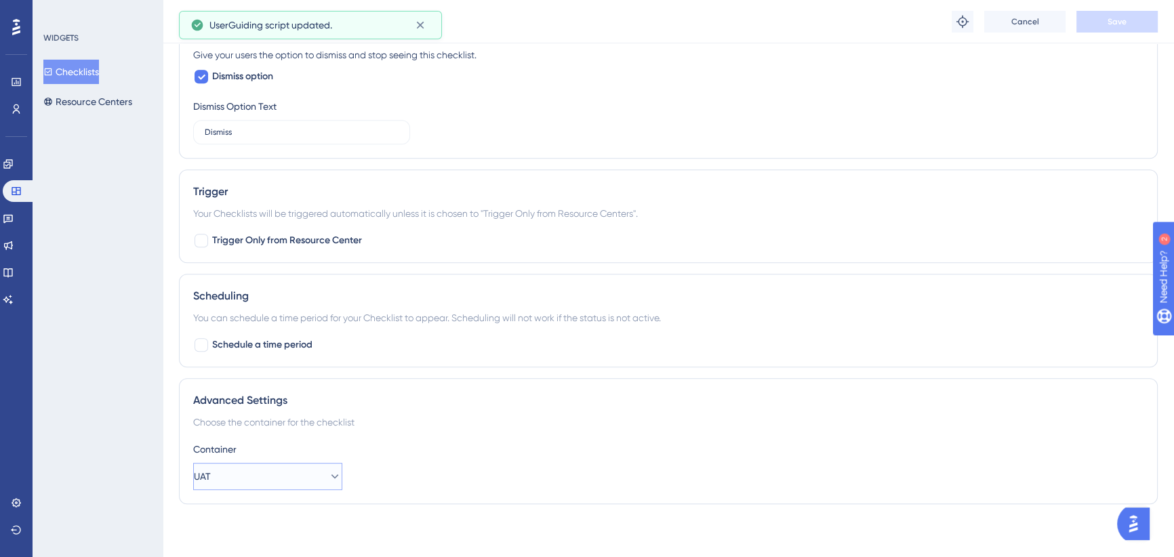
click at [254, 475] on button "UAT" at bounding box center [267, 476] width 149 height 27
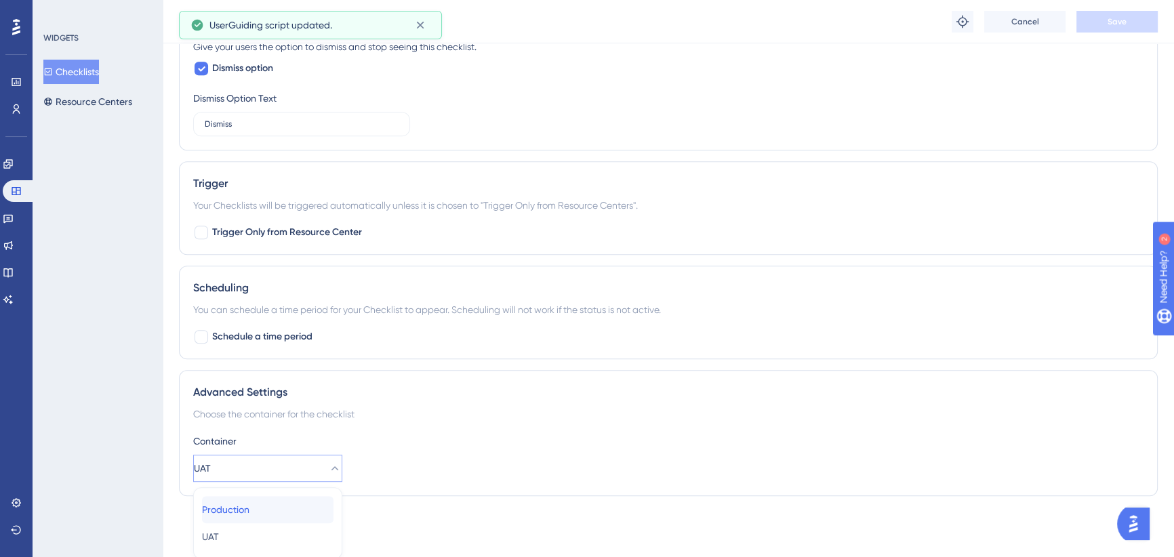
click at [249, 510] on span "Production" at bounding box center [225, 510] width 47 height 16
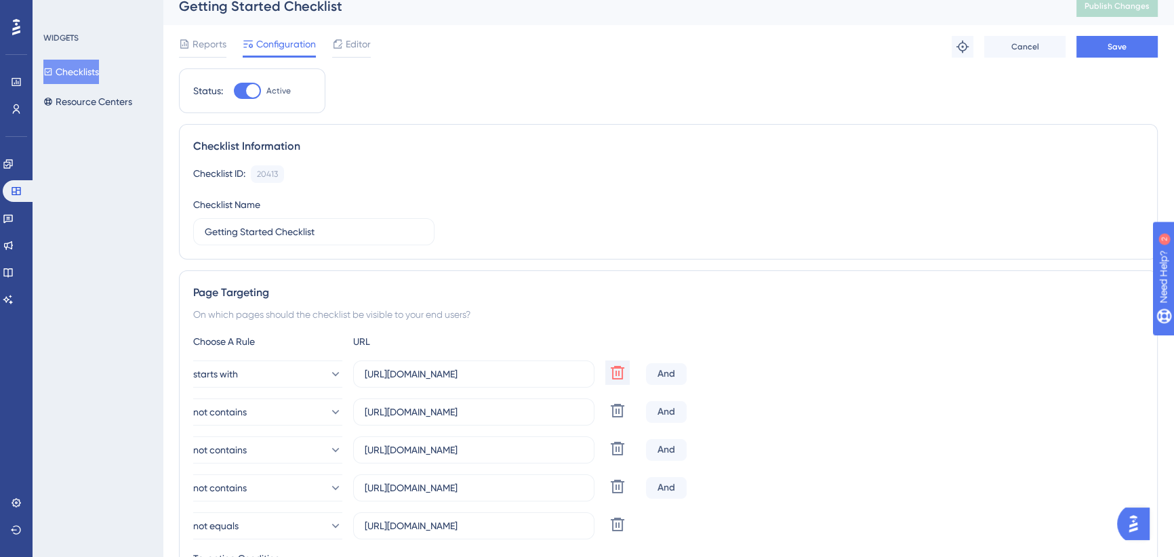
scroll to position [0, 0]
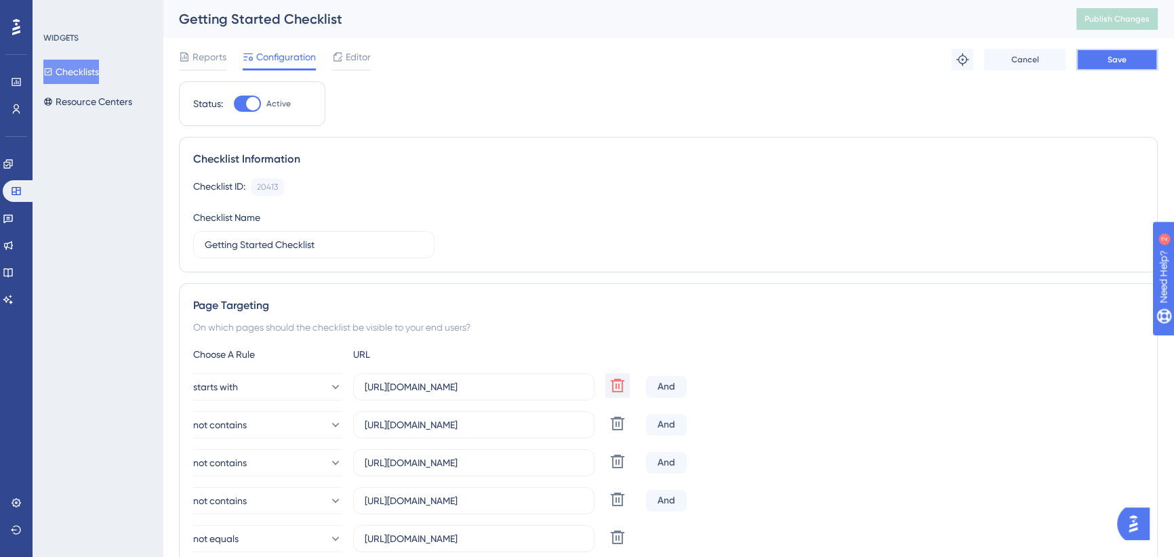
click at [1102, 58] on button "Save" at bounding box center [1117, 60] width 81 height 22
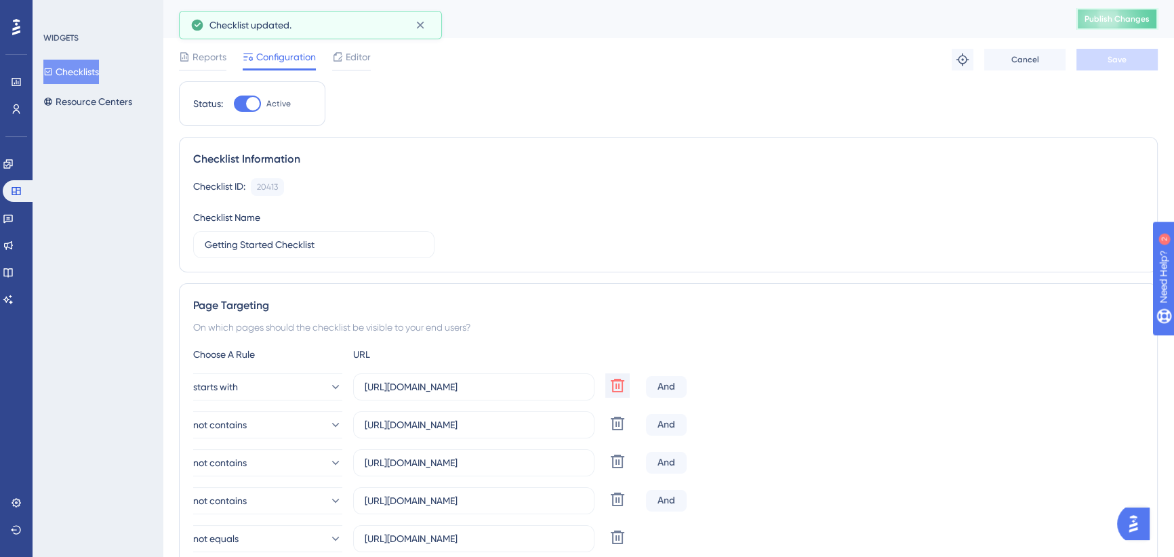
click at [1117, 18] on span "Publish Changes" at bounding box center [1117, 19] width 65 height 11
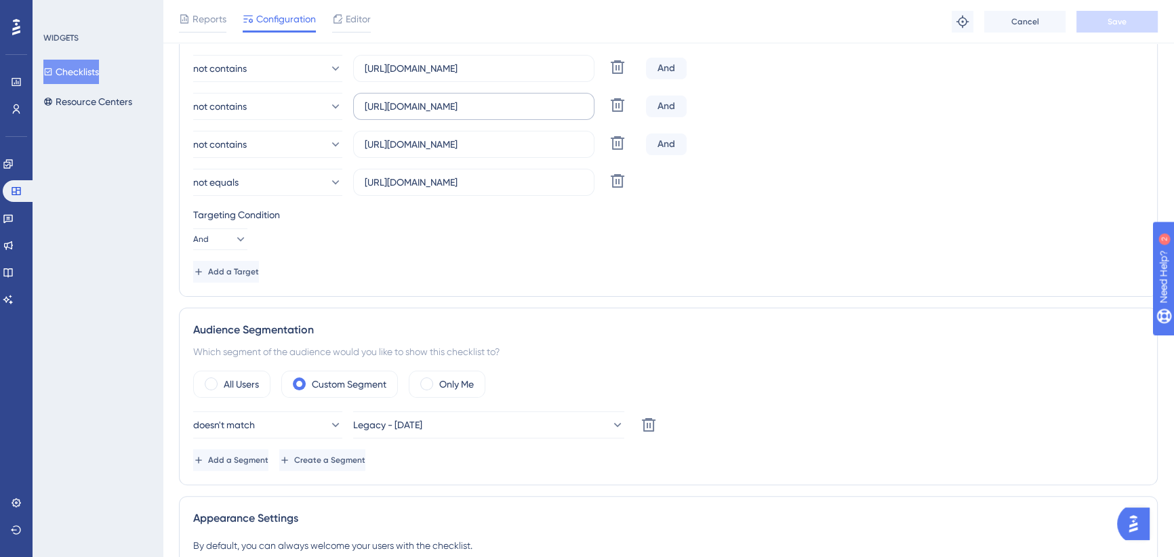
scroll to position [493, 0]
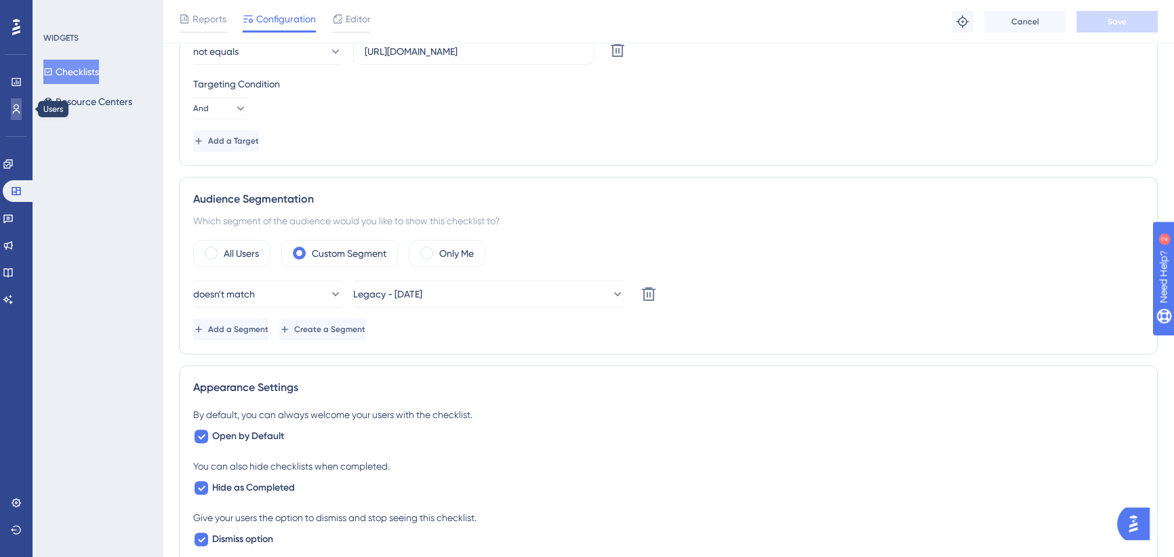
click at [16, 111] on icon at bounding box center [16, 109] width 11 height 11
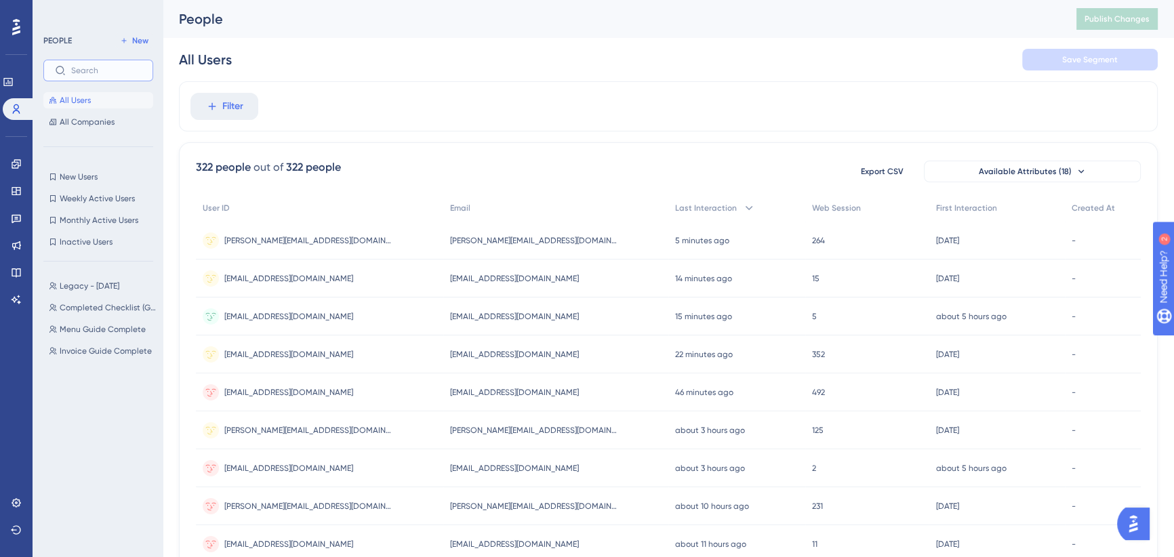
click at [102, 73] on input "text" at bounding box center [106, 70] width 71 height 9
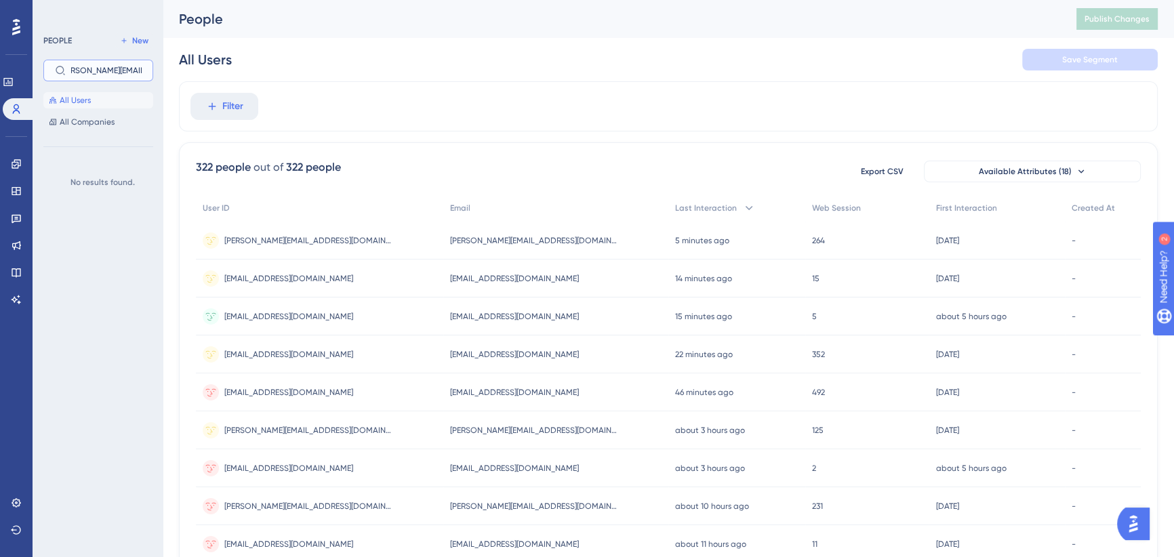
scroll to position [0, 18]
type input "[PERSON_NAME][EMAIL_ADDRESS][DOMAIN_NAME]"
click at [115, 73] on input "[PERSON_NAME][EMAIL_ADDRESS][DOMAIN_NAME]" at bounding box center [106, 70] width 71 height 9
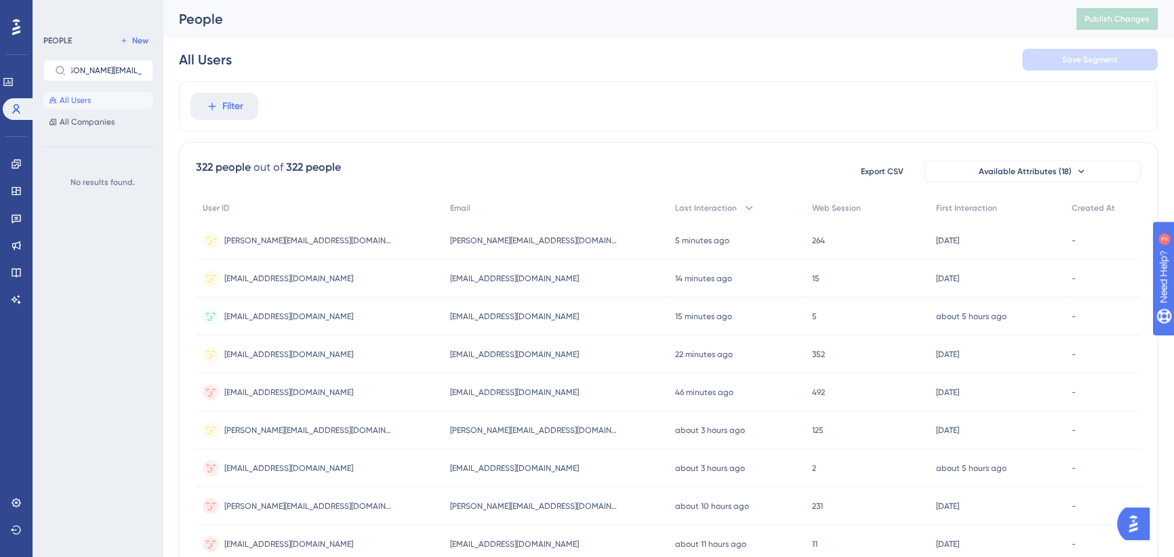
click at [322, 235] on div "[PERSON_NAME][EMAIL_ADDRESS][DOMAIN_NAME] [PERSON_NAME][EMAIL_ADDRESS][DOMAIN_N…" at bounding box center [319, 241] width 247 height 38
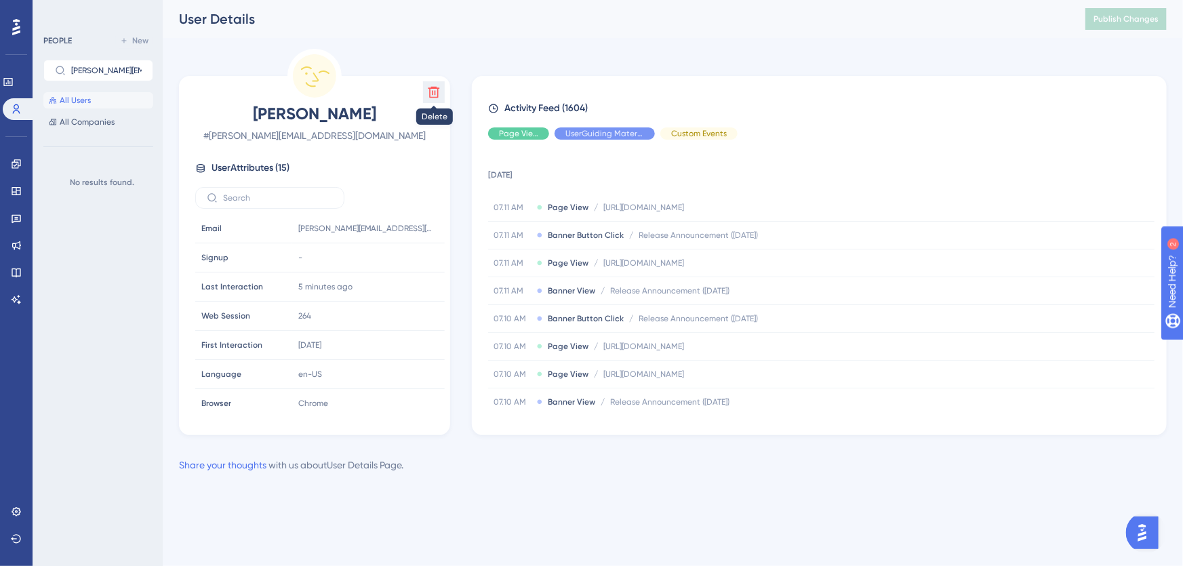
click at [430, 94] on icon at bounding box center [434, 93] width 12 height 12
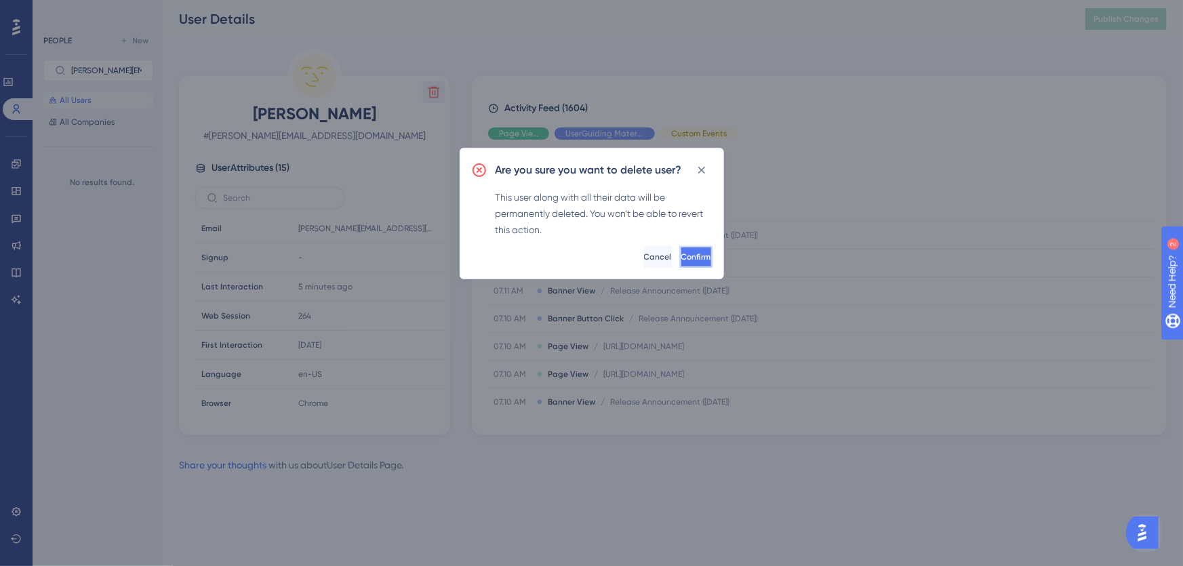
click at [681, 256] on span "Confirm" at bounding box center [696, 257] width 30 height 11
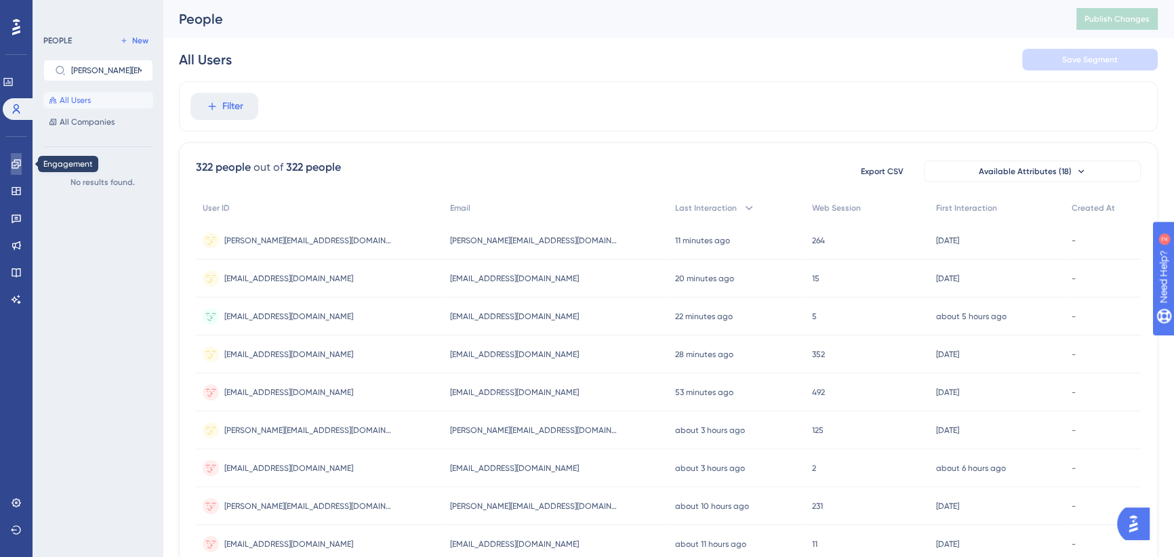
click at [11, 165] on icon at bounding box center [16, 164] width 11 height 11
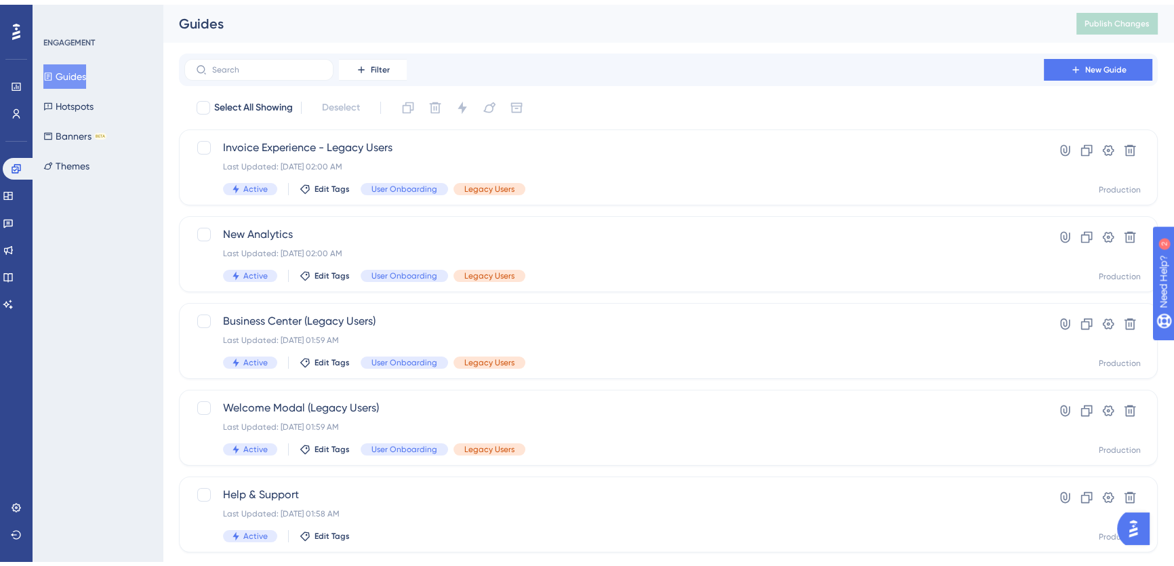
scroll to position [485, 0]
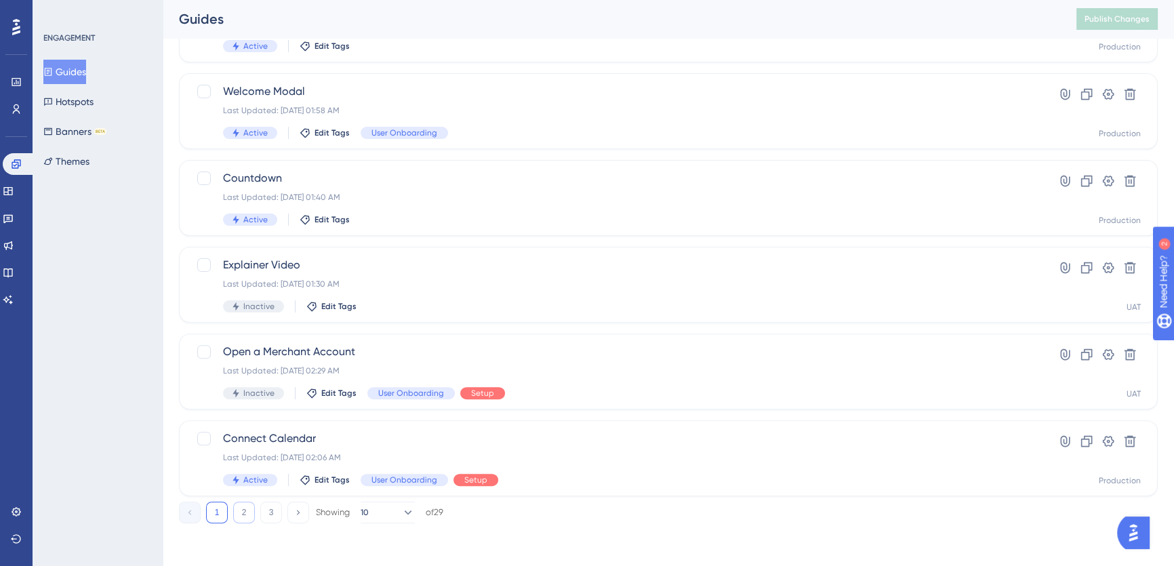
click at [239, 515] on button "2" at bounding box center [244, 513] width 22 height 22
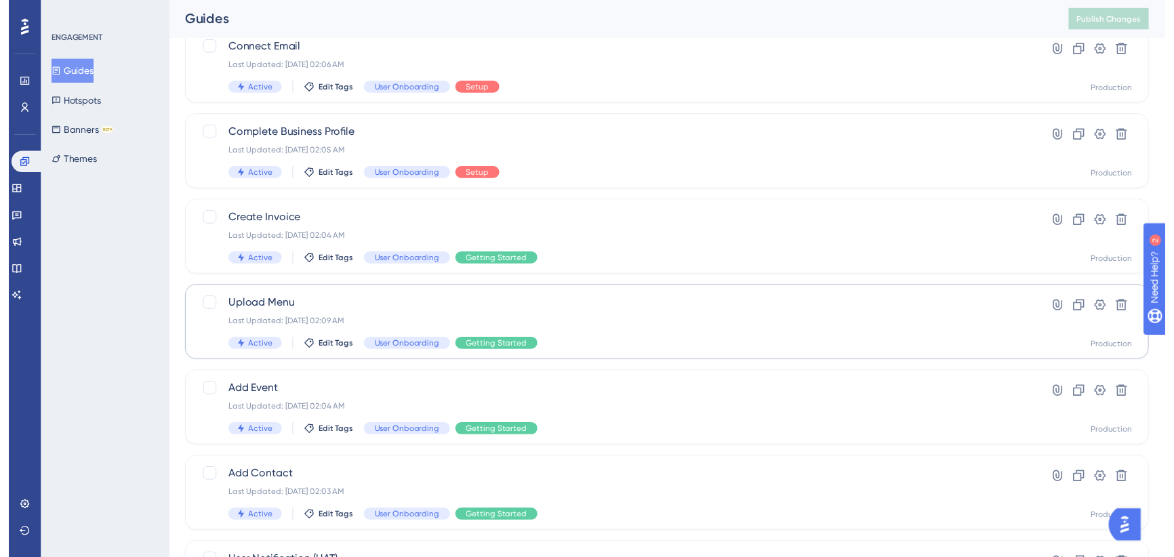
scroll to position [0, 0]
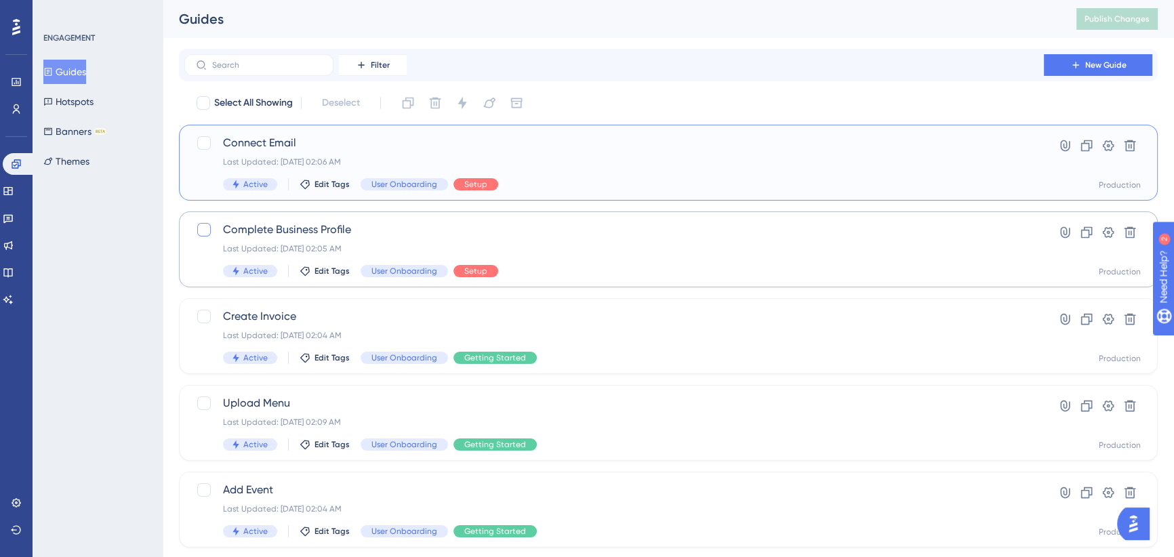
click at [201, 144] on div at bounding box center [204, 143] width 14 height 14
checkbox input "true"
click at [205, 229] on div at bounding box center [204, 230] width 14 height 14
checkbox input "true"
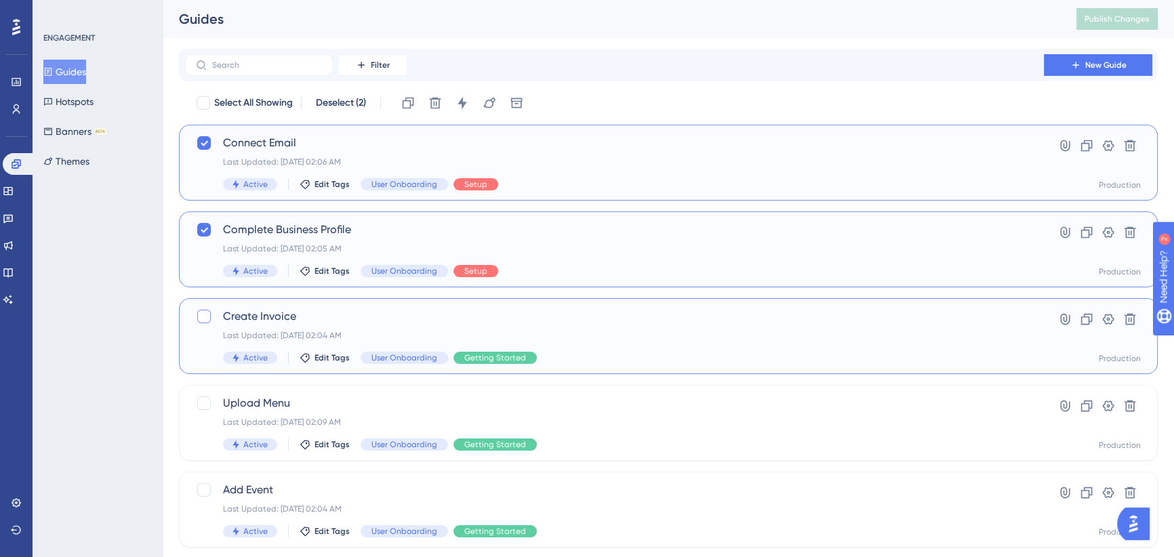
click at [203, 317] on div at bounding box center [204, 317] width 14 height 14
checkbox input "true"
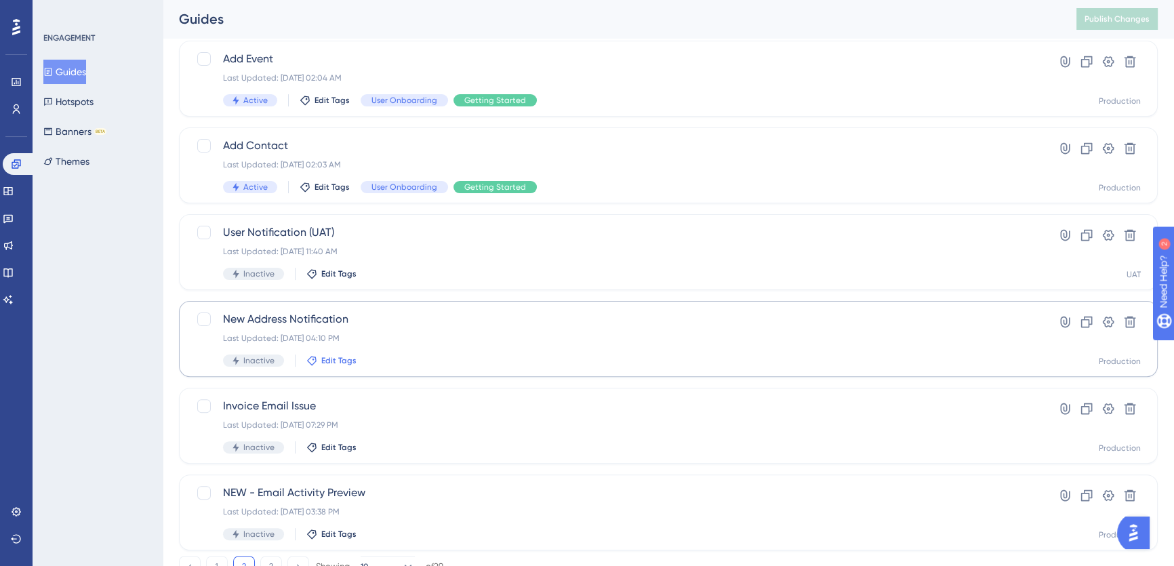
scroll to position [485, 0]
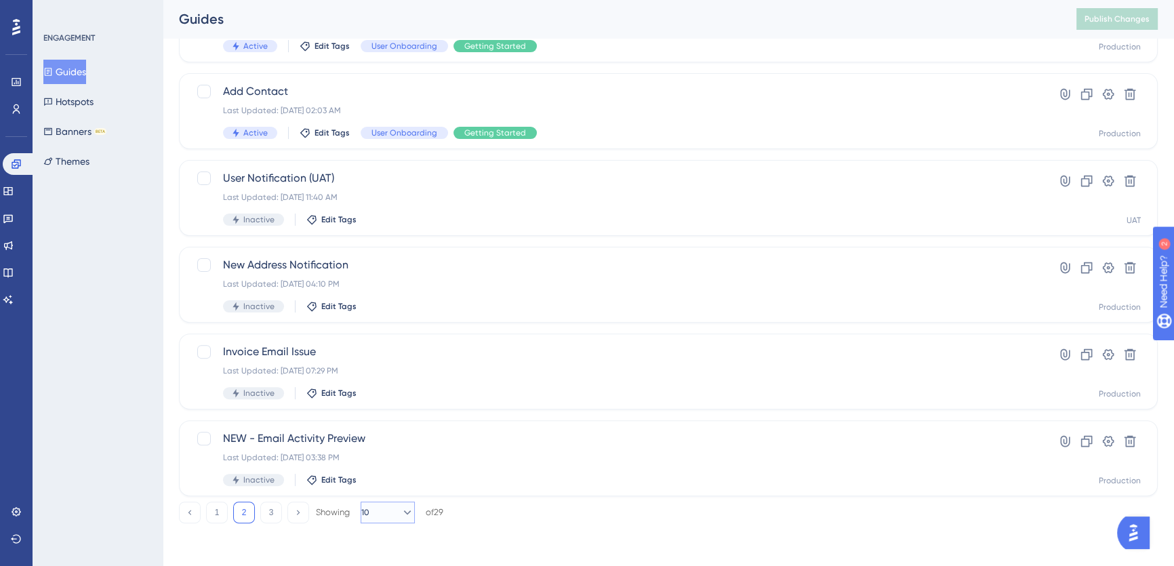
click at [401, 515] on icon at bounding box center [408, 513] width 14 height 14
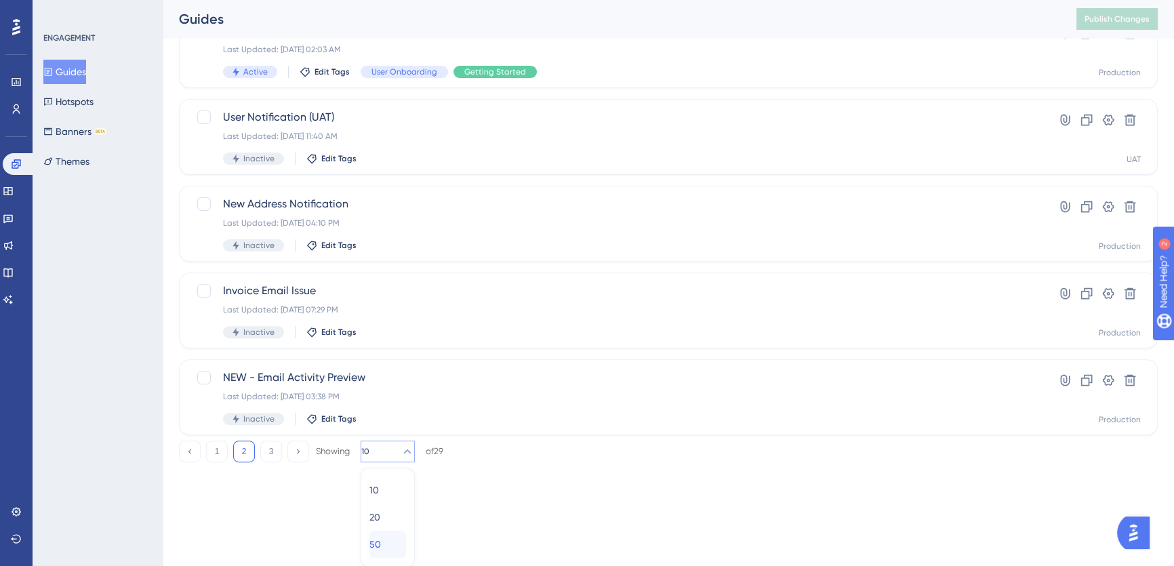
click at [381, 546] on span "50" at bounding box center [375, 544] width 12 height 16
checkbox input "false"
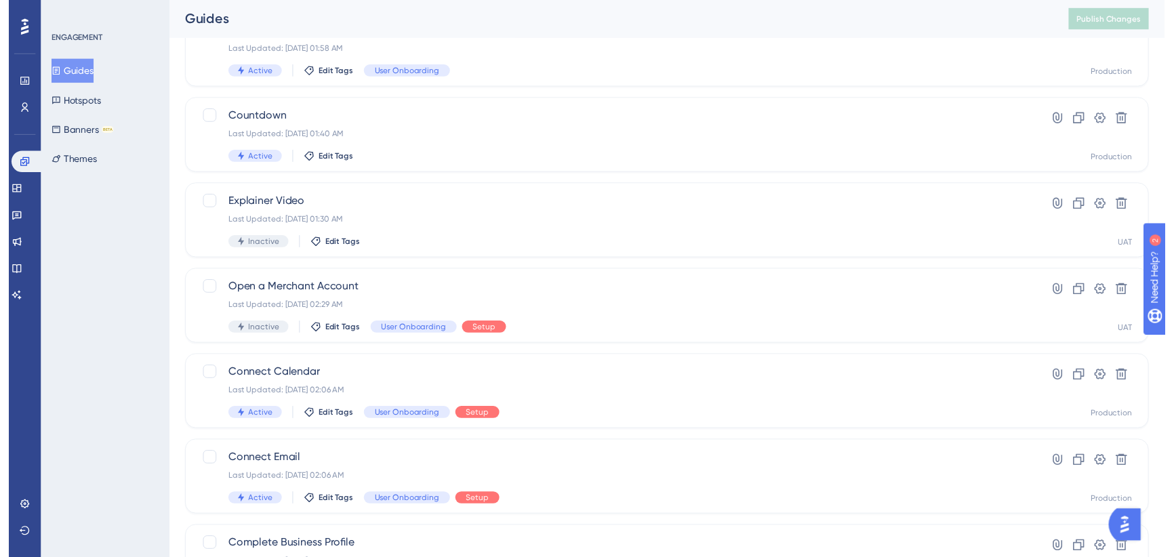
scroll to position [0, 0]
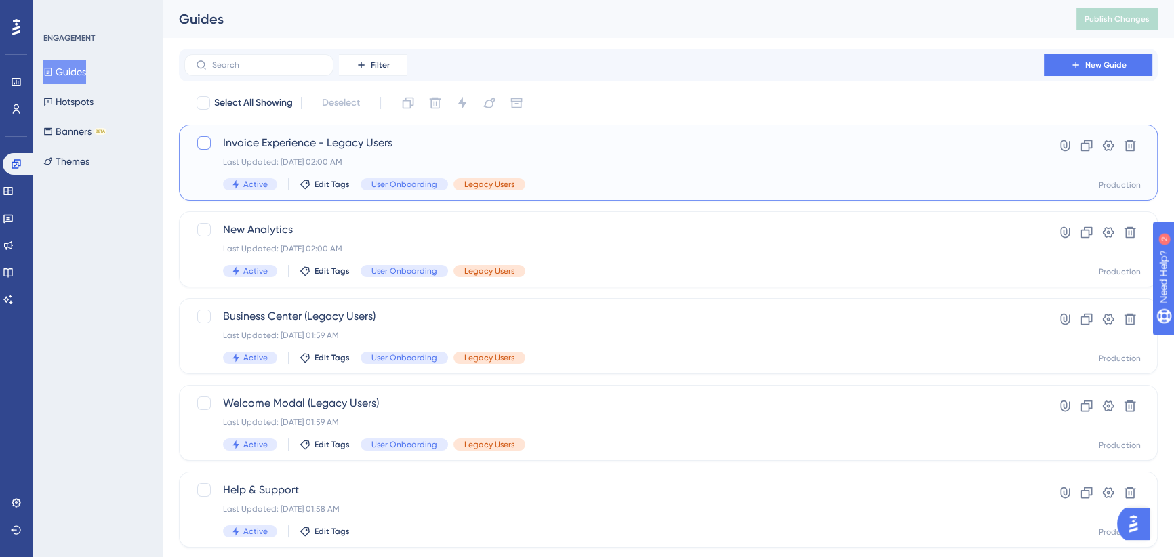
click at [199, 142] on div at bounding box center [204, 143] width 14 height 14
checkbox input "true"
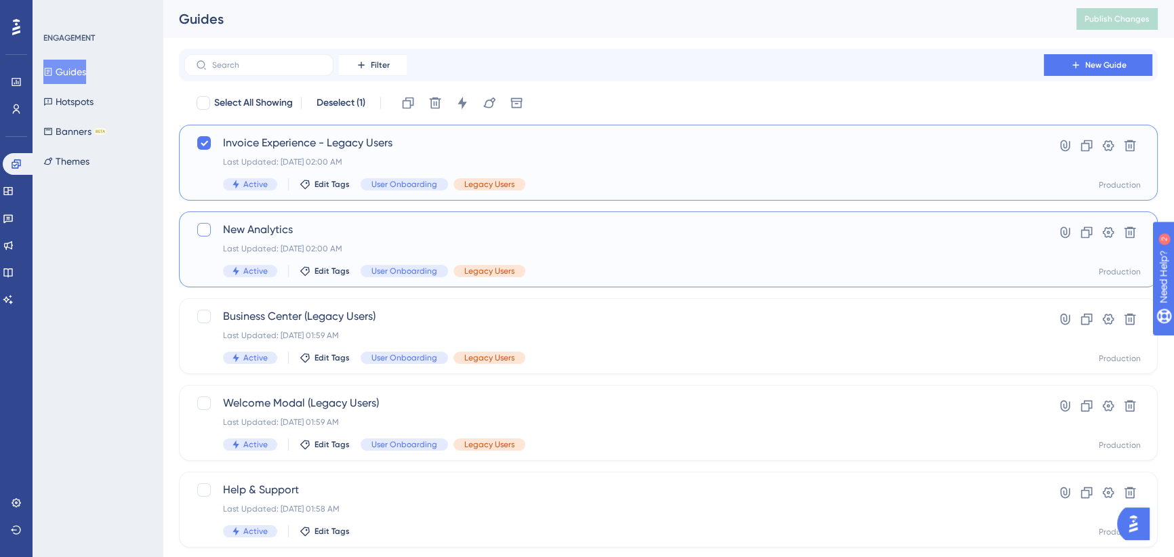
click at [201, 227] on div at bounding box center [204, 230] width 14 height 14
checkbox input "true"
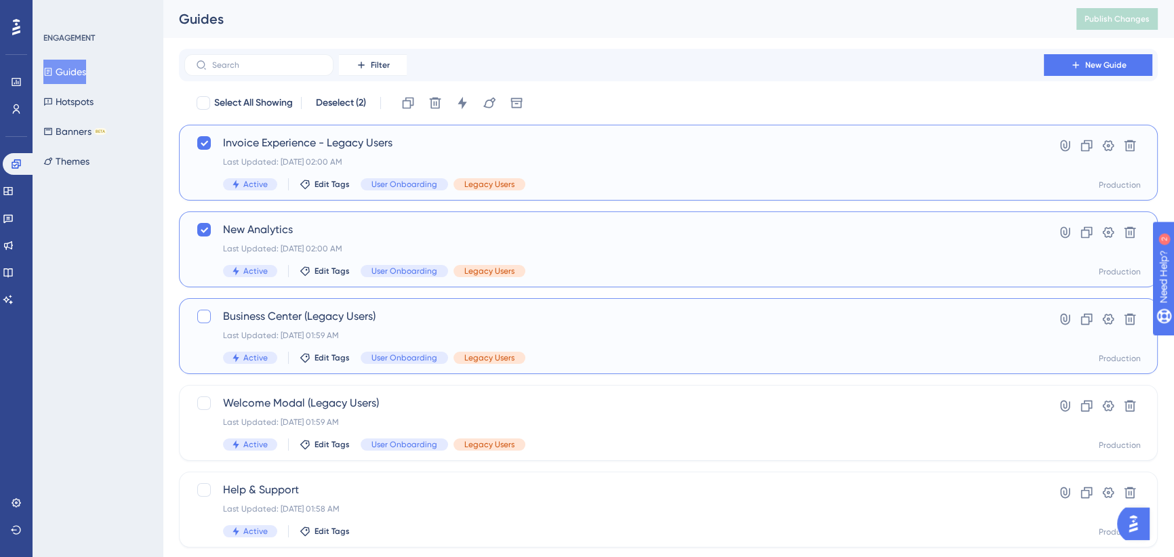
click at [204, 314] on div at bounding box center [204, 317] width 14 height 14
checkbox input "true"
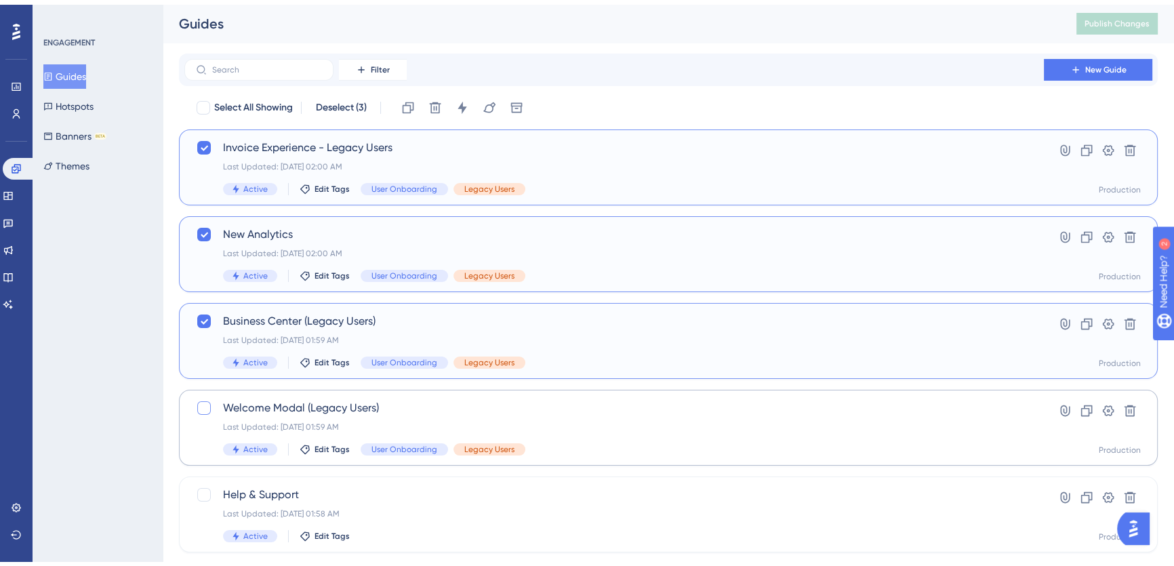
scroll to position [123, 0]
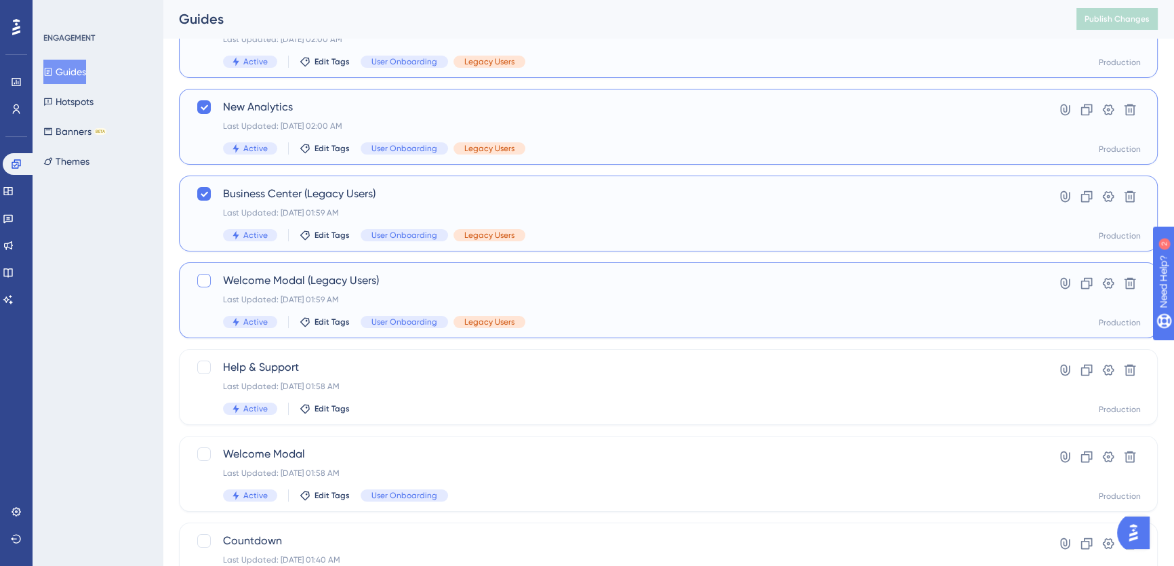
click at [204, 280] on div at bounding box center [204, 281] width 14 height 14
checkbox input "true"
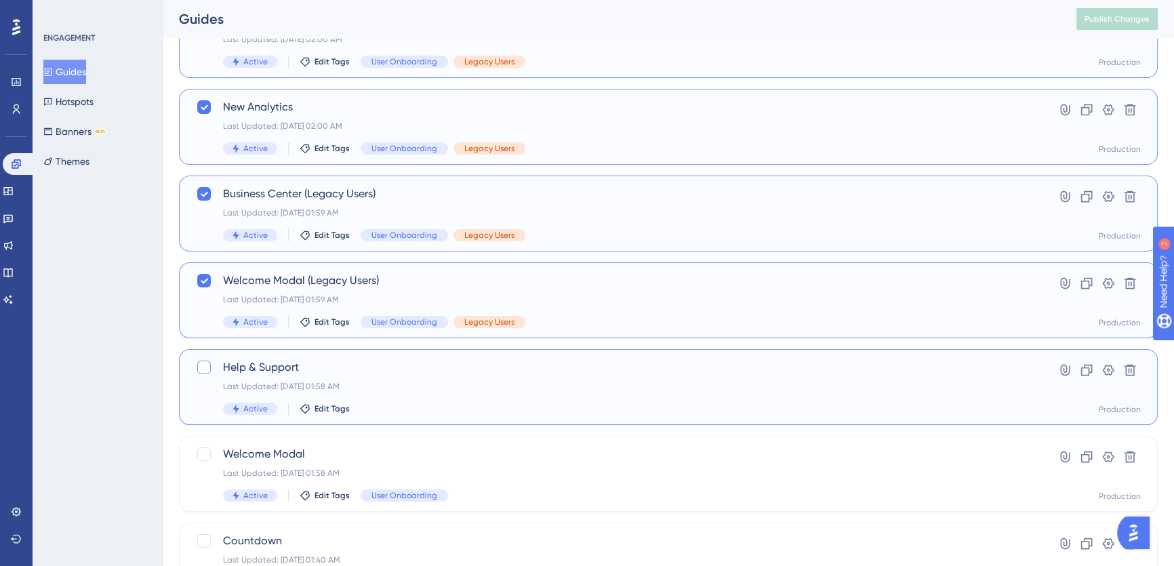
click at [203, 363] on div at bounding box center [204, 368] width 14 height 14
checkbox input "true"
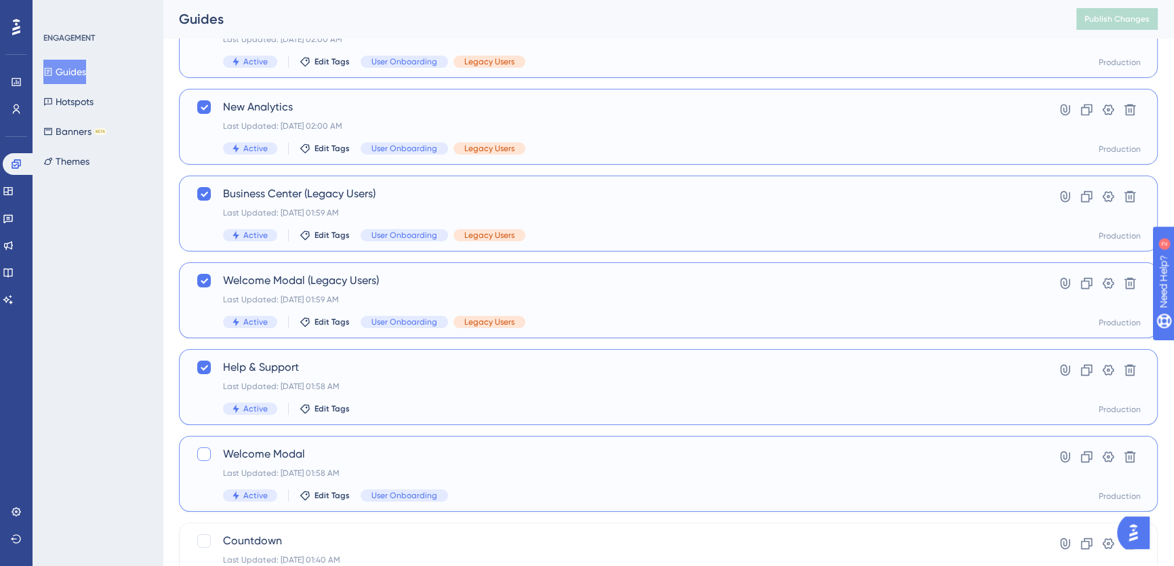
drag, startPoint x: 205, startPoint y: 459, endPoint x: 212, endPoint y: 456, distance: 7.6
click at [206, 459] on div at bounding box center [204, 454] width 14 height 14
checkbox input "true"
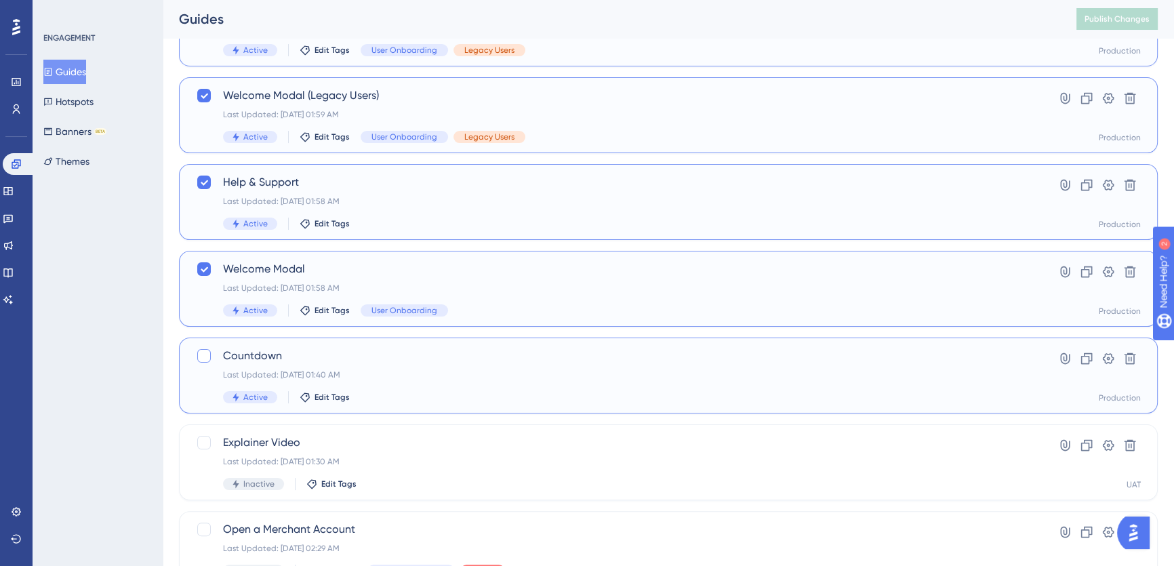
click at [201, 349] on div at bounding box center [204, 356] width 14 height 14
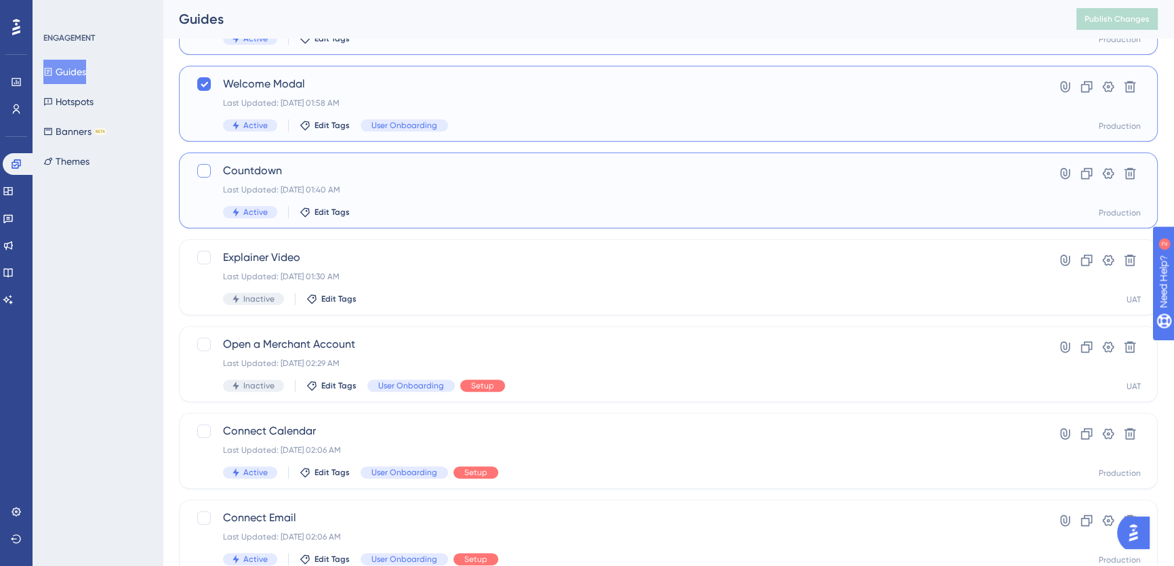
checkbox input "true"
click at [205, 431] on div at bounding box center [204, 431] width 14 height 14
checkbox input "true"
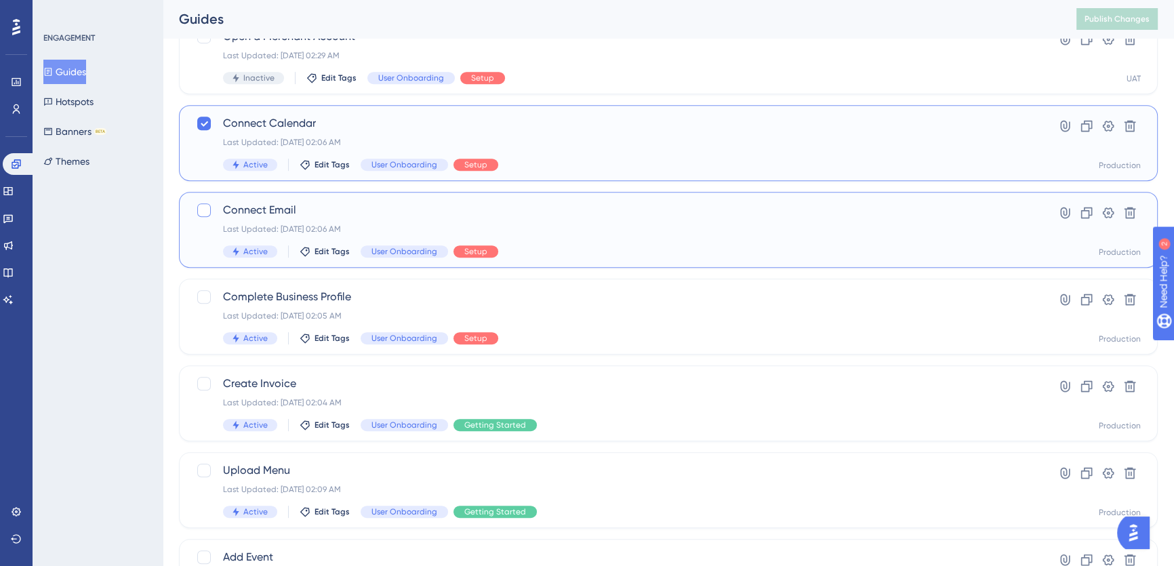
click at [208, 207] on div at bounding box center [204, 210] width 14 height 14
click at [205, 291] on div at bounding box center [204, 297] width 14 height 14
checkbox input "true"
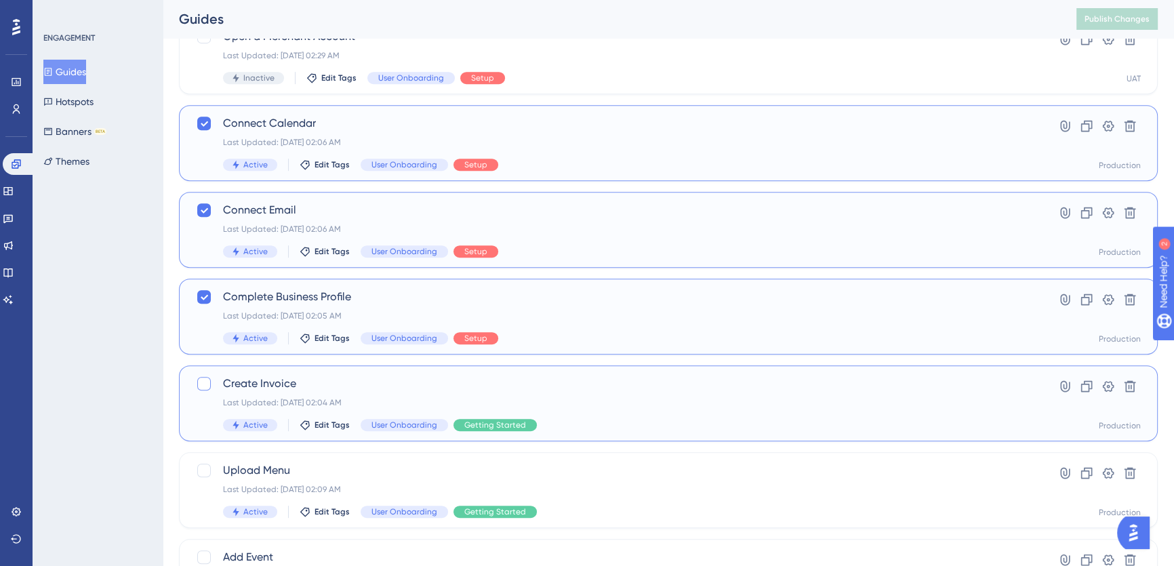
click at [202, 383] on div at bounding box center [204, 384] width 14 height 14
click at [209, 473] on div at bounding box center [204, 471] width 14 height 14
checkbox input "true"
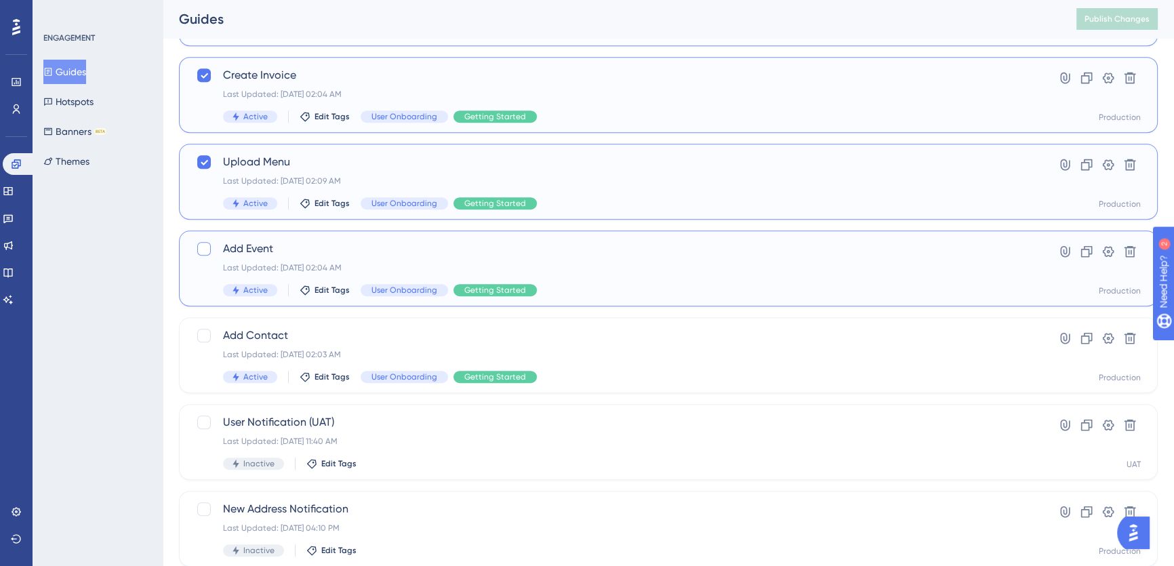
click at [204, 247] on div at bounding box center [204, 249] width 14 height 14
checkbox input "true"
click at [203, 338] on div at bounding box center [204, 336] width 14 height 14
checkbox input "true"
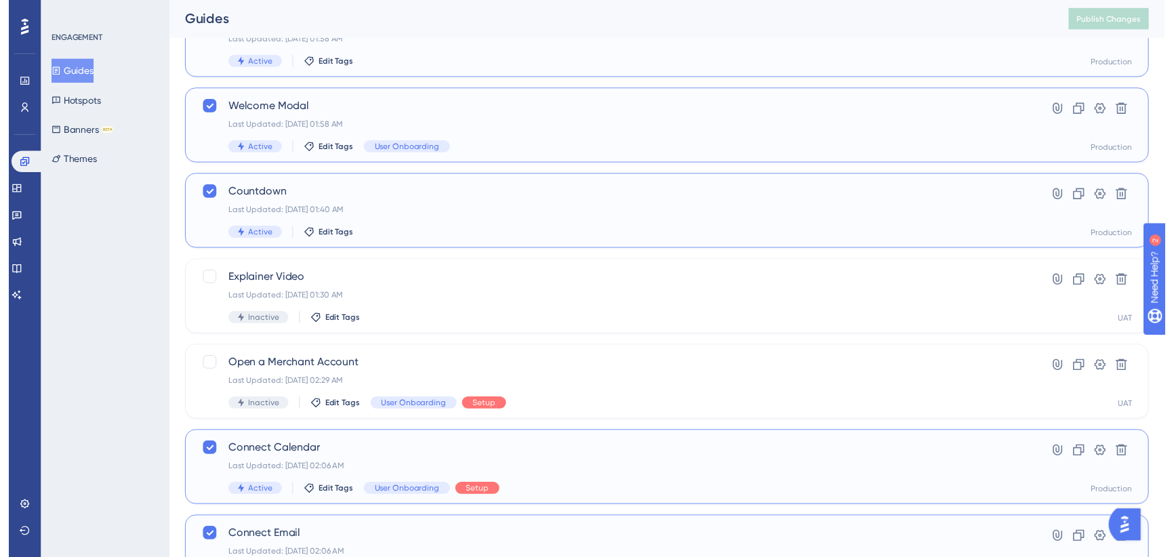
scroll to position [0, 0]
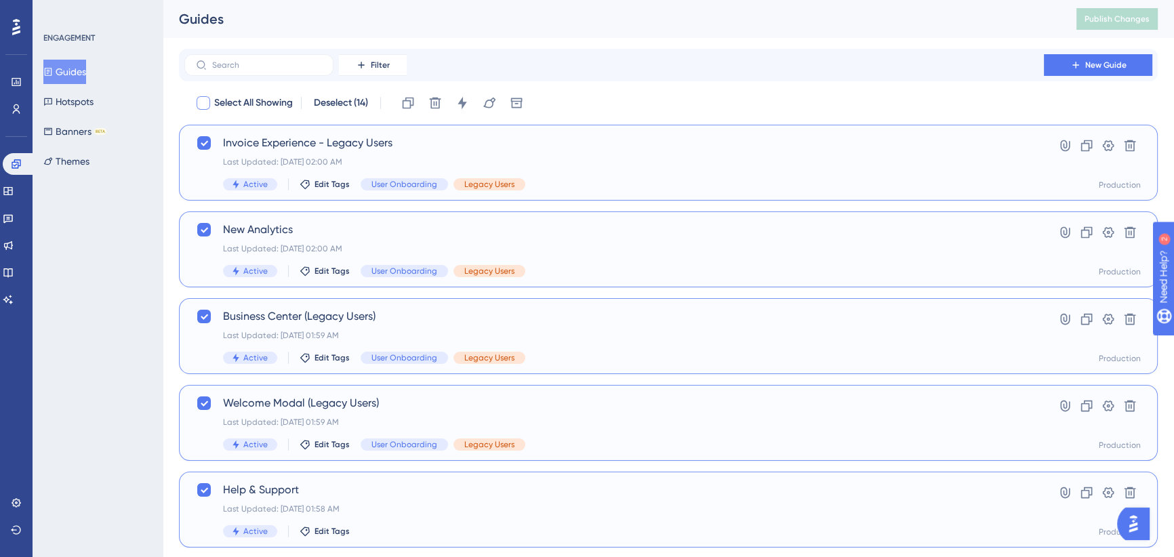
click at [201, 105] on div at bounding box center [204, 103] width 14 height 14
checkbox input "true"
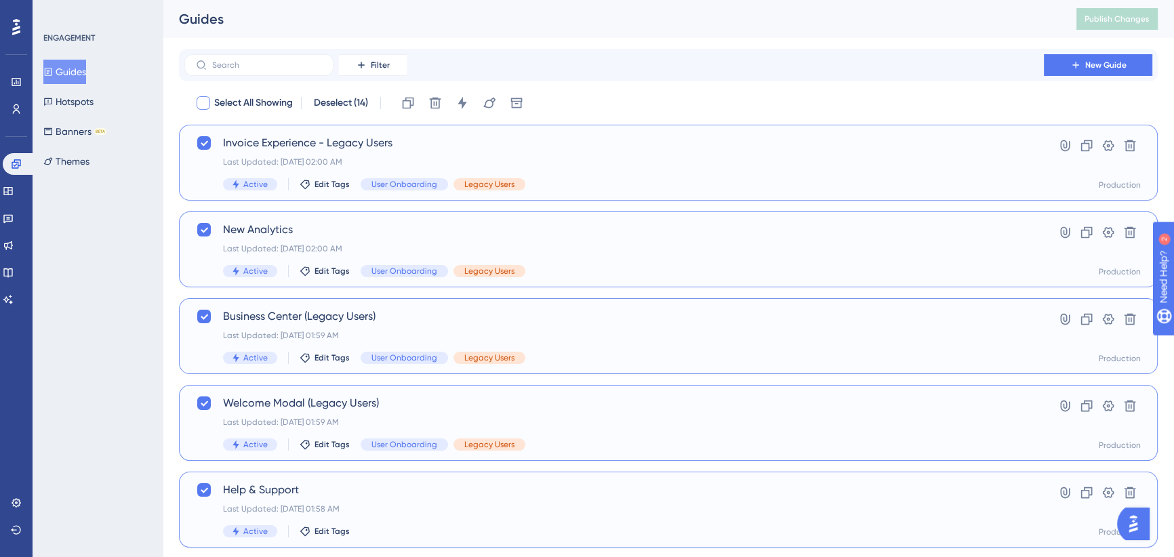
checkbox input "true"
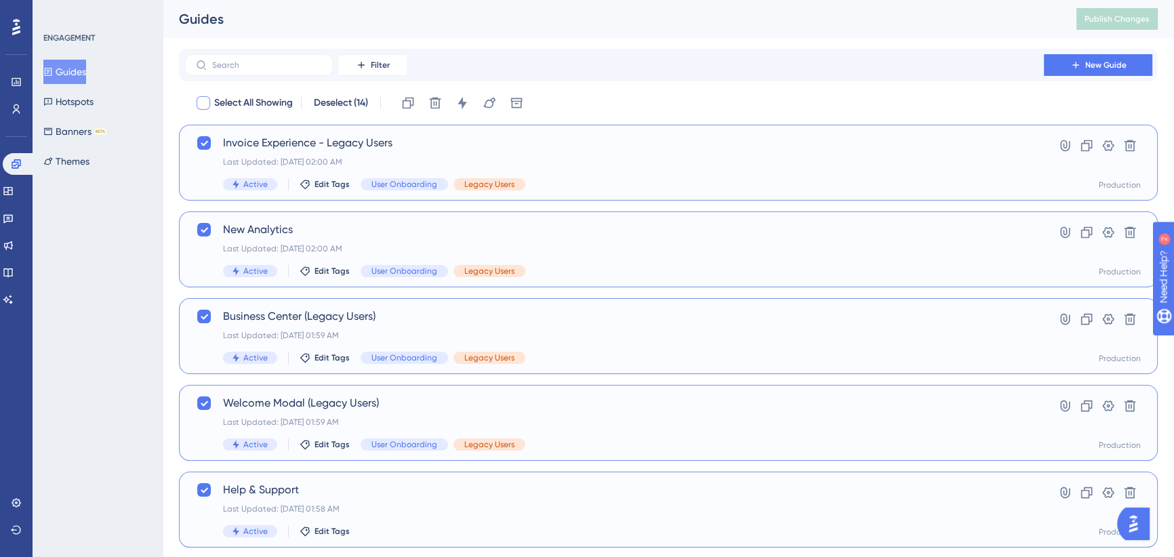
checkbox input "true"
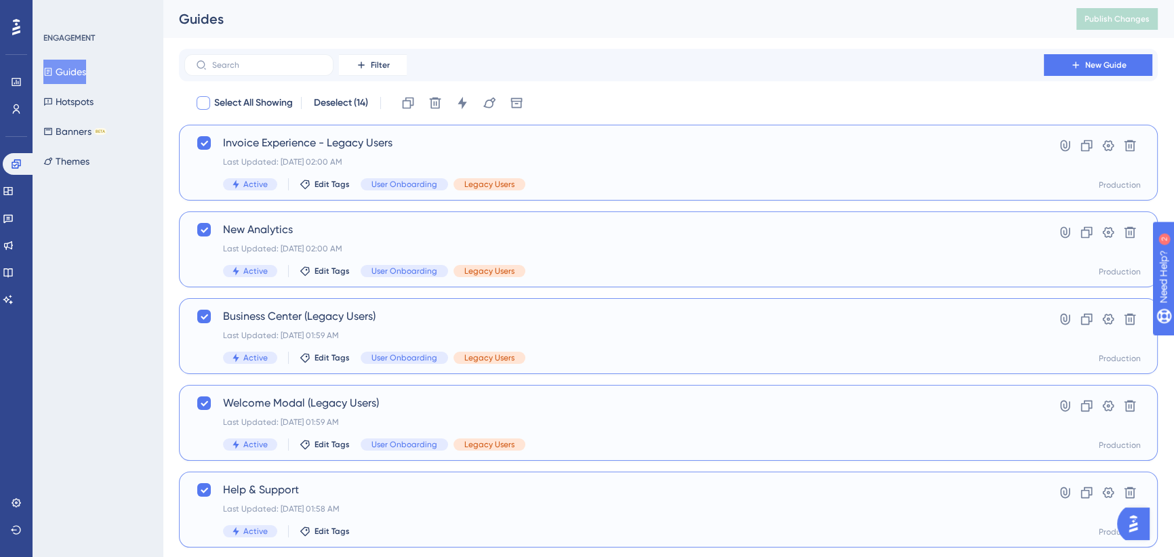
checkbox input "true"
click at [205, 102] on icon at bounding box center [203, 103] width 7 height 5
checkbox input "false"
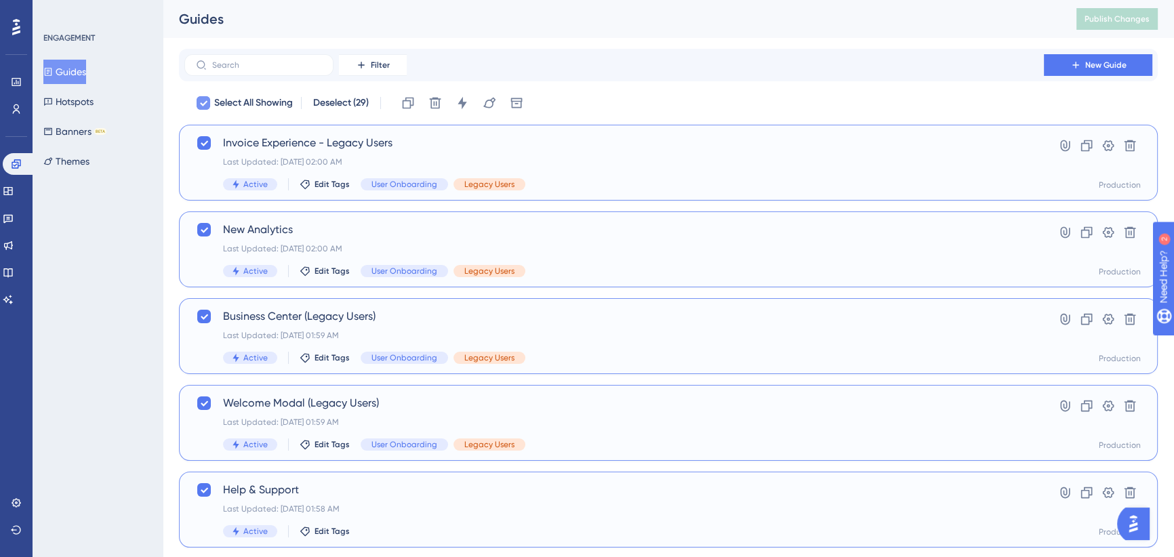
checkbox input "false"
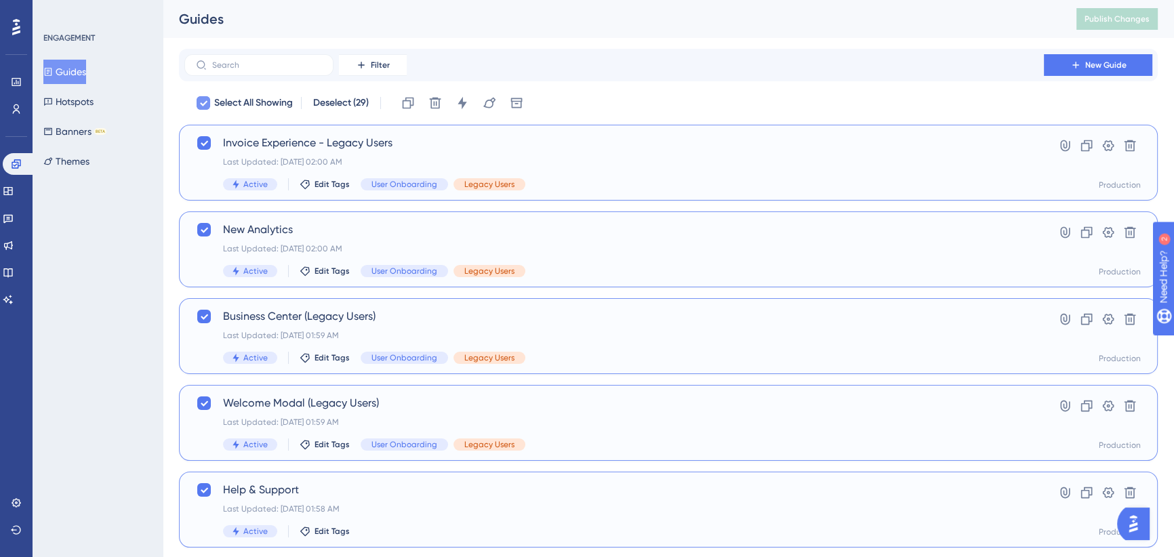
checkbox input "false"
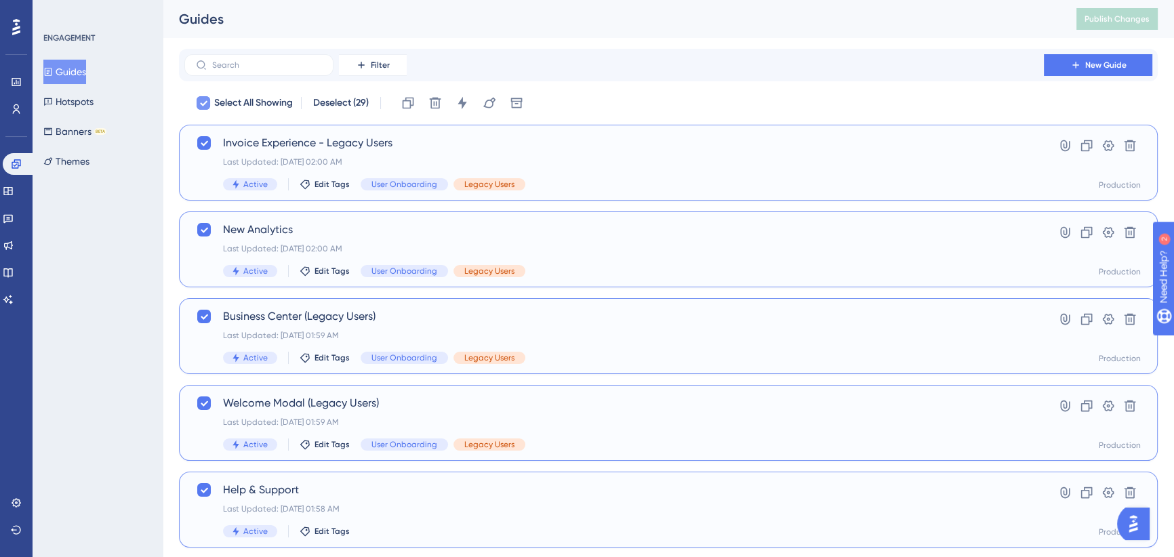
checkbox input "false"
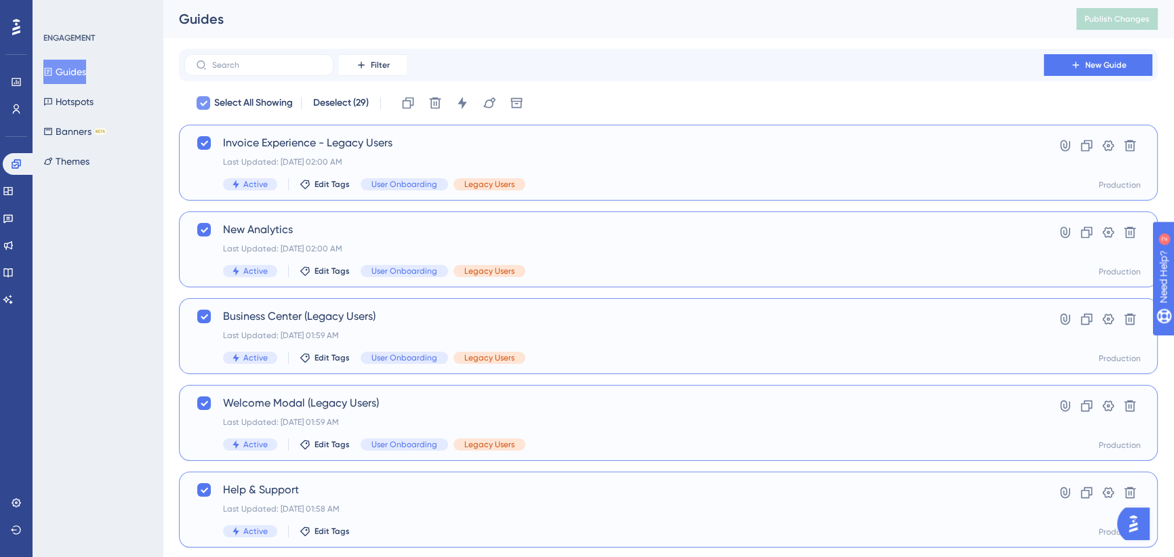
checkbox input "false"
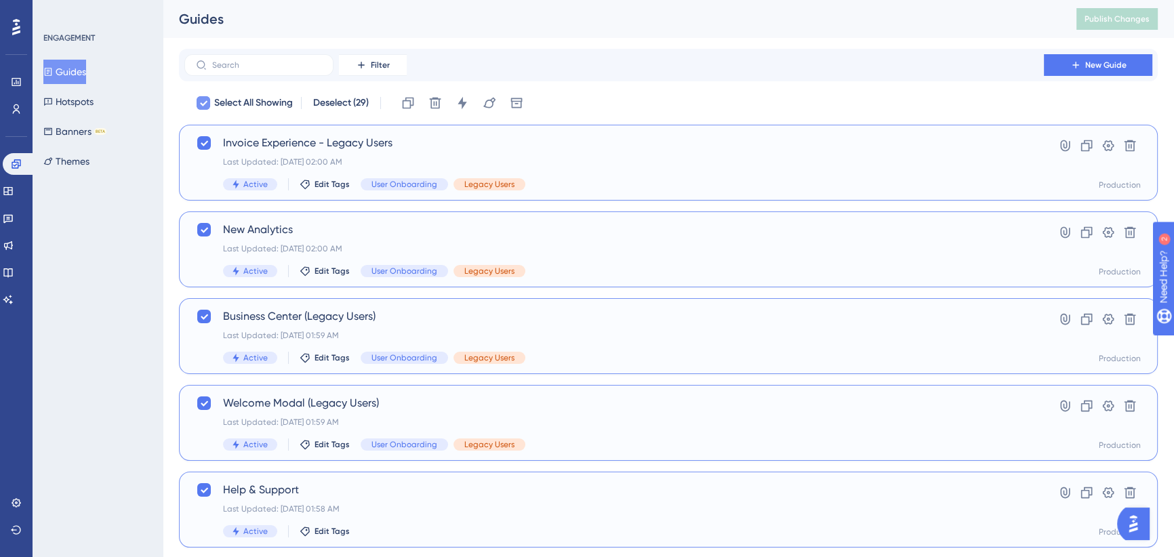
checkbox input "false"
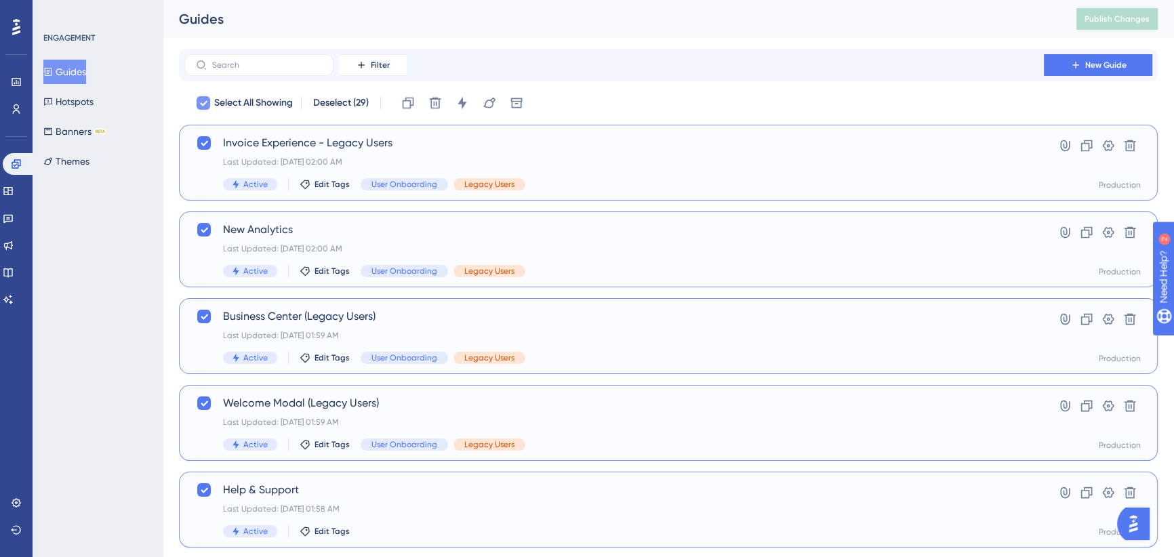
checkbox input "false"
